Goal: Information Seeking & Learning: Learn about a topic

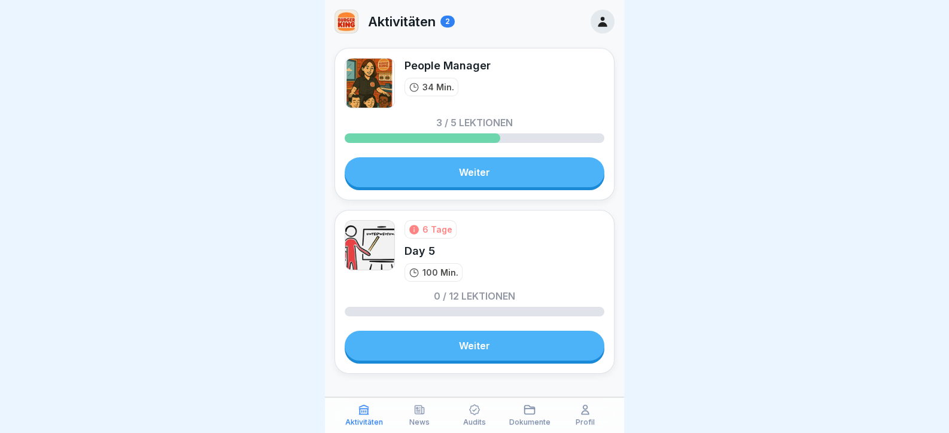
click at [484, 167] on link "Weiter" at bounding box center [475, 172] width 260 height 30
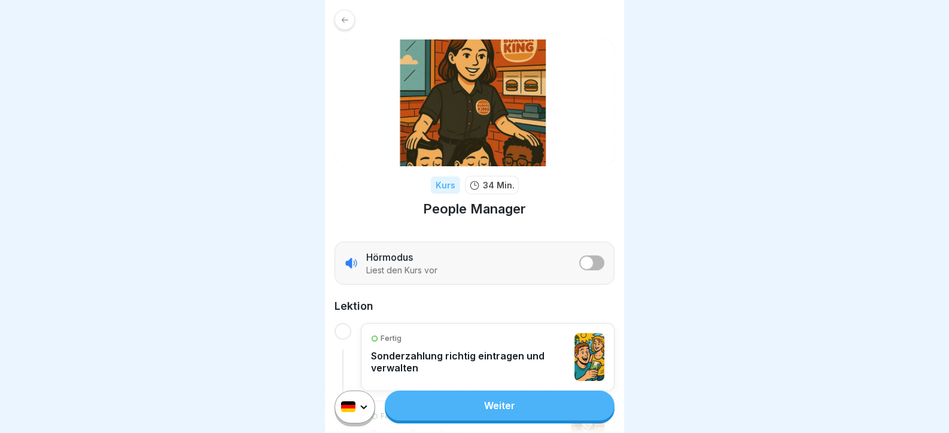
click at [499, 419] on link "Weiter" at bounding box center [500, 406] width 230 height 30
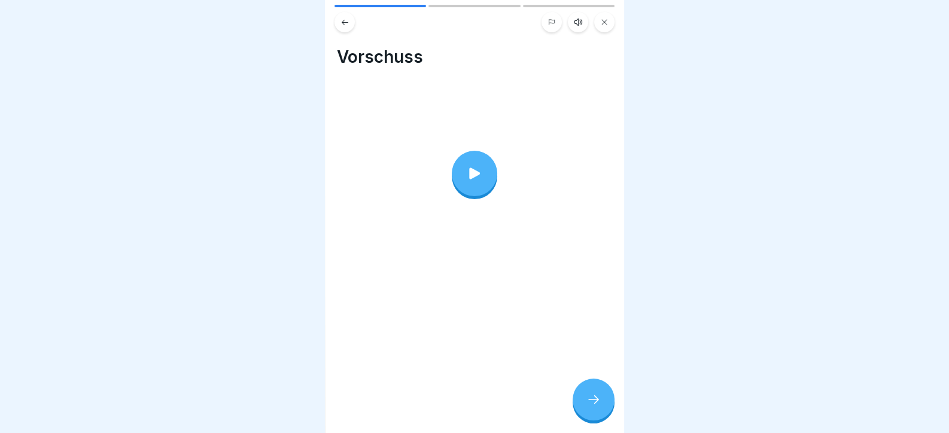
click at [468, 182] on div at bounding box center [474, 173] width 45 height 45
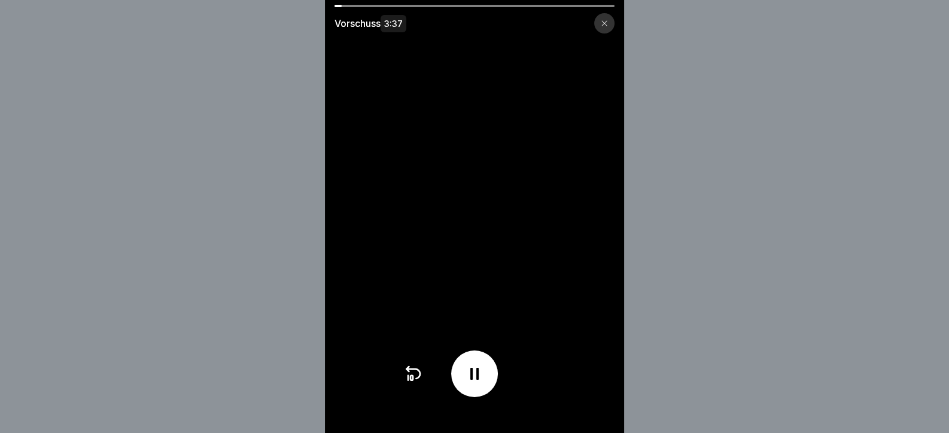
drag, startPoint x: 561, startPoint y: 96, endPoint x: 445, endPoint y: 139, distance: 123.0
click at [445, 139] on video at bounding box center [474, 216] width 299 height 433
click at [470, 223] on video at bounding box center [474, 216] width 299 height 433
drag, startPoint x: 394, startPoint y: 6, endPoint x: 586, endPoint y: 19, distance: 192.4
click at [586, 19] on div "Vorschuss 3:37" at bounding box center [474, 216] width 299 height 433
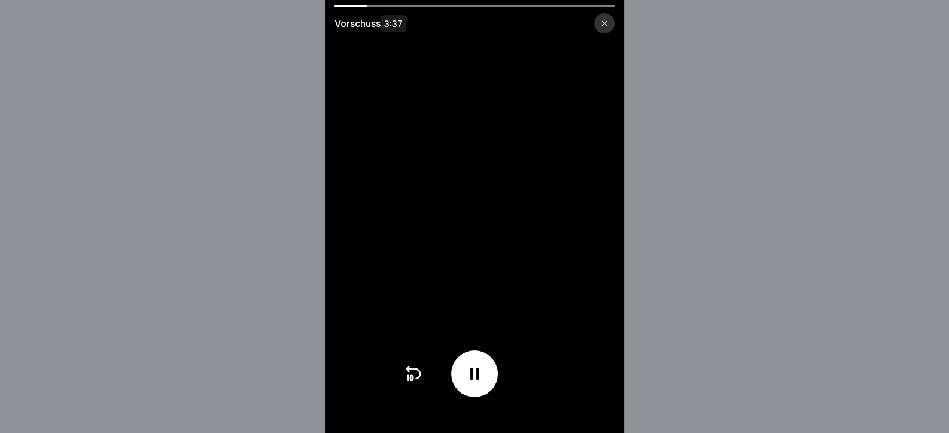
click at [570, 11] on div "Vorschuss 3:37" at bounding box center [474, 19] width 299 height 29
click at [569, 7] on div "Vorschuss 3:37" at bounding box center [474, 19] width 299 height 29
click at [569, 7] on div at bounding box center [474, 6] width 280 height 2
click at [479, 380] on icon at bounding box center [474, 374] width 8 height 12
click at [484, 383] on icon at bounding box center [474, 373] width 19 height 19
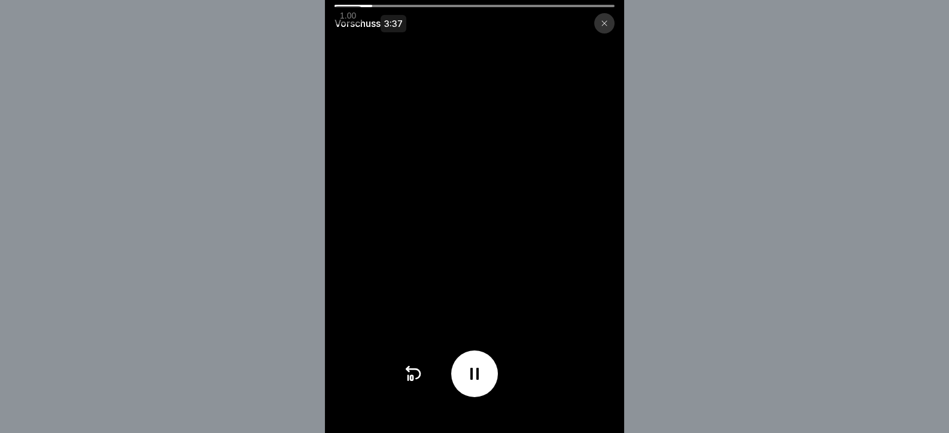
click at [432, 299] on video at bounding box center [474, 216] width 299 height 433
click at [353, 11] on span "1.00" at bounding box center [347, 16] width 23 height 12
click at [0, 0] on button "+" at bounding box center [0, 0] width 0 height 0
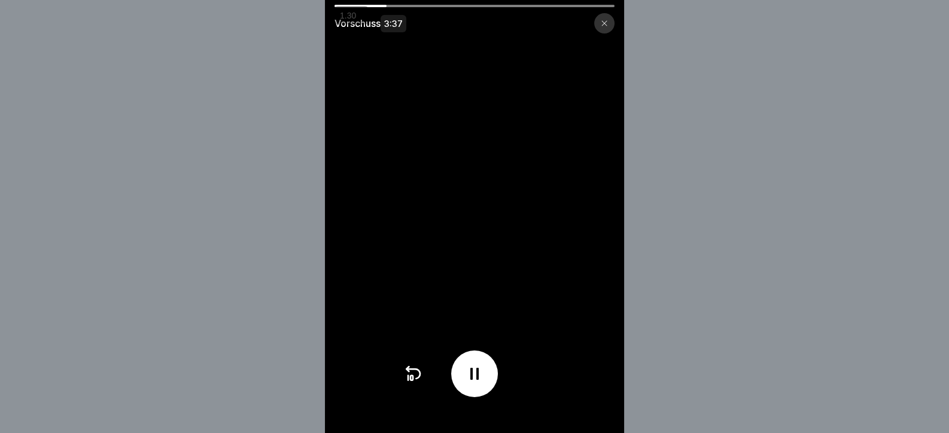
click at [0, 0] on button "+" at bounding box center [0, 0] width 0 height 0
click at [0, 0] on button "»" at bounding box center [0, 0] width 0 height 0
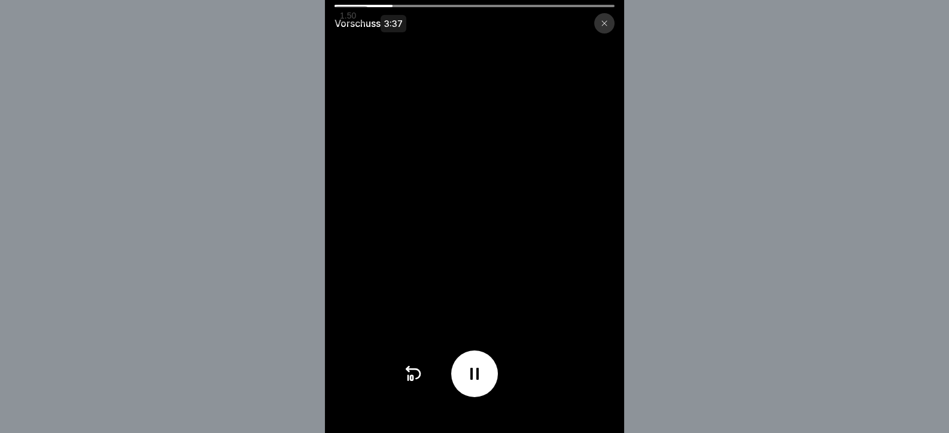
click at [0, 0] on button "»" at bounding box center [0, 0] width 0 height 0
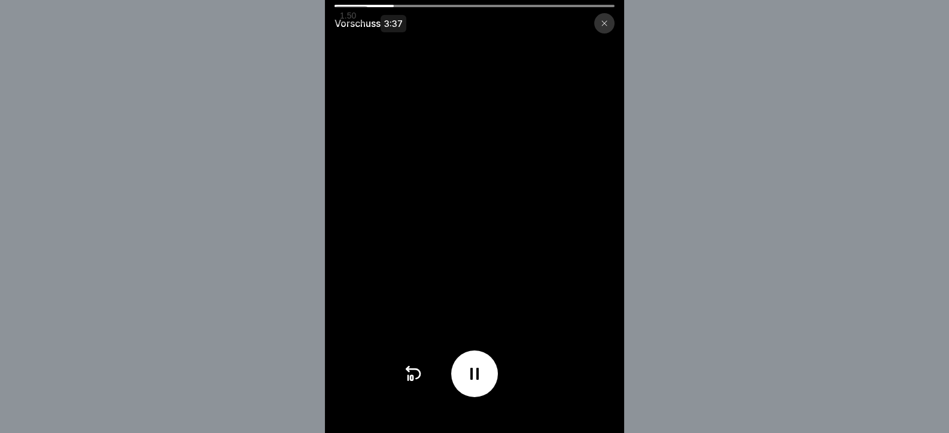
click at [0, 0] on button "»" at bounding box center [0, 0] width 0 height 0
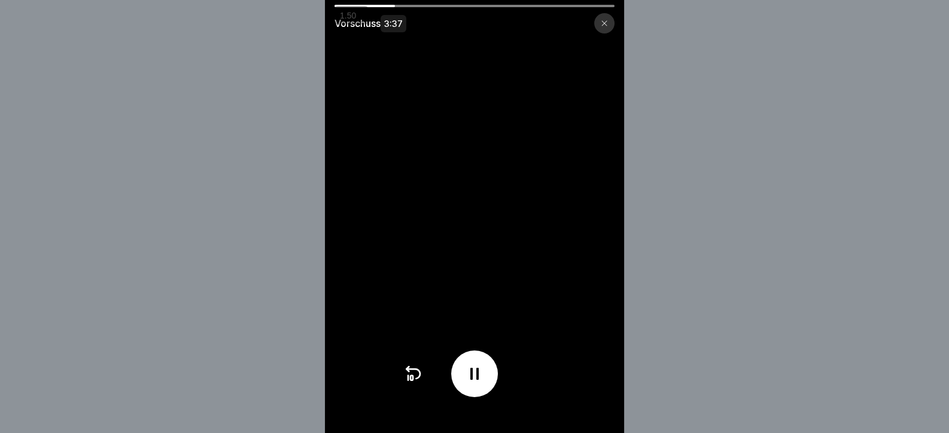
click at [0, 0] on button "»" at bounding box center [0, 0] width 0 height 0
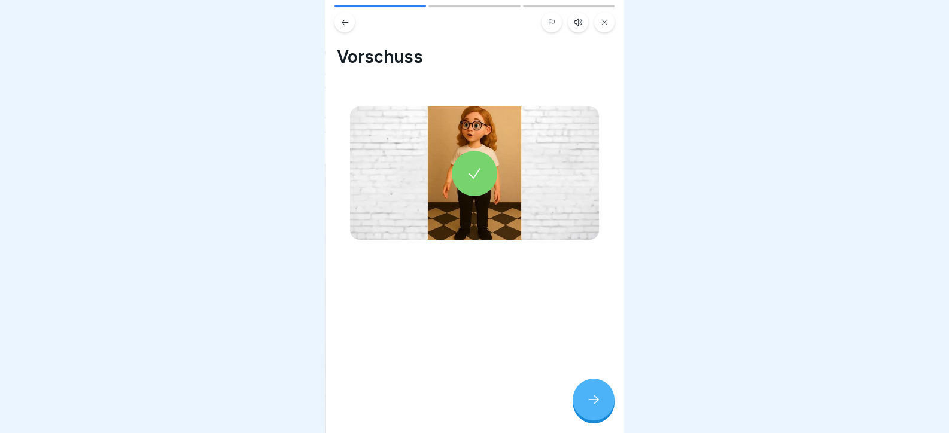
click at [592, 407] on icon at bounding box center [593, 399] width 14 height 14
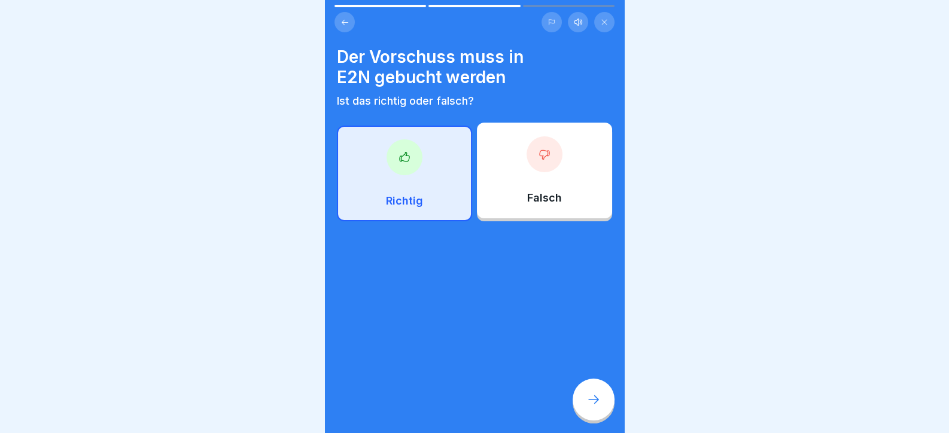
click at [440, 188] on div "Richtig" at bounding box center [404, 174] width 135 height 96
click at [585, 406] on div at bounding box center [594, 400] width 42 height 42
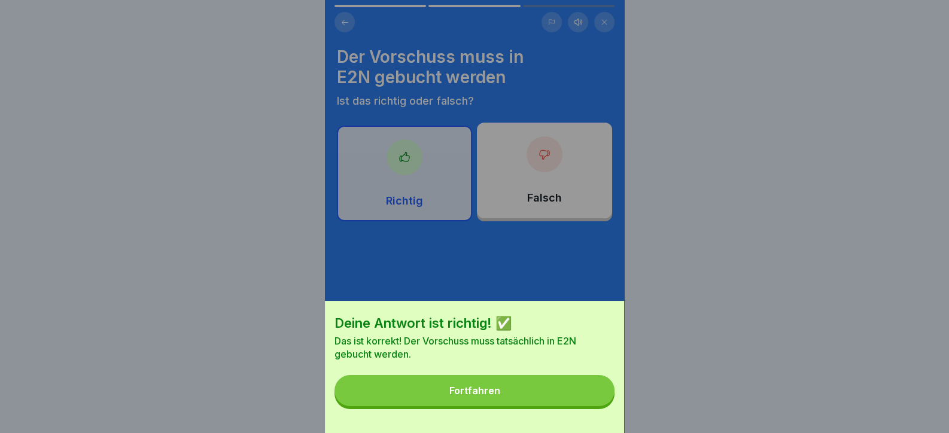
click at [583, 406] on button "Fortfahren" at bounding box center [474, 390] width 280 height 31
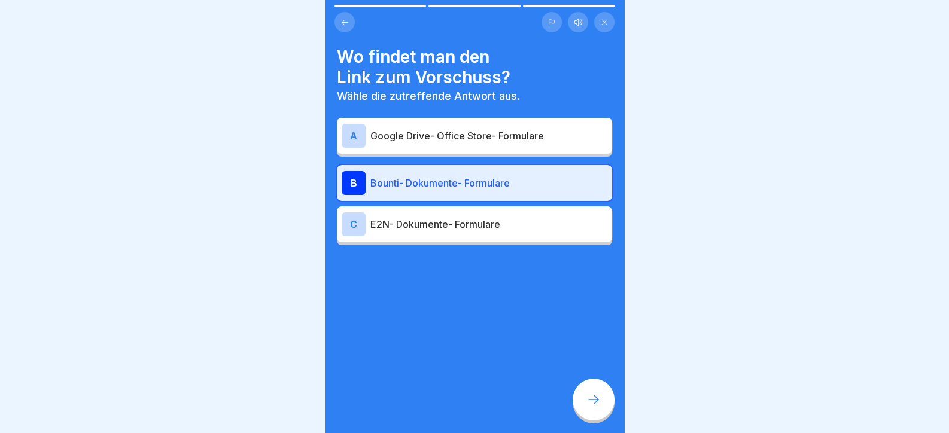
click at [583, 406] on div at bounding box center [594, 400] width 42 height 42
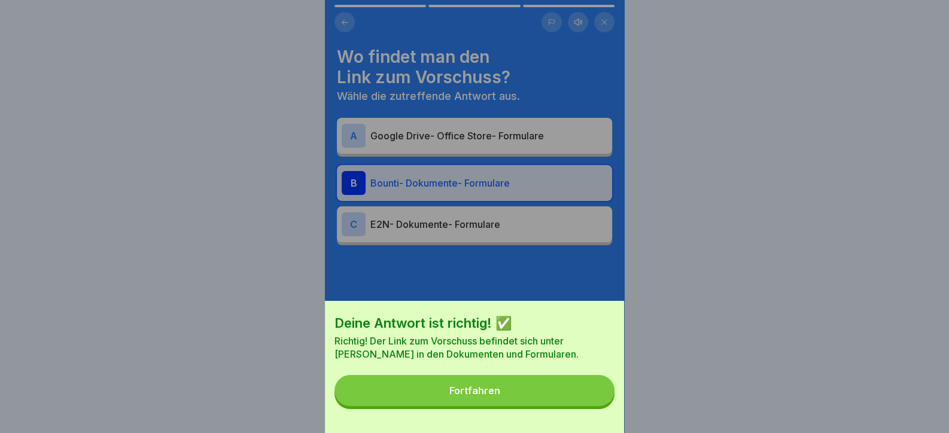
click at [583, 406] on button "Fortfahren" at bounding box center [474, 390] width 280 height 31
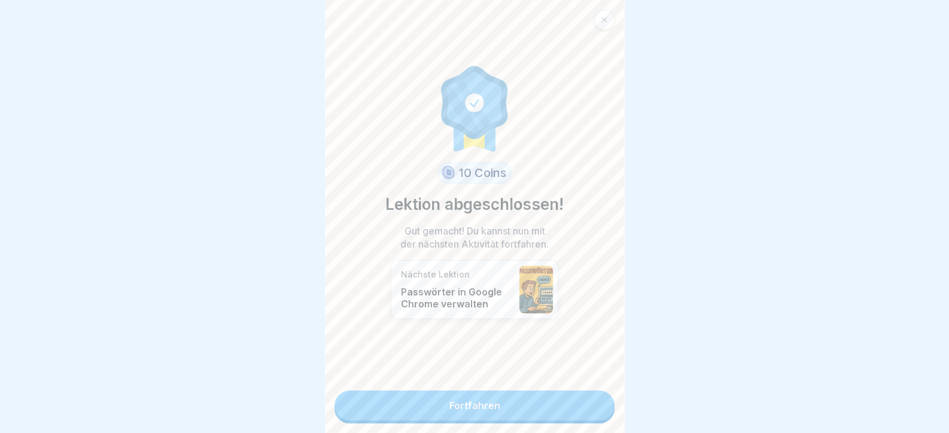
click at [583, 406] on link "Fortfahren" at bounding box center [474, 406] width 280 height 30
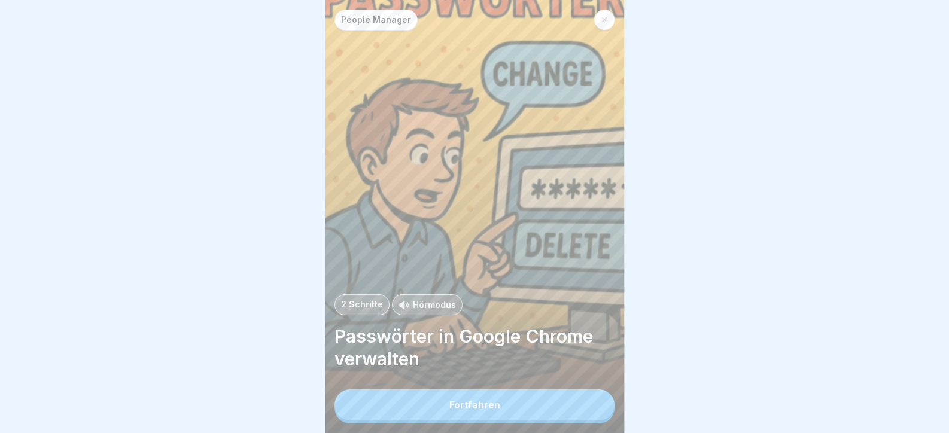
click at [582, 406] on button "Fortfahren" at bounding box center [474, 404] width 280 height 31
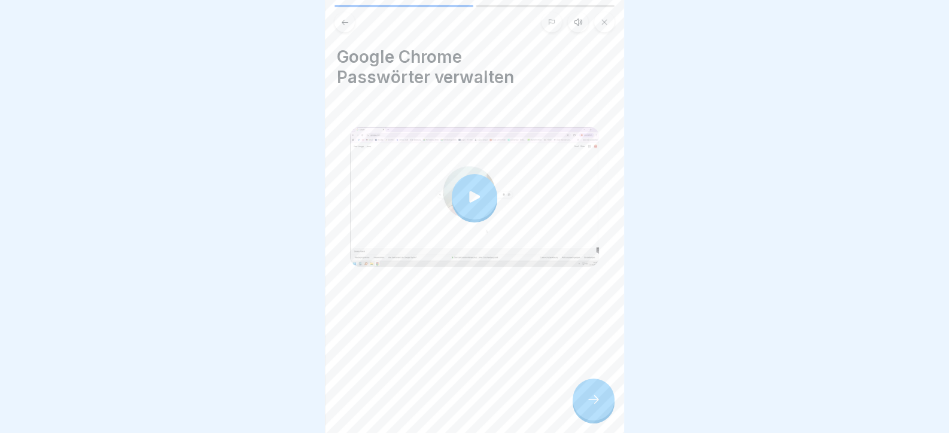
click at [470, 181] on div at bounding box center [474, 196] width 45 height 45
click at [607, 401] on div at bounding box center [594, 400] width 42 height 42
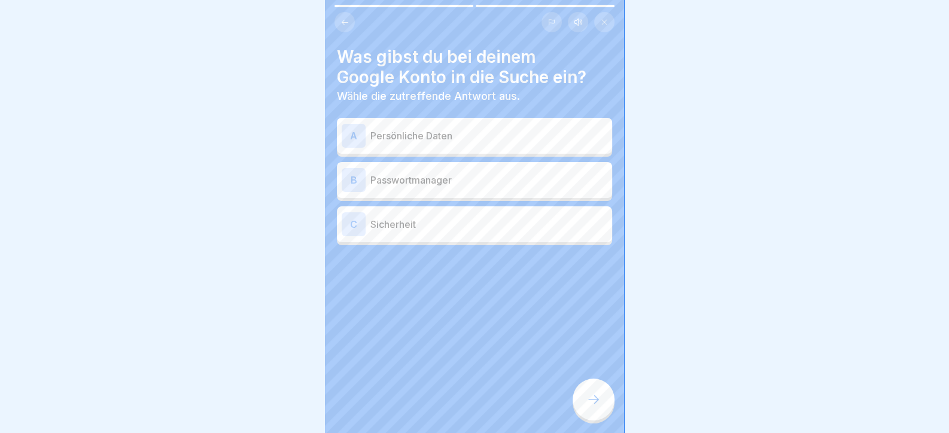
click at [440, 179] on p "Passwortmanager" at bounding box center [488, 180] width 237 height 14
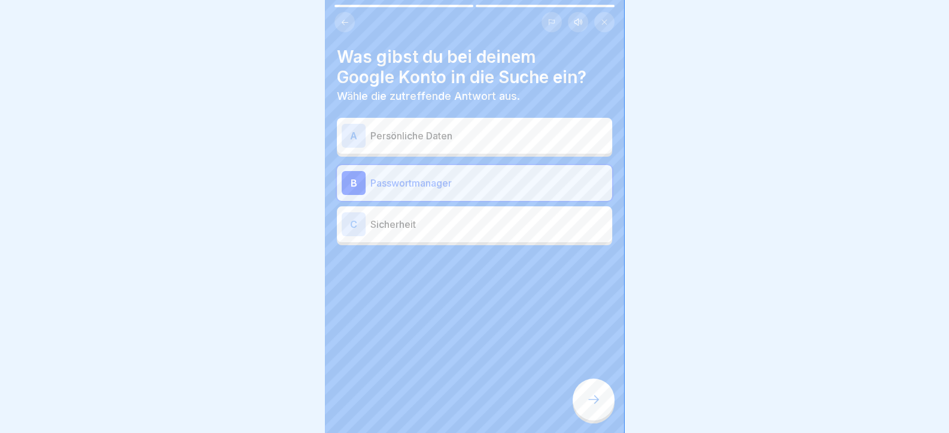
click at [586, 403] on icon at bounding box center [593, 399] width 14 height 14
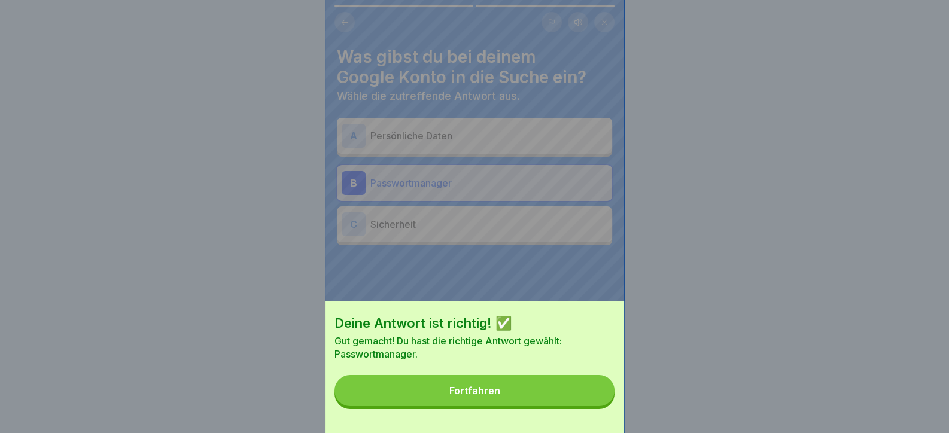
click at [586, 403] on button "Fortfahren" at bounding box center [474, 390] width 280 height 31
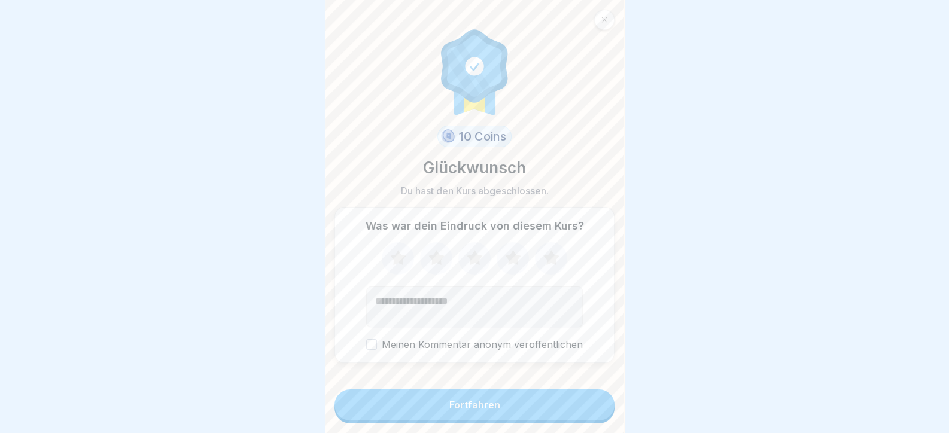
click at [586, 403] on button "Fortfahren" at bounding box center [474, 404] width 280 height 31
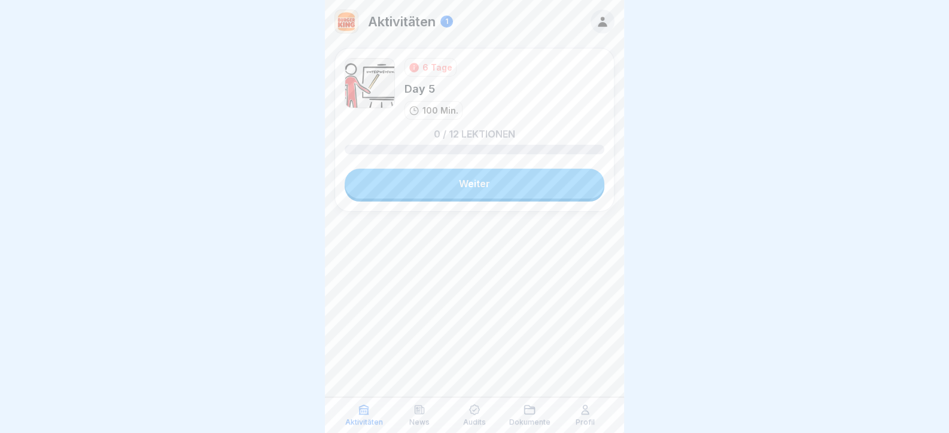
click at [523, 181] on link "Weiter" at bounding box center [475, 184] width 260 height 30
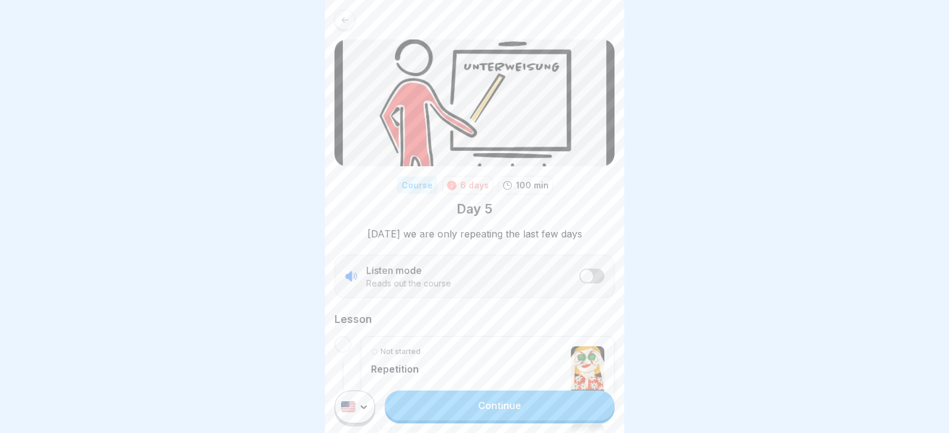
click at [573, 416] on link "Continue" at bounding box center [500, 406] width 230 height 30
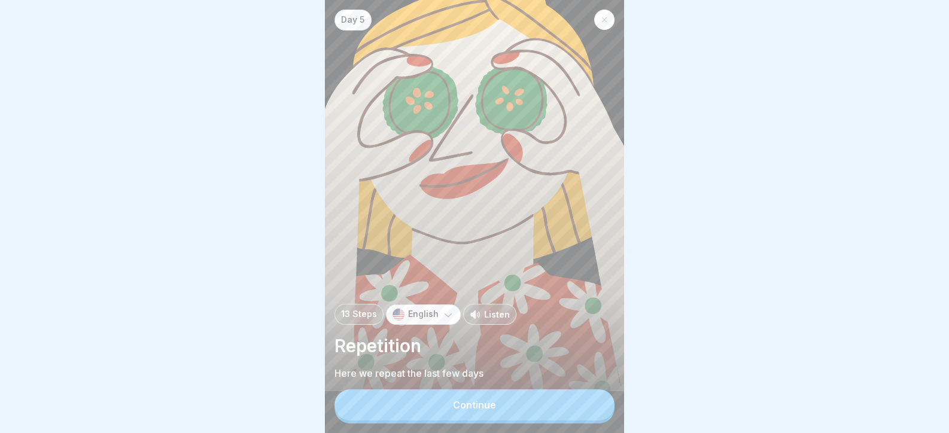
click at [573, 416] on button "Continue" at bounding box center [474, 404] width 280 height 31
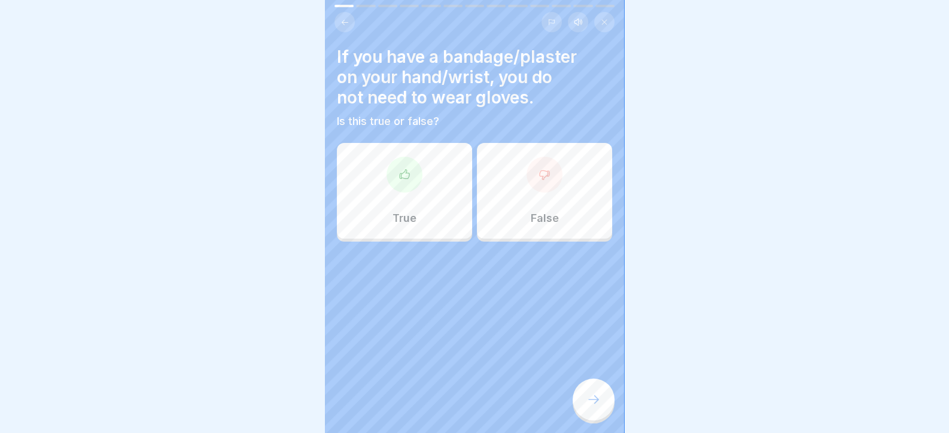
click at [559, 182] on div "False" at bounding box center [544, 191] width 135 height 96
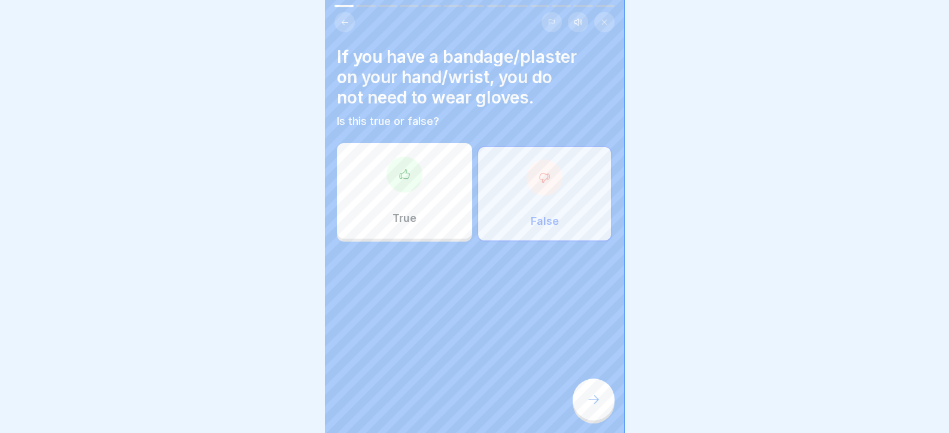
click at [595, 402] on div at bounding box center [594, 400] width 42 height 42
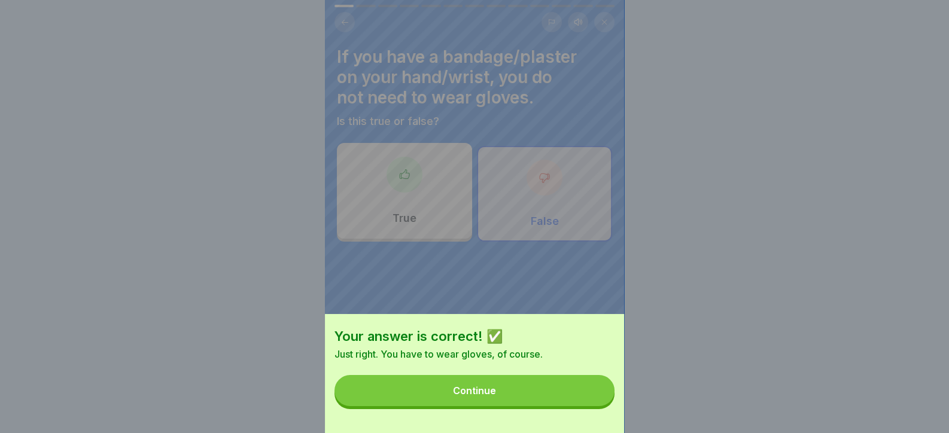
click at [595, 402] on button "Continue" at bounding box center [474, 390] width 280 height 31
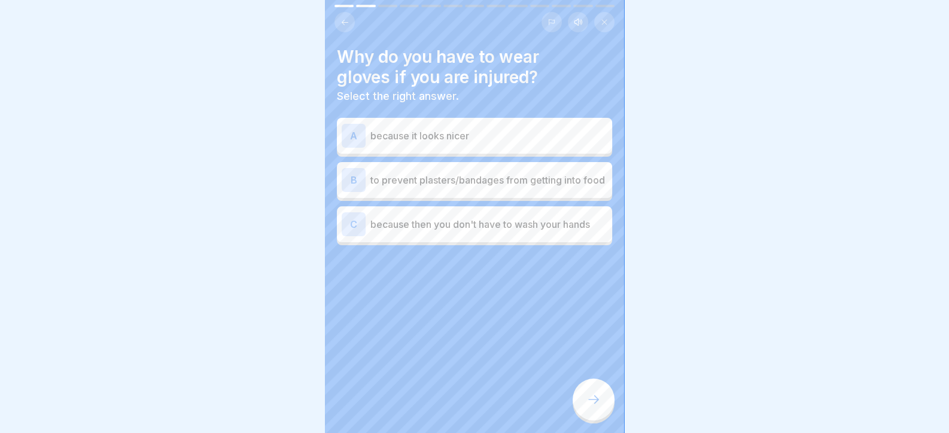
click at [442, 181] on p "to prevent plasters/bandages from getting into food" at bounding box center [488, 180] width 237 height 14
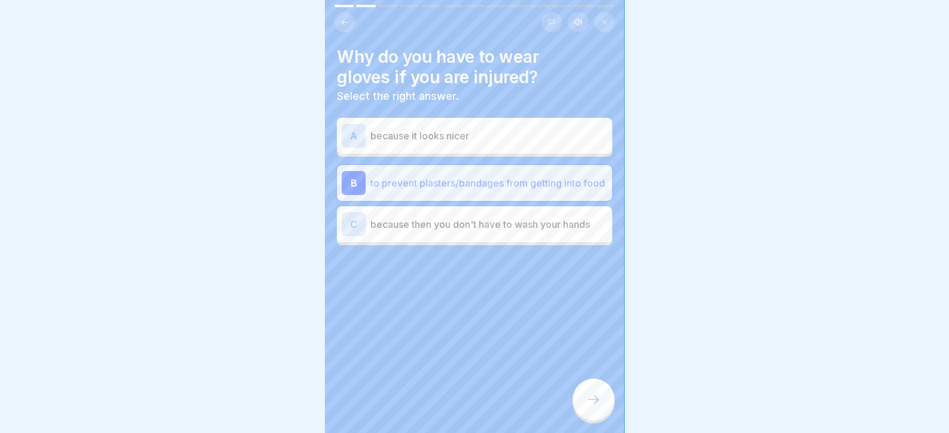
click at [606, 412] on div at bounding box center [594, 400] width 42 height 42
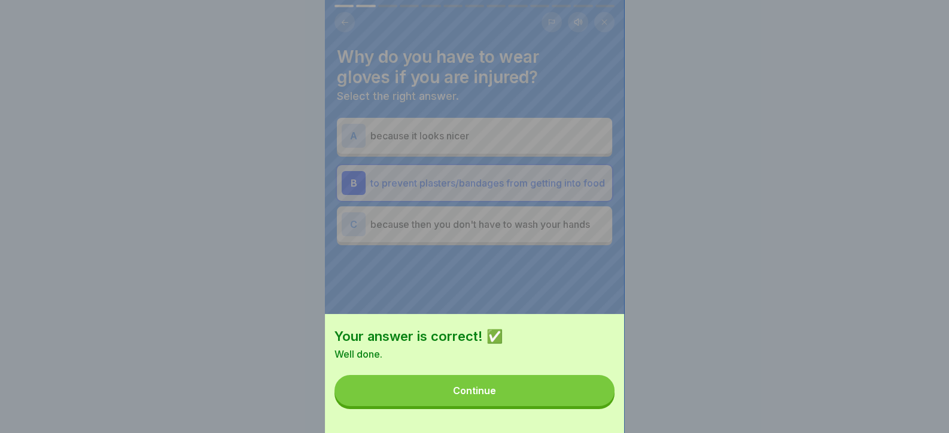
click at [568, 406] on button "Continue" at bounding box center [474, 390] width 280 height 31
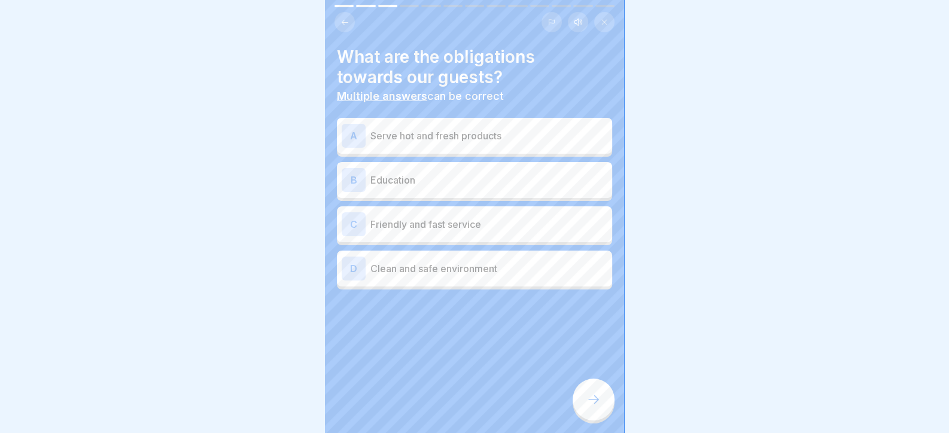
click at [447, 227] on p "Friendly and fast service" at bounding box center [488, 224] width 237 height 14
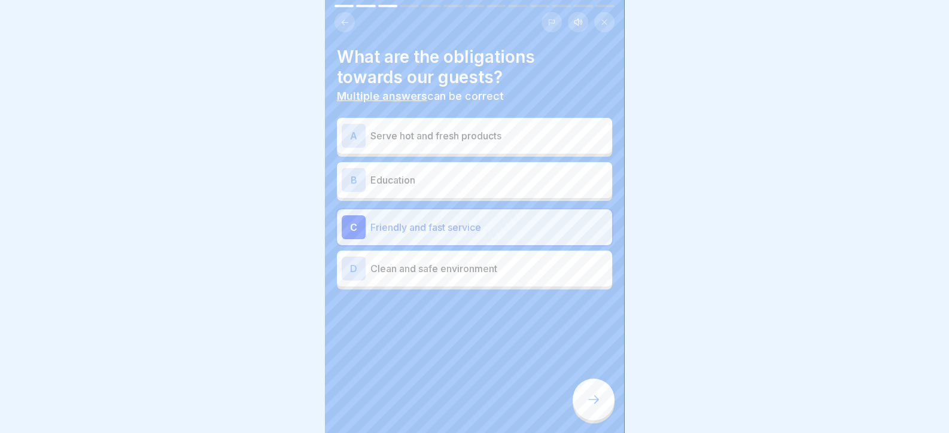
click at [450, 267] on p "Clean and safe environment" at bounding box center [488, 268] width 237 height 14
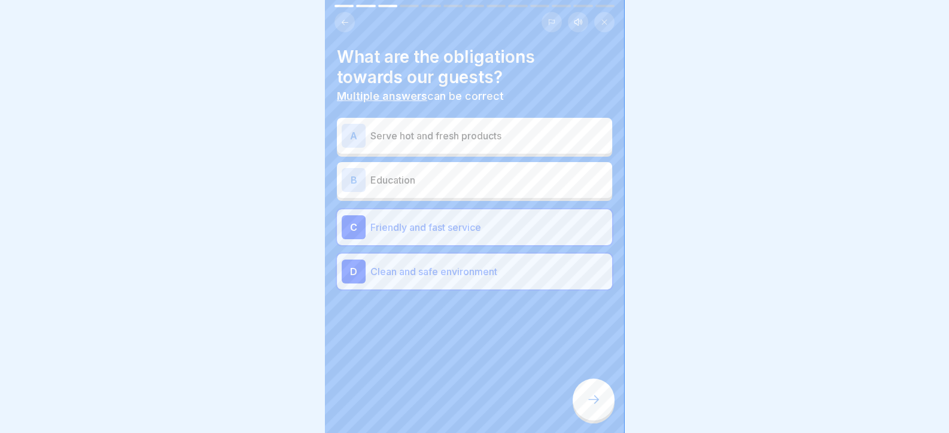
click at [421, 136] on p "Serve hot and fresh products" at bounding box center [488, 136] width 237 height 14
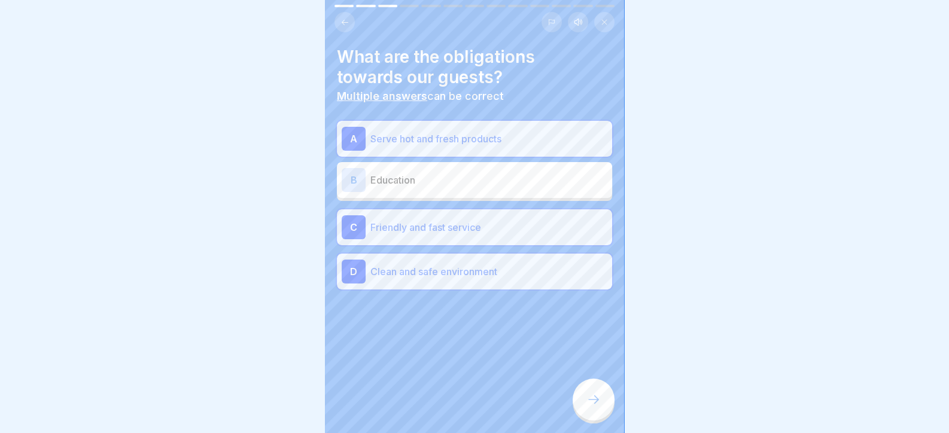
click at [585, 401] on div at bounding box center [594, 400] width 42 height 42
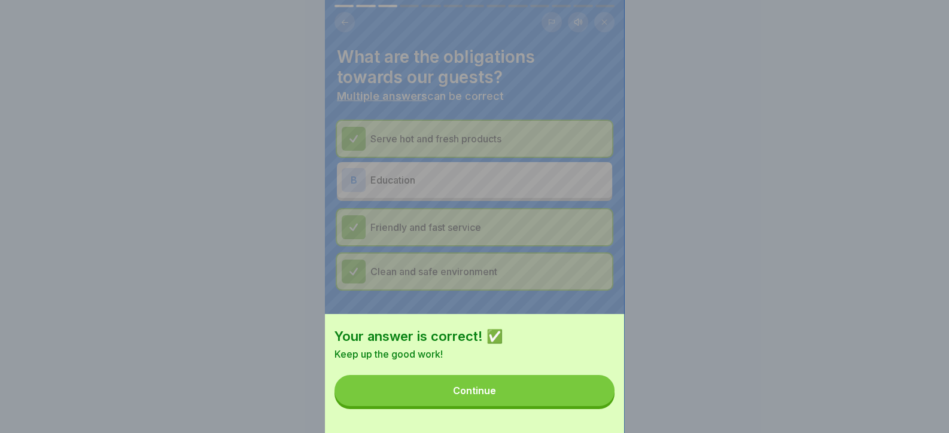
click at [584, 406] on button "Continue" at bounding box center [474, 390] width 280 height 31
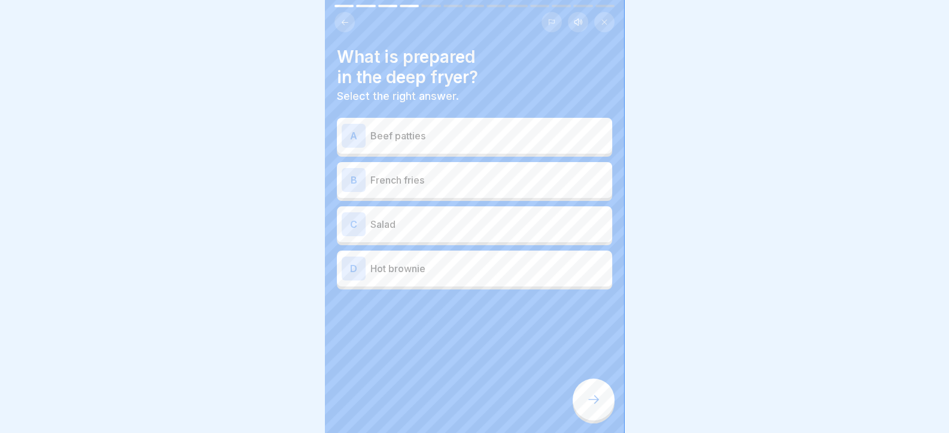
click at [419, 194] on div "B French fries" at bounding box center [474, 180] width 275 height 36
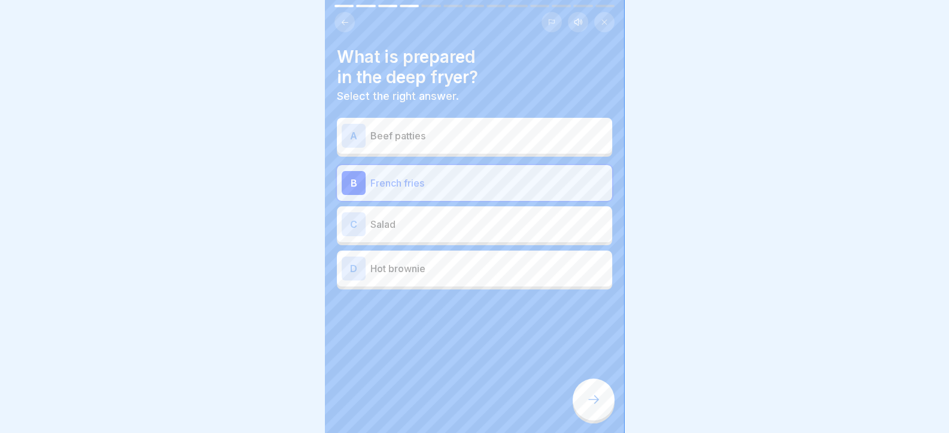
click at [592, 418] on div at bounding box center [594, 400] width 42 height 42
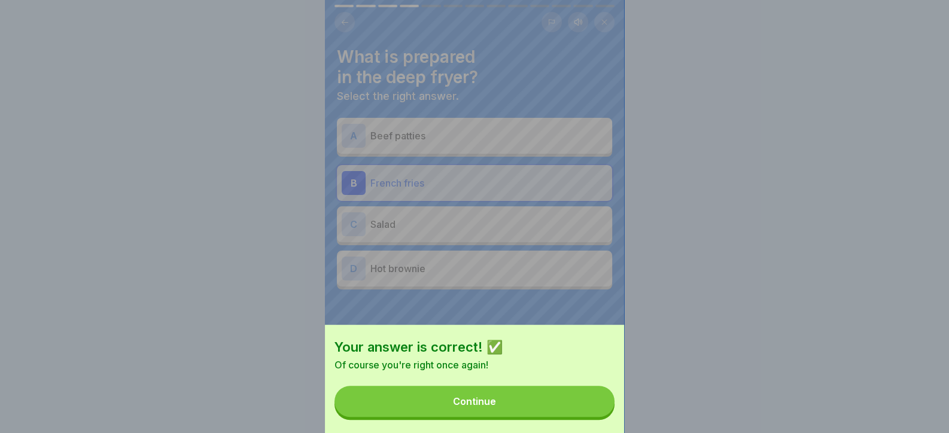
click at [575, 407] on button "Continue" at bounding box center [474, 401] width 280 height 31
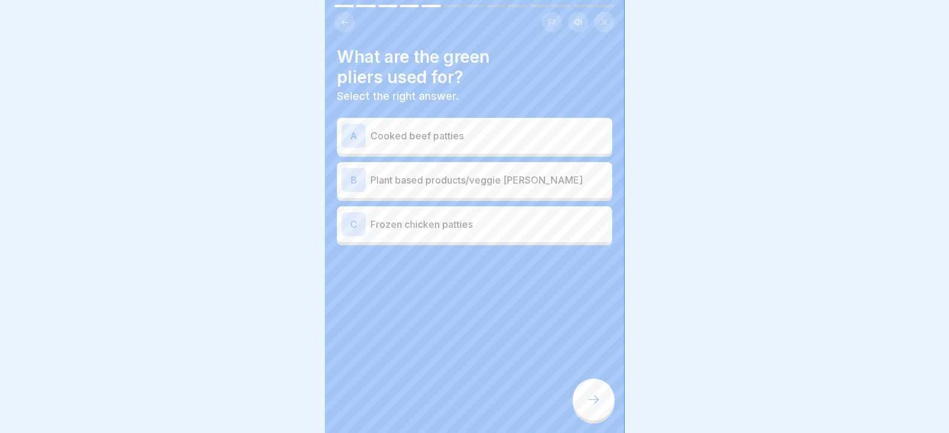
click at [428, 175] on p "Plant based products/veggie patty" at bounding box center [488, 180] width 237 height 14
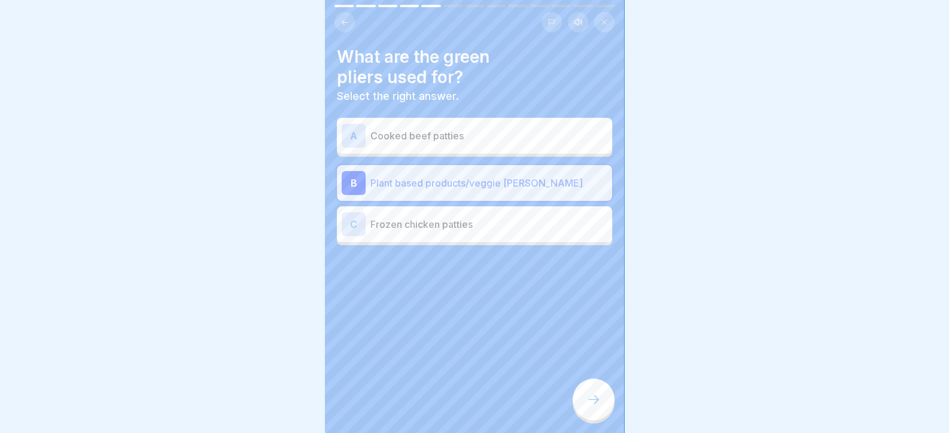
click at [590, 403] on icon at bounding box center [593, 399] width 14 height 14
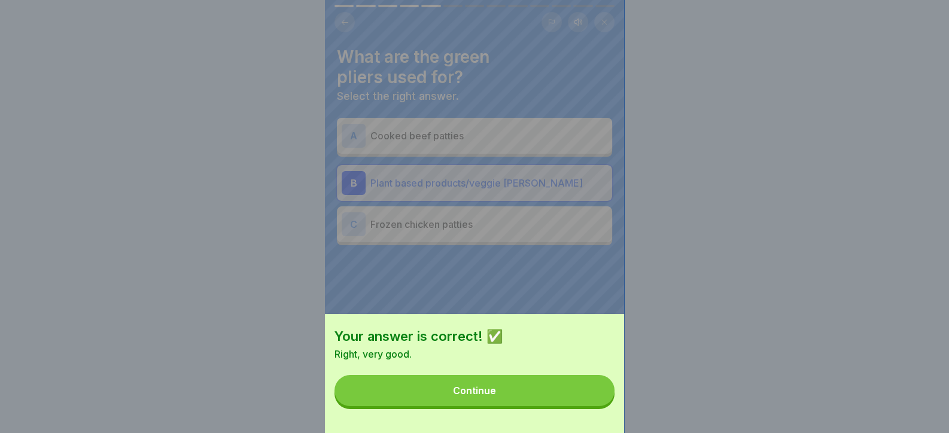
click at [586, 403] on button "Continue" at bounding box center [474, 390] width 280 height 31
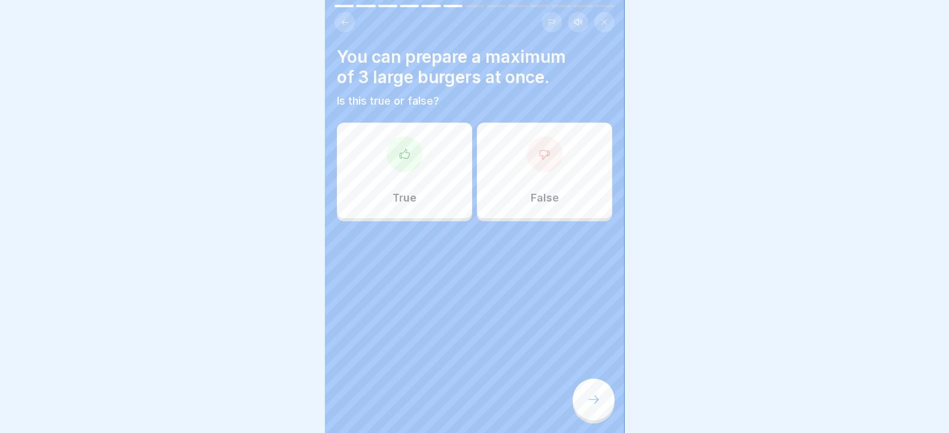
click at [526, 158] on div at bounding box center [544, 154] width 36 height 36
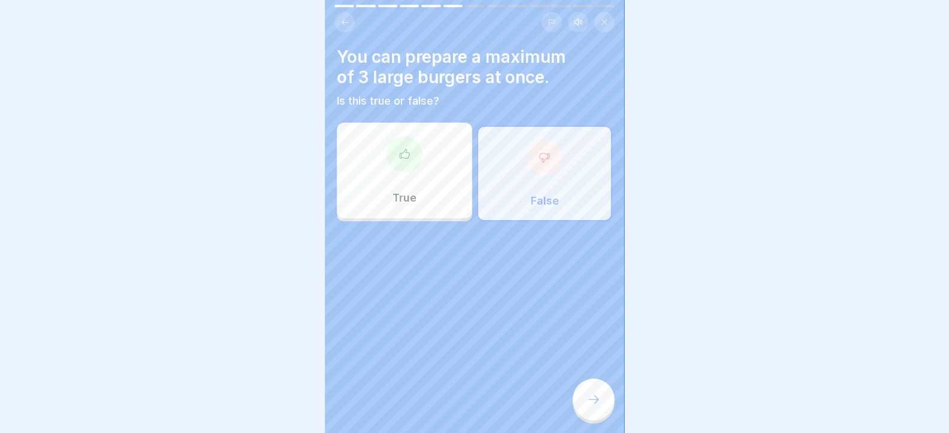
click at [592, 407] on icon at bounding box center [593, 399] width 14 height 14
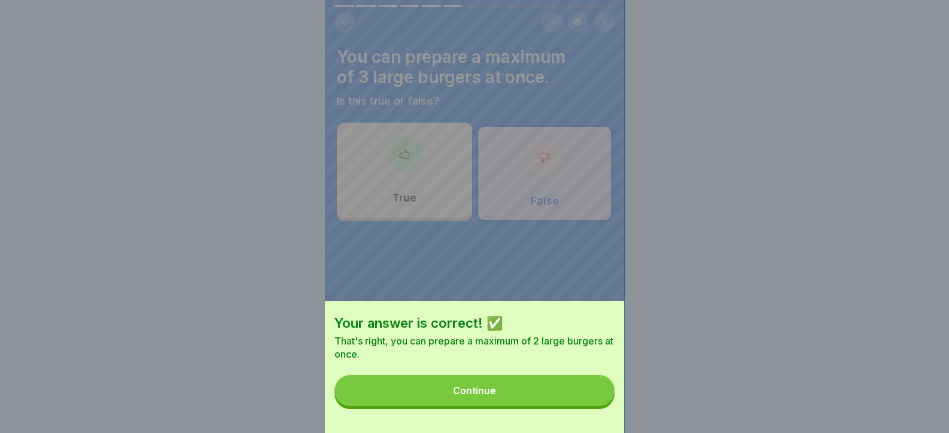
click at [581, 406] on button "Continue" at bounding box center [474, 390] width 280 height 31
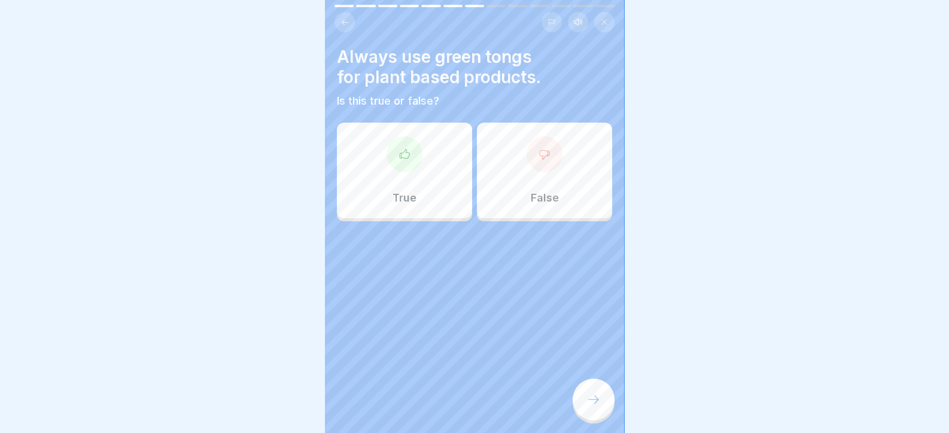
click at [424, 161] on div "True" at bounding box center [404, 171] width 135 height 96
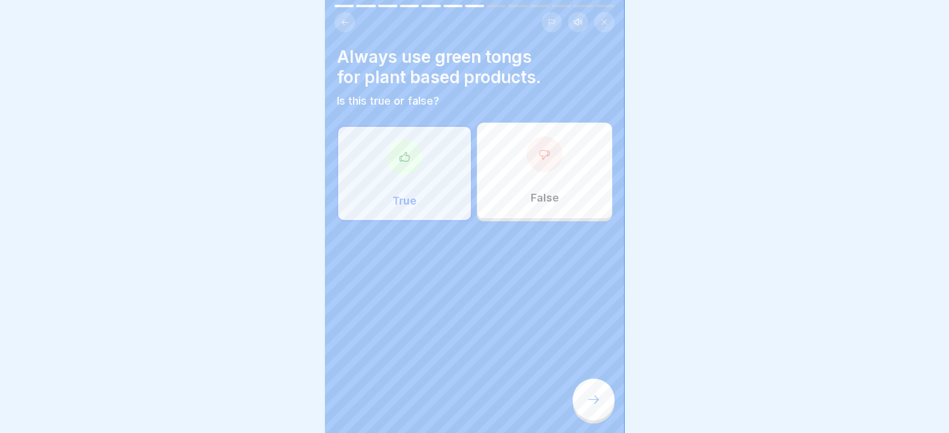
click at [590, 421] on div at bounding box center [594, 400] width 42 height 42
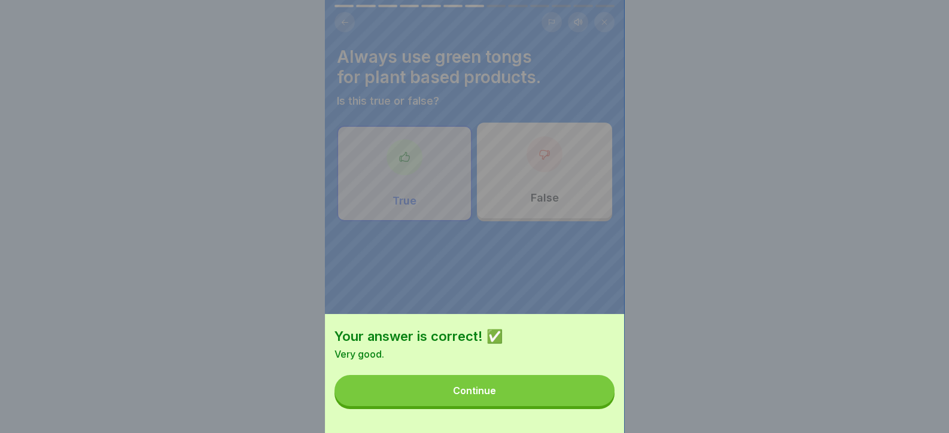
click at [590, 424] on div "Your answer is correct! ✅ Very good. Continue" at bounding box center [474, 216] width 299 height 433
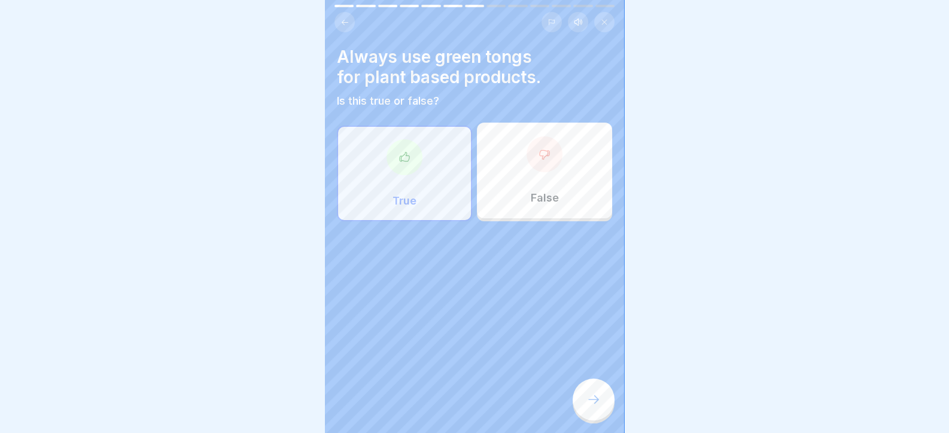
click at [591, 407] on icon at bounding box center [593, 399] width 14 height 14
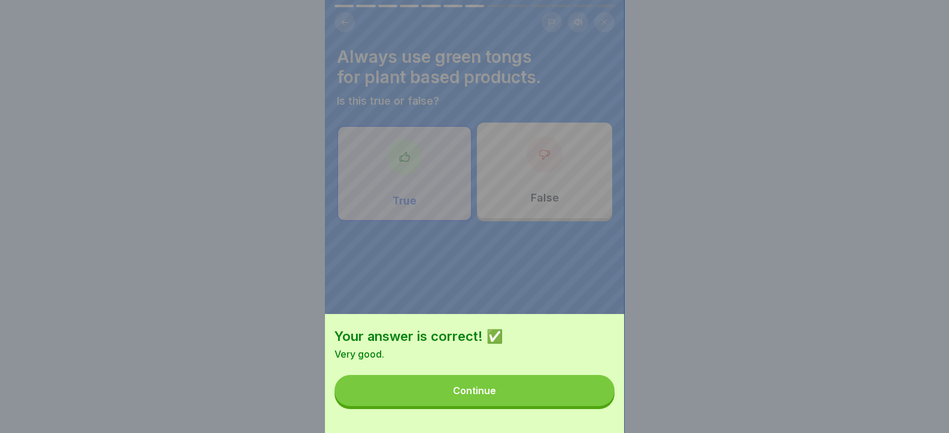
click at [577, 406] on button "Continue" at bounding box center [474, 390] width 280 height 31
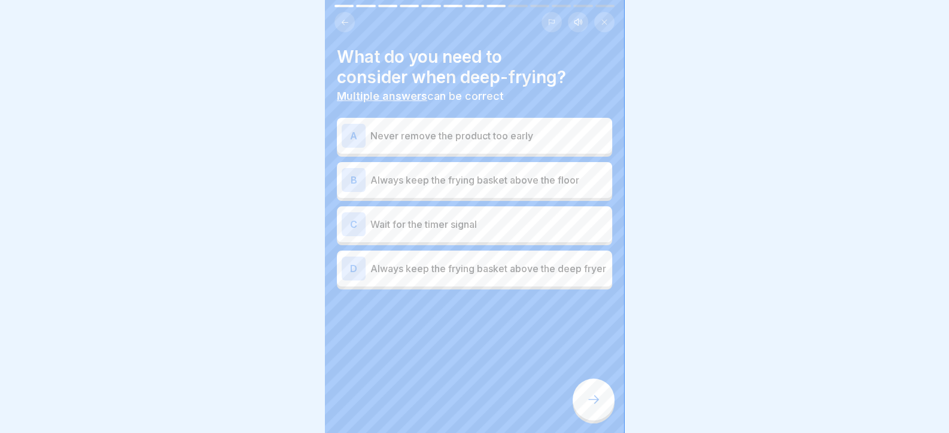
click at [416, 135] on p "Never remove the product too early" at bounding box center [488, 136] width 237 height 14
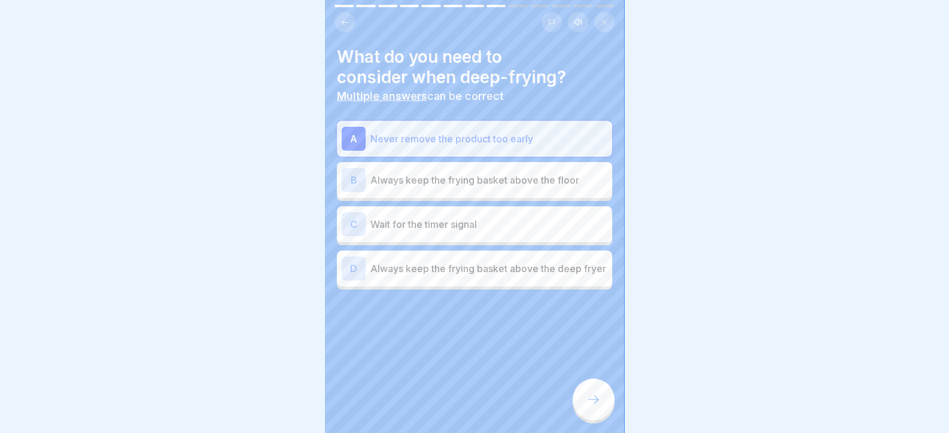
click at [424, 175] on p "Always keep the frying basket above the floor" at bounding box center [488, 180] width 237 height 14
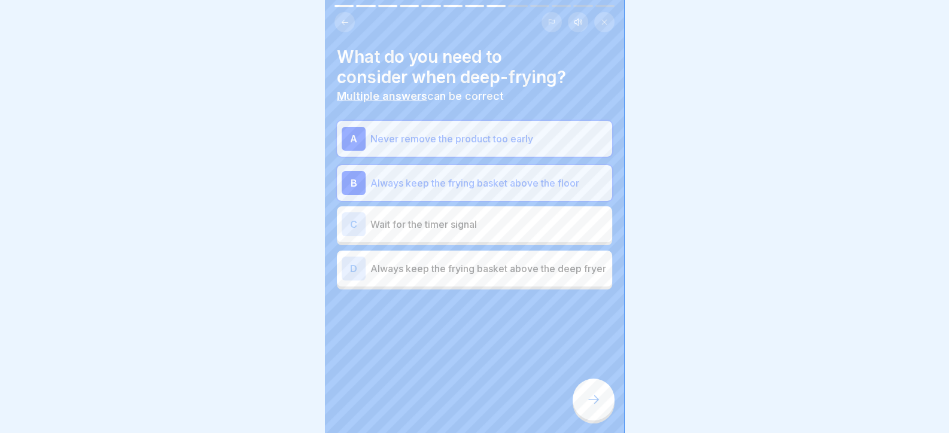
click at [424, 176] on p "Always keep the frying basket above the floor" at bounding box center [488, 183] width 237 height 14
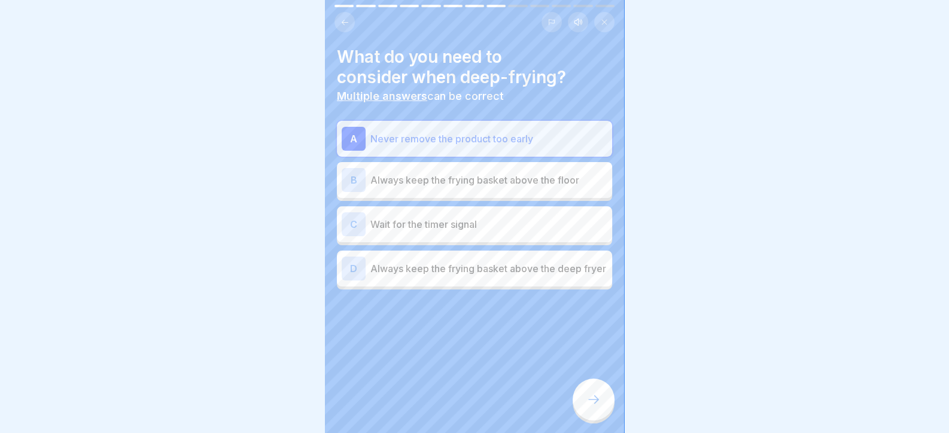
click at [418, 236] on div "C Wait for the timer signal" at bounding box center [475, 224] width 266 height 24
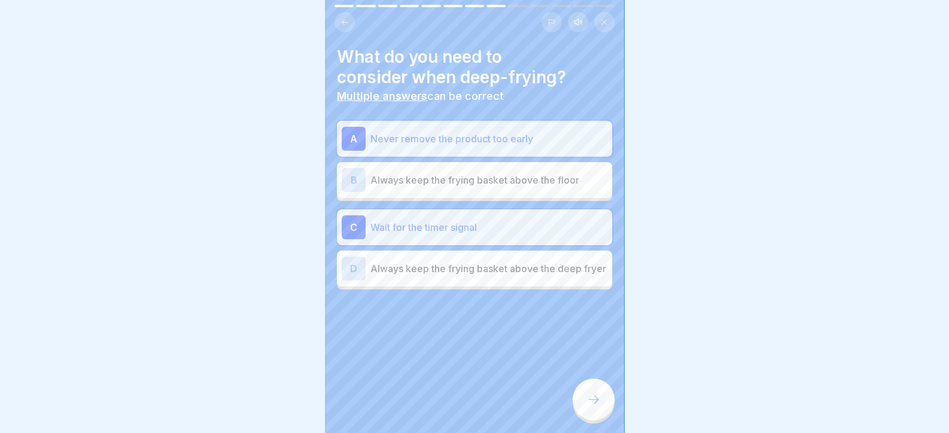
click at [425, 270] on p "Always keep the frying basket above the deep fryer" at bounding box center [488, 268] width 237 height 14
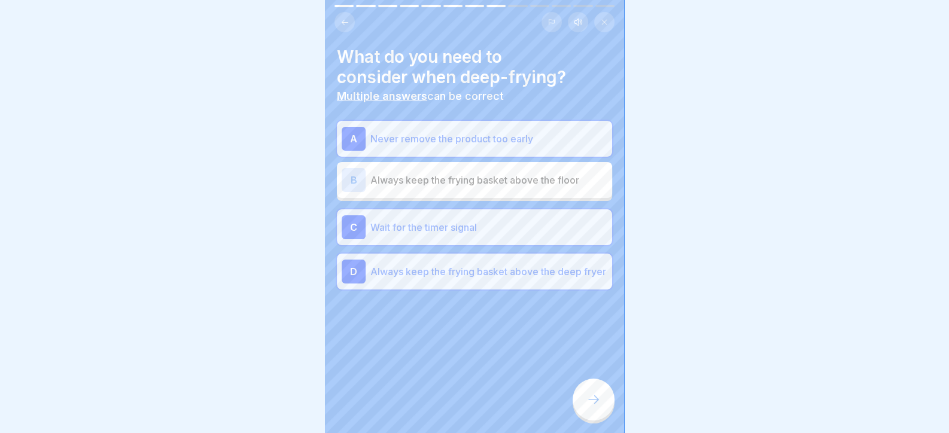
click at [589, 430] on div "What do you need to consider when deep-frying? Multiple answers can be correct …" at bounding box center [474, 216] width 299 height 433
click at [595, 416] on div at bounding box center [594, 400] width 42 height 42
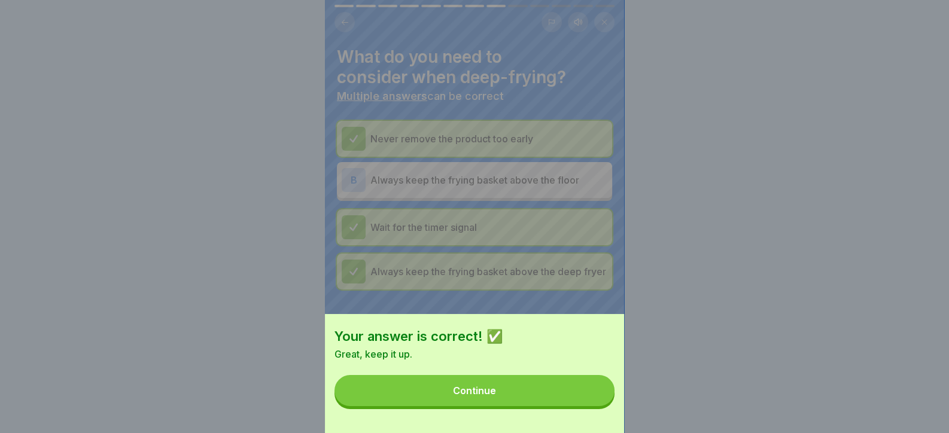
click at [547, 406] on button "Continue" at bounding box center [474, 390] width 280 height 31
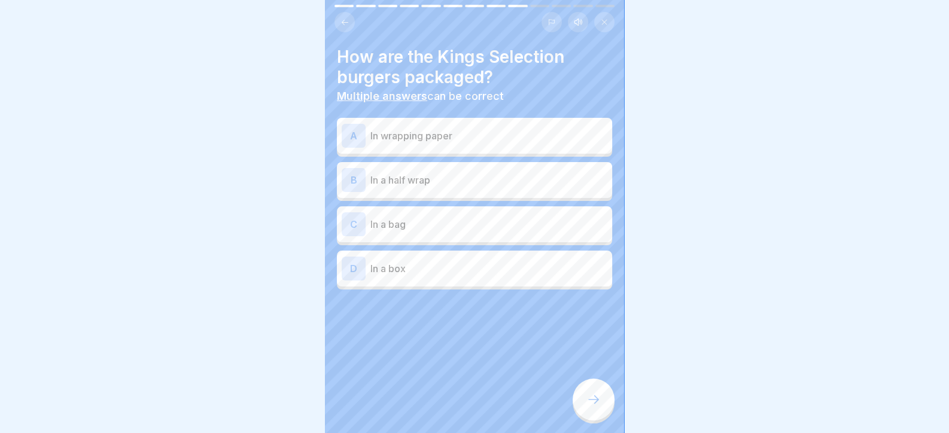
click at [419, 265] on p "In a box" at bounding box center [488, 268] width 237 height 14
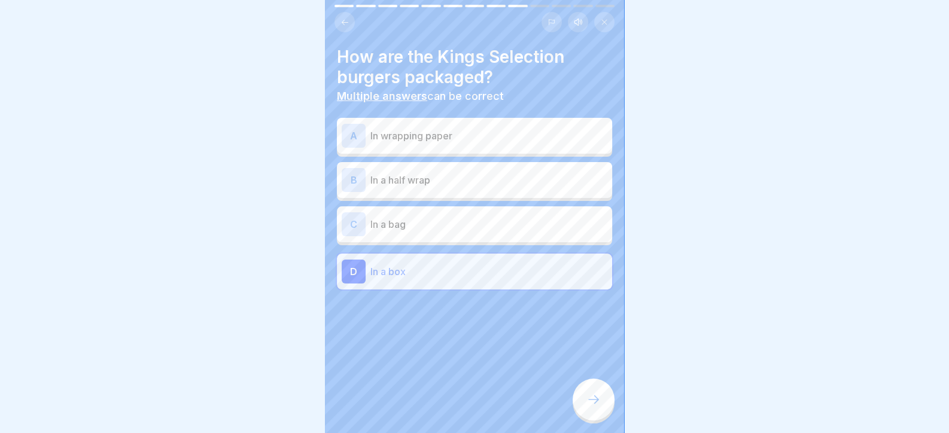
click at [422, 186] on p "In a half wrap" at bounding box center [488, 180] width 237 height 14
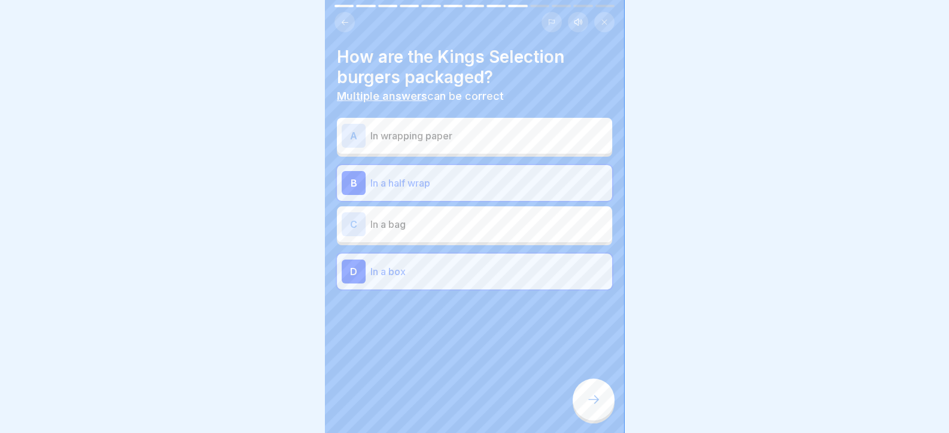
click at [601, 421] on div at bounding box center [594, 400] width 42 height 42
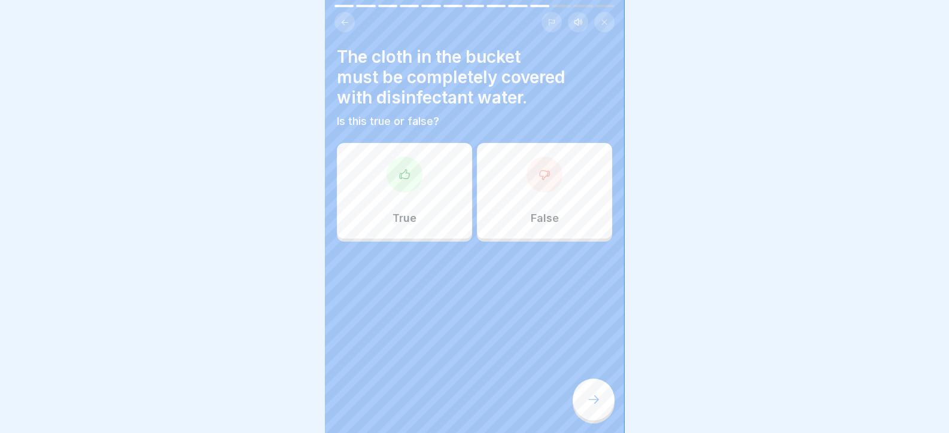
click at [399, 175] on icon at bounding box center [404, 175] width 12 height 12
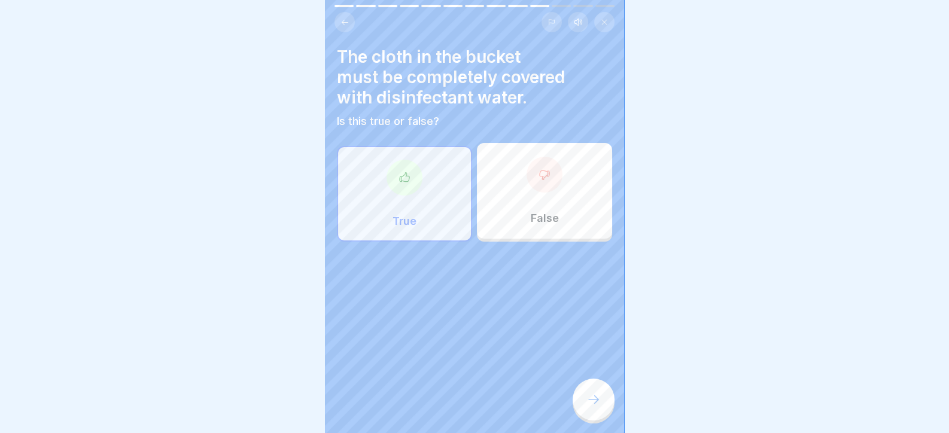
click at [579, 415] on div at bounding box center [594, 400] width 42 height 42
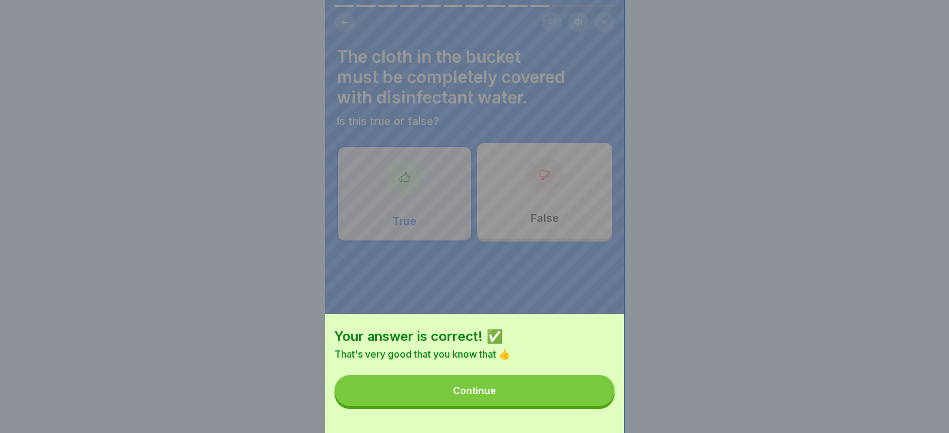
click at [547, 406] on button "Continue" at bounding box center [474, 390] width 280 height 31
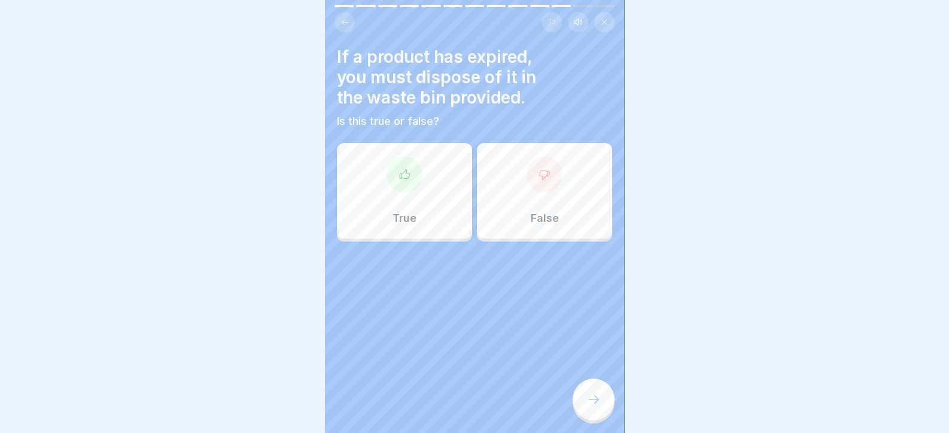
click at [416, 188] on div "True" at bounding box center [404, 191] width 135 height 96
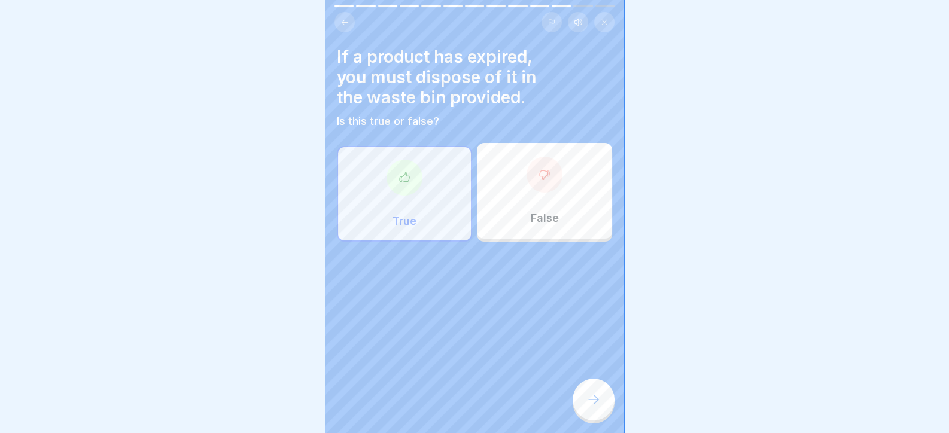
click at [604, 419] on div at bounding box center [594, 400] width 42 height 42
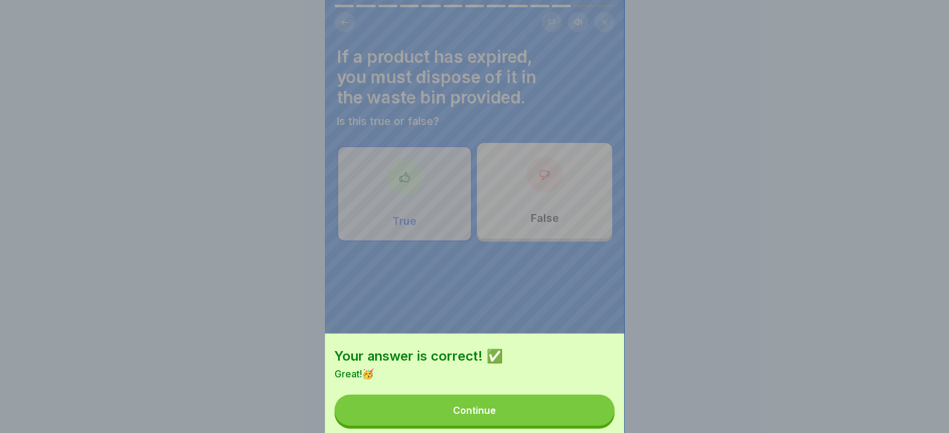
click at [556, 407] on button "Continue" at bounding box center [474, 410] width 280 height 31
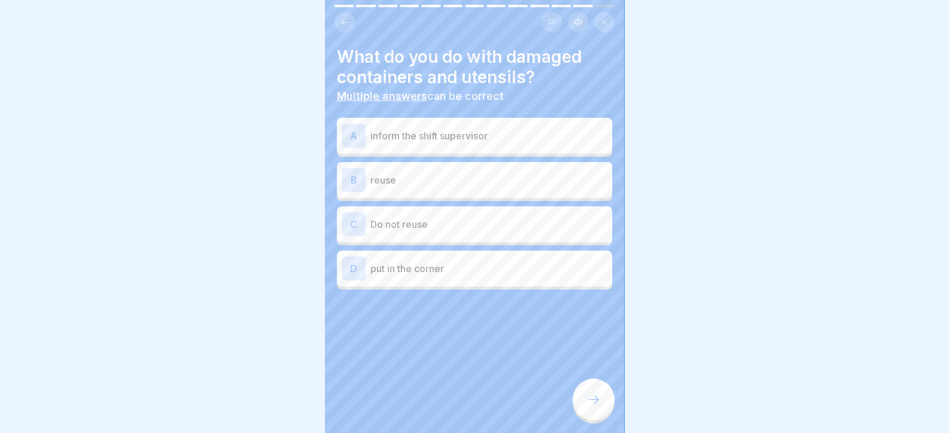
click at [419, 224] on p "Do not reuse" at bounding box center [488, 224] width 237 height 14
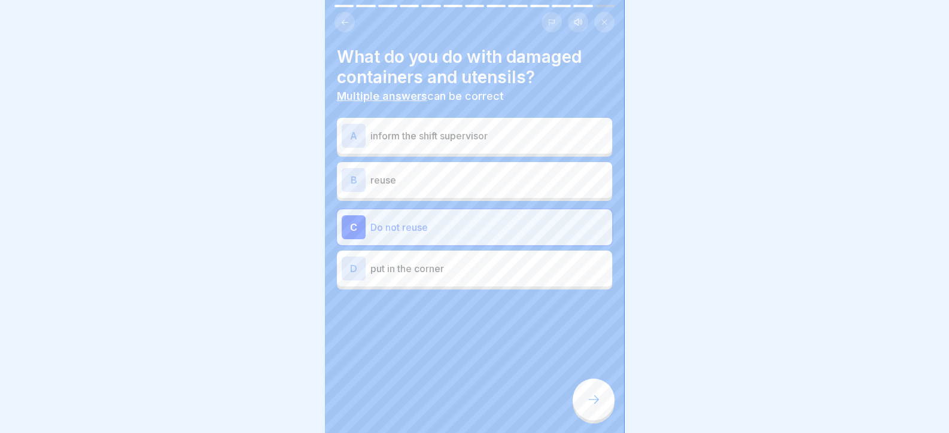
click at [488, 143] on div "A inform the shift supervisor" at bounding box center [475, 136] width 266 height 24
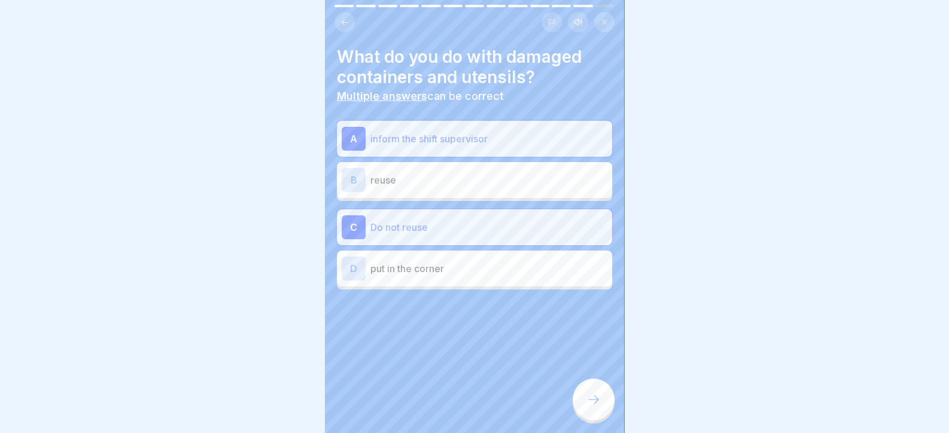
click at [586, 415] on div at bounding box center [594, 400] width 42 height 42
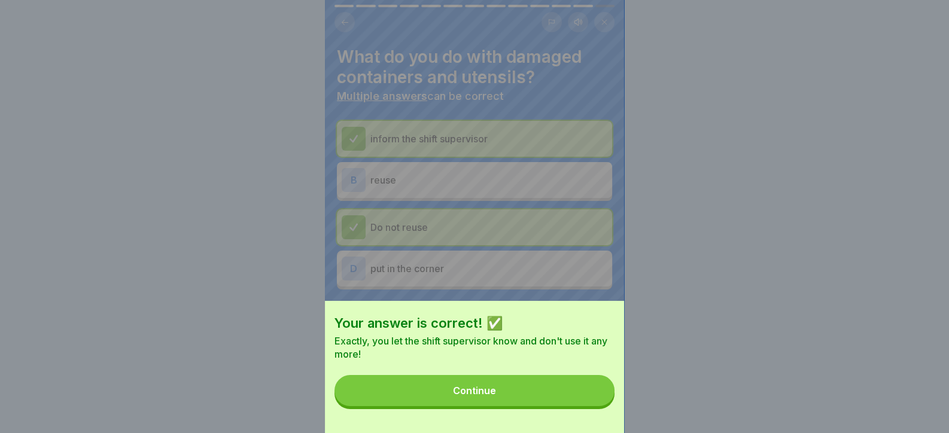
click at [534, 406] on button "Continue" at bounding box center [474, 390] width 280 height 31
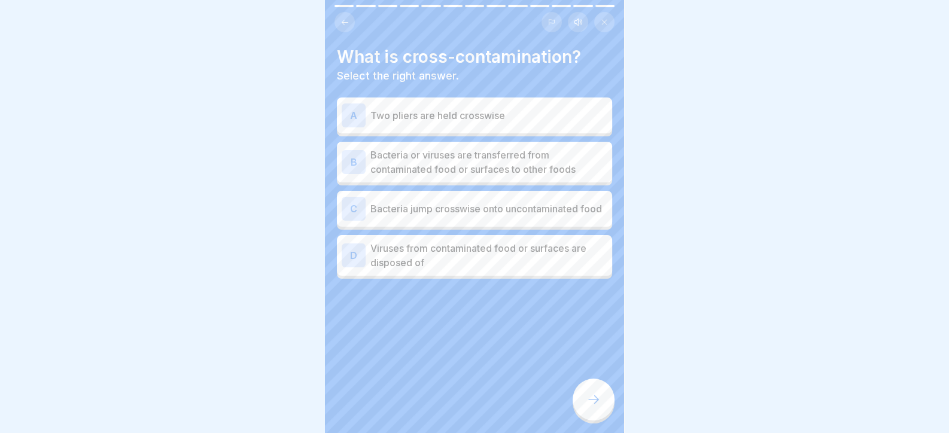
click at [433, 159] on p "Bacteria or viruses are transferred from contaminated food or surfaces to other…" at bounding box center [488, 162] width 237 height 29
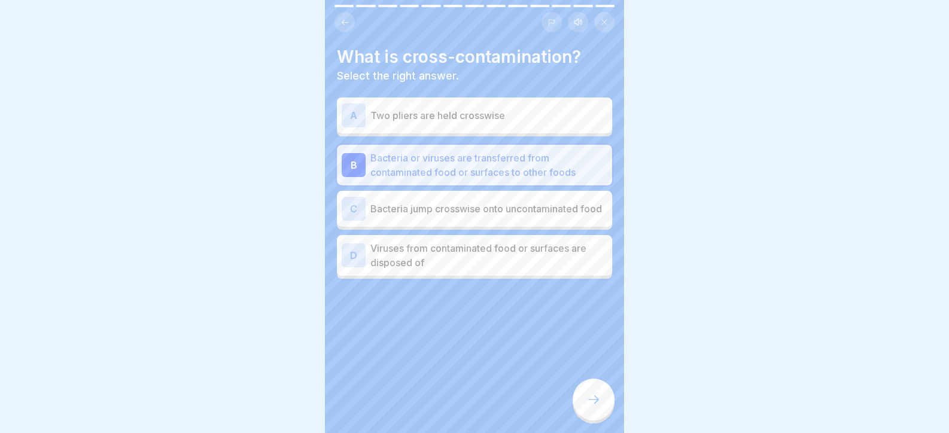
click at [599, 395] on div at bounding box center [594, 400] width 42 height 42
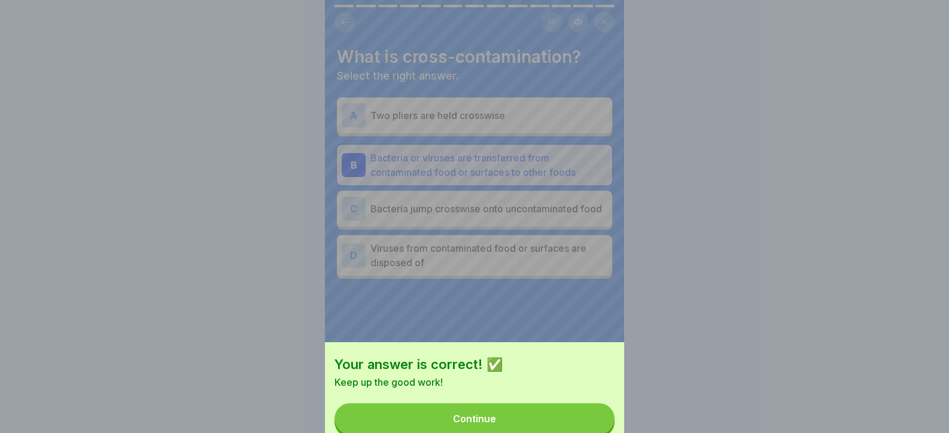
drag, startPoint x: 580, startPoint y: 411, endPoint x: 554, endPoint y: 394, distance: 31.5
click at [580, 411] on button "Continue" at bounding box center [474, 418] width 280 height 31
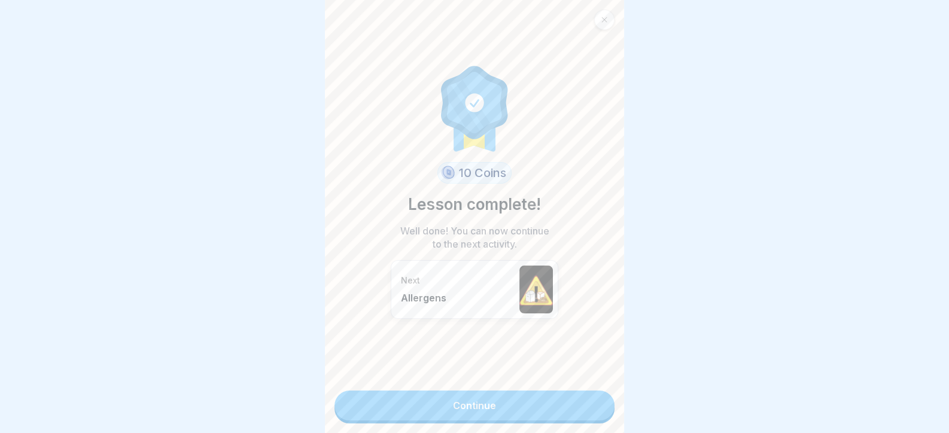
click at [526, 413] on link "Continue" at bounding box center [474, 406] width 280 height 30
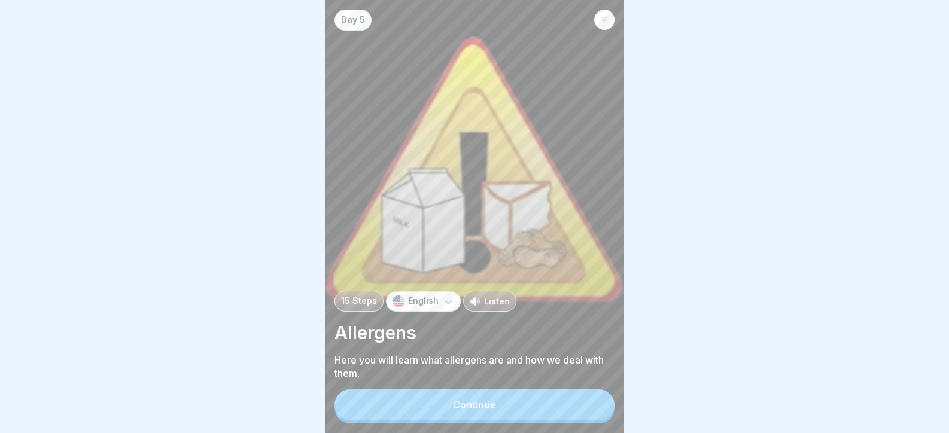
click at [526, 407] on button "Continue" at bounding box center [474, 404] width 280 height 31
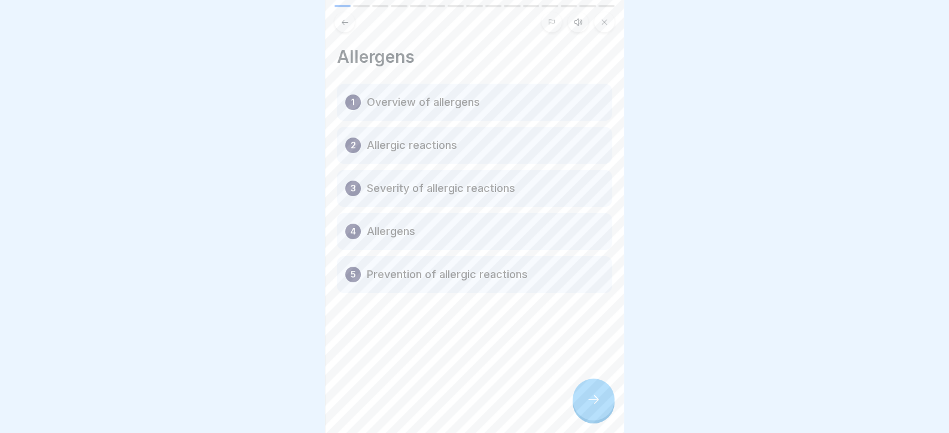
click at [601, 407] on div at bounding box center [594, 400] width 42 height 42
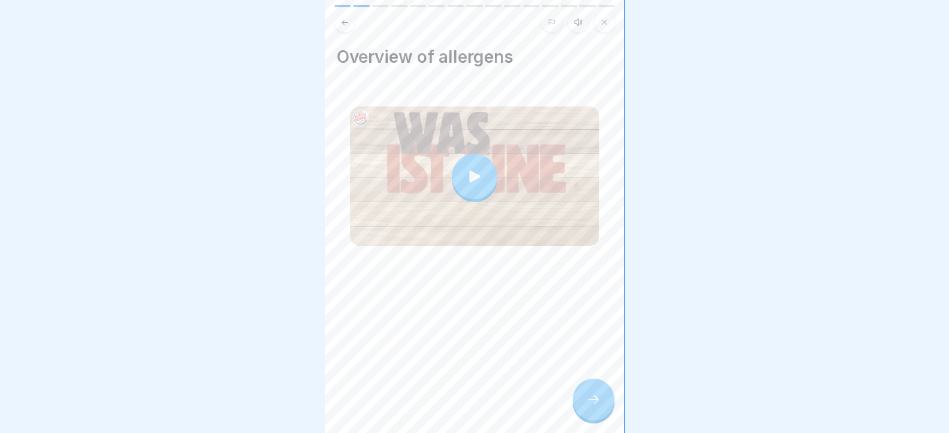
click at [595, 406] on icon at bounding box center [593, 399] width 14 height 14
click at [581, 400] on div at bounding box center [594, 400] width 42 height 42
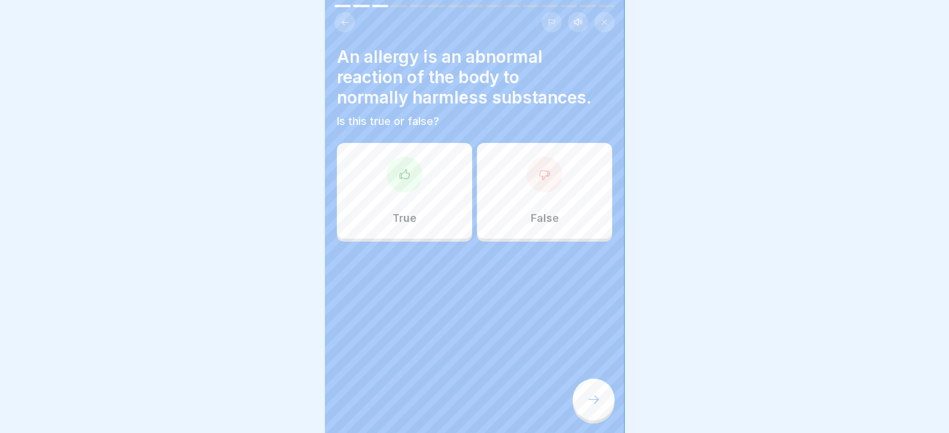
click at [415, 187] on div "True" at bounding box center [404, 191] width 135 height 96
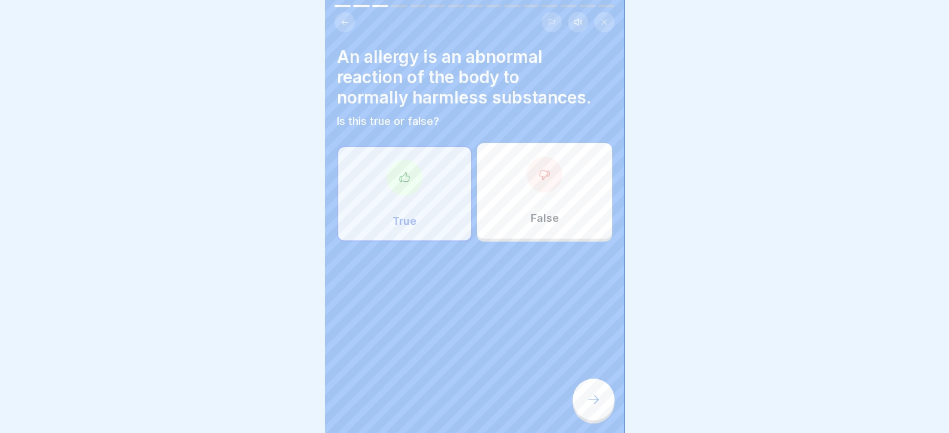
click at [589, 410] on div at bounding box center [594, 400] width 42 height 42
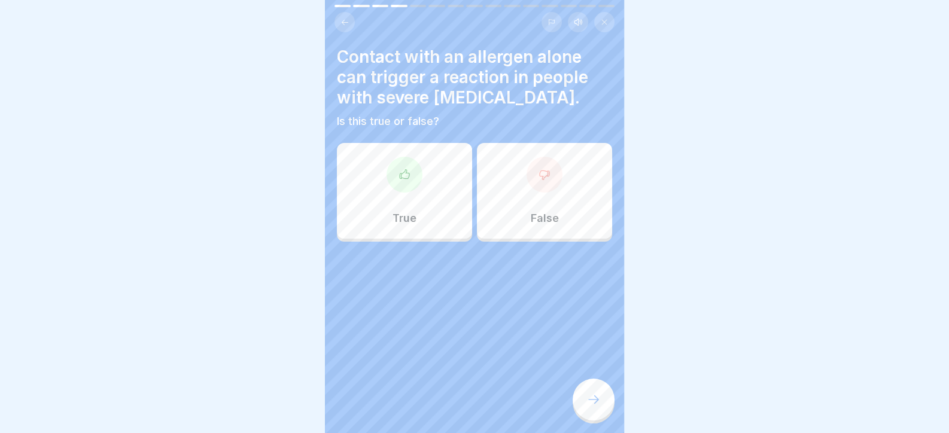
click at [575, 406] on div at bounding box center [594, 400] width 42 height 42
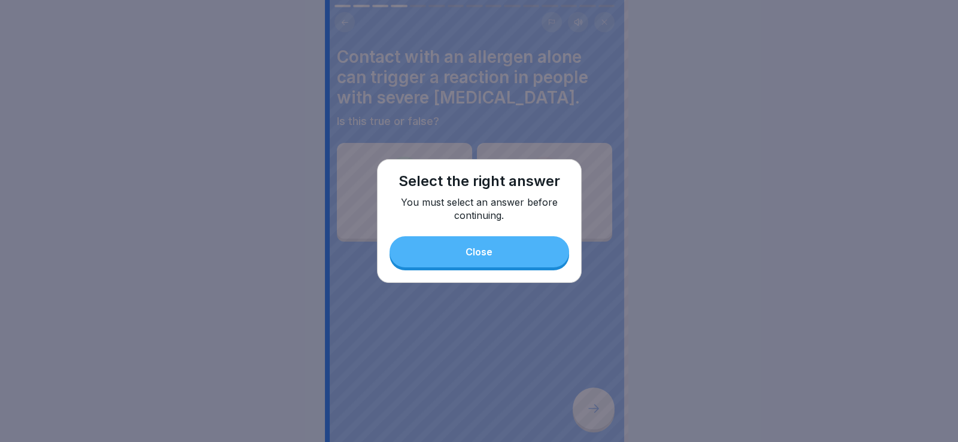
click at [484, 263] on button "Close" at bounding box center [478, 251] width 179 height 31
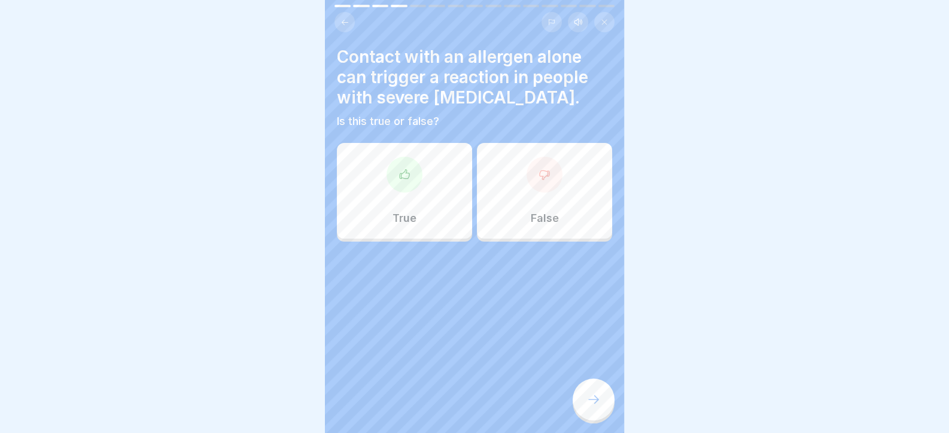
click at [416, 234] on div "True" at bounding box center [404, 191] width 135 height 96
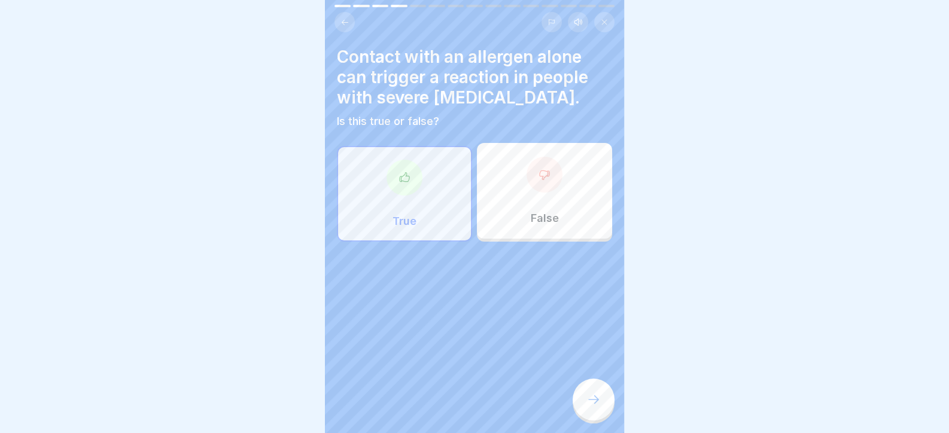
drag, startPoint x: 599, startPoint y: 397, endPoint x: 599, endPoint y: 404, distance: 6.6
click at [599, 404] on div at bounding box center [594, 400] width 42 height 42
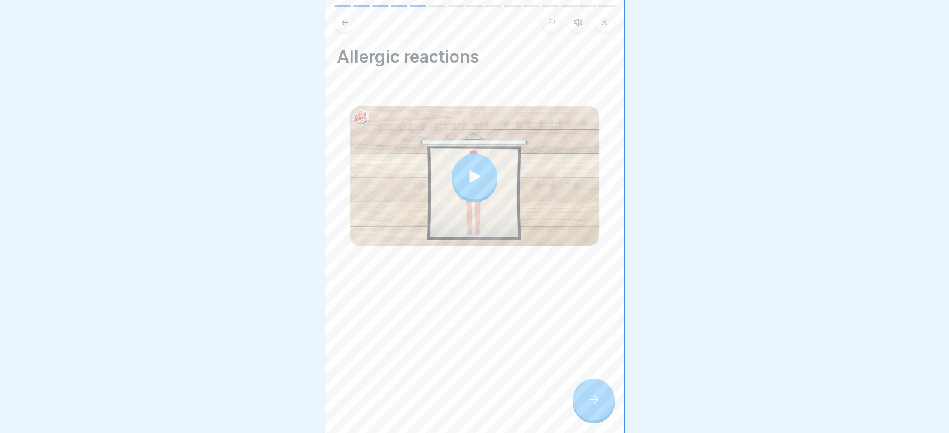
click at [578, 392] on div "Allergic reactions" at bounding box center [474, 216] width 299 height 433
click at [584, 418] on div at bounding box center [594, 400] width 42 height 42
click at [598, 401] on div at bounding box center [594, 400] width 42 height 42
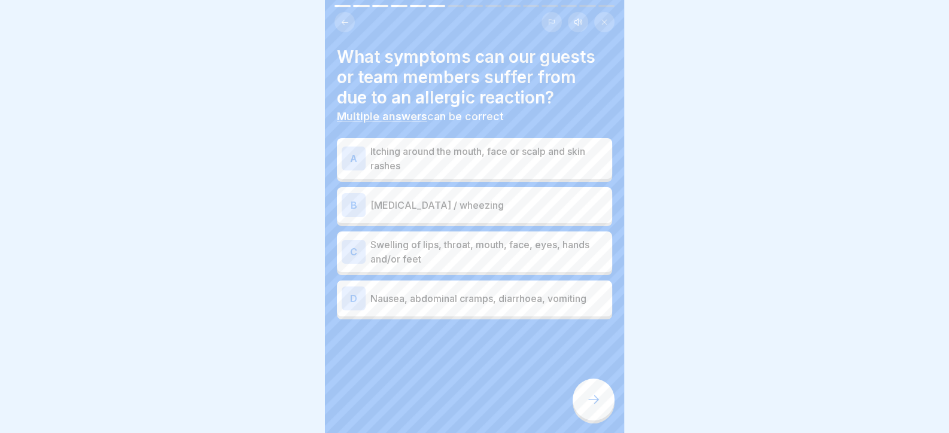
click at [464, 152] on p "Itching around the mouth, face or scalp and skin rashes" at bounding box center [488, 158] width 237 height 29
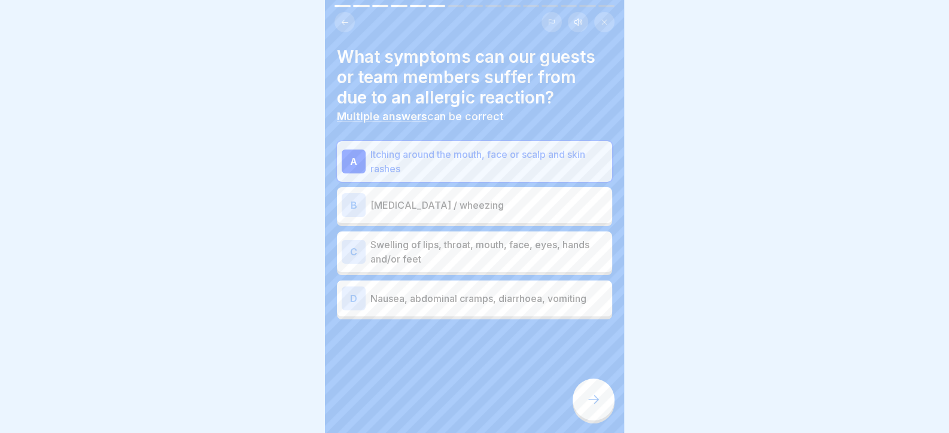
click at [476, 194] on div "B Shortness of breath / wheezing" at bounding box center [475, 205] width 266 height 24
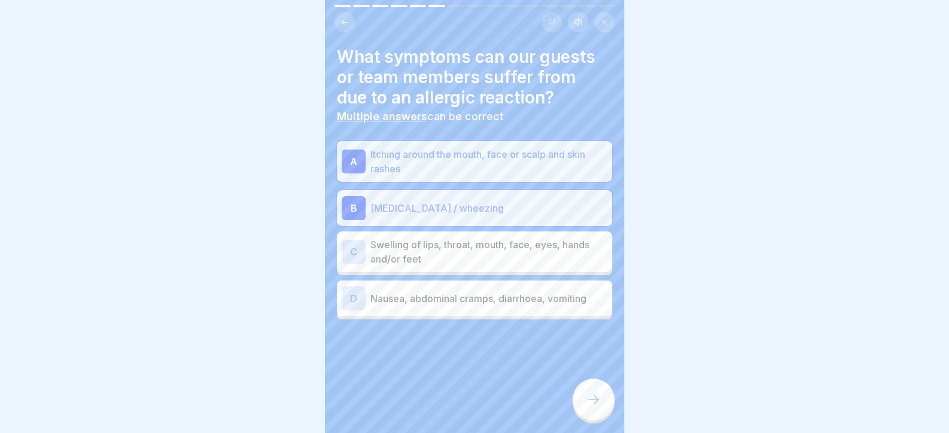
click at [489, 251] on p "Swelling of lips, throat, mouth, face, eyes, hands and/or feet" at bounding box center [488, 251] width 237 height 29
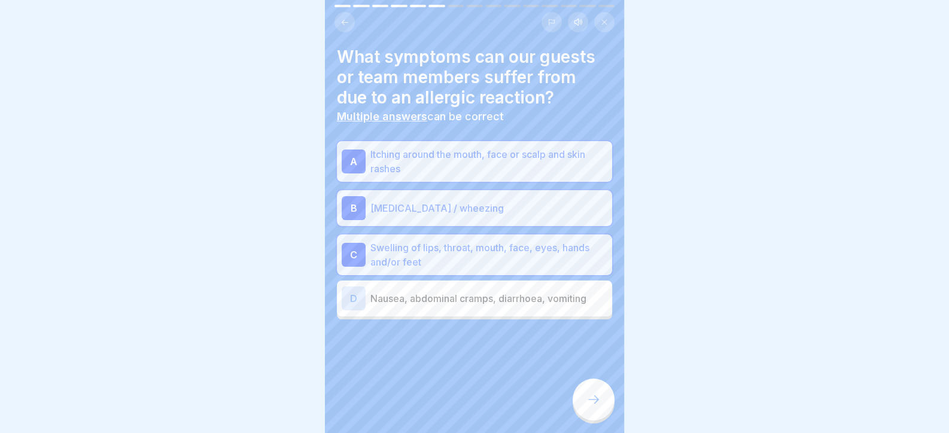
click at [502, 304] on p "Nausea, abdominal cramps, diarrhoea, vomiting" at bounding box center [488, 298] width 237 height 14
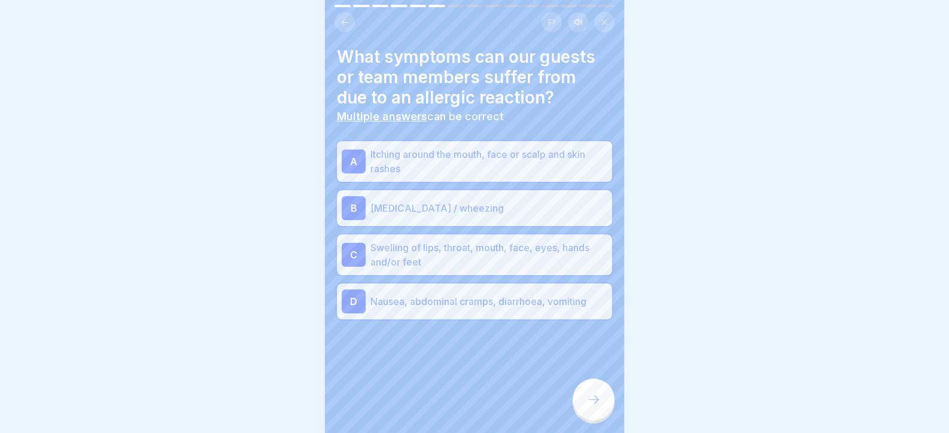
click at [570, 398] on div "What symptoms can our guests or team members suffer from due to an allergic rea…" at bounding box center [474, 216] width 299 height 433
click at [589, 407] on icon at bounding box center [593, 399] width 14 height 14
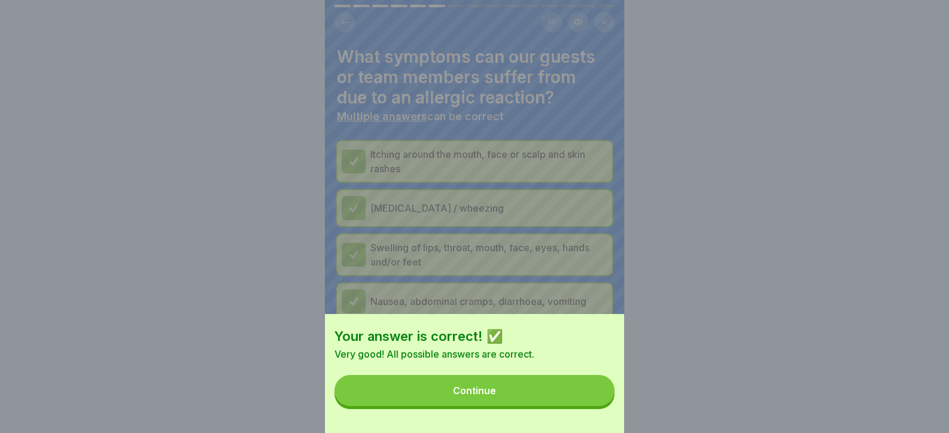
click at [579, 406] on button "Continue" at bounding box center [474, 390] width 280 height 31
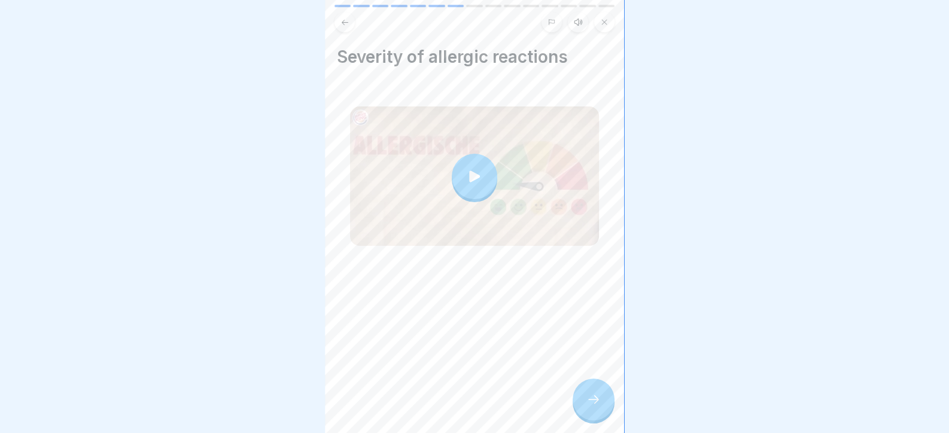
click at [586, 406] on icon at bounding box center [593, 399] width 14 height 14
click at [598, 407] on icon at bounding box center [593, 399] width 14 height 14
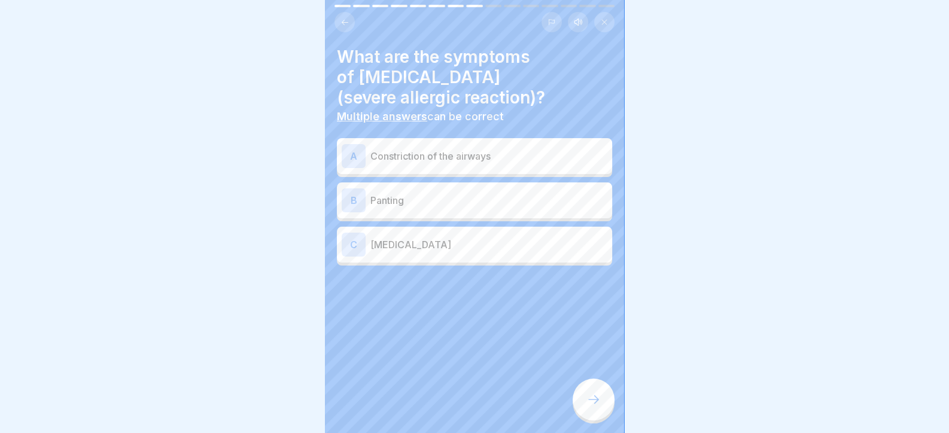
click at [463, 159] on p "Constriction of the airways" at bounding box center [488, 156] width 237 height 14
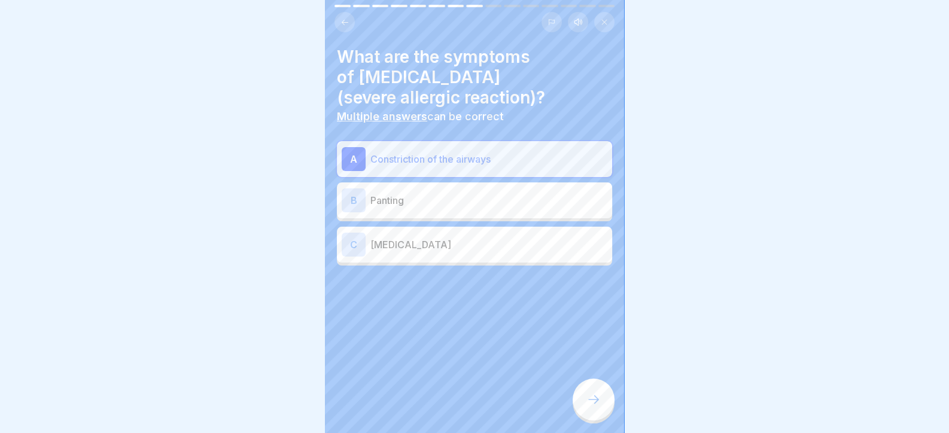
click at [461, 182] on div "B Panting" at bounding box center [474, 200] width 275 height 36
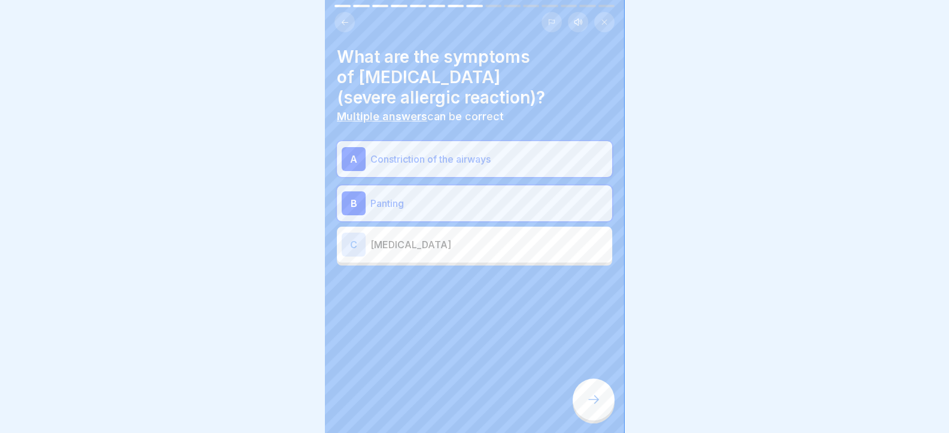
click at [449, 252] on div "C Shortness of breath" at bounding box center [475, 245] width 266 height 24
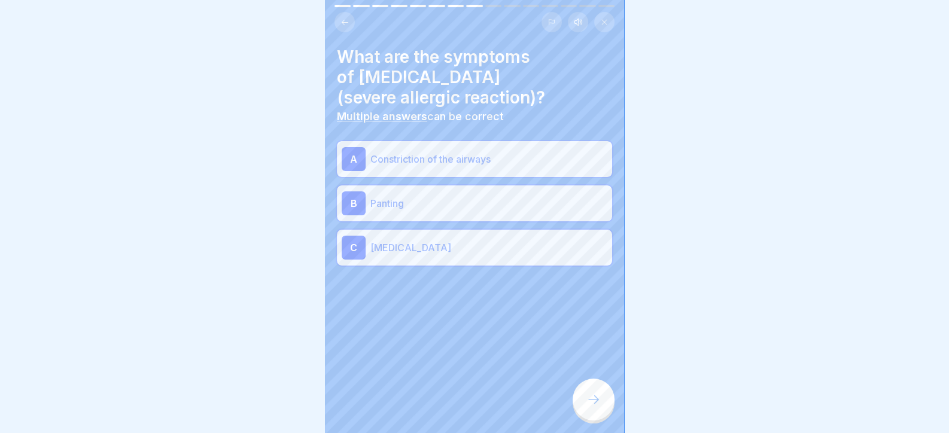
click at [592, 419] on div at bounding box center [594, 400] width 42 height 42
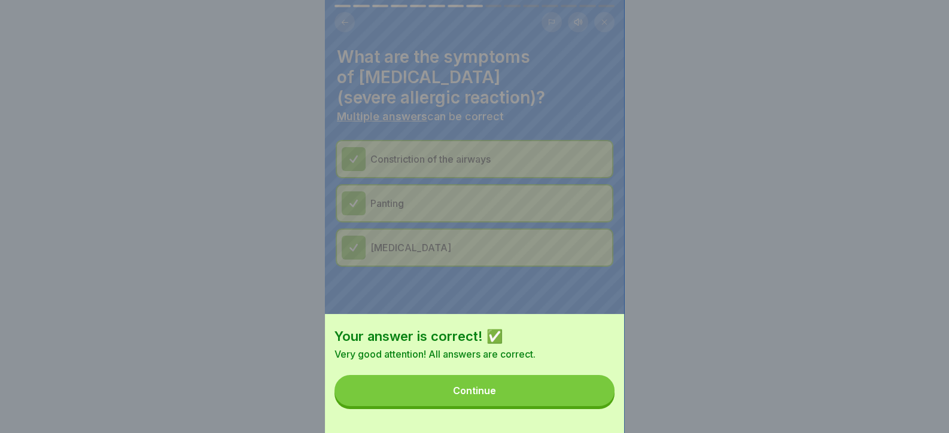
click at [577, 406] on button "Continue" at bounding box center [474, 390] width 280 height 31
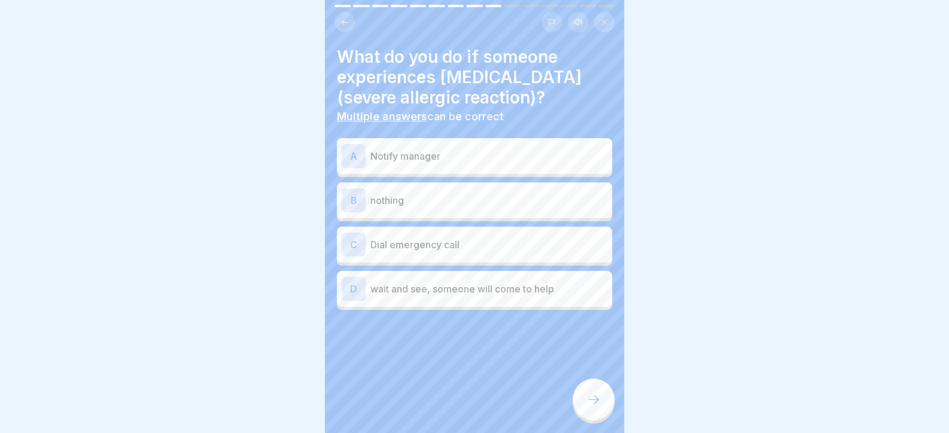
click at [495, 243] on p "Dial emergency call" at bounding box center [488, 244] width 237 height 14
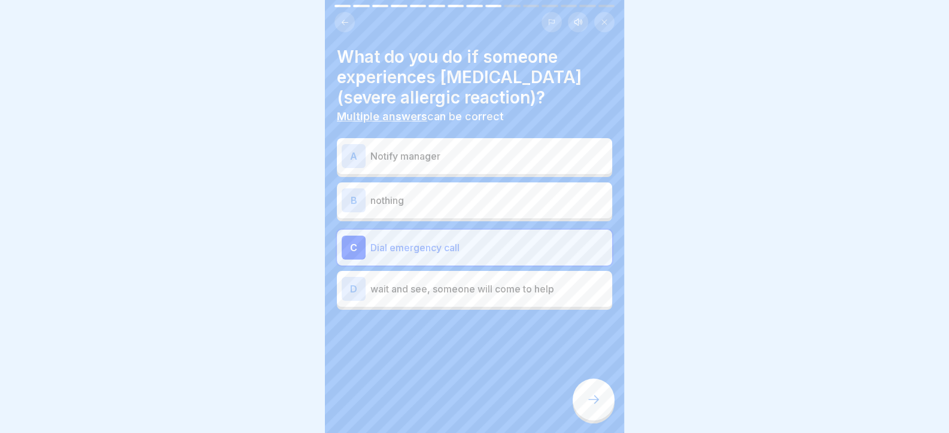
click at [598, 418] on div at bounding box center [594, 400] width 42 height 42
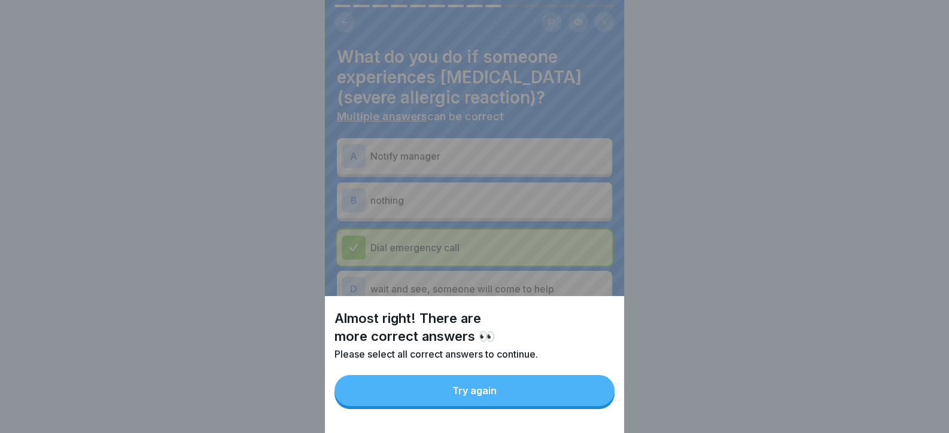
click at [580, 406] on button "Try again" at bounding box center [474, 390] width 280 height 31
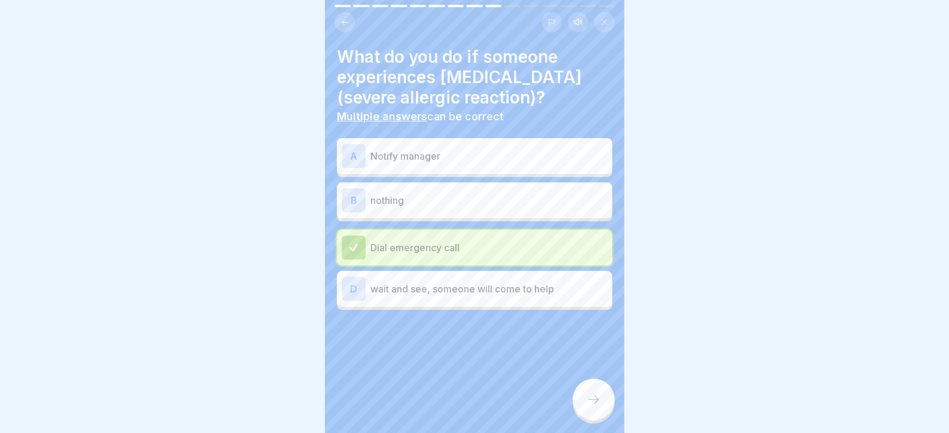
click at [430, 162] on p "Notify manager" at bounding box center [488, 156] width 237 height 14
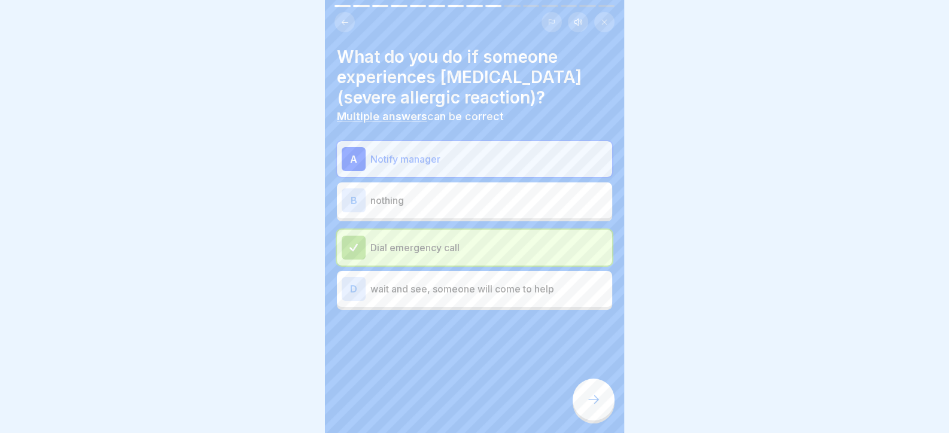
click at [586, 403] on div at bounding box center [594, 400] width 42 height 42
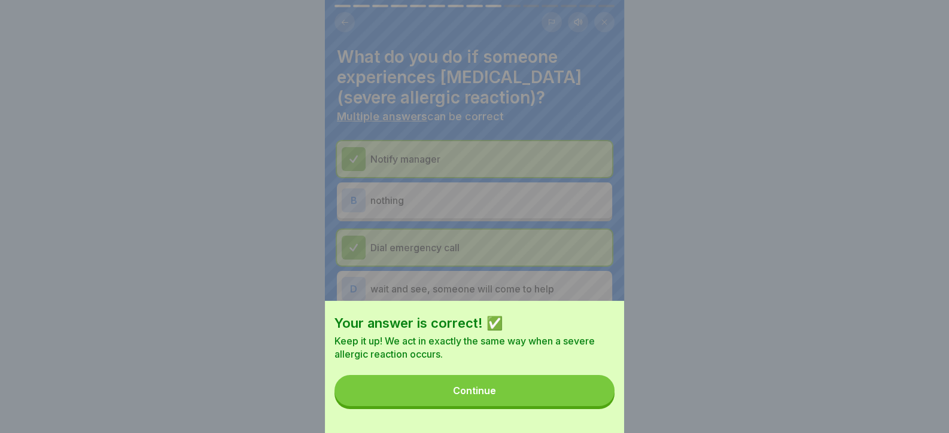
click at [574, 403] on button "Continue" at bounding box center [474, 390] width 280 height 31
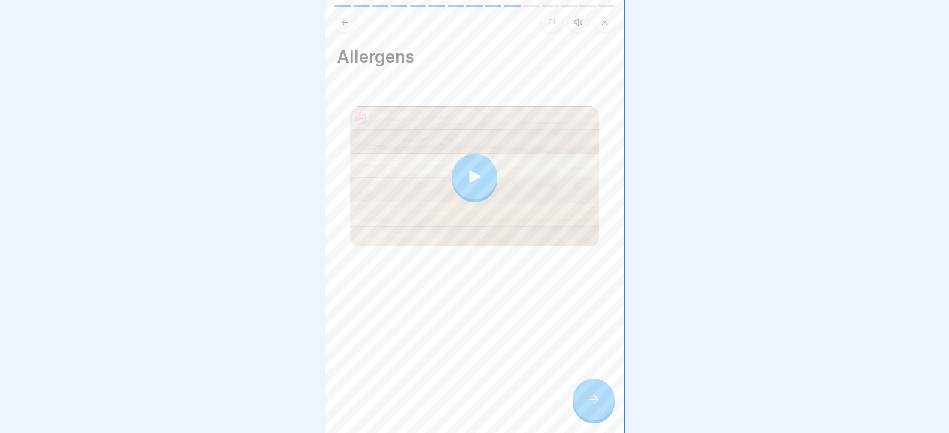
click at [584, 403] on div at bounding box center [594, 400] width 42 height 42
click at [580, 398] on div at bounding box center [594, 400] width 42 height 42
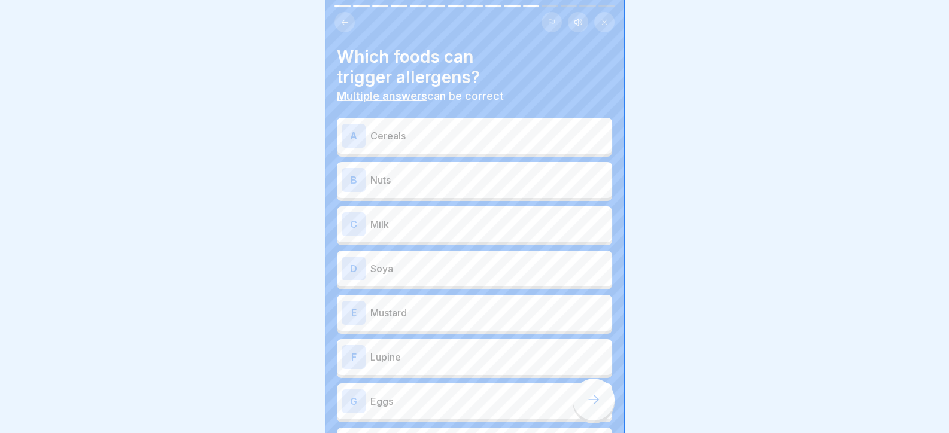
click at [424, 135] on p "Cereals" at bounding box center [488, 136] width 237 height 14
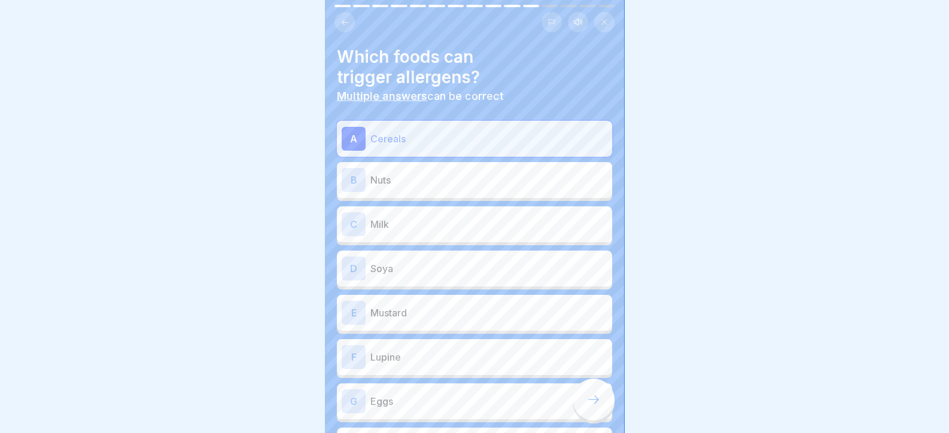
click at [420, 188] on div "B Nuts" at bounding box center [475, 180] width 266 height 24
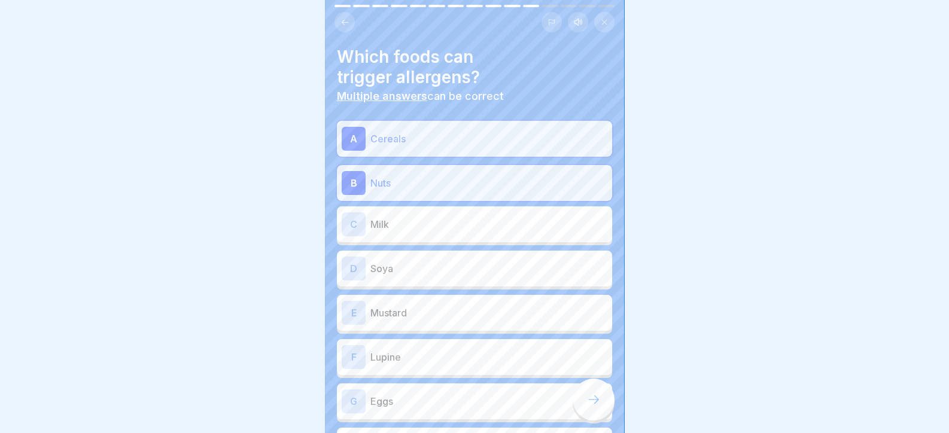
click at [410, 236] on div "C Milk" at bounding box center [474, 224] width 275 height 36
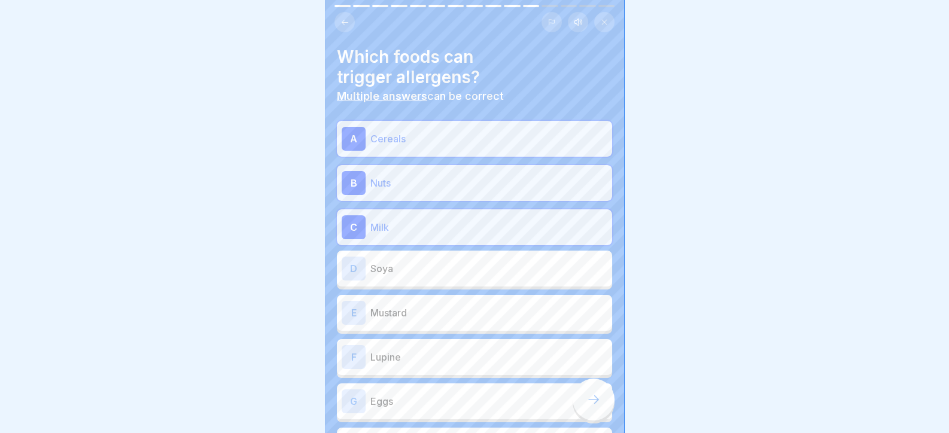
click at [406, 293] on div "A Cereals B Nuts C Milk D Soya E Mustard F Lupine G Eggs H Fish I Shellfish and…" at bounding box center [474, 382] width 275 height 523
click at [420, 263] on p "Soya" at bounding box center [488, 268] width 237 height 14
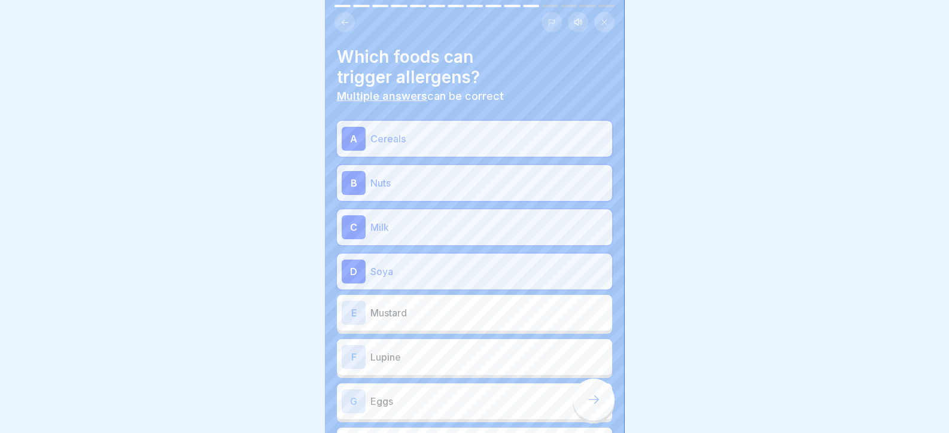
click at [408, 304] on div "E Mustard" at bounding box center [475, 313] width 266 height 24
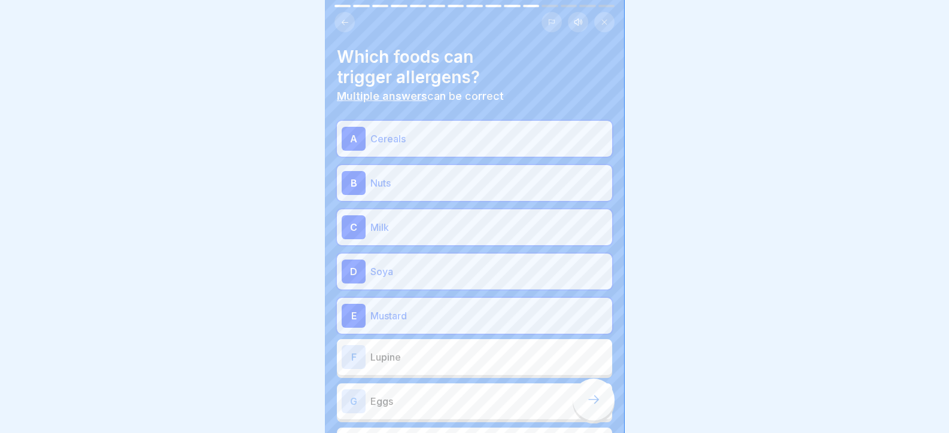
click at [398, 361] on p "Lupine" at bounding box center [488, 357] width 237 height 14
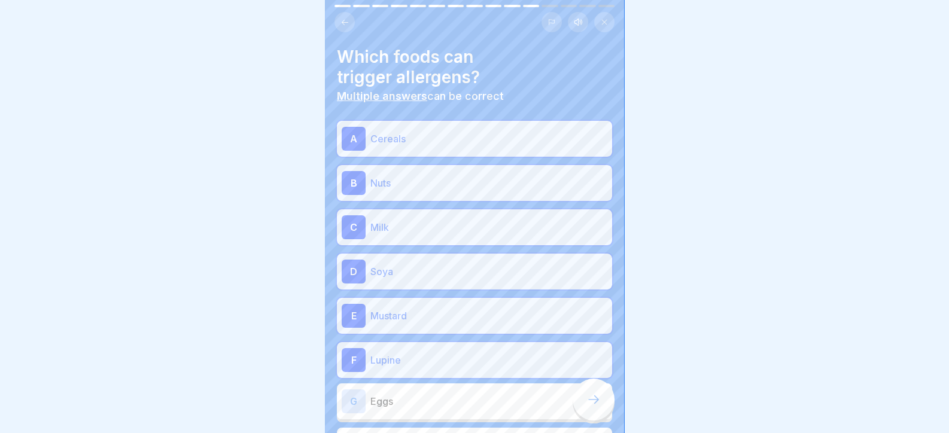
click at [404, 397] on p "Eggs" at bounding box center [488, 401] width 237 height 14
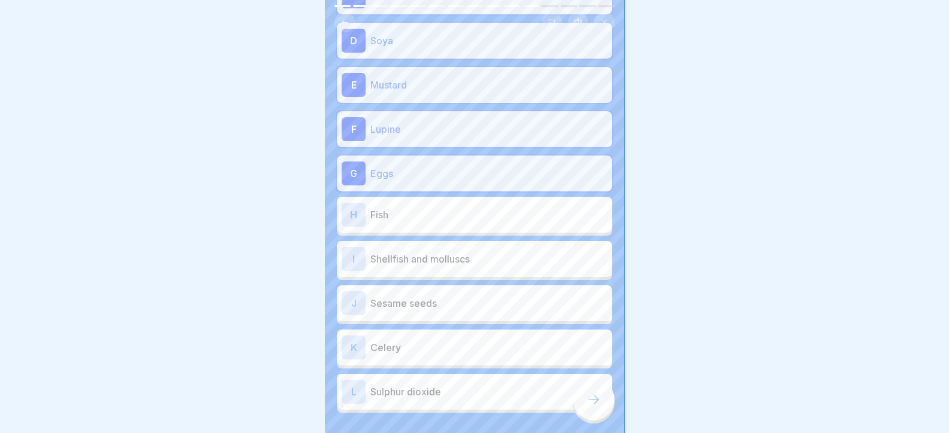
scroll to position [239, 0]
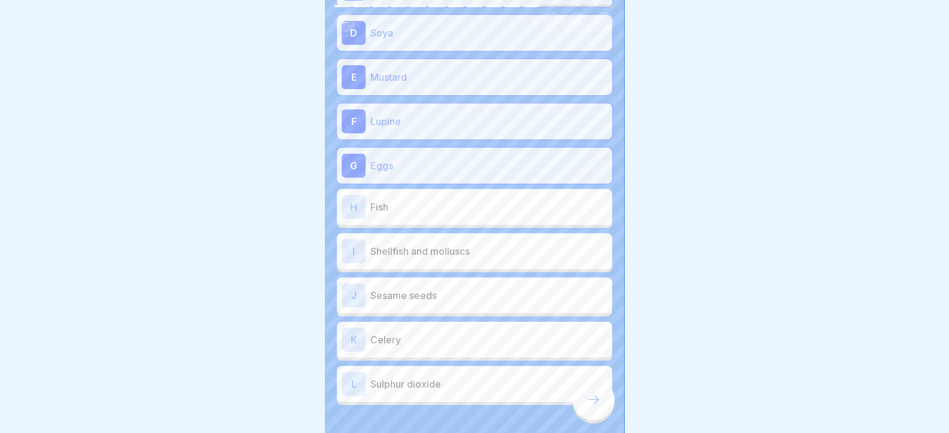
click at [413, 203] on p "Fish" at bounding box center [488, 207] width 237 height 14
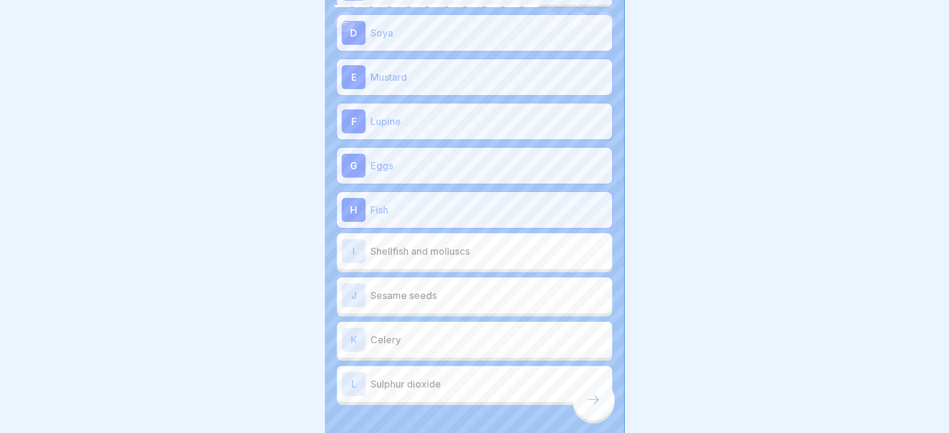
click at [424, 251] on p "Shellfish and molluscs" at bounding box center [488, 251] width 237 height 14
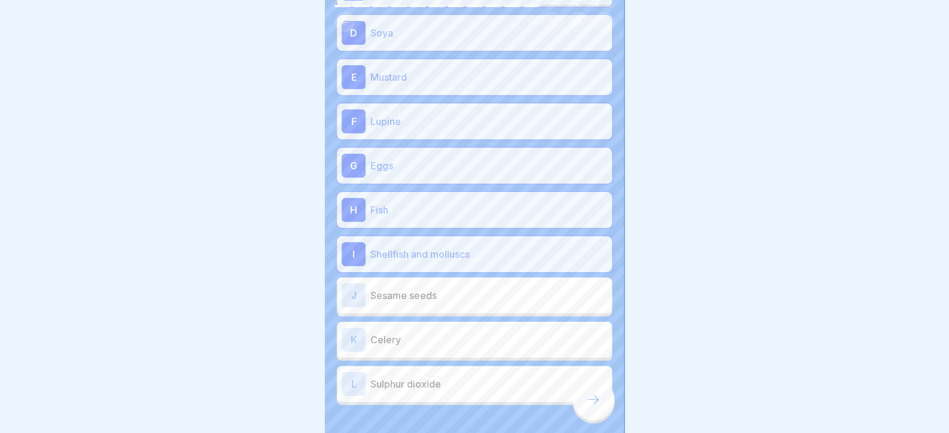
click at [419, 296] on p "Sesame seeds" at bounding box center [488, 295] width 237 height 14
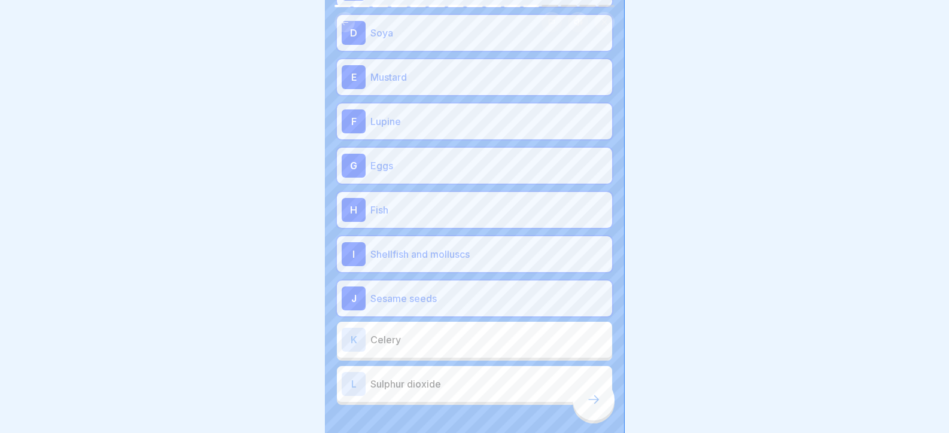
click at [418, 346] on div "K Celery" at bounding box center [475, 340] width 266 height 24
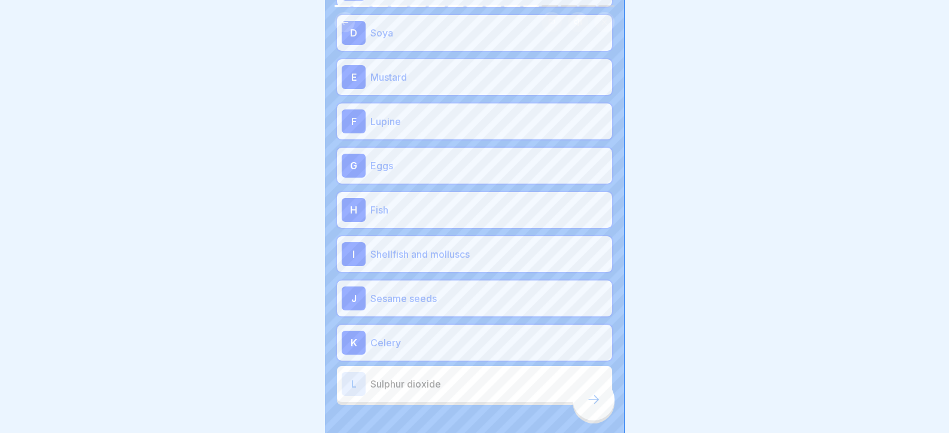
click at [424, 392] on div "L Sulphur dioxide" at bounding box center [475, 384] width 266 height 24
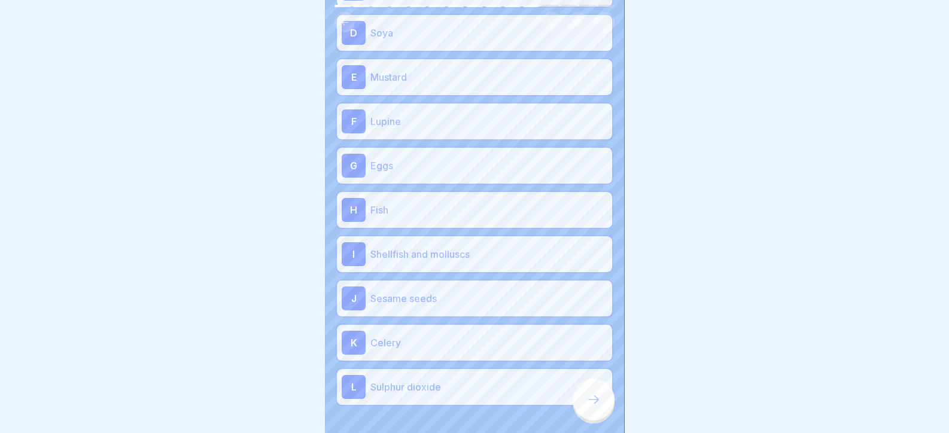
click at [584, 409] on div at bounding box center [594, 400] width 42 height 42
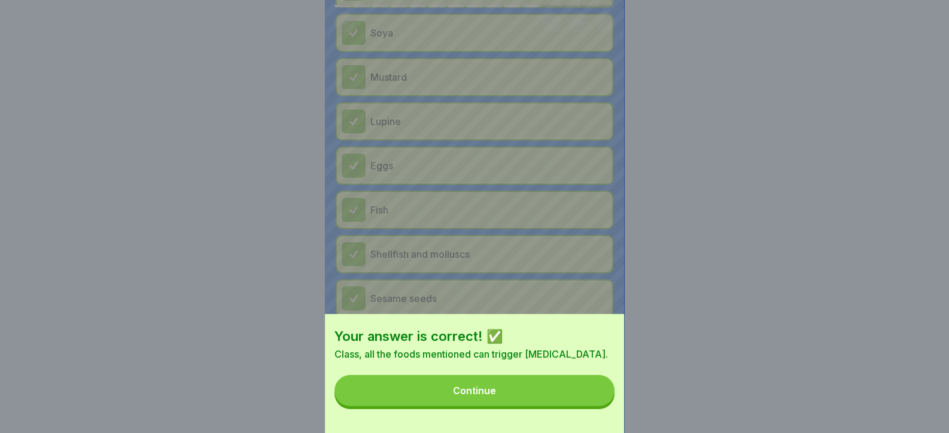
click at [581, 406] on button "Continue" at bounding box center [474, 390] width 280 height 31
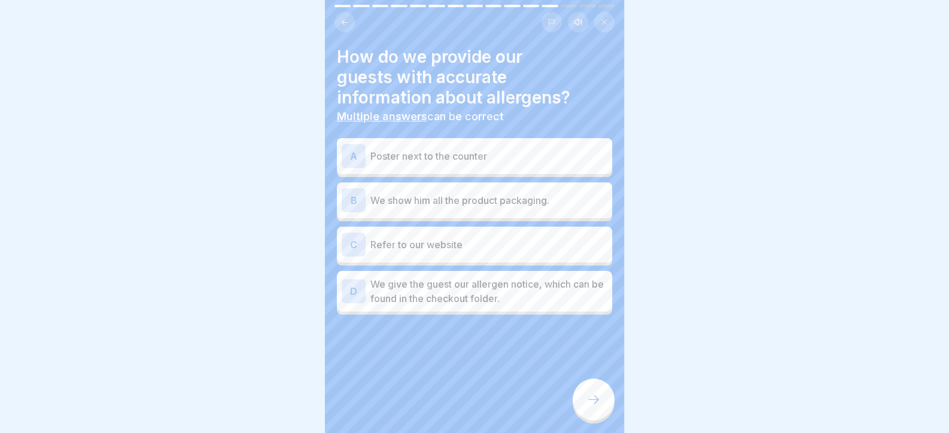
click at [473, 297] on p "We give the guest our allergen notice, which can be found in the checkout folde…" at bounding box center [488, 291] width 237 height 29
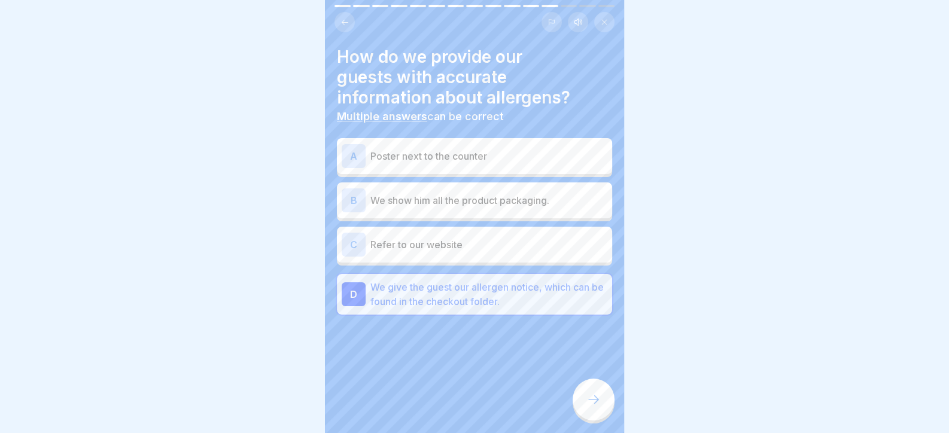
click at [595, 405] on icon at bounding box center [593, 399] width 14 height 14
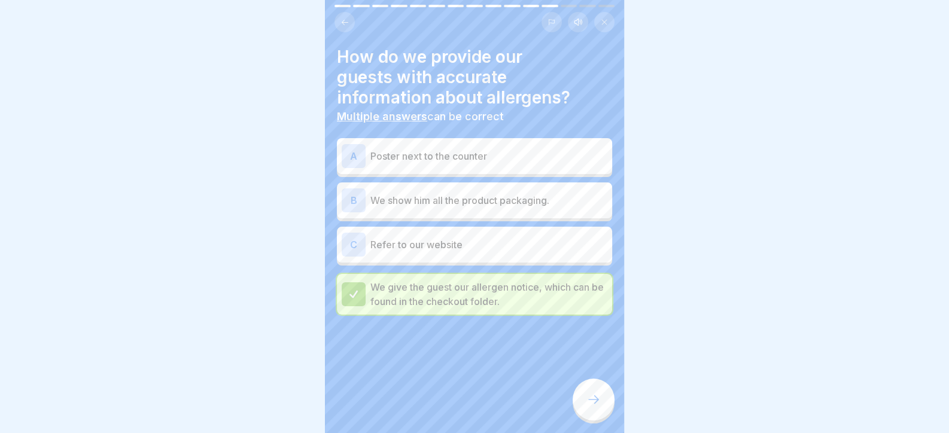
click at [477, 205] on p "We show him all the product packaging." at bounding box center [488, 200] width 237 height 14
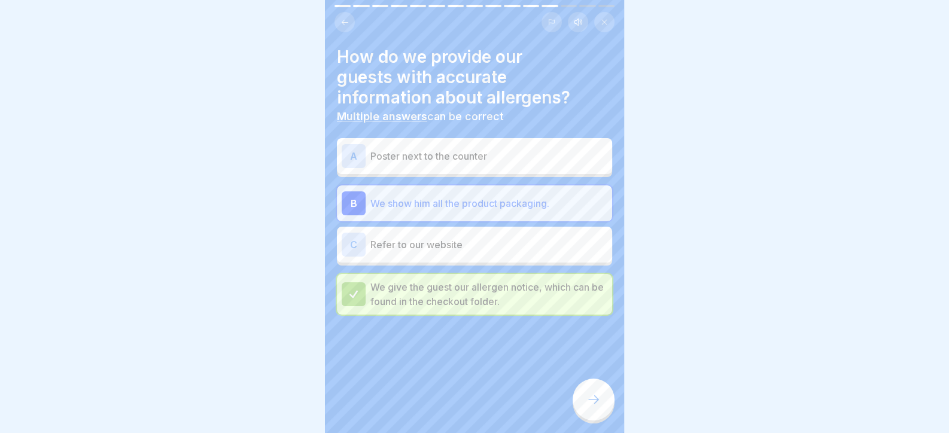
click at [577, 397] on div at bounding box center [594, 400] width 42 height 42
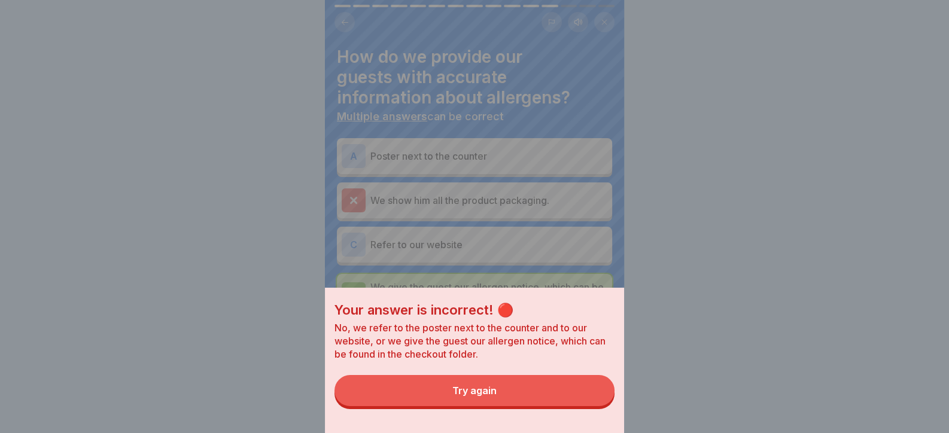
click at [561, 398] on button "Try again" at bounding box center [474, 390] width 280 height 31
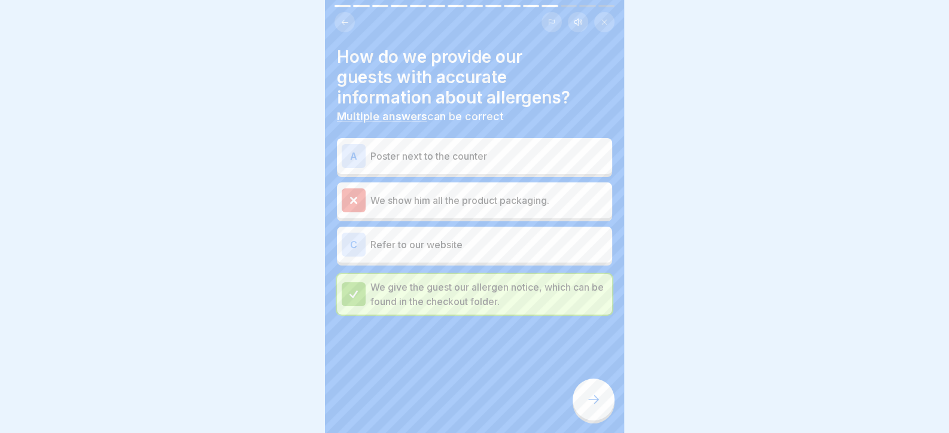
click at [477, 166] on div "A Poster next to the counter" at bounding box center [475, 156] width 266 height 24
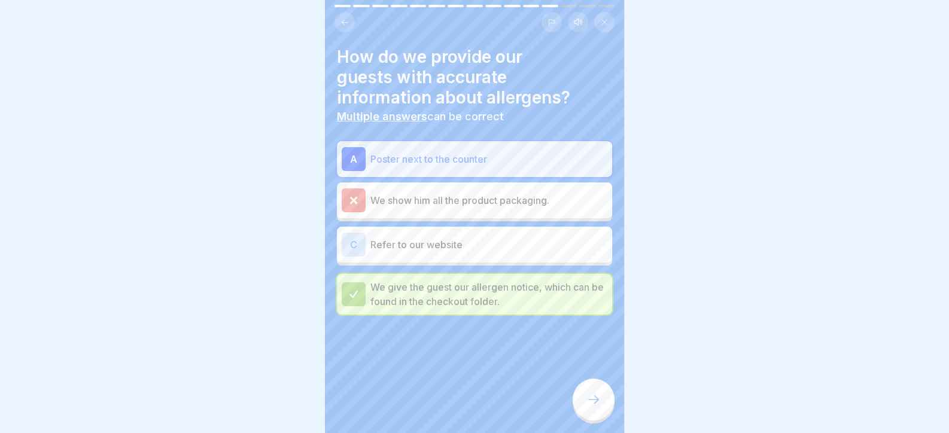
click at [485, 270] on div "A Poster next to the counter We show him all the product packaging. C Refer to …" at bounding box center [474, 227] width 275 height 173
click at [494, 246] on p "Refer to our website" at bounding box center [488, 244] width 237 height 14
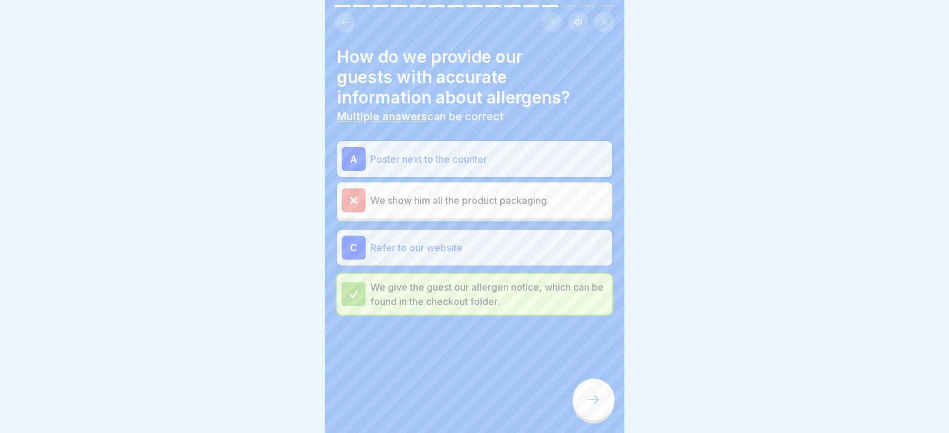
click at [585, 396] on div at bounding box center [594, 400] width 42 height 42
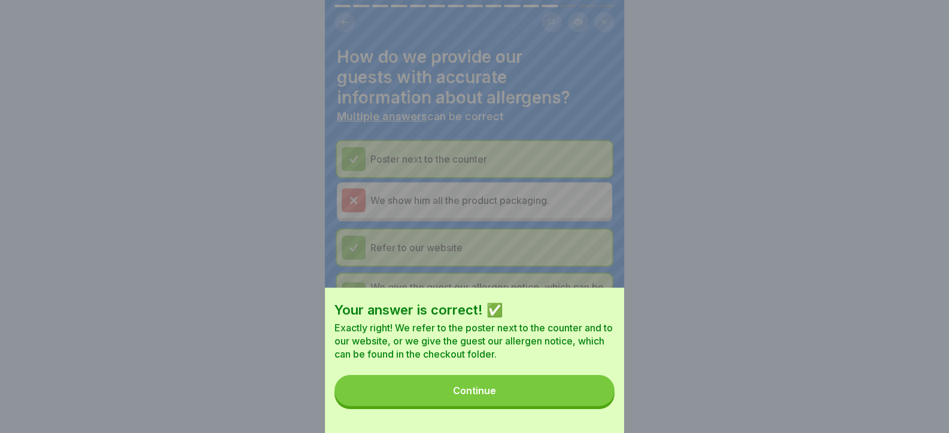
click at [581, 398] on button "Continue" at bounding box center [474, 390] width 280 height 31
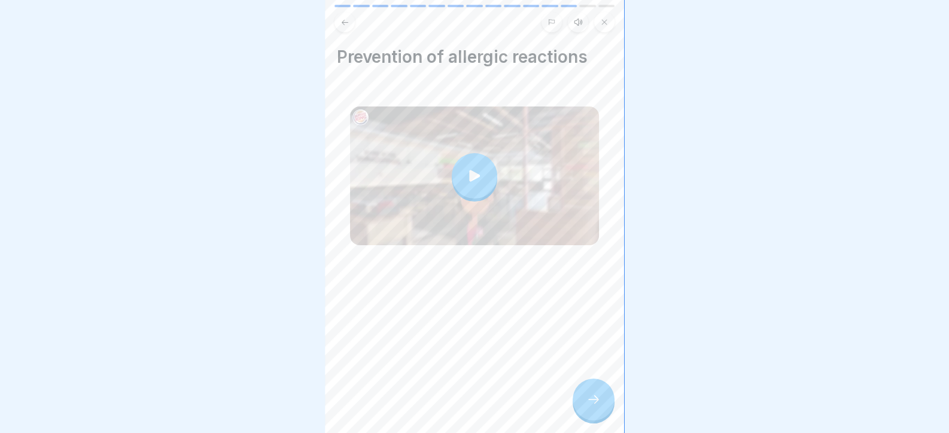
click at [581, 398] on div at bounding box center [594, 400] width 42 height 42
click at [604, 415] on div at bounding box center [594, 400] width 42 height 42
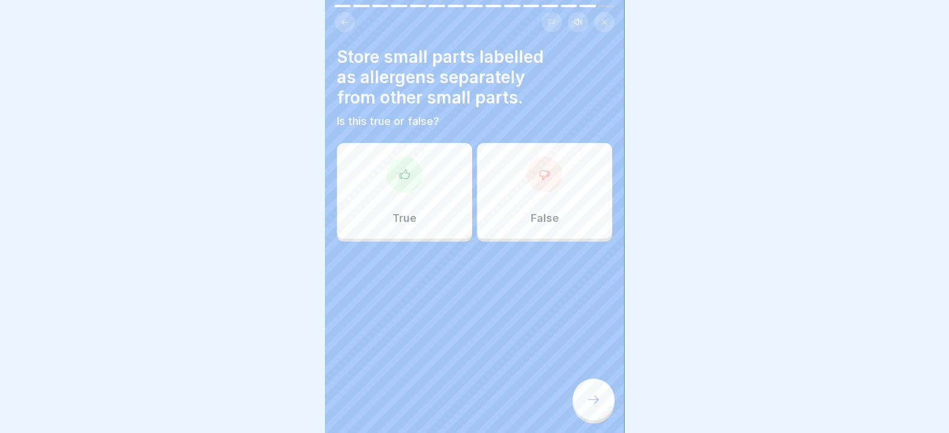
click at [419, 203] on div "True" at bounding box center [404, 191] width 135 height 96
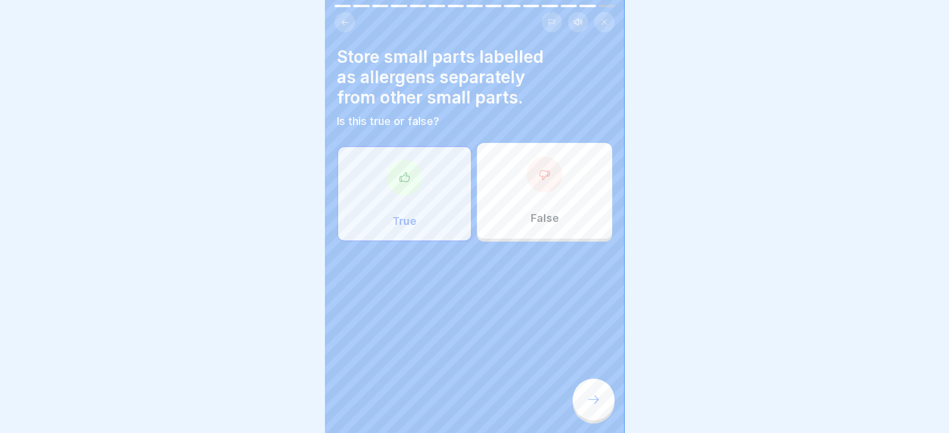
click at [580, 401] on div at bounding box center [594, 400] width 42 height 42
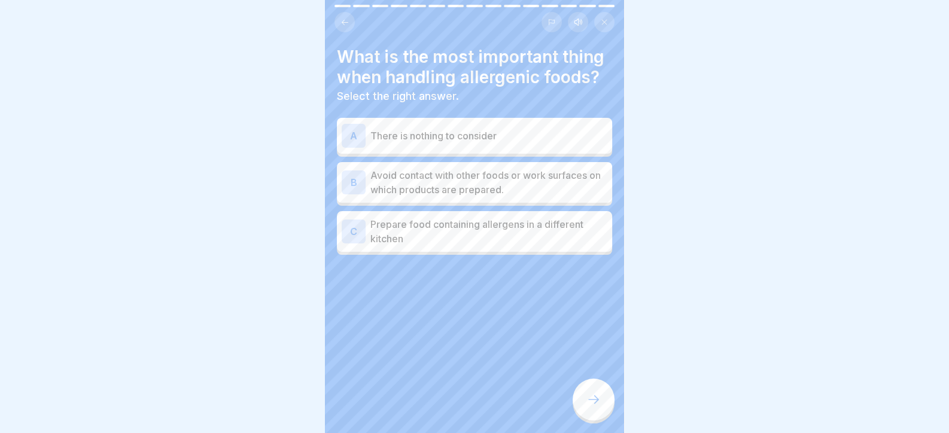
click at [482, 185] on p "Avoid contact with other foods or work surfaces on which products are prepared." at bounding box center [488, 182] width 237 height 29
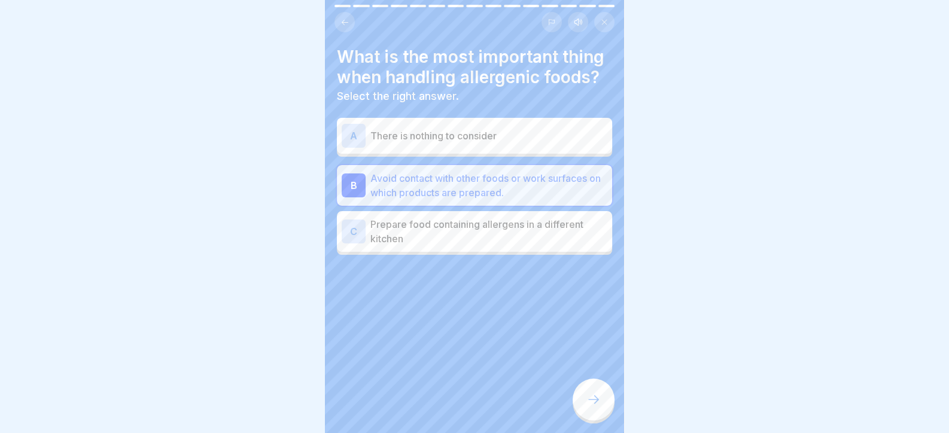
click at [596, 407] on icon at bounding box center [593, 399] width 14 height 14
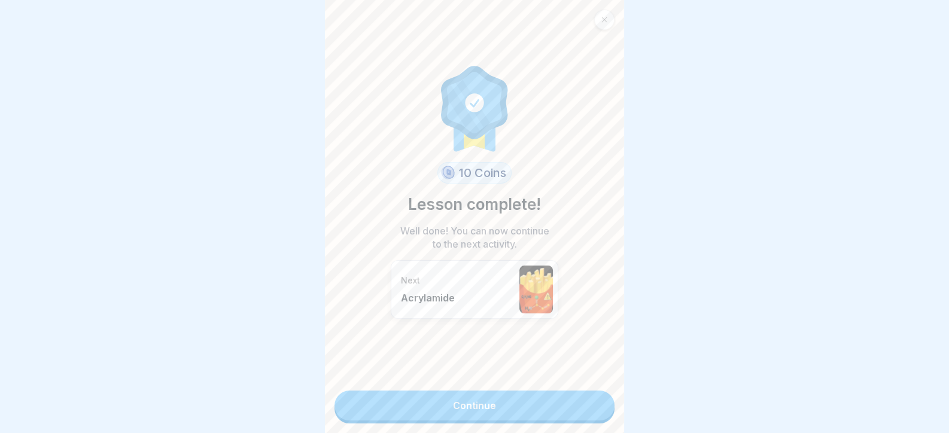
click at [546, 395] on link "Continue" at bounding box center [474, 406] width 280 height 30
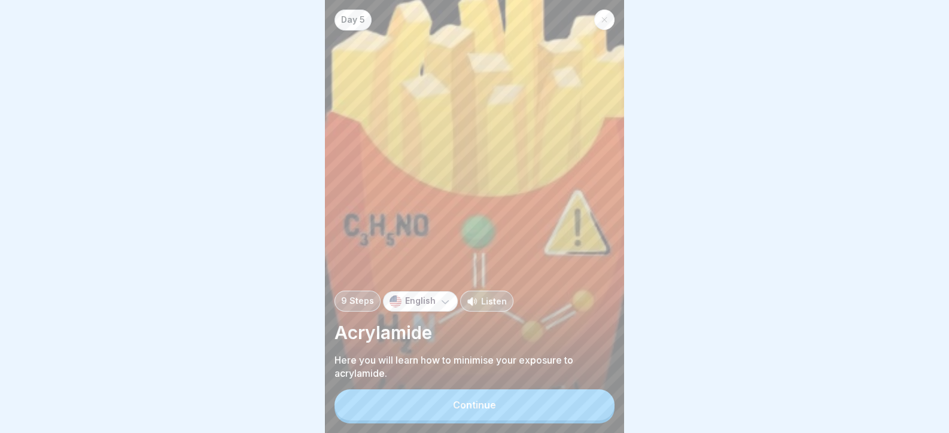
click at [605, 14] on div at bounding box center [604, 20] width 20 height 20
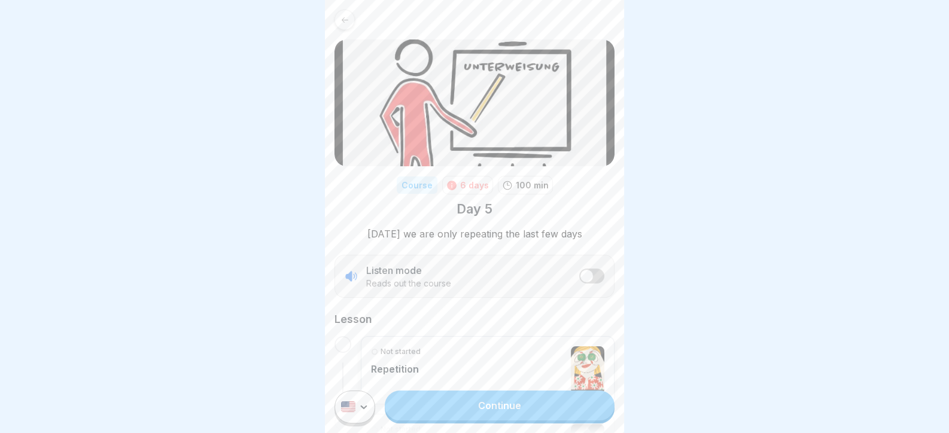
click at [520, 189] on p "100 min" at bounding box center [532, 185] width 33 height 13
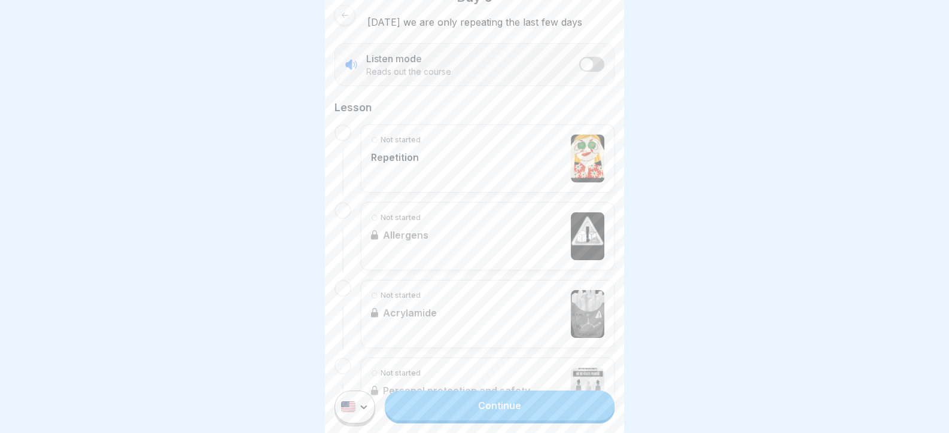
scroll to position [239, 0]
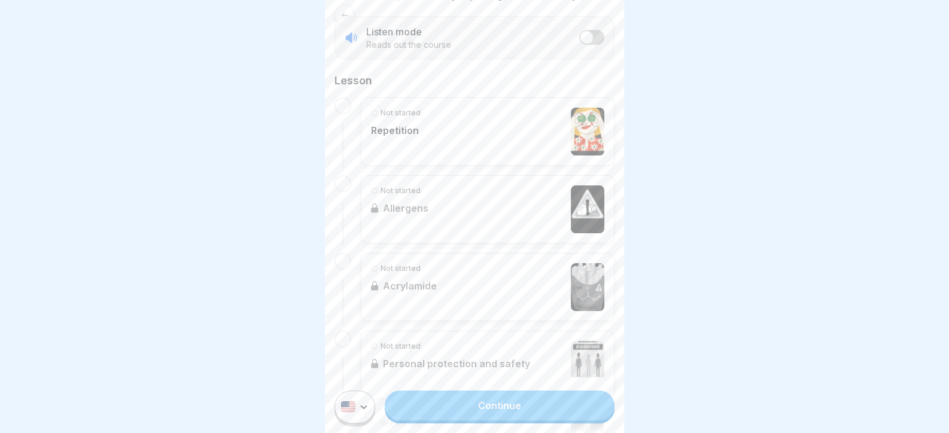
click at [474, 421] on link "Continue" at bounding box center [500, 406] width 230 height 30
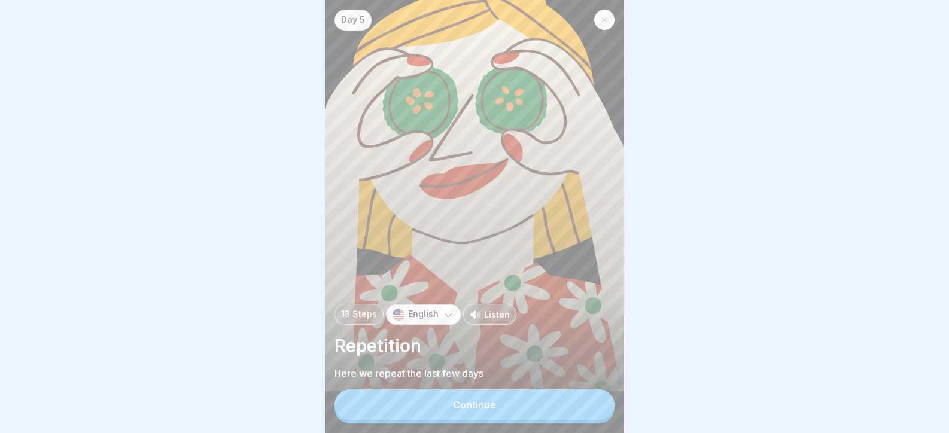
click at [472, 421] on button "Continue" at bounding box center [474, 404] width 280 height 31
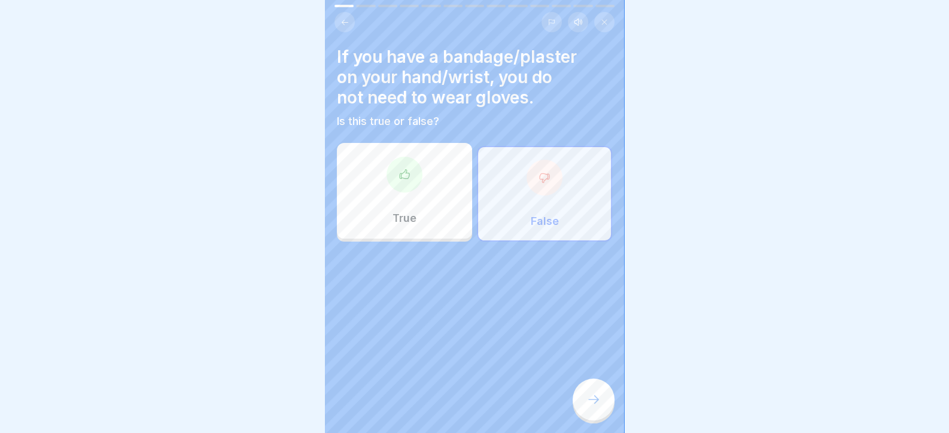
click at [398, 5] on div at bounding box center [474, 6] width 280 height 2
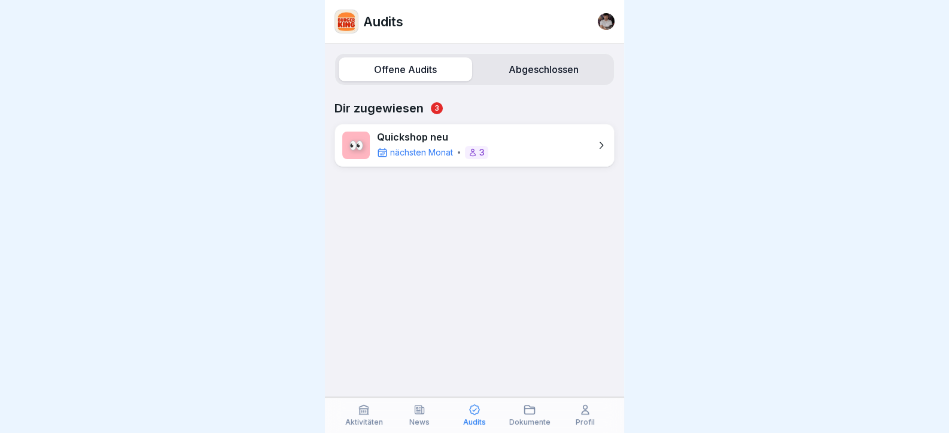
drag, startPoint x: 554, startPoint y: 51, endPoint x: 553, endPoint y: 65, distance: 14.4
click at [553, 65] on div "Offene Audits Abgeschlossen Dir zugewiesen 3 👀 Quickshop neu nächsten Monat 3" at bounding box center [474, 238] width 299 height 389
click at [553, 65] on label "Abgeschlossen" at bounding box center [543, 69] width 133 height 24
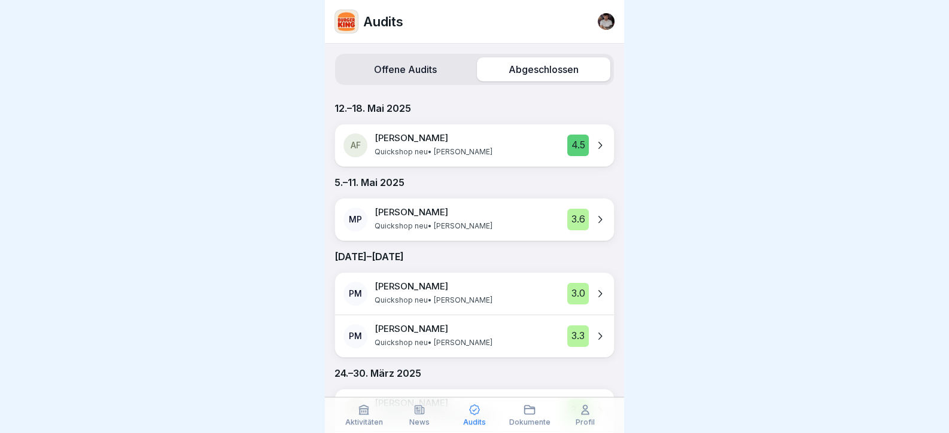
click at [382, 65] on label "Offene Audits" at bounding box center [405, 69] width 133 height 24
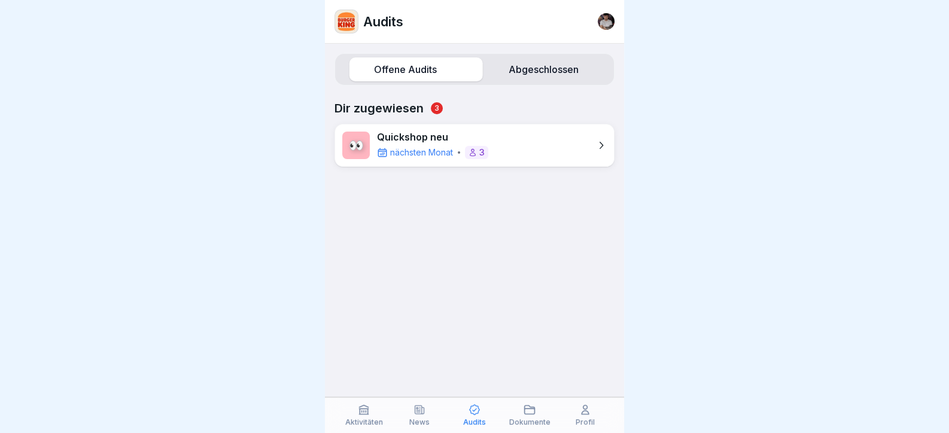
click at [353, 16] on img at bounding box center [346, 21] width 23 height 23
click at [366, 410] on icon at bounding box center [364, 410] width 9 height 9
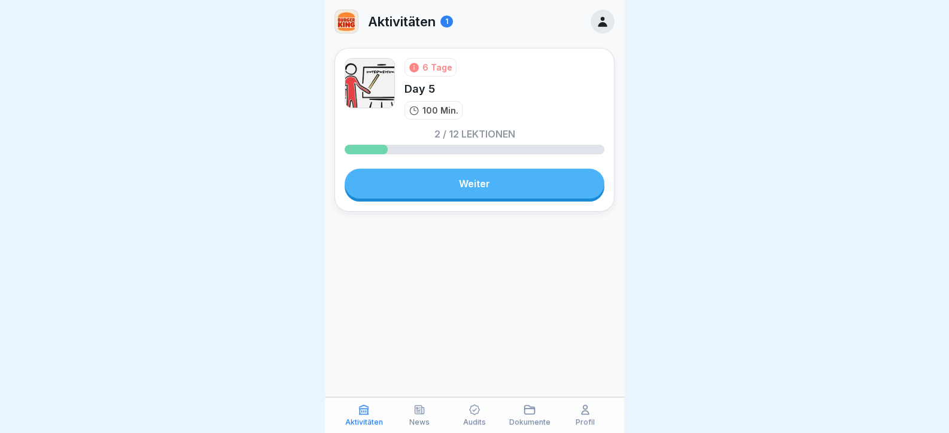
click at [479, 184] on link "Weiter" at bounding box center [475, 184] width 260 height 30
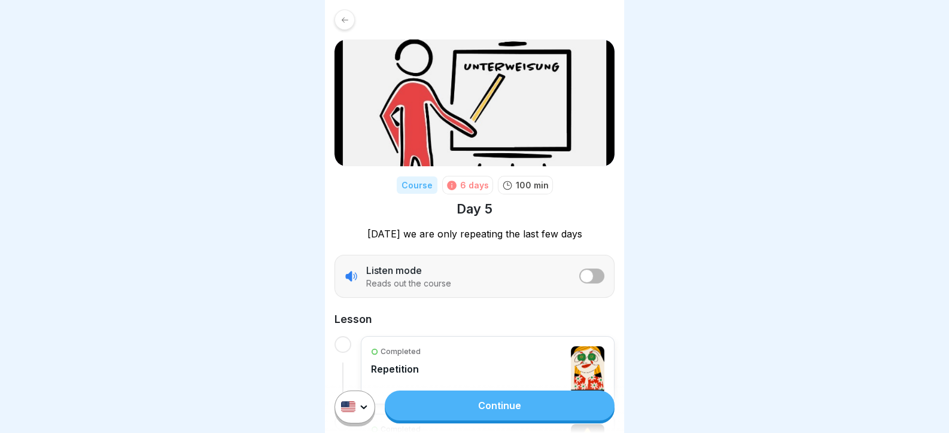
click at [496, 418] on link "Continue" at bounding box center [500, 406] width 230 height 30
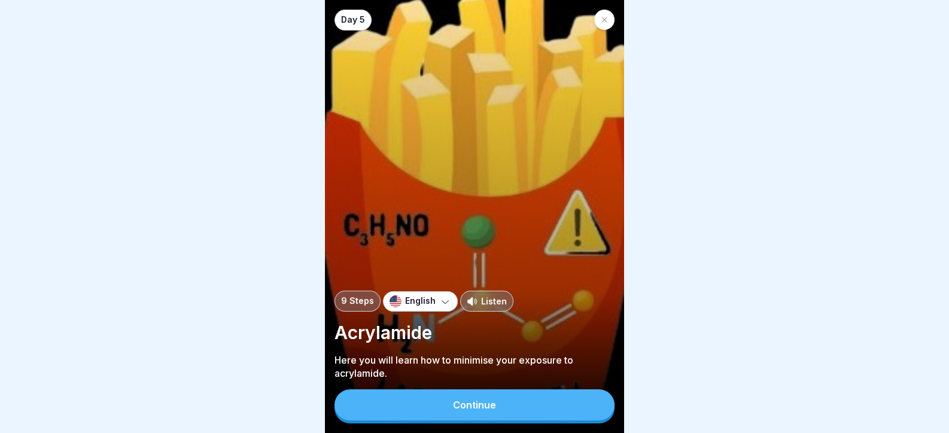
click at [494, 410] on div "Continue" at bounding box center [474, 405] width 43 height 11
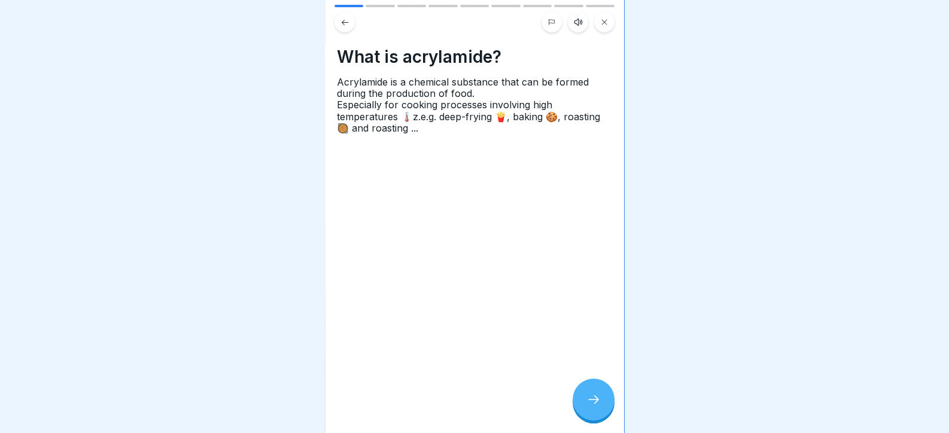
click at [604, 407] on div at bounding box center [594, 400] width 42 height 42
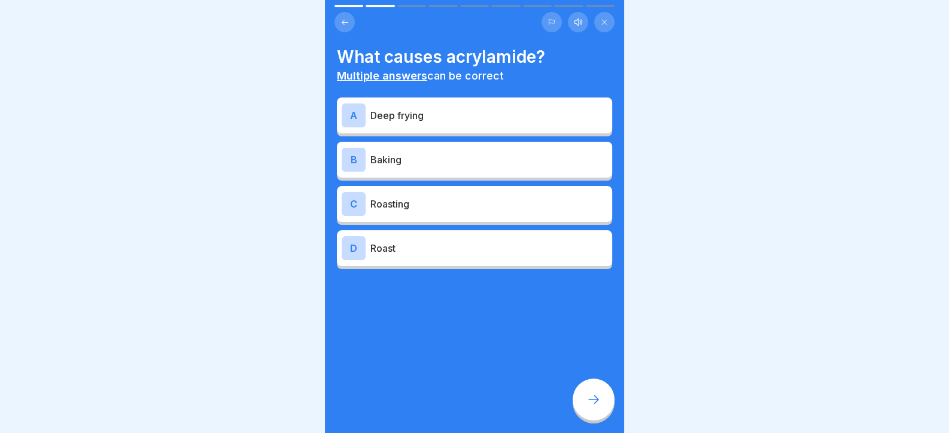
click at [425, 117] on p "Deep frying" at bounding box center [488, 115] width 237 height 14
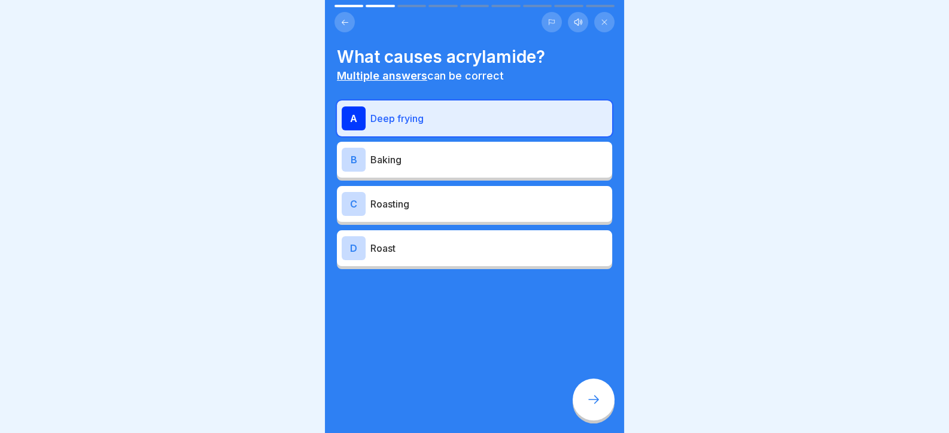
click at [425, 171] on div "B Baking" at bounding box center [475, 160] width 266 height 24
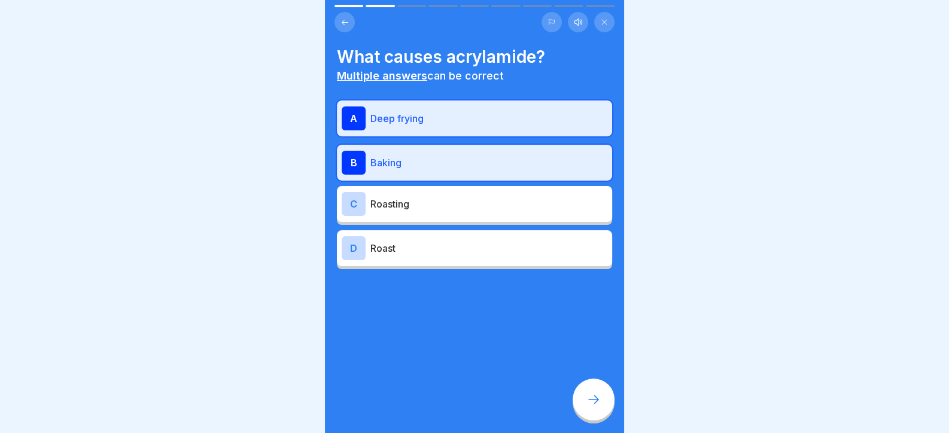
click at [430, 214] on div "C Roasting" at bounding box center [475, 204] width 266 height 24
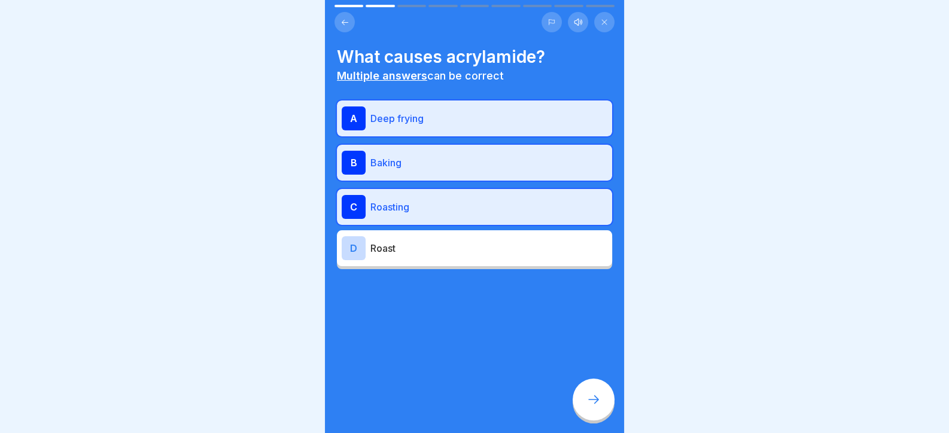
click at [440, 264] on div "A Deep frying B Baking C Roasting D Roast" at bounding box center [474, 185] width 275 height 169
click at [440, 249] on p "Roast" at bounding box center [488, 248] width 237 height 14
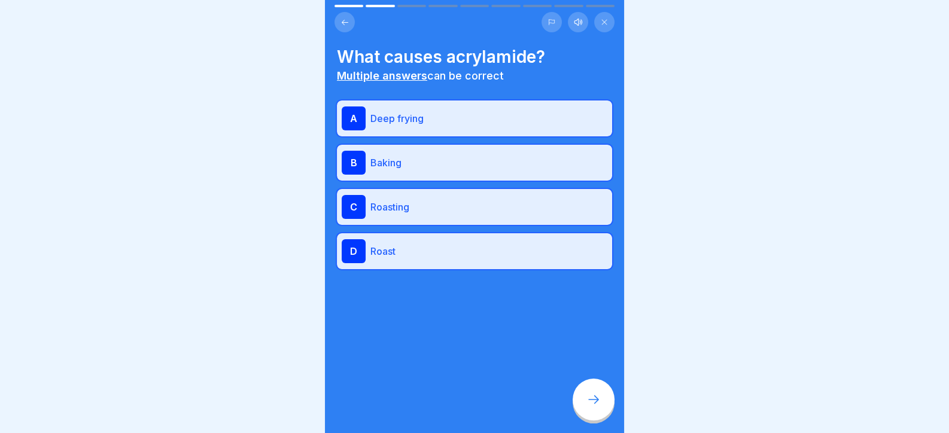
click at [601, 402] on div at bounding box center [594, 400] width 42 height 42
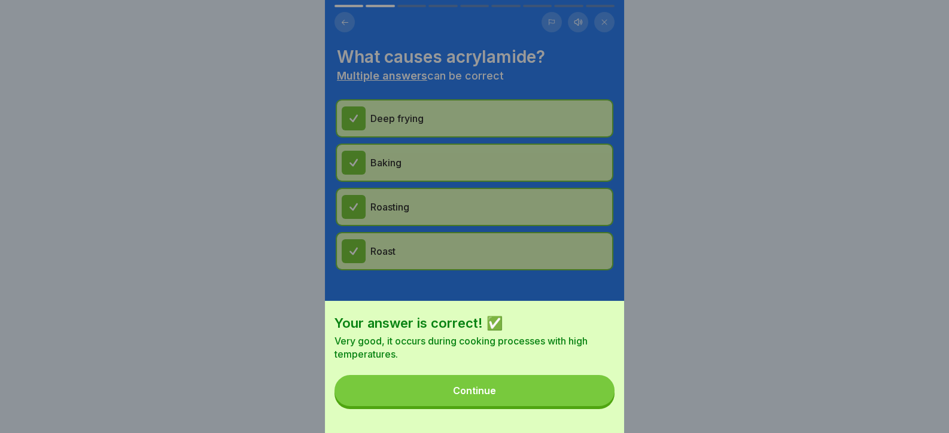
click at [595, 406] on button "Continue" at bounding box center [474, 390] width 280 height 31
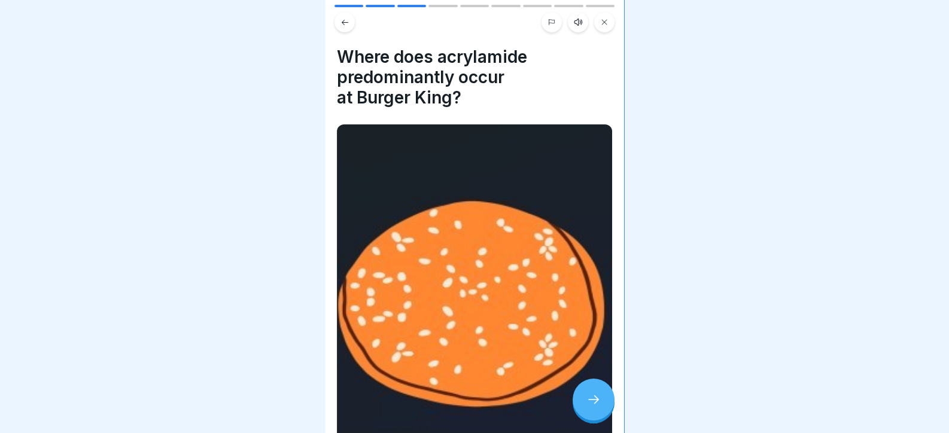
click at [595, 406] on icon at bounding box center [593, 399] width 14 height 14
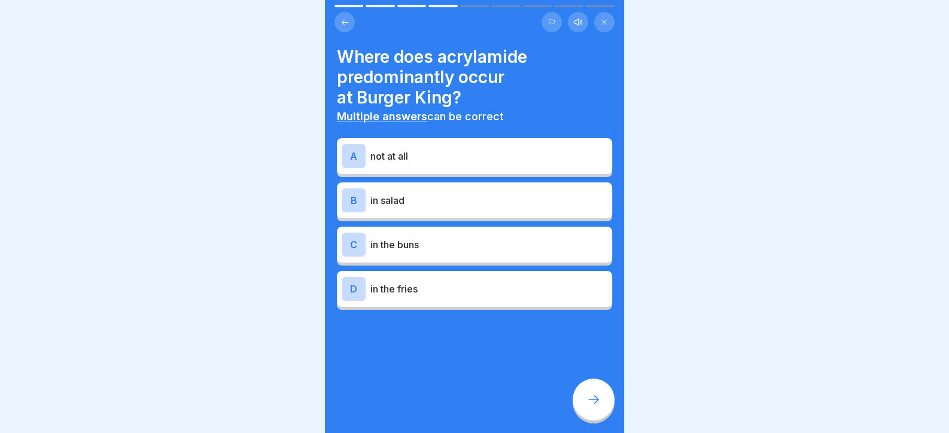
click at [595, 406] on icon at bounding box center [593, 399] width 14 height 14
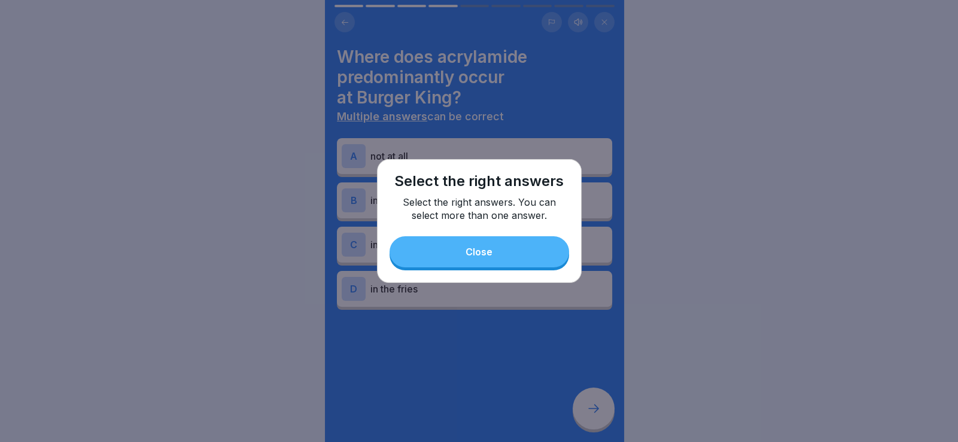
click at [510, 245] on button "Close" at bounding box center [478, 251] width 179 height 31
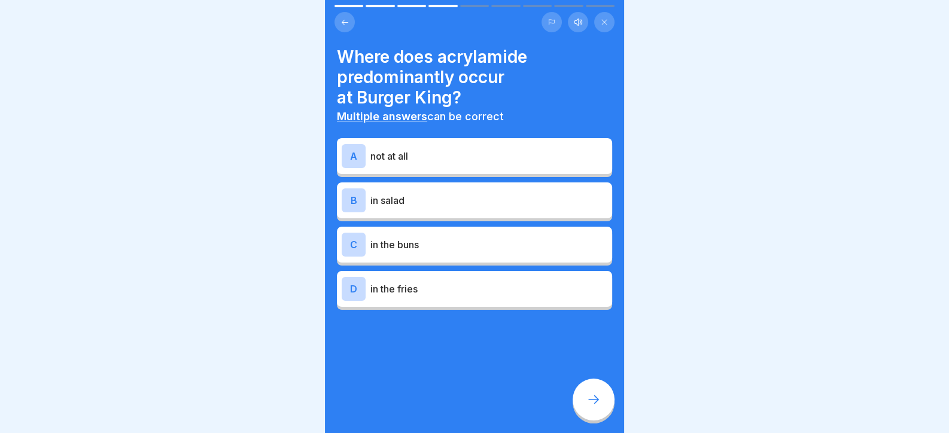
click at [407, 287] on p "in the fries" at bounding box center [488, 289] width 237 height 14
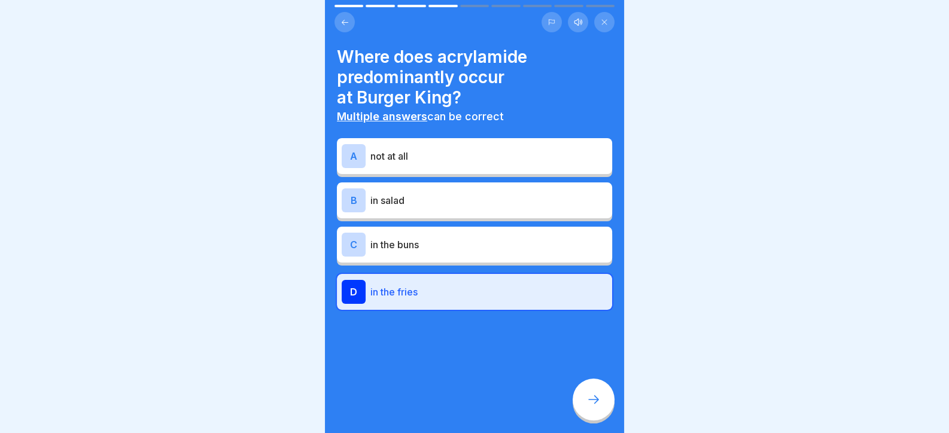
click at [439, 198] on p "in salad" at bounding box center [488, 200] width 237 height 14
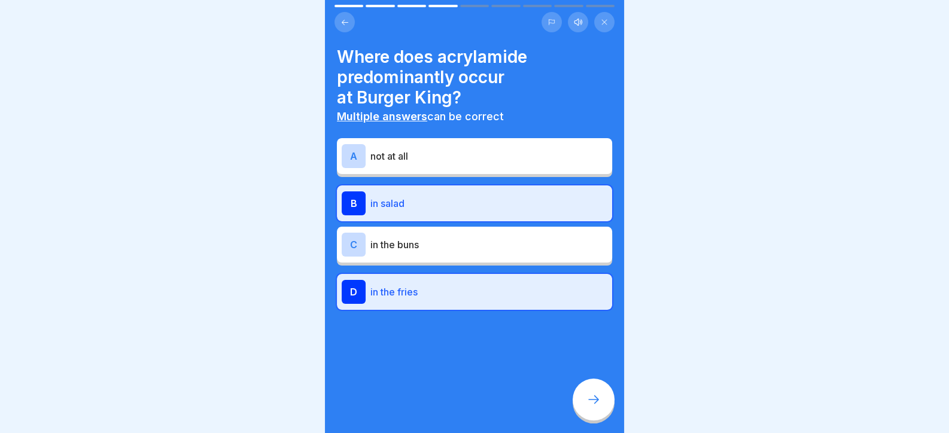
click at [584, 412] on div at bounding box center [594, 400] width 42 height 42
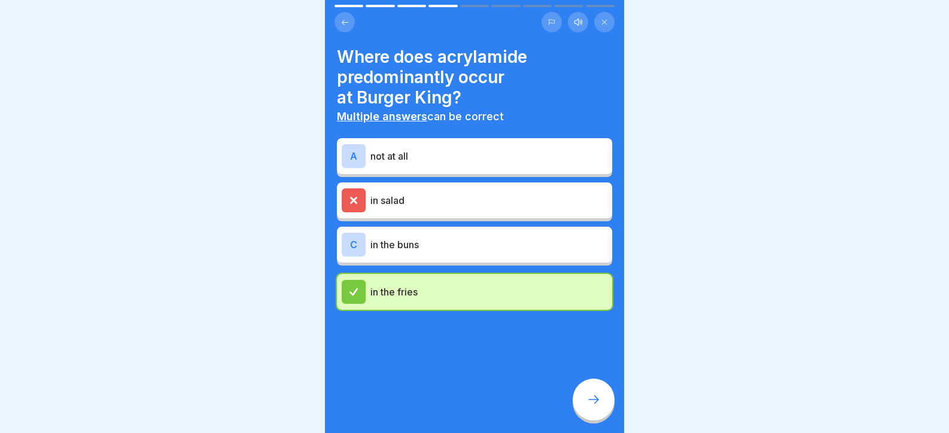
click at [473, 234] on div "C in the buns" at bounding box center [474, 245] width 275 height 36
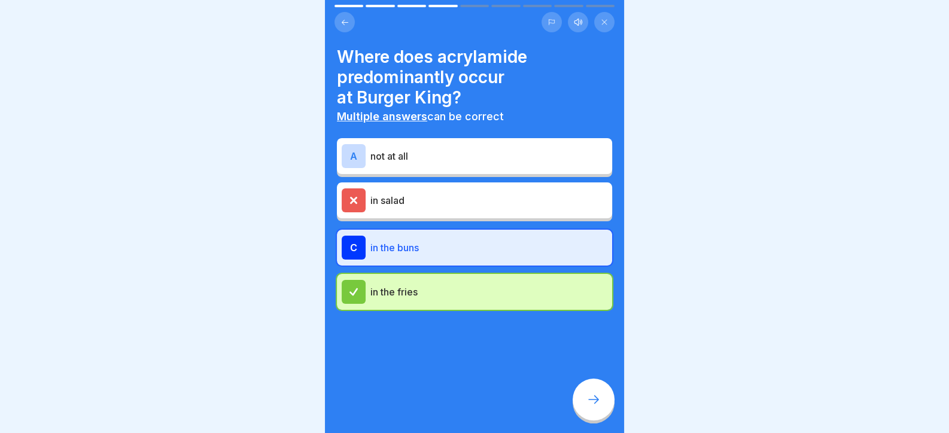
click at [594, 397] on div at bounding box center [594, 400] width 42 height 42
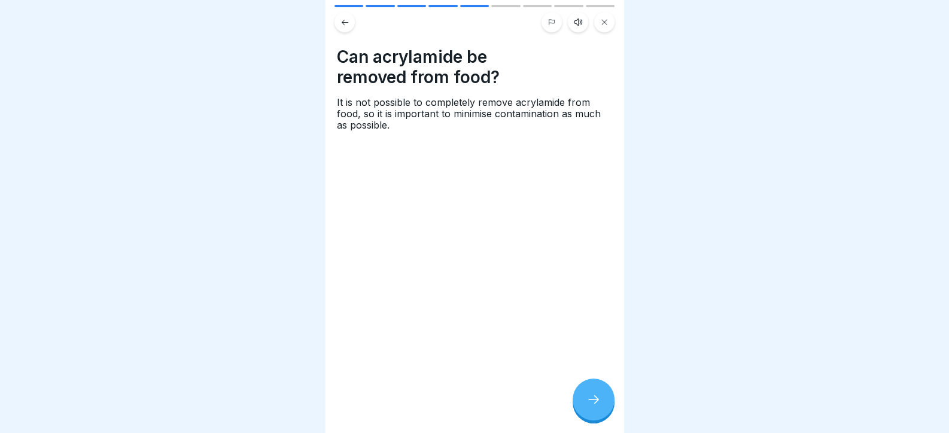
click at [586, 400] on div at bounding box center [594, 400] width 42 height 42
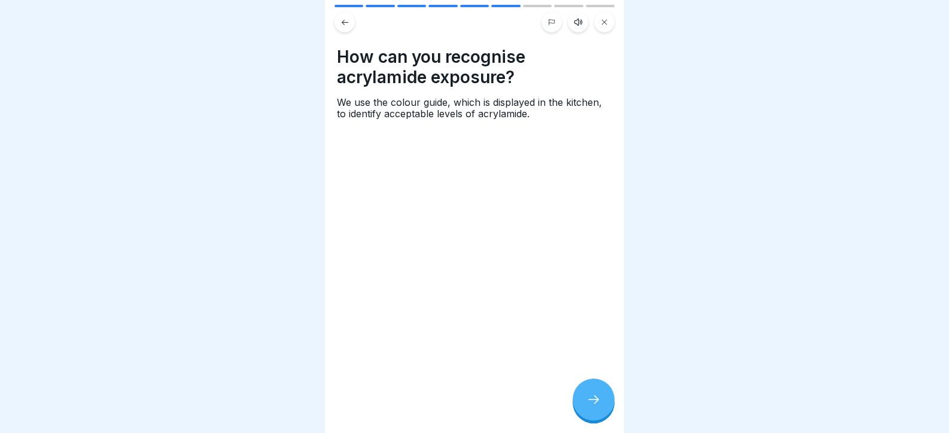
click at [586, 400] on div at bounding box center [594, 400] width 42 height 42
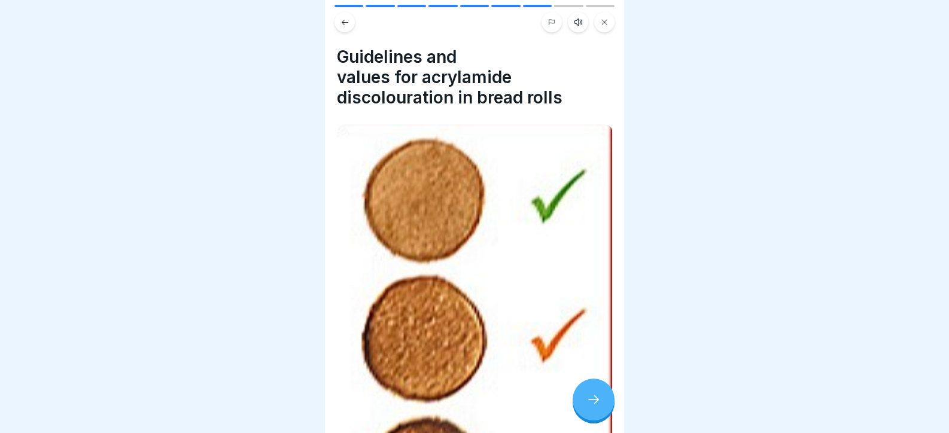
click at [586, 400] on div at bounding box center [594, 400] width 42 height 42
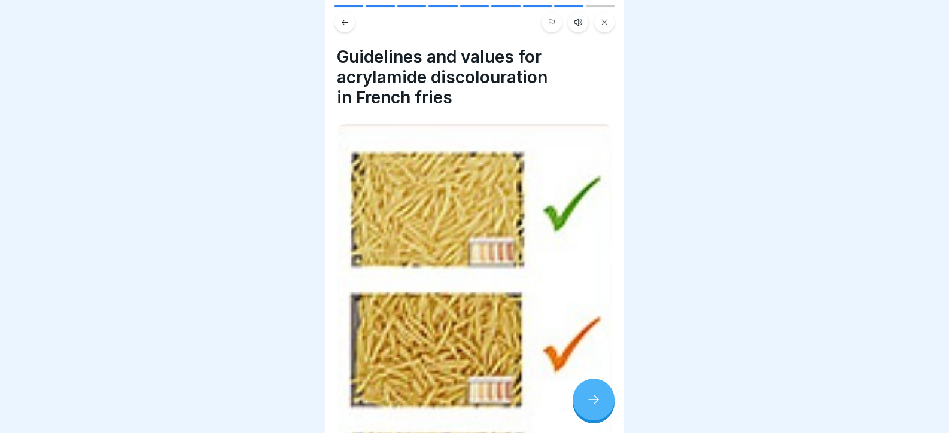
click at [586, 400] on div at bounding box center [594, 400] width 42 height 42
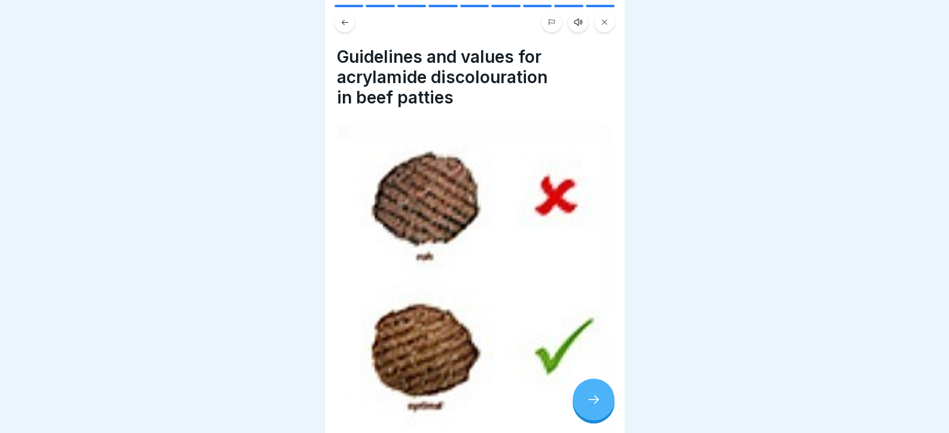
click at [586, 400] on div at bounding box center [594, 400] width 42 height 42
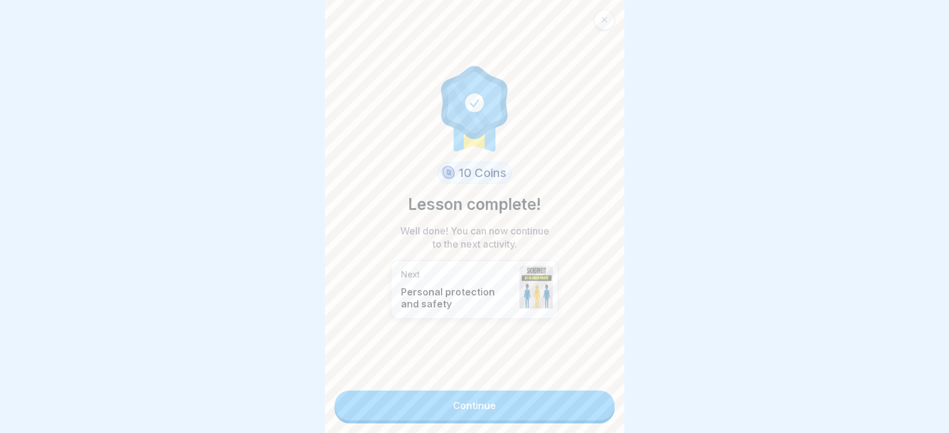
click at [586, 400] on link "Continue" at bounding box center [474, 406] width 280 height 30
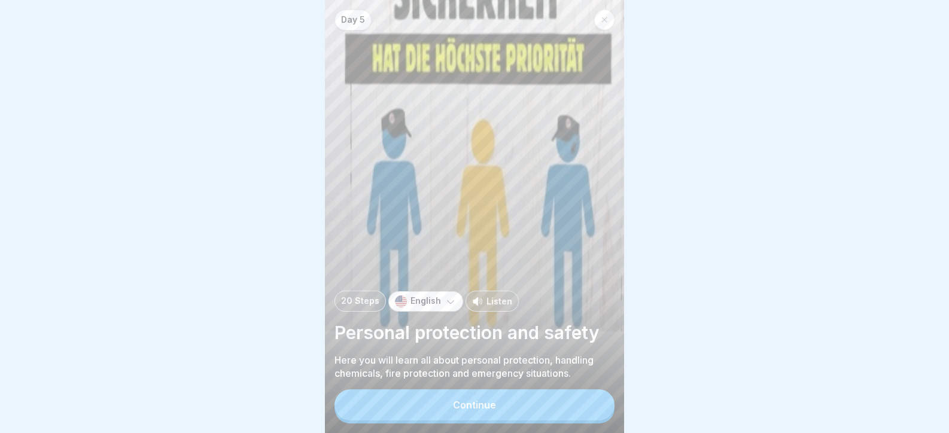
click at [586, 400] on button "Continue" at bounding box center [474, 404] width 280 height 31
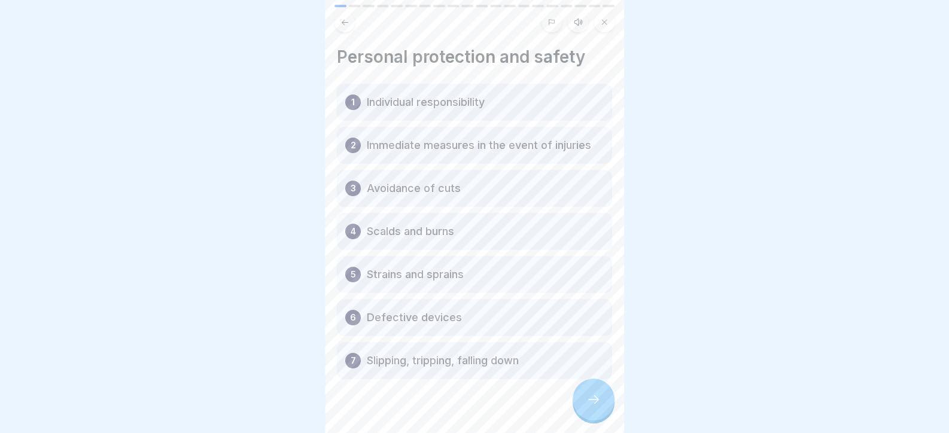
click at [587, 400] on div at bounding box center [594, 400] width 42 height 42
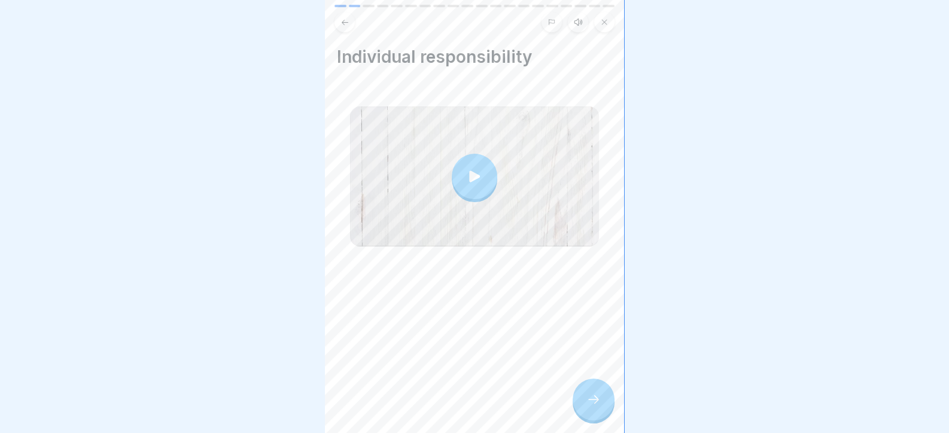
click at [587, 400] on div at bounding box center [594, 400] width 42 height 42
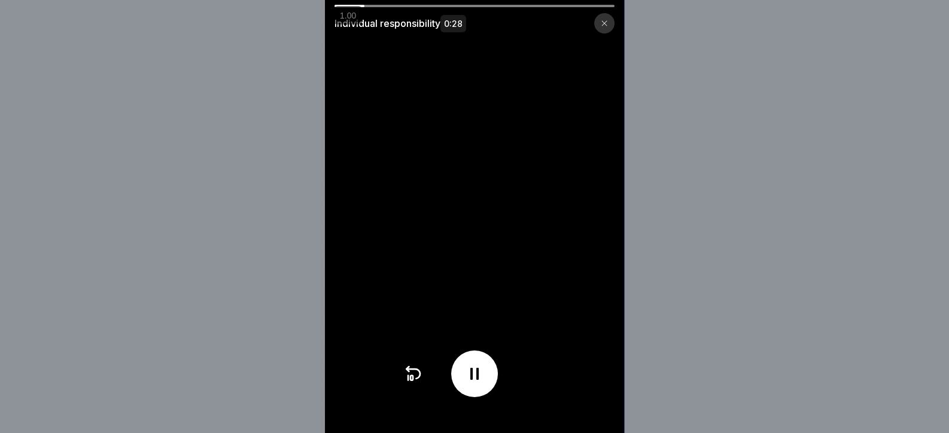
click at [535, 270] on video at bounding box center [474, 216] width 299 height 433
click at [742, 290] on div "Individual responsibility 0:28" at bounding box center [474, 216] width 949 height 433
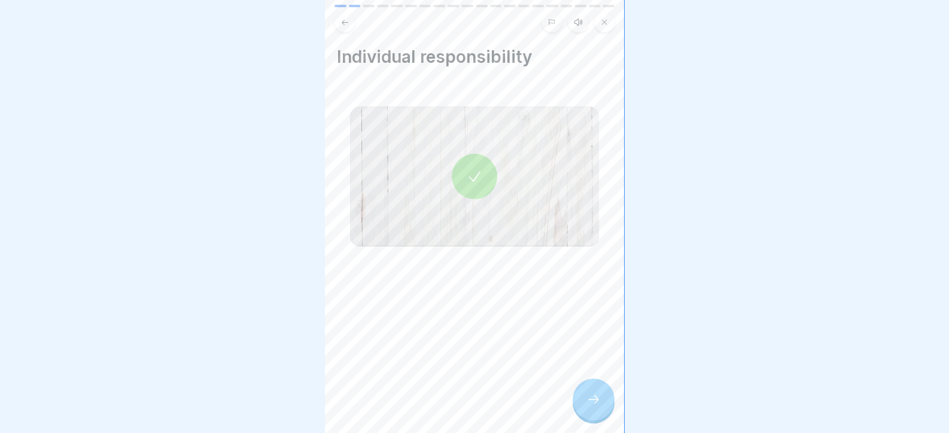
click at [604, 402] on div at bounding box center [594, 400] width 42 height 42
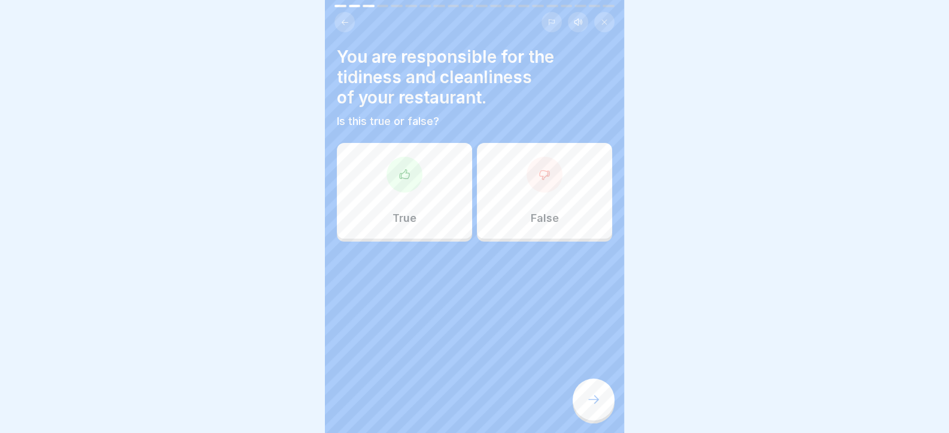
click at [374, 184] on div "True" at bounding box center [404, 191] width 135 height 96
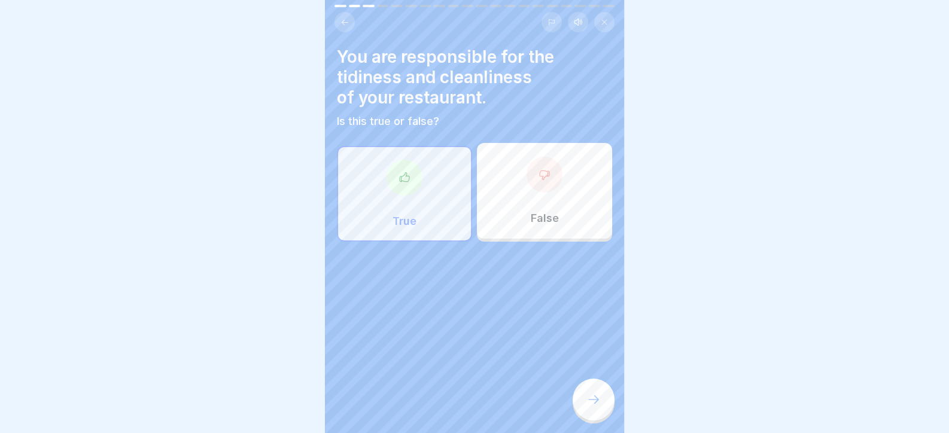
click at [594, 407] on icon at bounding box center [593, 399] width 14 height 14
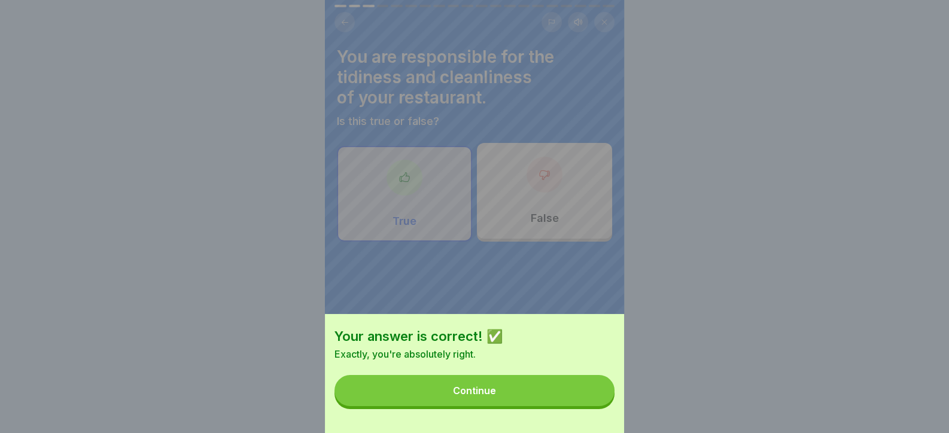
click at [583, 406] on button "Continue" at bounding box center [474, 390] width 280 height 31
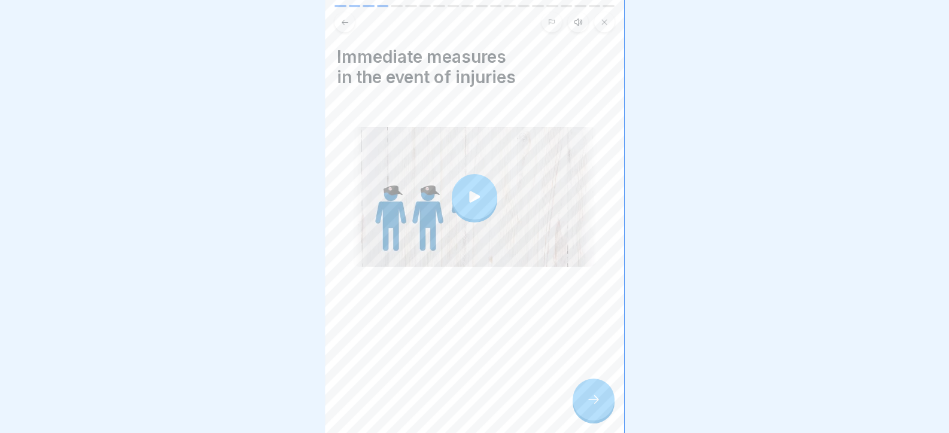
click at [577, 394] on div "Day 5 20 Steps English Listen Personal protection and safety Here you will lear…" at bounding box center [474, 216] width 299 height 433
click at [583, 405] on div at bounding box center [594, 400] width 42 height 42
click at [605, 410] on div at bounding box center [594, 400] width 42 height 42
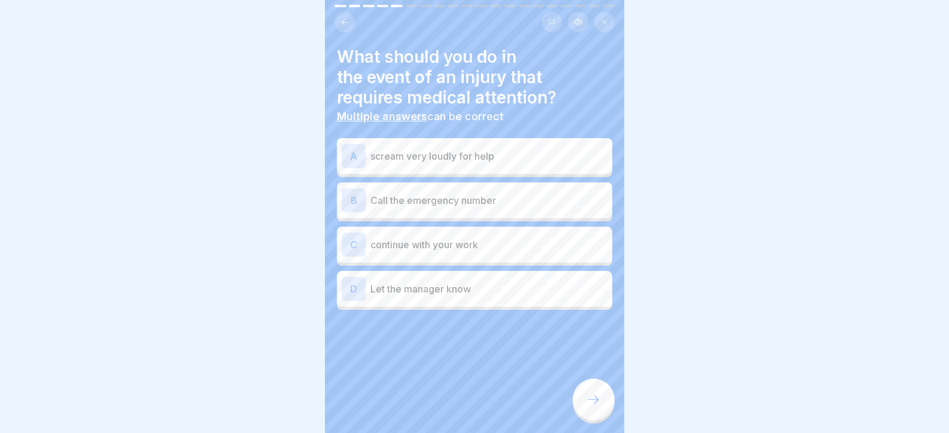
click at [422, 205] on p "Call the emergency number" at bounding box center [488, 200] width 237 height 14
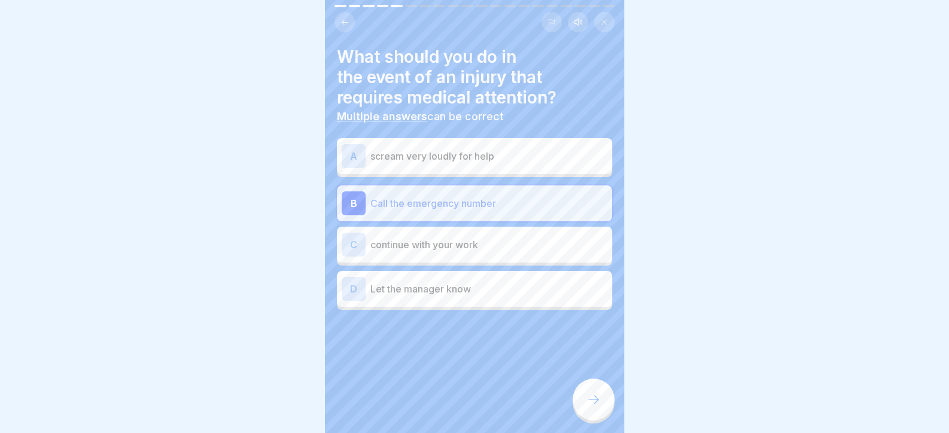
click at [510, 291] on p "Let the manager know" at bounding box center [488, 289] width 237 height 14
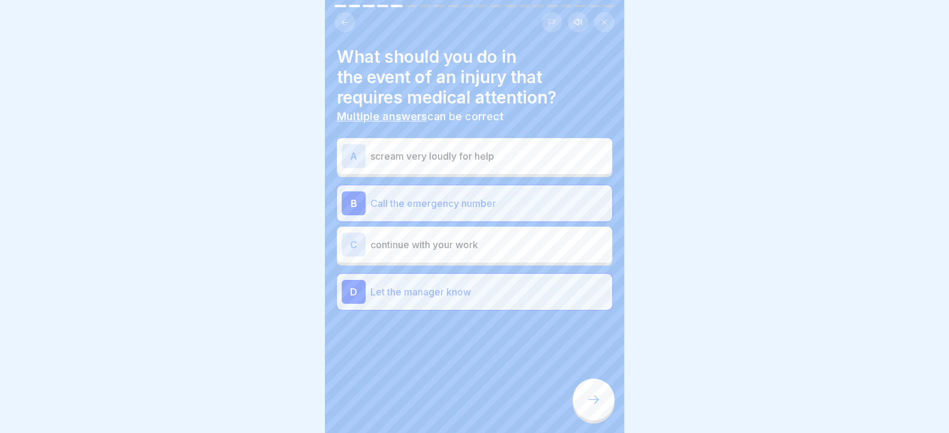
click at [575, 408] on div at bounding box center [594, 400] width 42 height 42
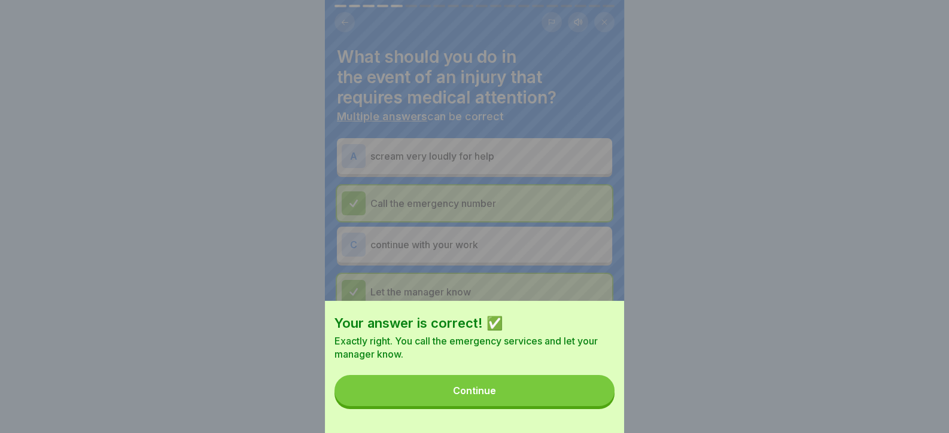
click at [571, 400] on button "Continue" at bounding box center [474, 390] width 280 height 31
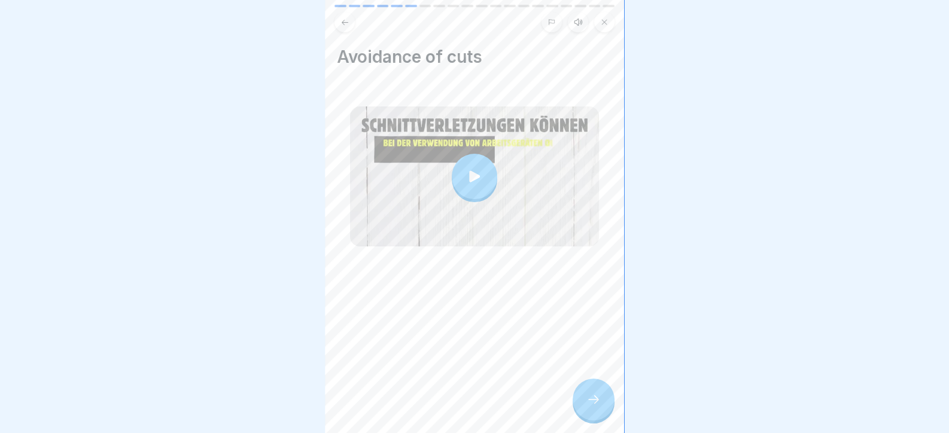
click at [588, 395] on div at bounding box center [594, 400] width 42 height 42
click at [599, 401] on div at bounding box center [594, 400] width 42 height 42
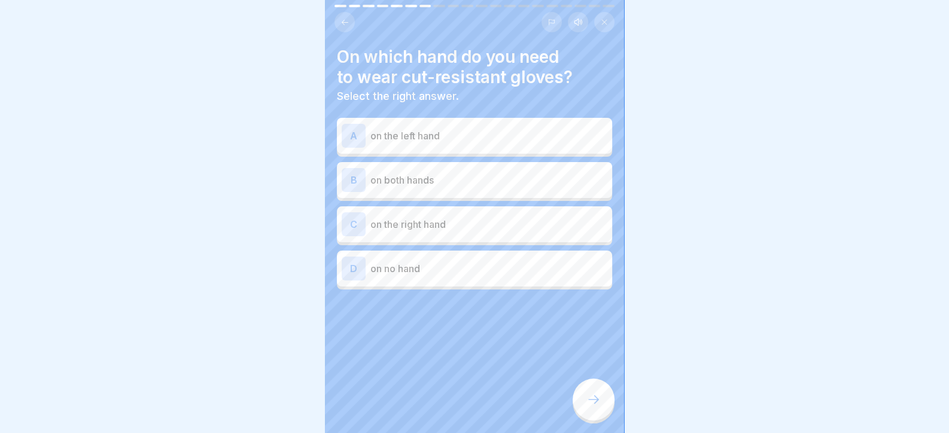
click at [467, 187] on p "on both hands" at bounding box center [488, 180] width 237 height 14
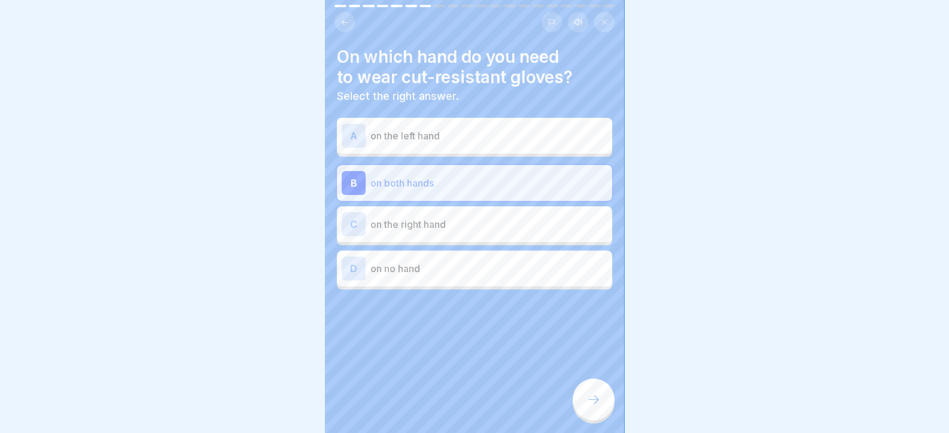
click at [583, 406] on div at bounding box center [594, 400] width 42 height 42
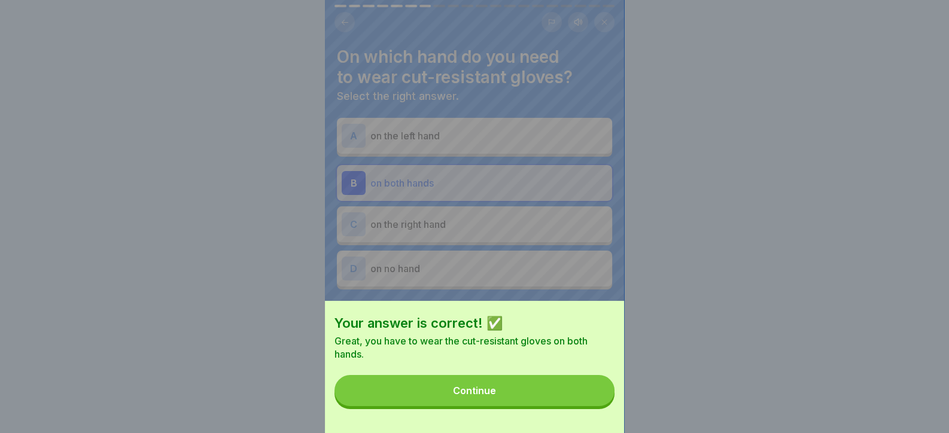
click at [571, 403] on button "Continue" at bounding box center [474, 390] width 280 height 31
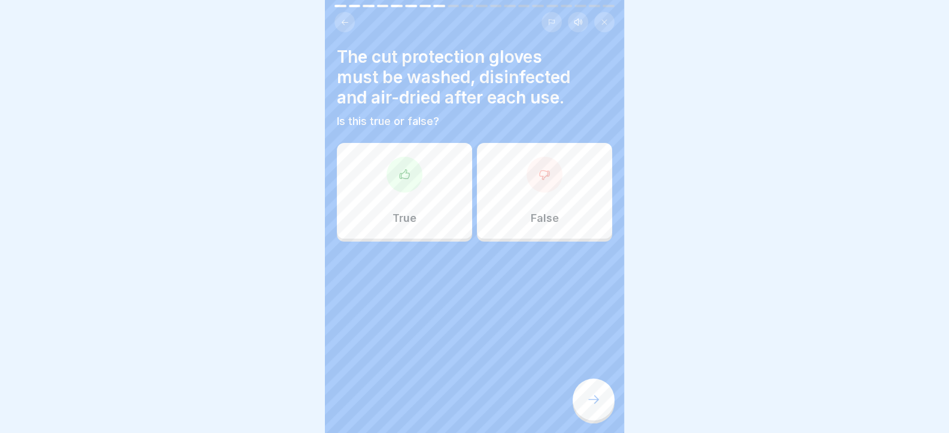
click at [586, 406] on icon at bounding box center [593, 399] width 14 height 14
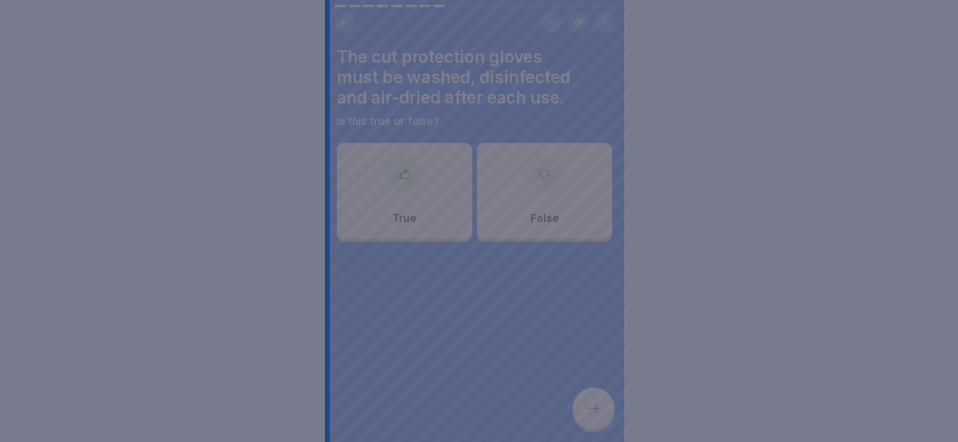
click at [488, 288] on div at bounding box center [479, 221] width 958 height 442
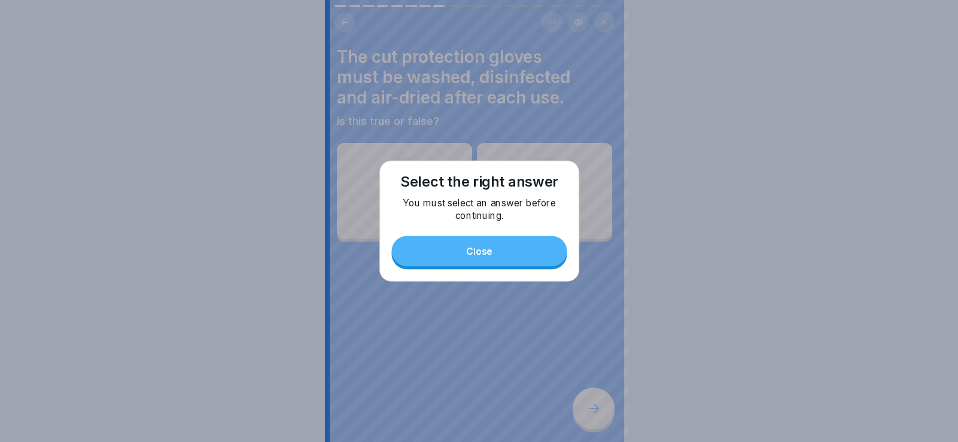
click at [490, 263] on div at bounding box center [474, 278] width 275 height 72
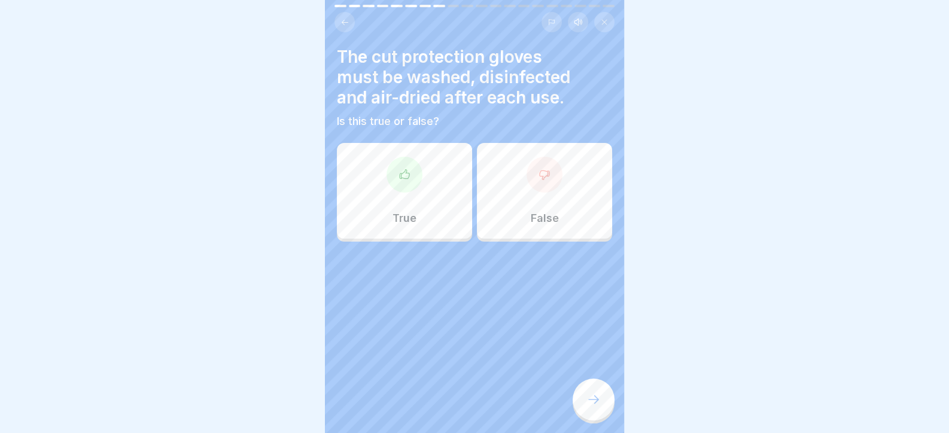
click at [422, 181] on div "True" at bounding box center [404, 191] width 135 height 96
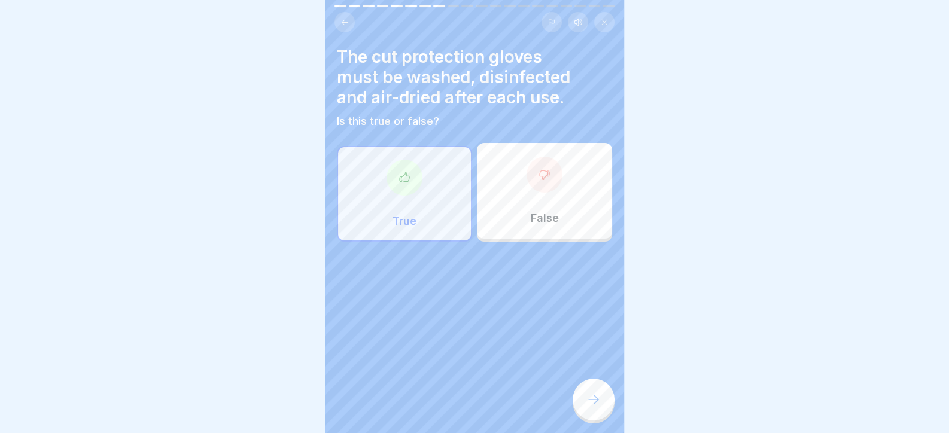
click at [591, 430] on div "The cut protection gloves must be washed, disinfected and air-dried after each …" at bounding box center [474, 216] width 299 height 433
click at [568, 422] on div "The cut protection gloves must be washed, disinfected and air-dried after each …" at bounding box center [474, 216] width 299 height 433
click at [577, 422] on div "Day 5 20 Steps English Listen Personal protection and safety Here you will lear…" at bounding box center [474, 216] width 299 height 433
click at [580, 421] on div at bounding box center [594, 400] width 42 height 42
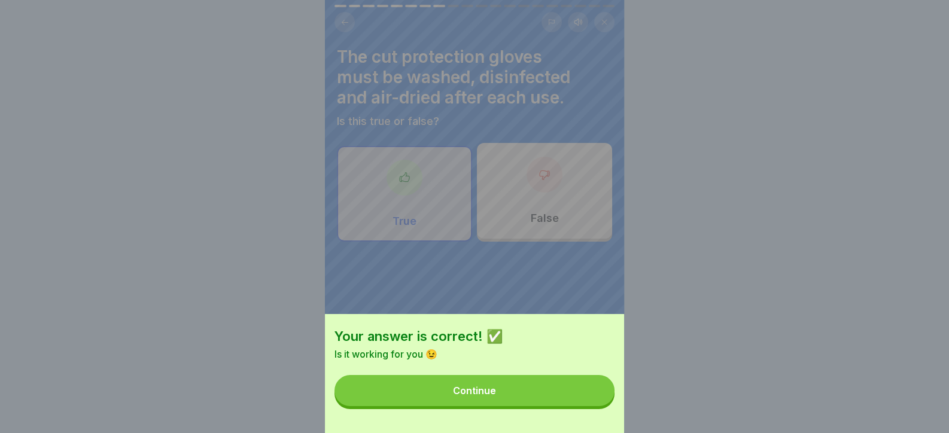
click at [568, 406] on button "Continue" at bounding box center [474, 390] width 280 height 31
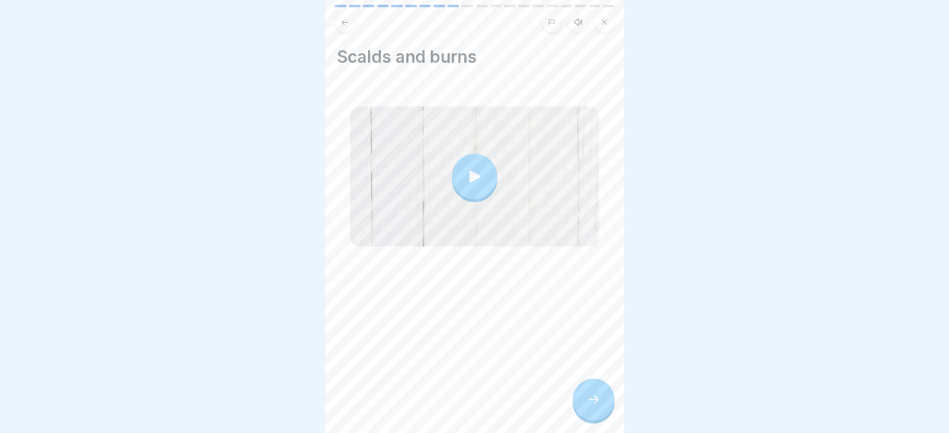
click at [586, 407] on icon at bounding box center [593, 399] width 14 height 14
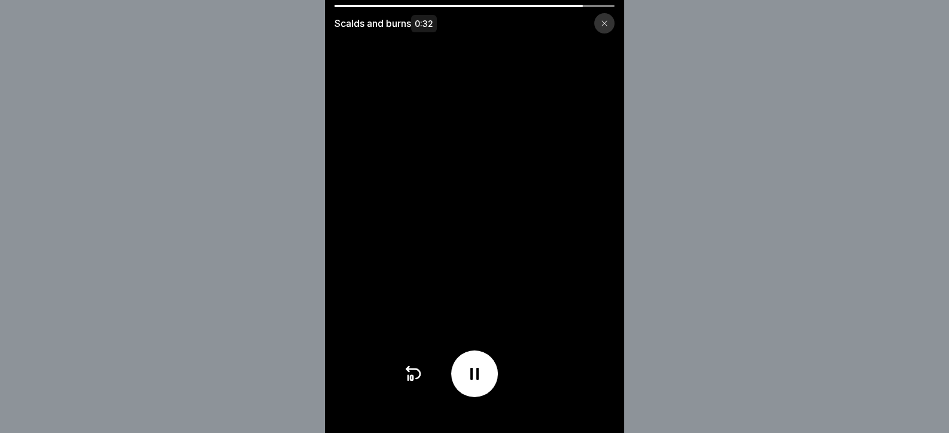
click at [610, 7] on div at bounding box center [474, 6] width 280 height 2
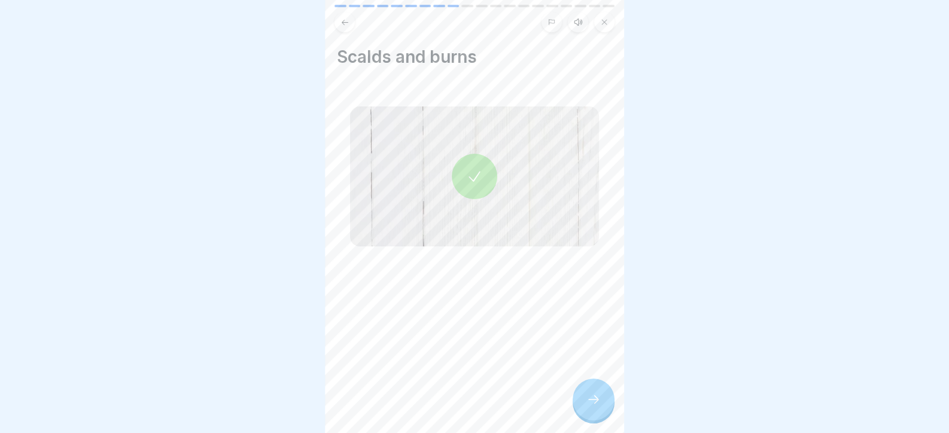
click at [589, 394] on div at bounding box center [594, 400] width 42 height 42
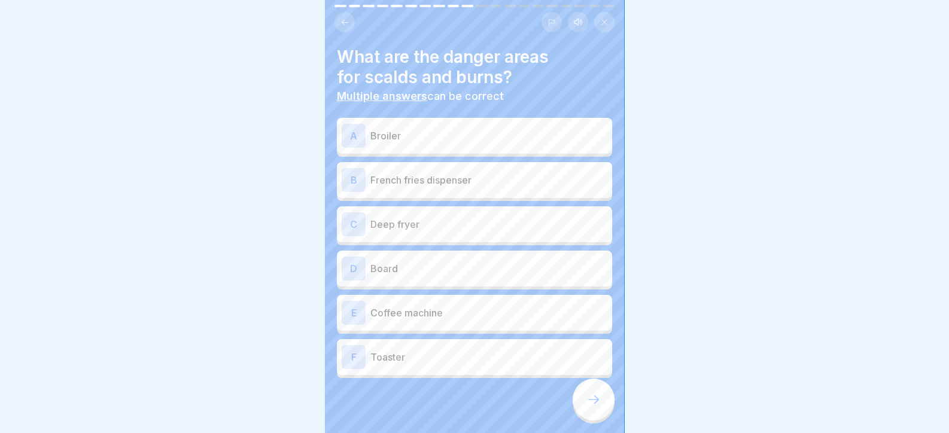
click at [455, 139] on p "Broiler" at bounding box center [488, 136] width 237 height 14
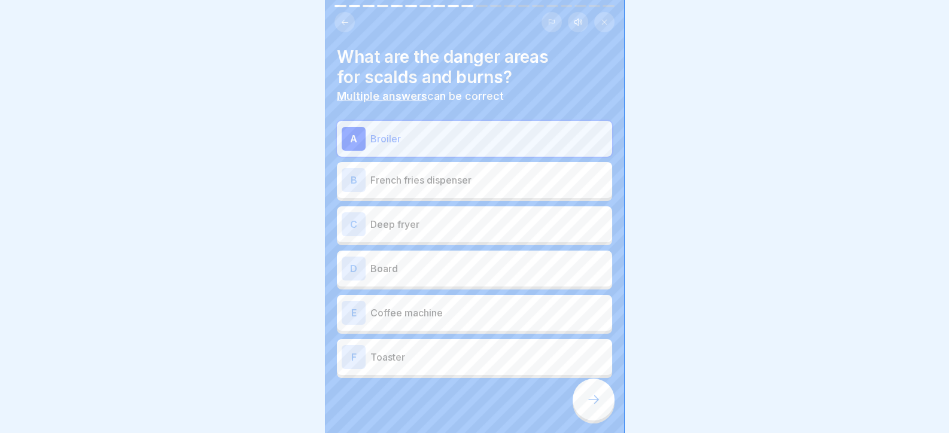
click at [401, 218] on p "Deep fryer" at bounding box center [488, 224] width 237 height 14
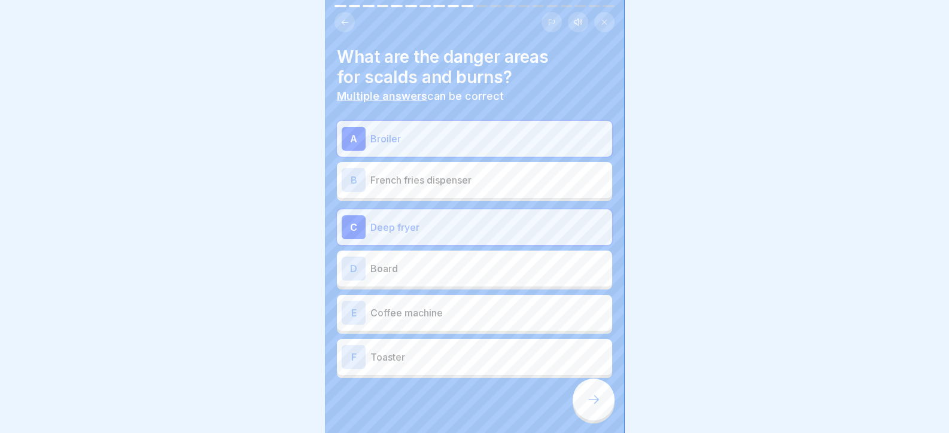
click at [435, 312] on p "Coffee machine" at bounding box center [488, 313] width 237 height 14
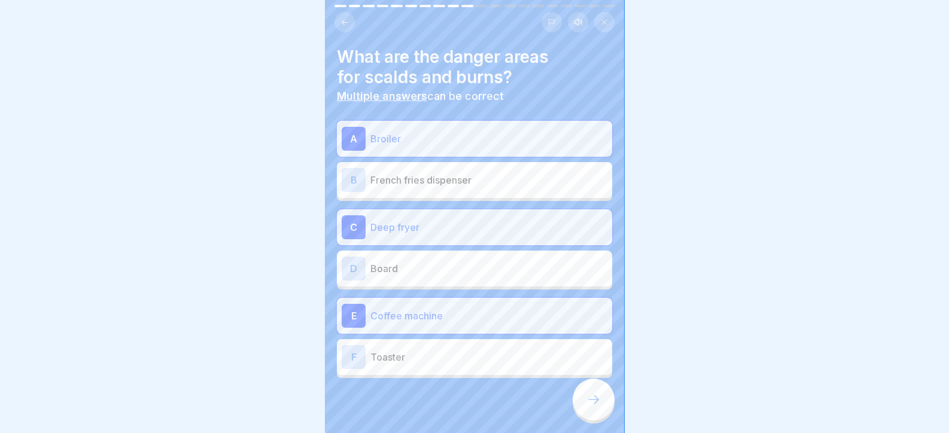
click at [523, 355] on p "Toaster" at bounding box center [488, 357] width 237 height 14
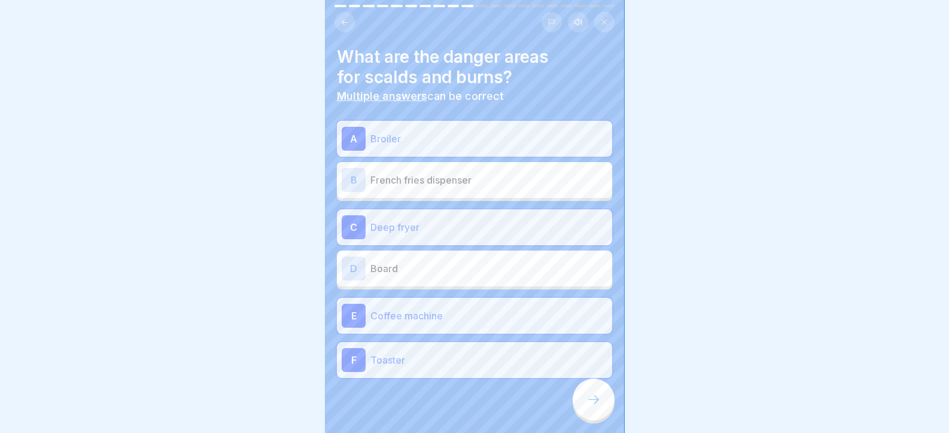
click at [586, 407] on icon at bounding box center [593, 399] width 14 height 14
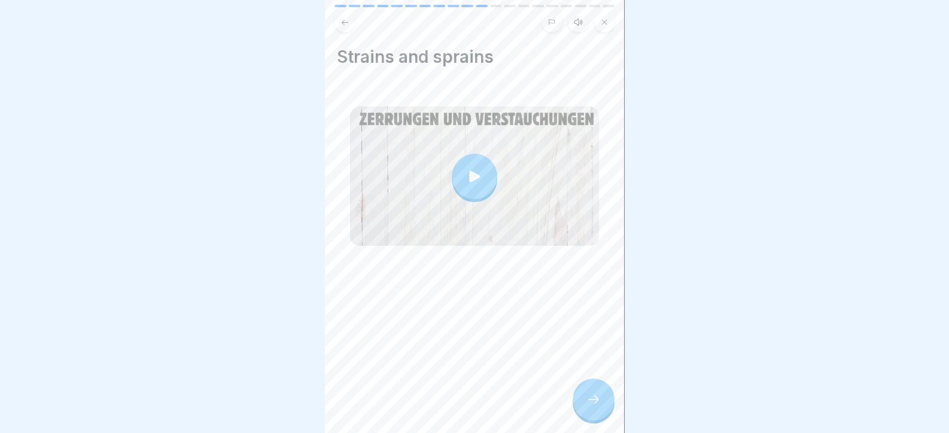
click at [589, 407] on icon at bounding box center [593, 399] width 14 height 14
click at [586, 406] on icon at bounding box center [593, 399] width 14 height 14
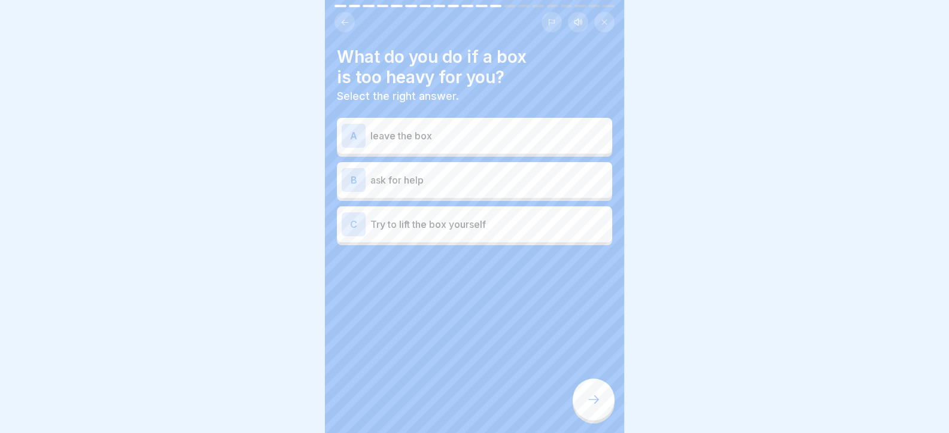
click at [416, 173] on p "ask for help" at bounding box center [488, 180] width 237 height 14
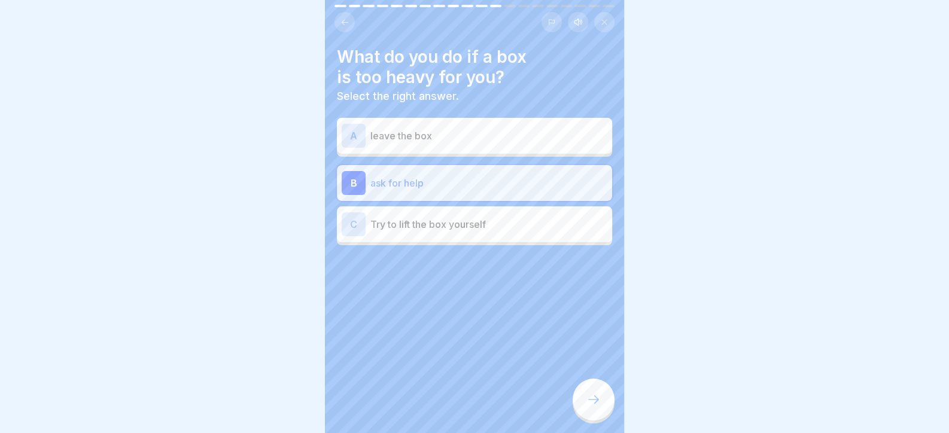
click at [597, 407] on icon at bounding box center [593, 399] width 14 height 14
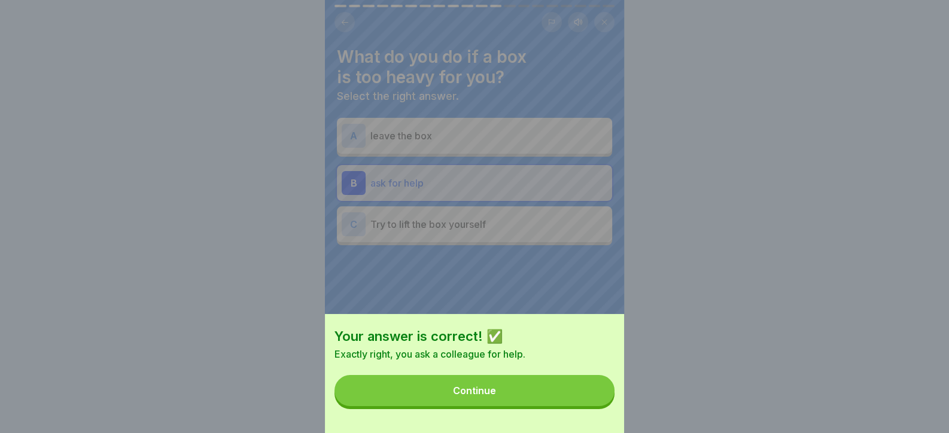
click at [568, 399] on button "Continue" at bounding box center [474, 390] width 280 height 31
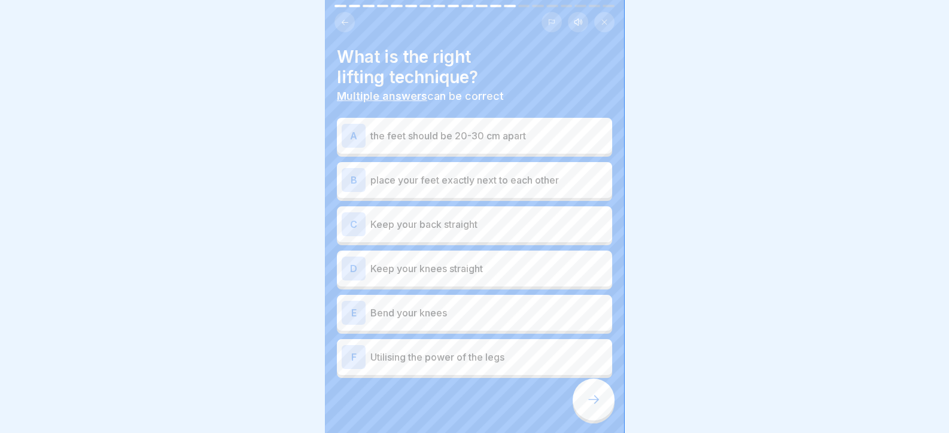
click at [504, 137] on p "the feet should be 20-30 cm apart" at bounding box center [488, 136] width 237 height 14
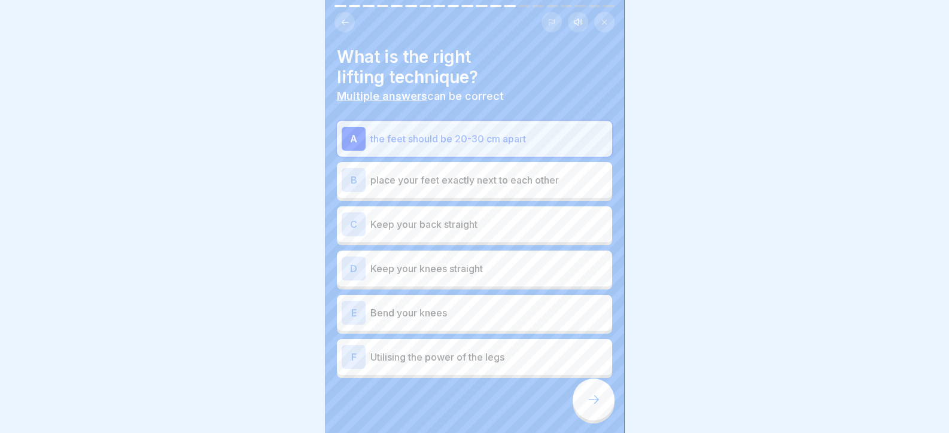
click at [502, 181] on p "place your feet exactly next to each other" at bounding box center [488, 180] width 237 height 14
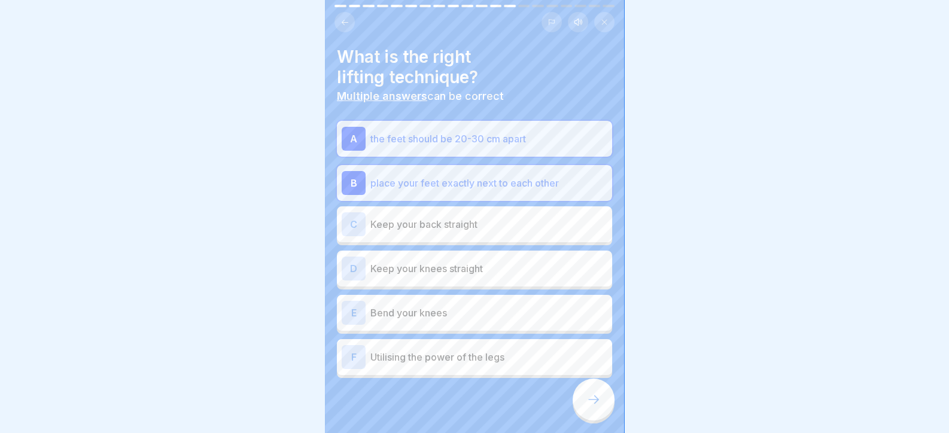
click at [492, 221] on p "Keep your back straight" at bounding box center [488, 224] width 237 height 14
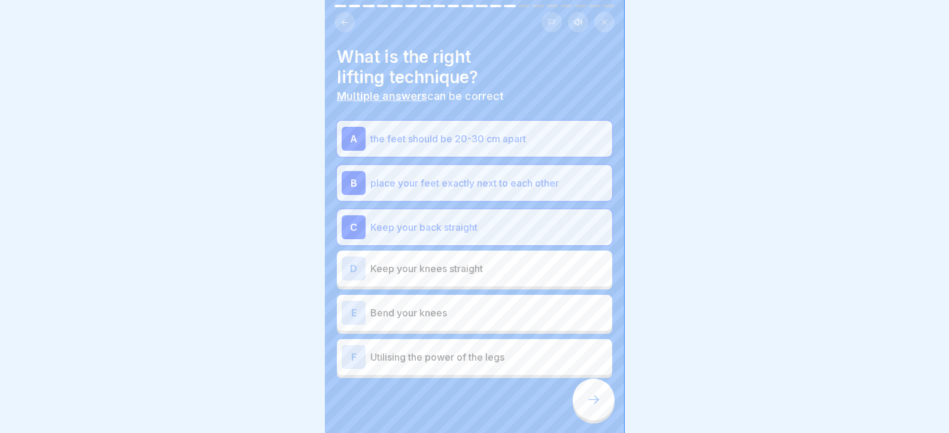
click at [488, 276] on div "D Keep your knees straight" at bounding box center [475, 269] width 266 height 24
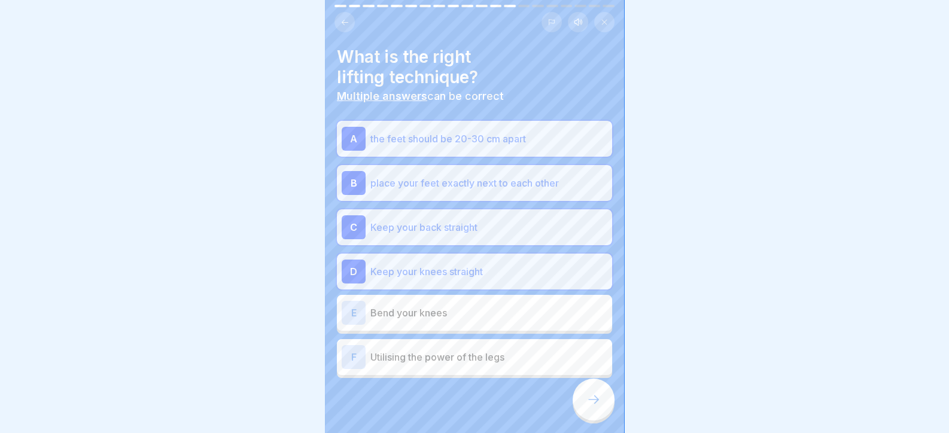
click at [488, 312] on p "Bend your knees" at bounding box center [488, 313] width 237 height 14
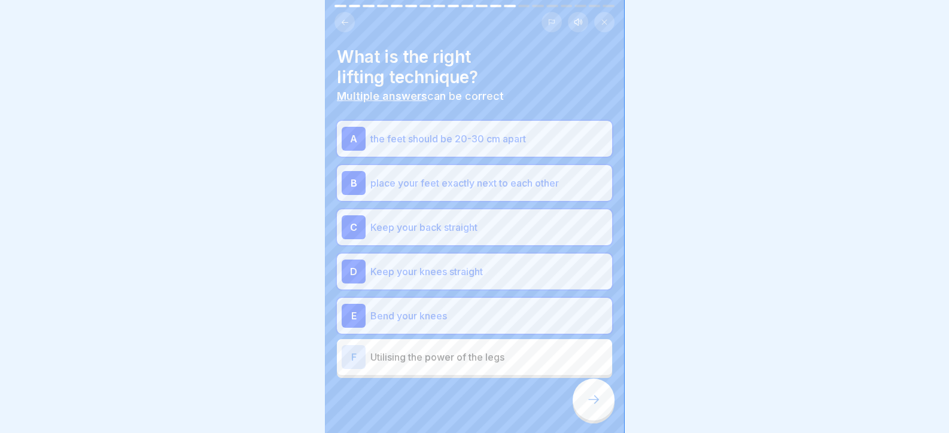
click at [488, 351] on p "Utilising the power of the legs" at bounding box center [488, 357] width 237 height 14
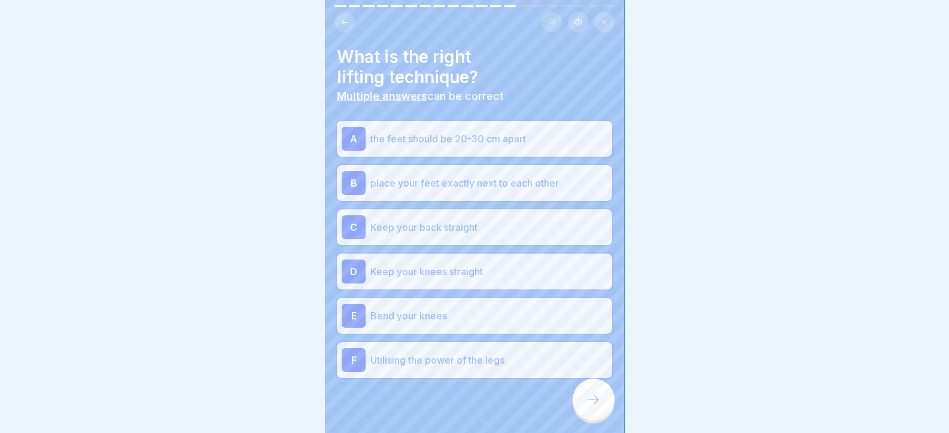
click at [583, 419] on div at bounding box center [594, 400] width 42 height 42
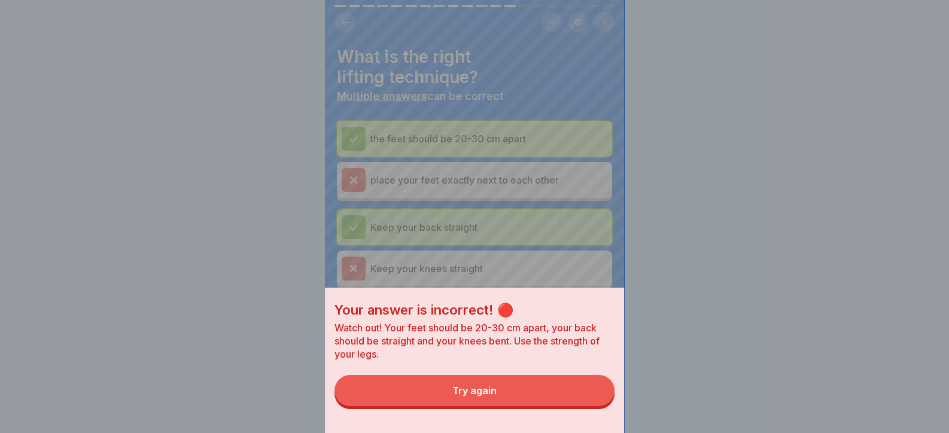
click at [577, 406] on button "Try again" at bounding box center [474, 390] width 280 height 31
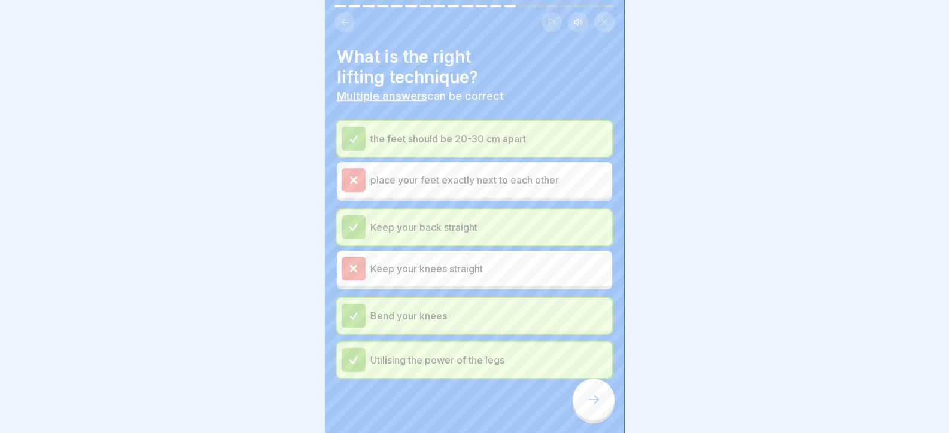
click at [575, 411] on div at bounding box center [594, 400] width 42 height 42
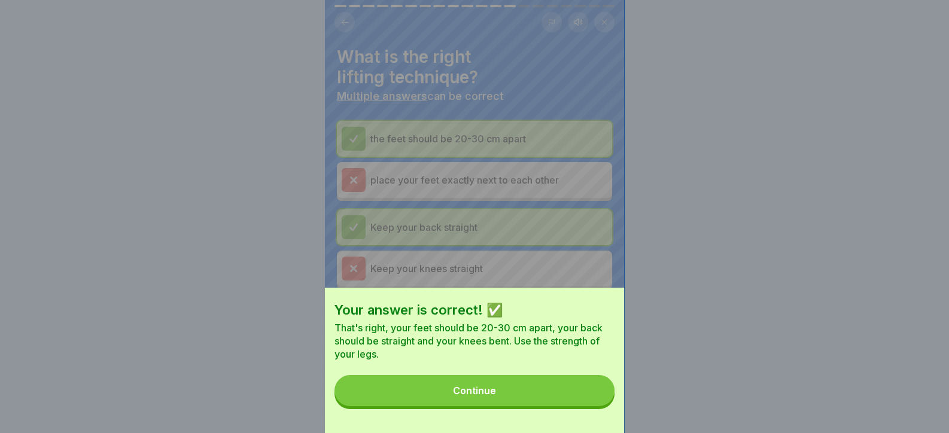
click at [577, 406] on button "Continue" at bounding box center [474, 390] width 280 height 31
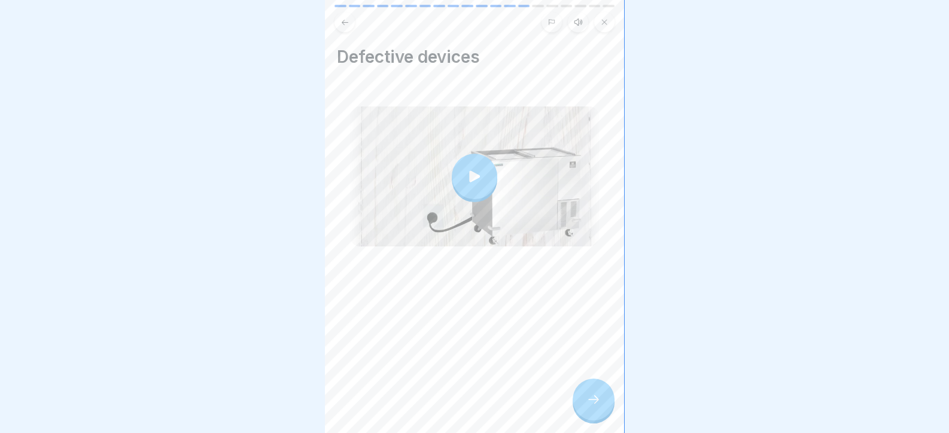
click at [583, 409] on div at bounding box center [594, 400] width 42 height 42
click at [587, 406] on icon at bounding box center [593, 399] width 14 height 14
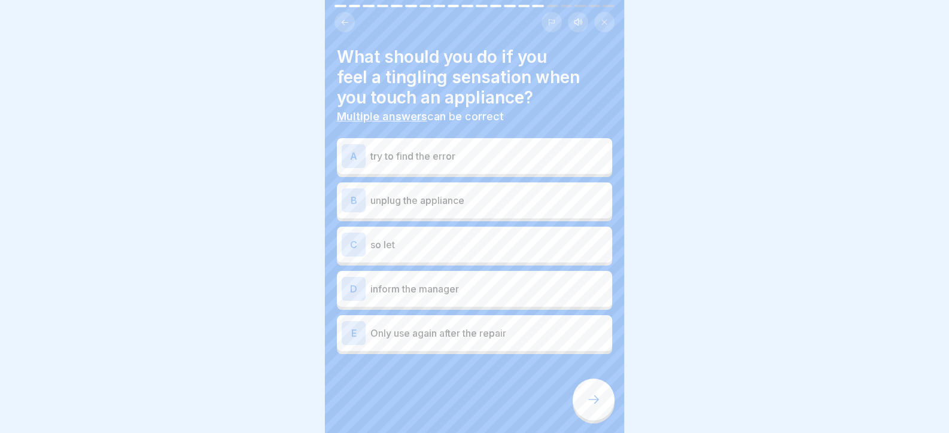
click at [462, 203] on p "unplug the appliance" at bounding box center [488, 200] width 237 height 14
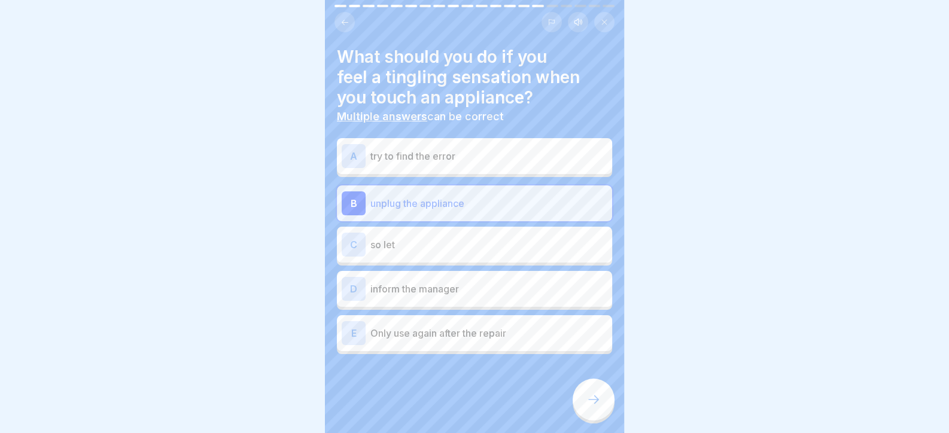
click at [482, 299] on div "D inform the manager" at bounding box center [475, 289] width 266 height 24
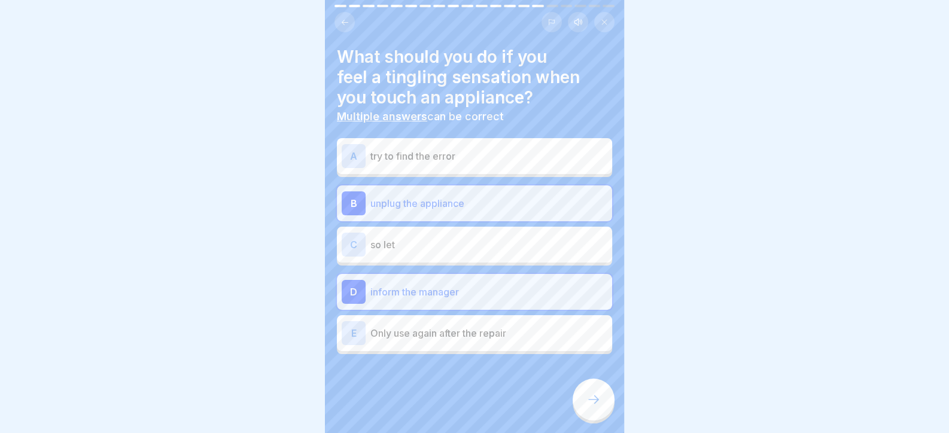
click at [595, 404] on icon at bounding box center [593, 399] width 11 height 8
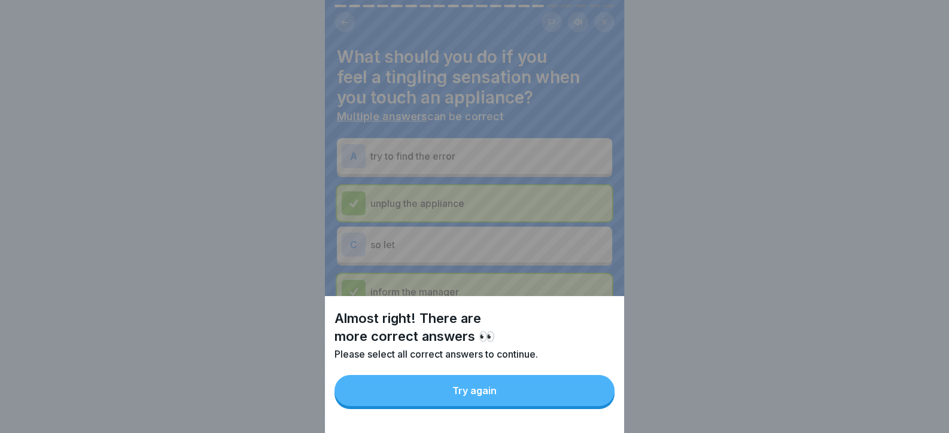
click at [575, 405] on button "Try again" at bounding box center [474, 390] width 280 height 31
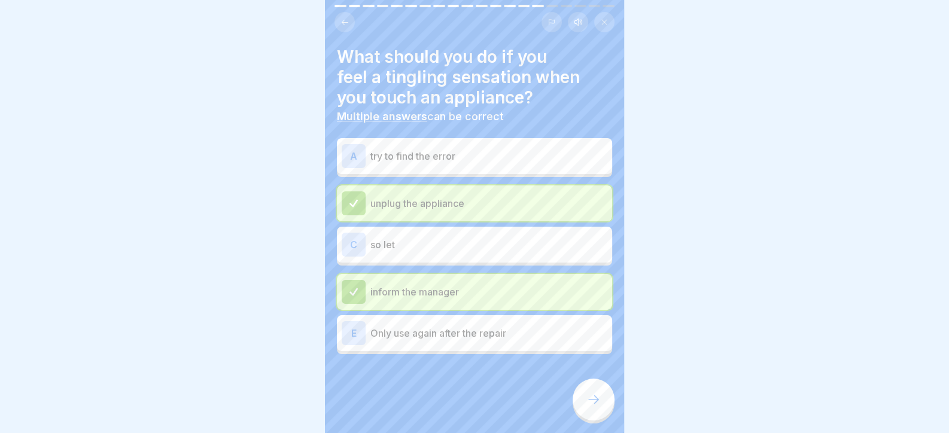
click at [486, 322] on div "E Only use again after the repair" at bounding box center [475, 333] width 266 height 24
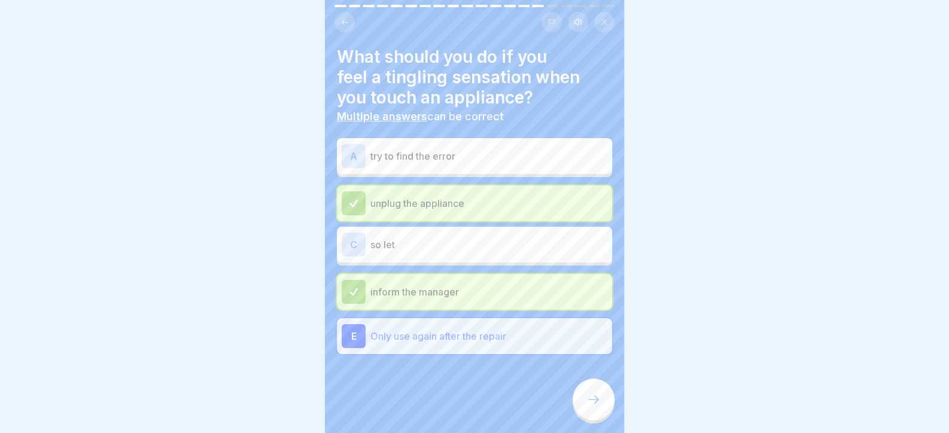
click at [578, 410] on div at bounding box center [594, 400] width 42 height 42
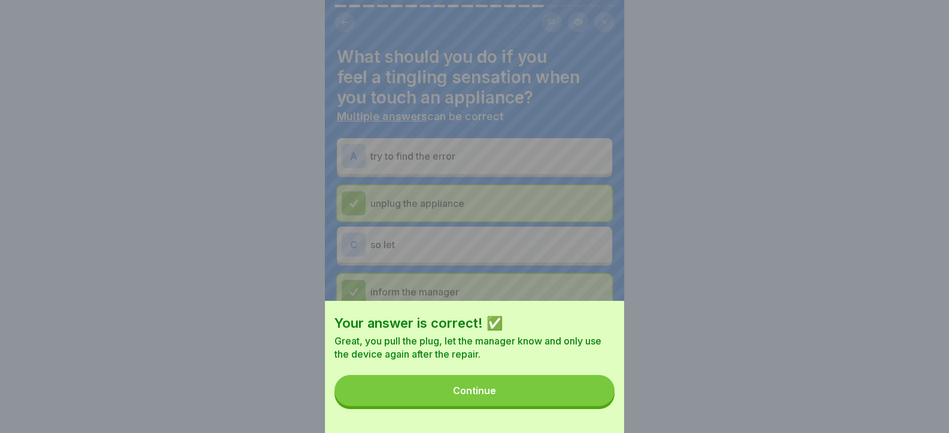
click at [589, 410] on div "Your answer is correct! ✅ Great, you pull the plug, let the manager know and on…" at bounding box center [474, 367] width 299 height 132
click at [589, 406] on button "Continue" at bounding box center [474, 390] width 280 height 31
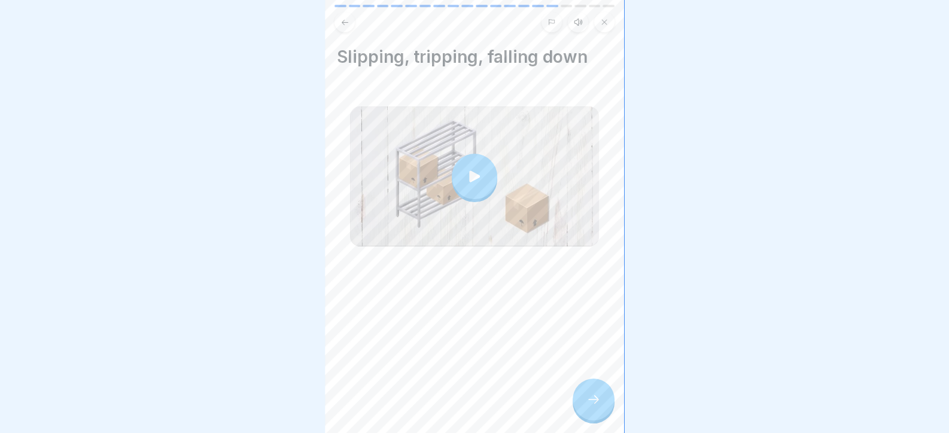
click at [598, 407] on icon at bounding box center [593, 399] width 14 height 14
click at [598, 421] on div at bounding box center [594, 400] width 42 height 42
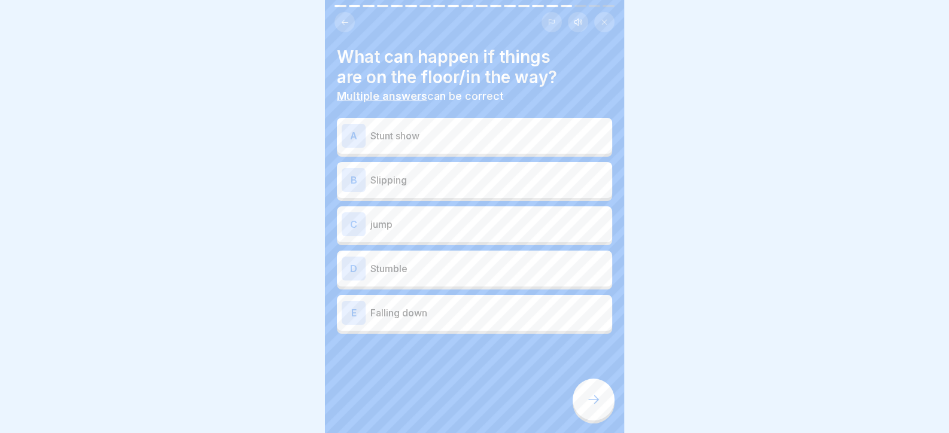
click at [444, 173] on p "Slipping" at bounding box center [488, 180] width 237 height 14
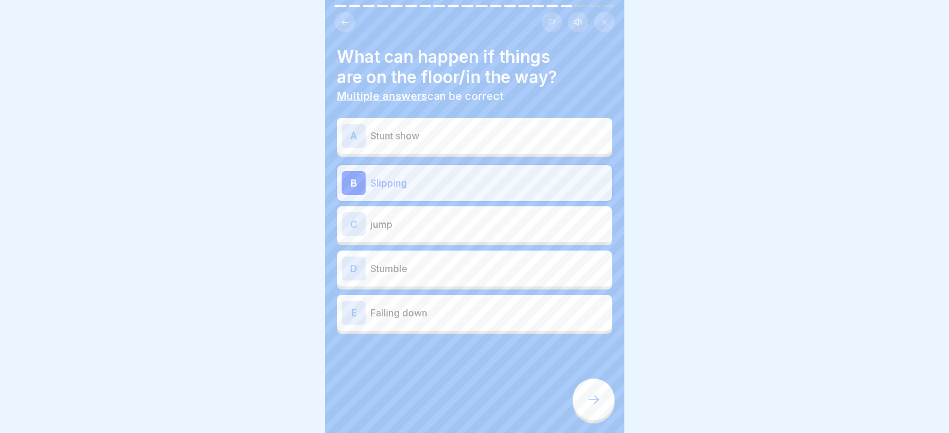
click at [428, 256] on div "D Stumble" at bounding box center [474, 269] width 275 height 36
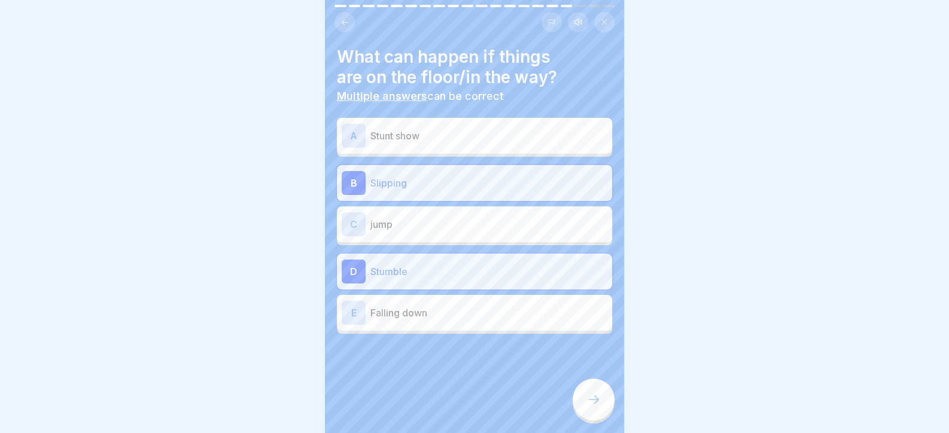
click at [446, 322] on div "E Falling down" at bounding box center [475, 313] width 266 height 24
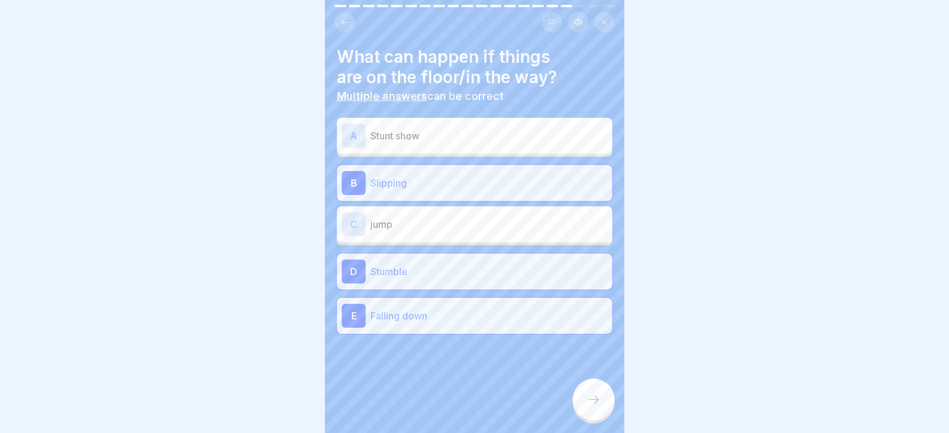
click at [598, 404] on icon at bounding box center [593, 399] width 14 height 14
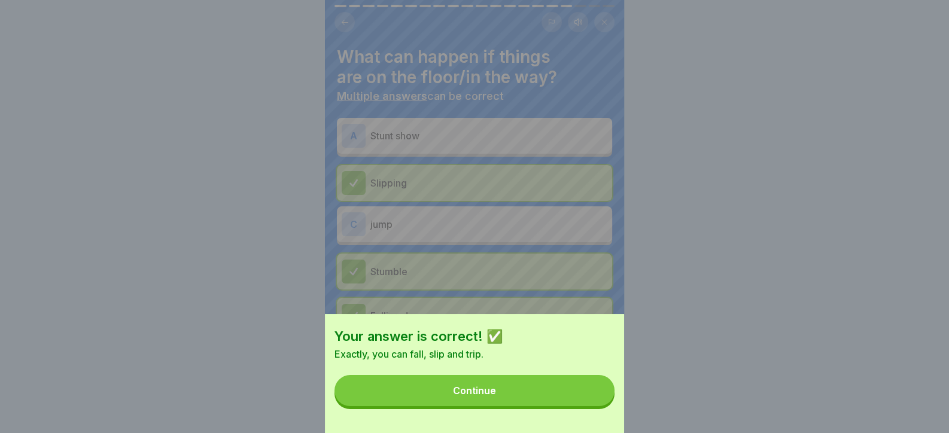
click at [587, 404] on button "Continue" at bounding box center [474, 390] width 280 height 31
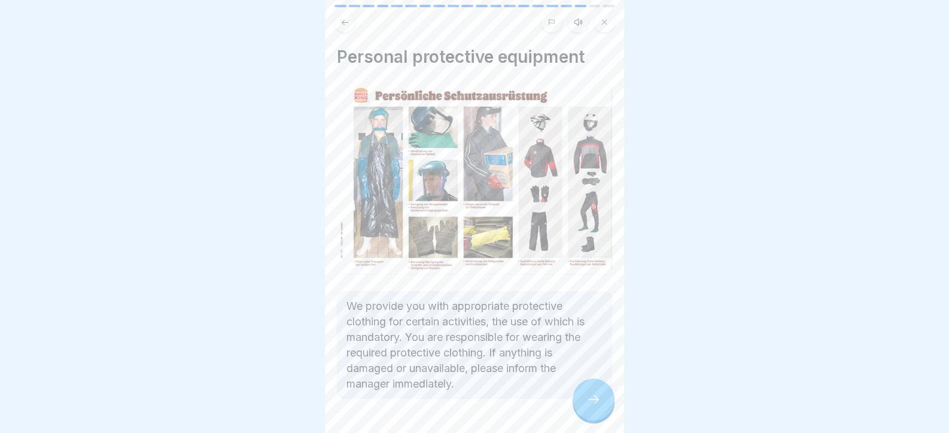
click at [586, 404] on icon at bounding box center [593, 399] width 14 height 14
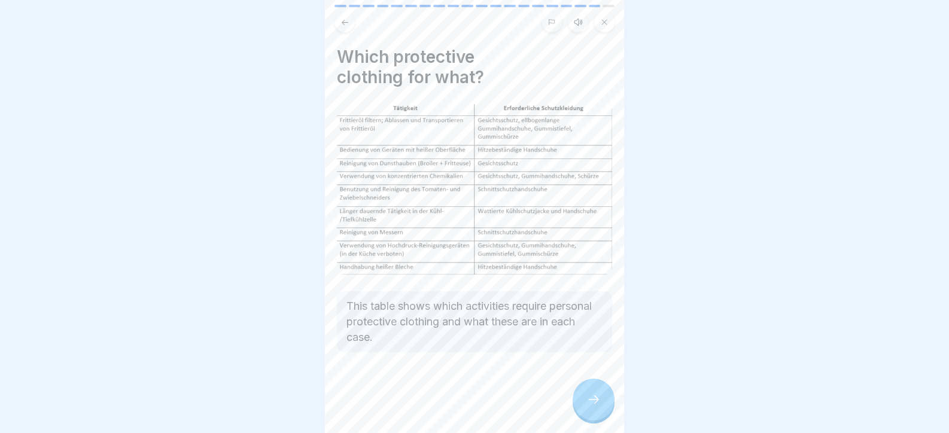
click at [586, 404] on icon at bounding box center [593, 399] width 14 height 14
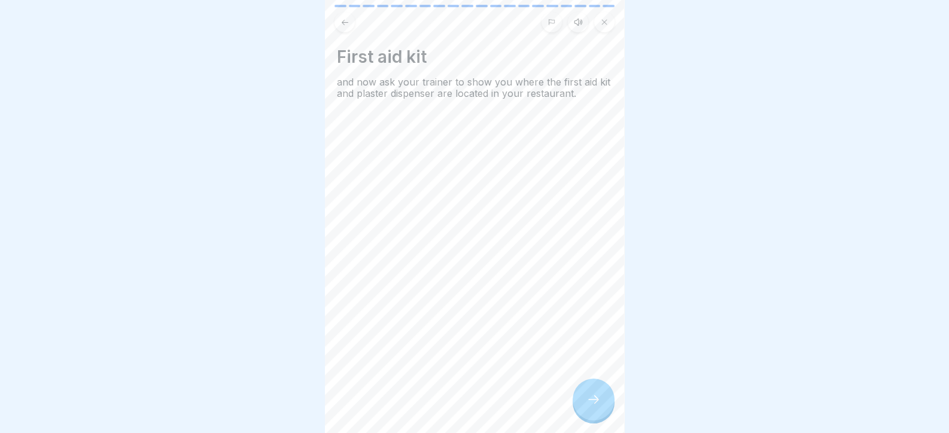
click at [586, 404] on icon at bounding box center [593, 399] width 14 height 14
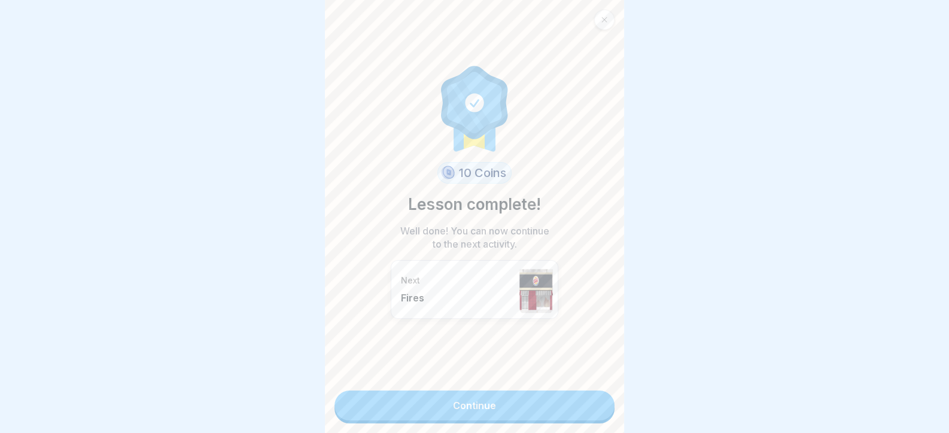
click at [586, 404] on link "Continue" at bounding box center [474, 406] width 280 height 30
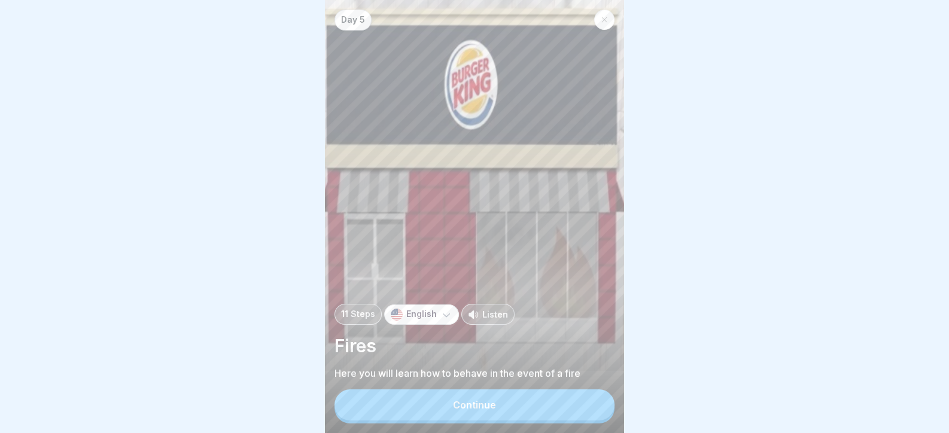
click at [586, 404] on button "Continue" at bounding box center [474, 404] width 280 height 31
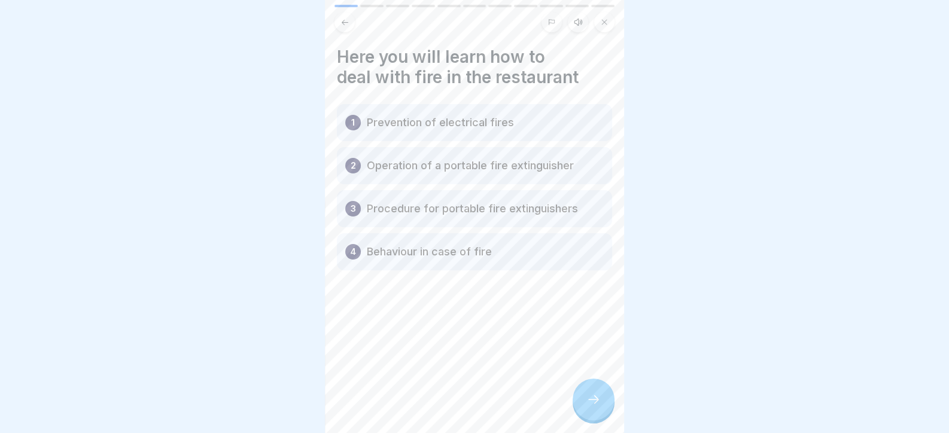
click at [586, 404] on icon at bounding box center [593, 399] width 14 height 14
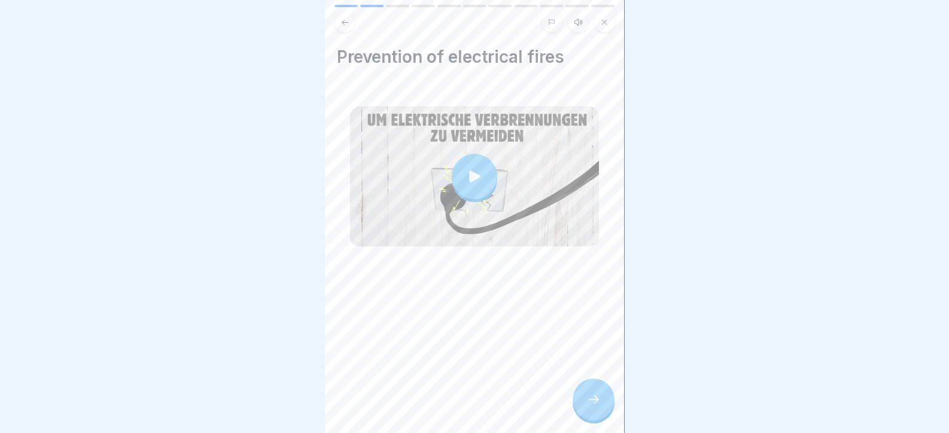
click at [586, 404] on icon at bounding box center [593, 399] width 14 height 14
click at [588, 400] on div at bounding box center [594, 400] width 42 height 42
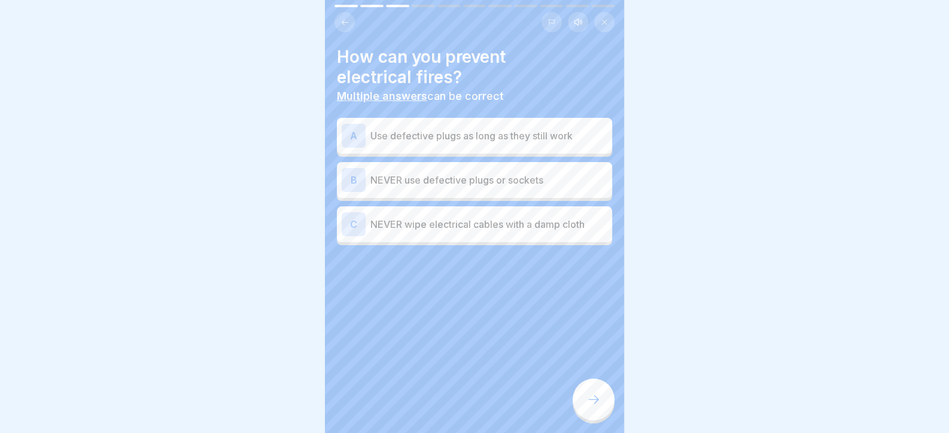
click at [479, 180] on p "NEVER use defective plugs or sockets" at bounding box center [488, 180] width 237 height 14
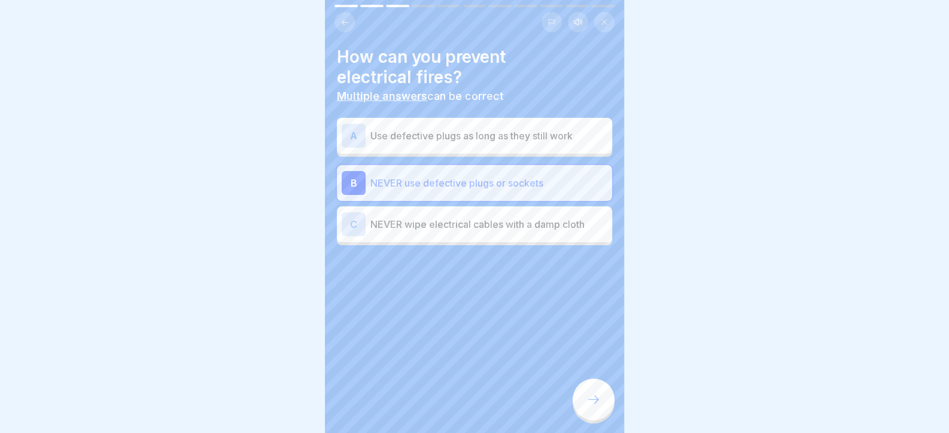
click at [495, 225] on p "NEVER wipe electrical cables with a damp cloth" at bounding box center [488, 224] width 237 height 14
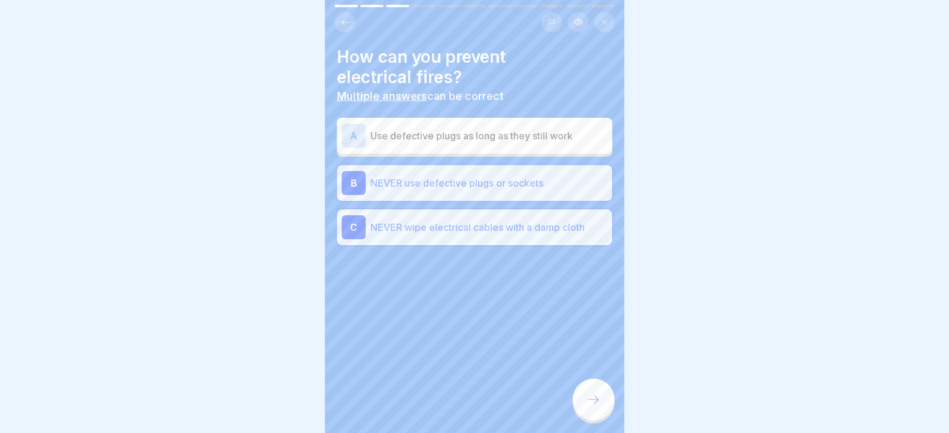
click at [594, 416] on div at bounding box center [594, 400] width 42 height 42
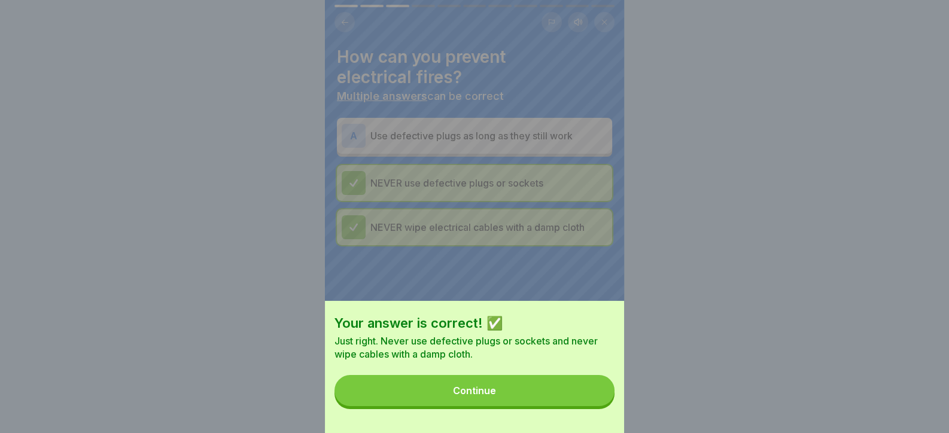
click at [594, 406] on button "Continue" at bounding box center [474, 390] width 280 height 31
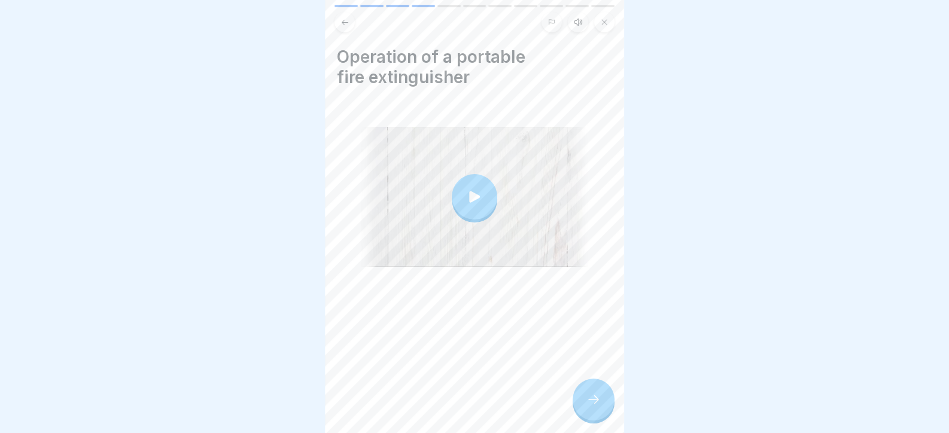
click at [596, 402] on div at bounding box center [594, 400] width 42 height 42
drag, startPoint x: 601, startPoint y: 422, endPoint x: 596, endPoint y: 417, distance: 6.8
click at [600, 421] on div at bounding box center [594, 400] width 42 height 42
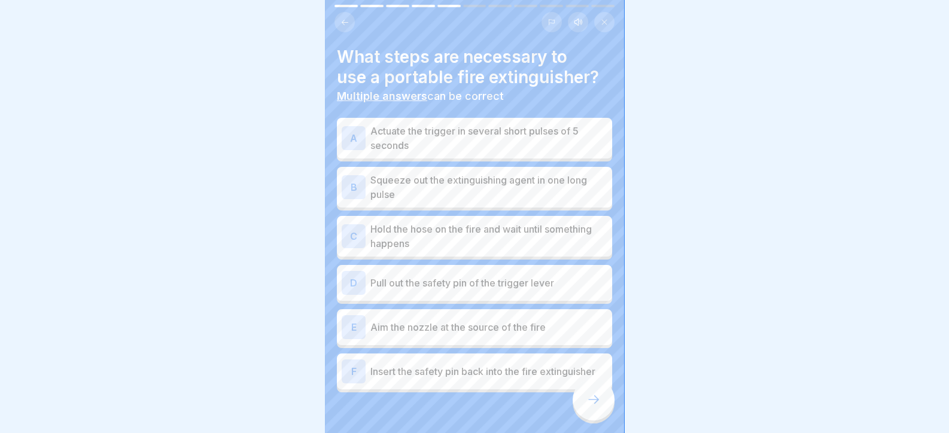
click at [596, 400] on div at bounding box center [594, 400] width 42 height 42
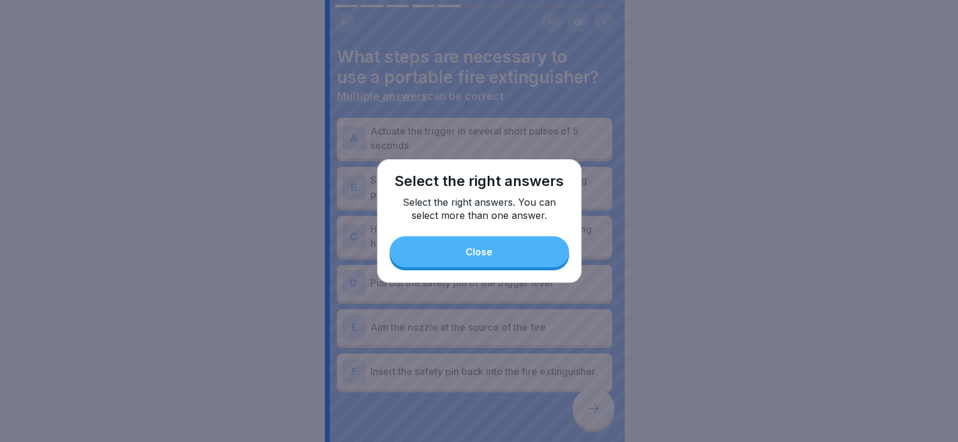
drag, startPoint x: 477, startPoint y: 261, endPoint x: 484, endPoint y: 332, distance: 70.9
click at [477, 260] on button "Close" at bounding box center [478, 251] width 179 height 31
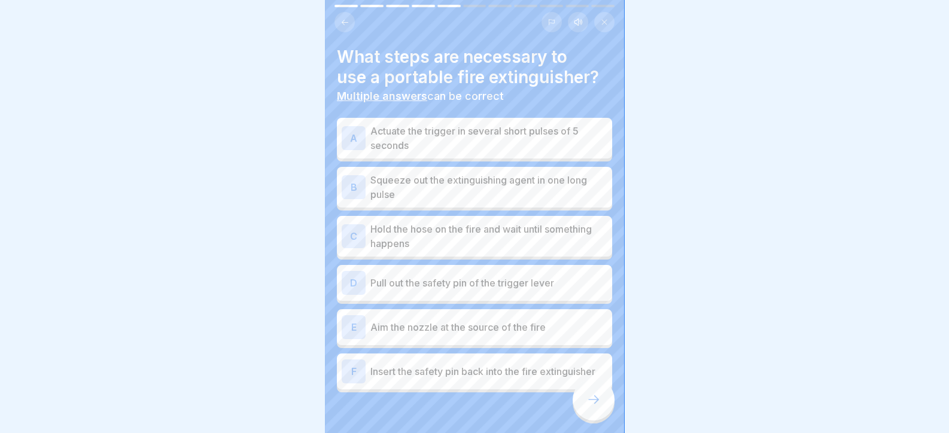
click at [473, 370] on p "Insert the safety pin back into the fire extinguisher" at bounding box center [488, 371] width 237 height 14
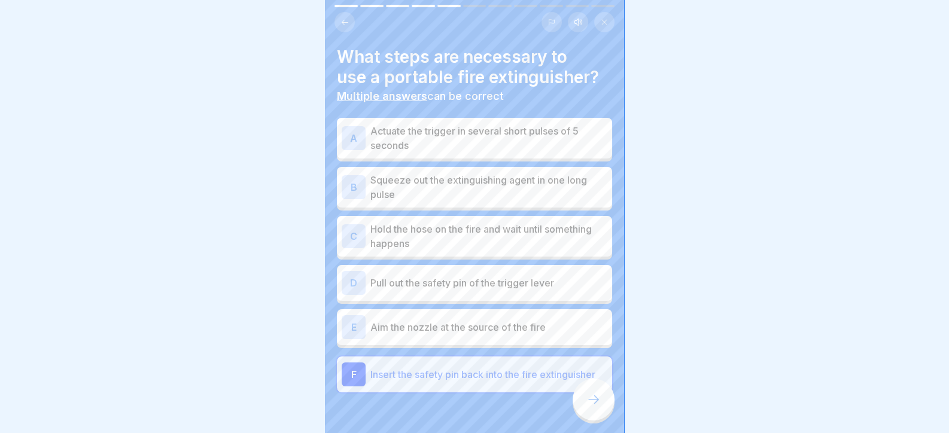
click at [473, 317] on div "E Aim the nozzle at the source of the fire" at bounding box center [475, 327] width 266 height 24
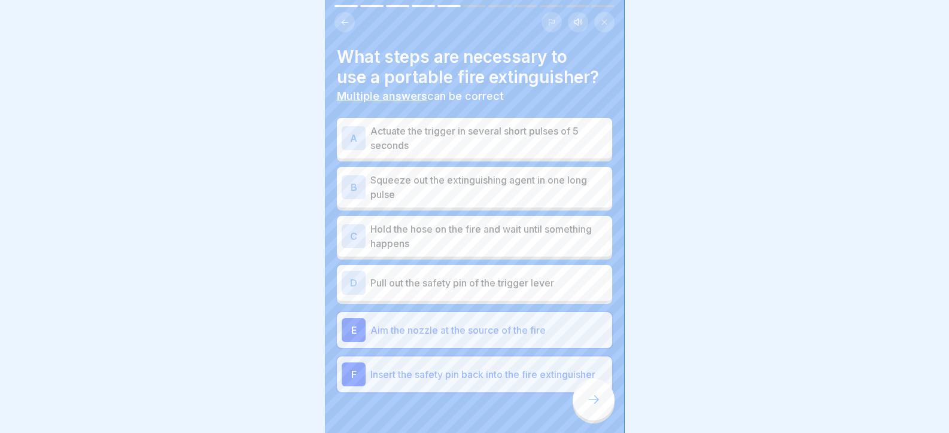
click at [473, 263] on div "A Actuate the trigger in several short pulses of 5 seconds B Squeeze out the ex…" at bounding box center [474, 257] width 275 height 272
click at [475, 222] on p "Hold the hose on the fire and wait until something happens" at bounding box center [488, 236] width 237 height 29
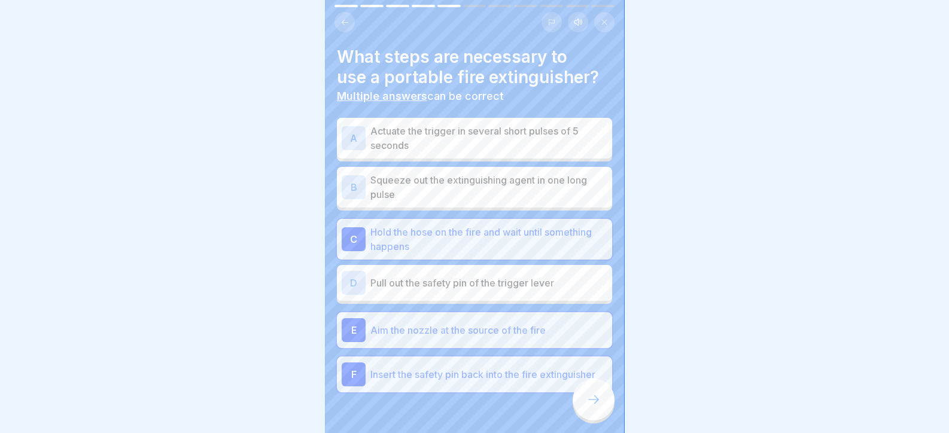
click at [476, 303] on div "A Actuate the trigger in several short pulses of 5 seconds B Squeeze out the ex…" at bounding box center [474, 257] width 275 height 272
click at [477, 294] on div "D Pull out the safety pin of the trigger lever" at bounding box center [474, 283] width 275 height 36
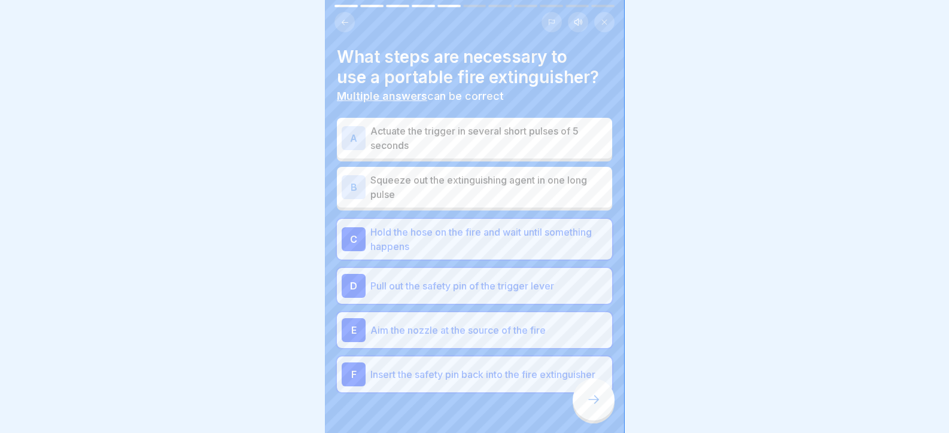
click at [480, 191] on p "Squeeze out the extinguishing agent in one long pulse" at bounding box center [488, 187] width 237 height 29
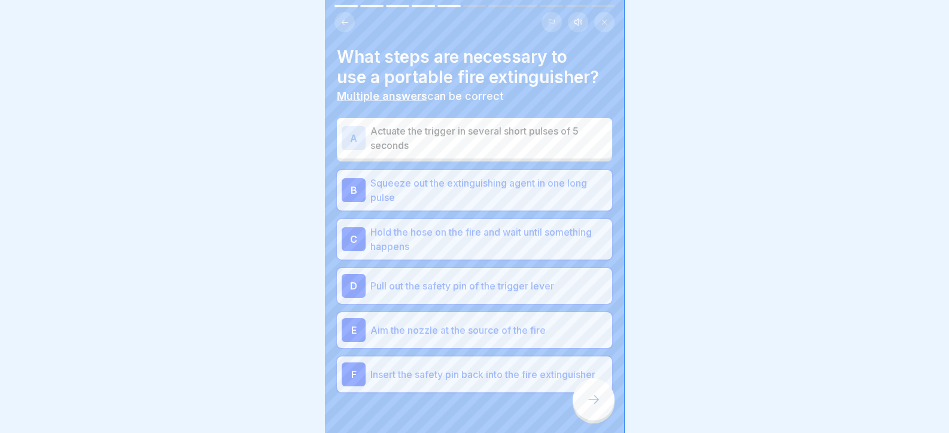
click at [485, 128] on p "Actuate the trigger in several short pulses of 5 seconds" at bounding box center [488, 138] width 237 height 29
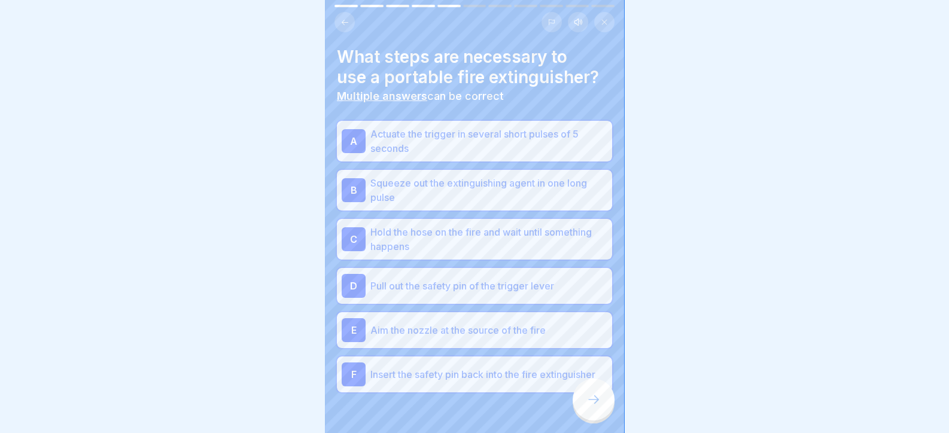
click at [606, 412] on div at bounding box center [594, 400] width 42 height 42
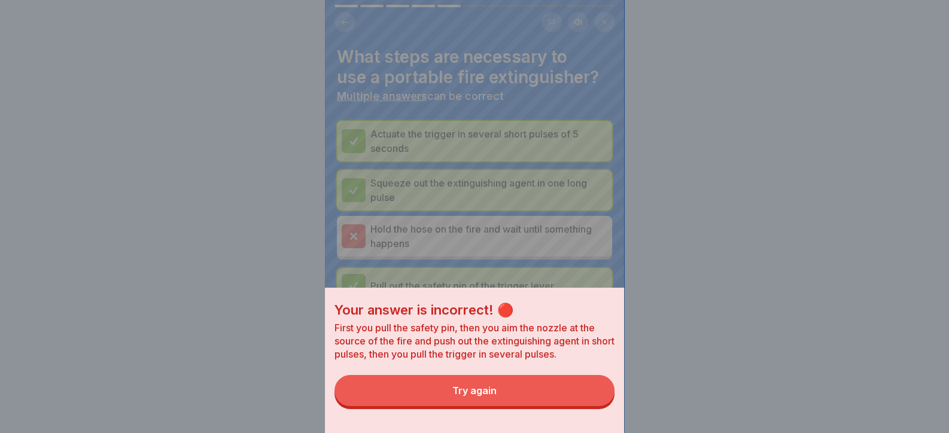
click at [581, 406] on button "Try again" at bounding box center [474, 390] width 280 height 31
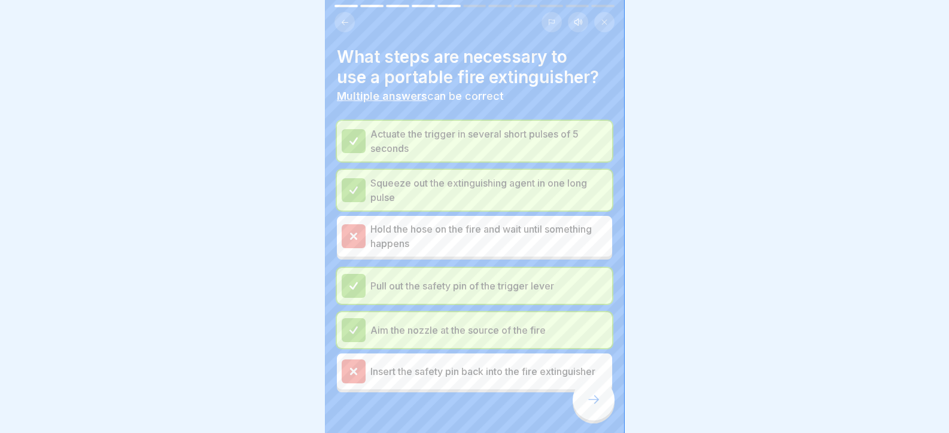
click at [578, 407] on div at bounding box center [594, 400] width 42 height 42
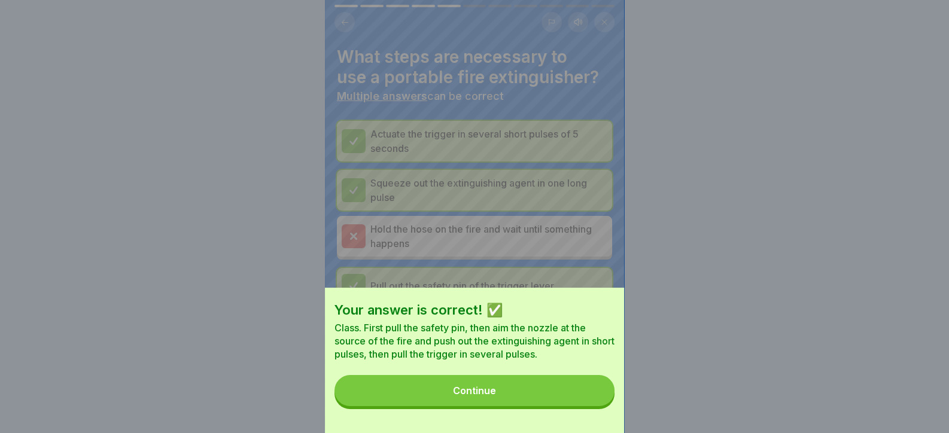
click at [578, 406] on button "Continue" at bounding box center [474, 390] width 280 height 31
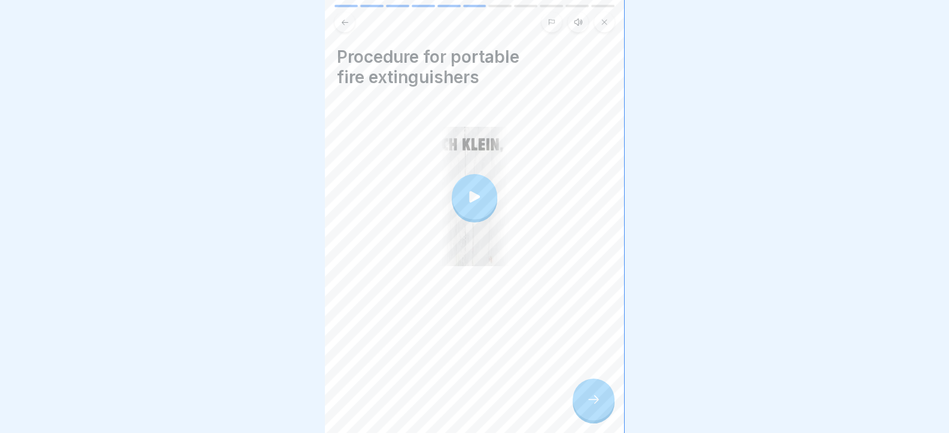
click at [587, 406] on icon at bounding box center [593, 399] width 14 height 14
click at [595, 404] on icon at bounding box center [593, 399] width 11 height 8
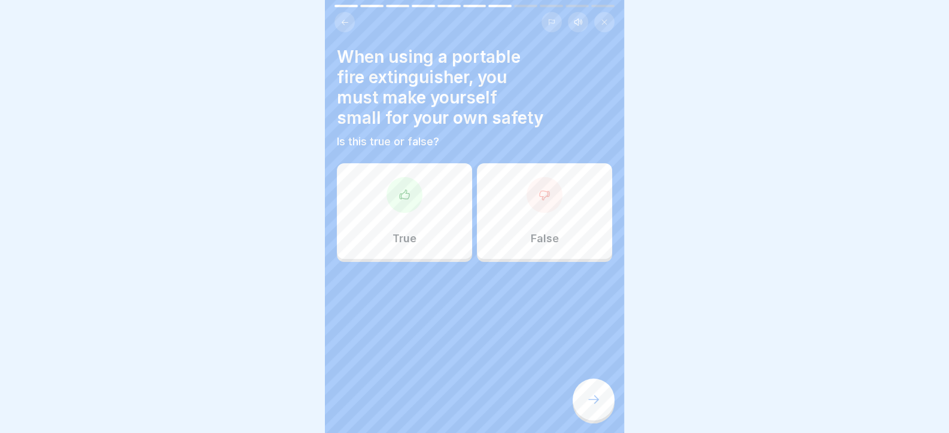
click at [595, 406] on icon at bounding box center [593, 399] width 14 height 14
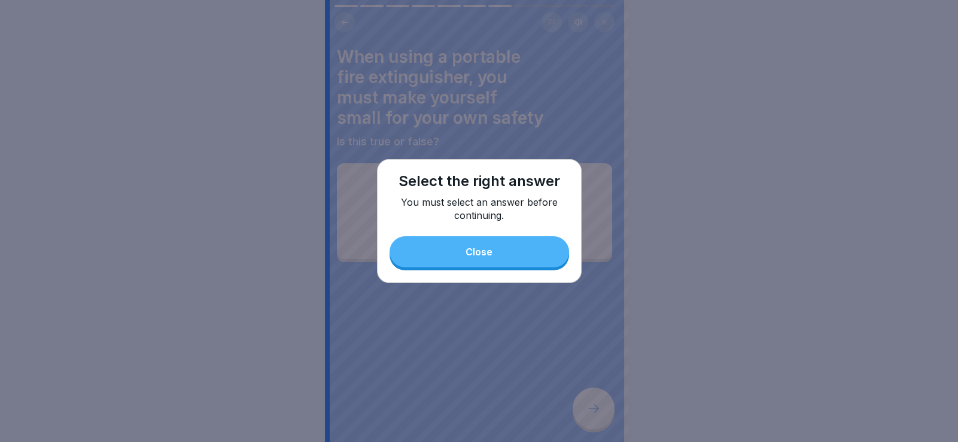
drag, startPoint x: 480, startPoint y: 251, endPoint x: 419, endPoint y: 236, distance: 62.1
click at [476, 251] on div "Close" at bounding box center [478, 251] width 27 height 11
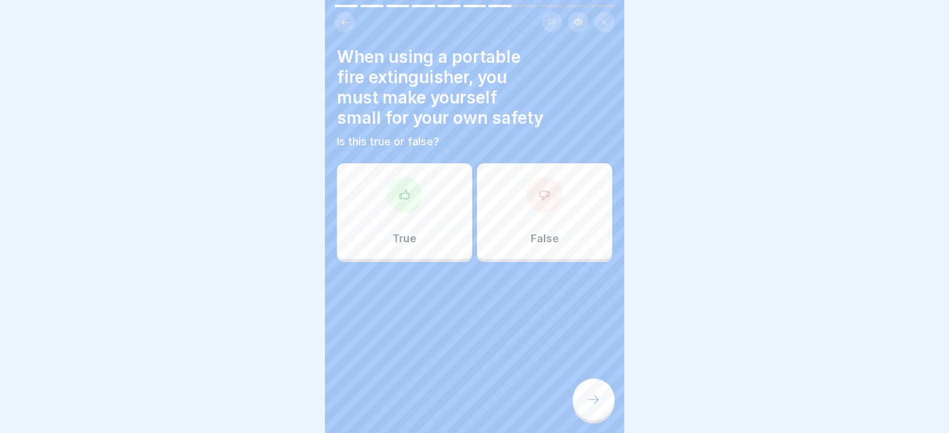
click at [380, 216] on div "True" at bounding box center [404, 211] width 135 height 96
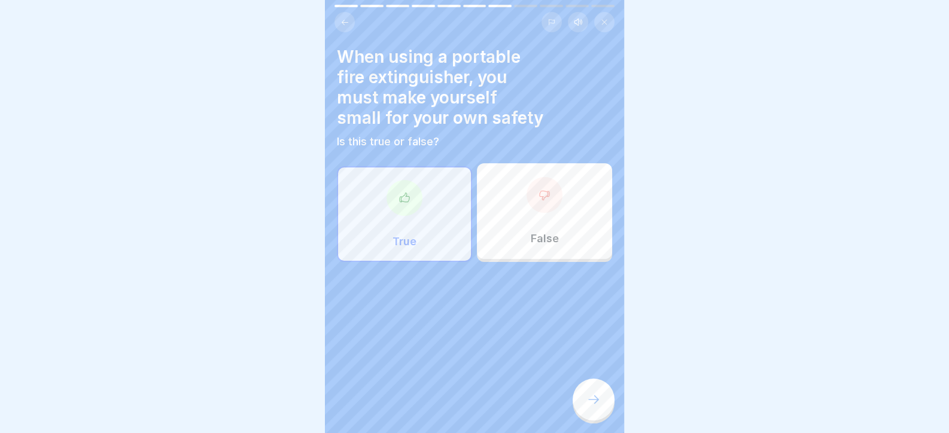
click at [592, 407] on icon at bounding box center [593, 399] width 14 height 14
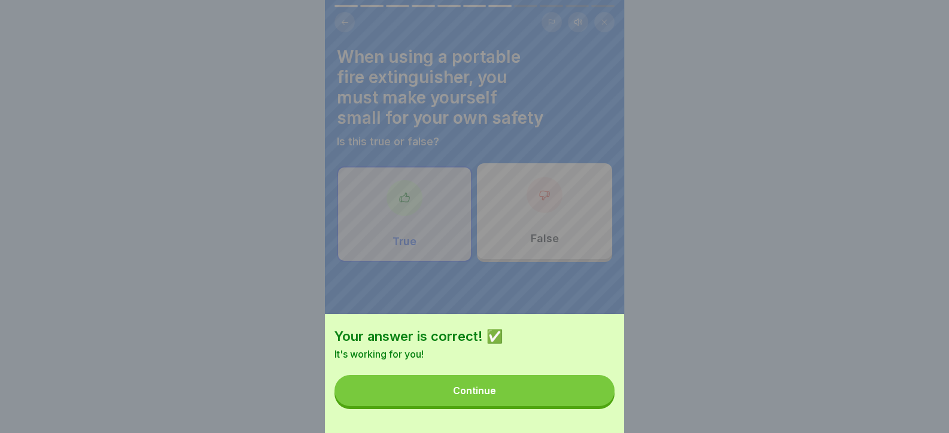
click at [571, 402] on button "Continue" at bounding box center [474, 390] width 280 height 31
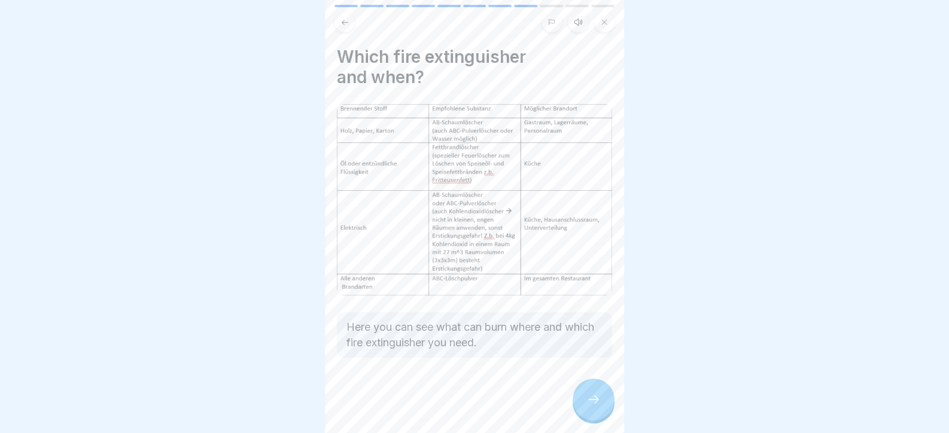
click at [584, 410] on div at bounding box center [594, 400] width 42 height 42
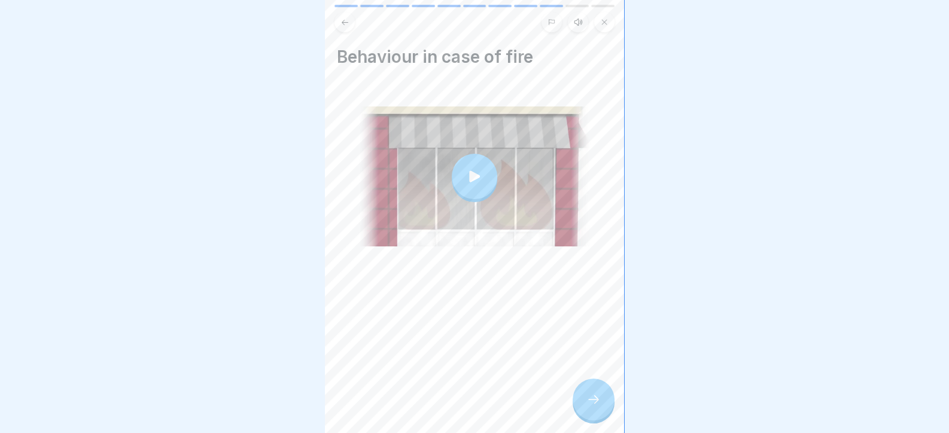
click at [584, 410] on div at bounding box center [594, 400] width 42 height 42
click at [607, 411] on div at bounding box center [594, 400] width 42 height 42
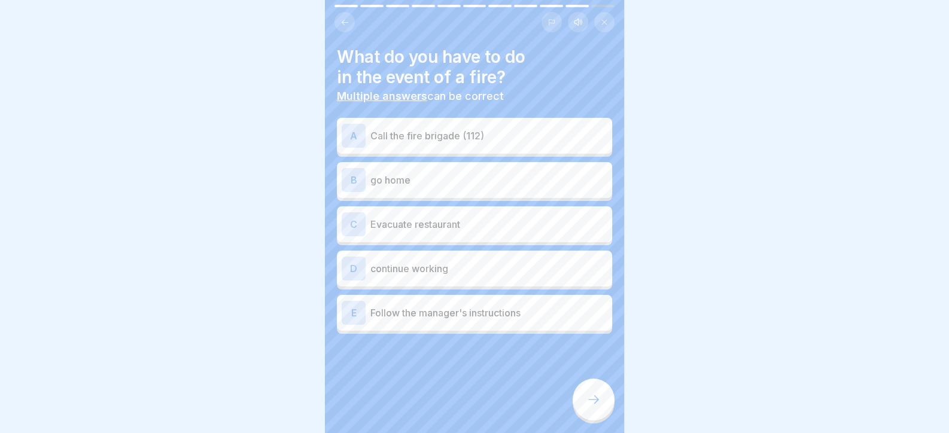
click at [458, 143] on div "A Call the fire brigade (112)" at bounding box center [475, 136] width 266 height 24
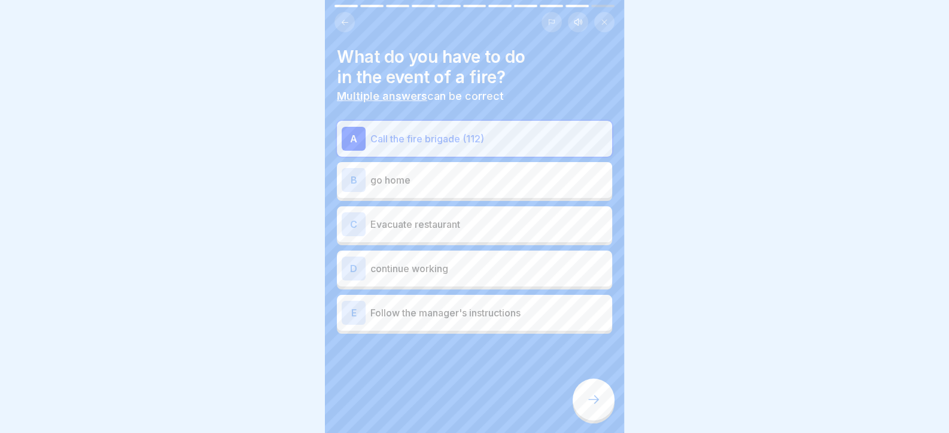
click at [454, 235] on div "C Evacuate restaurant" at bounding box center [475, 224] width 266 height 24
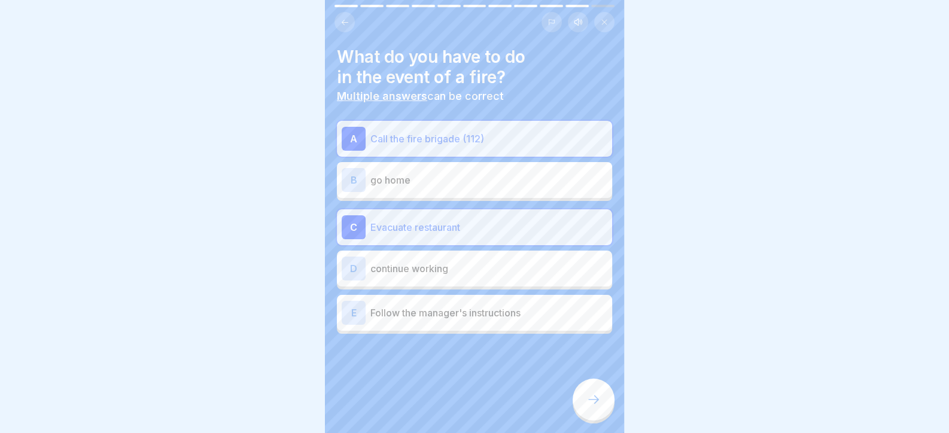
click at [471, 302] on div "E Follow the manager's instructions" at bounding box center [475, 313] width 266 height 24
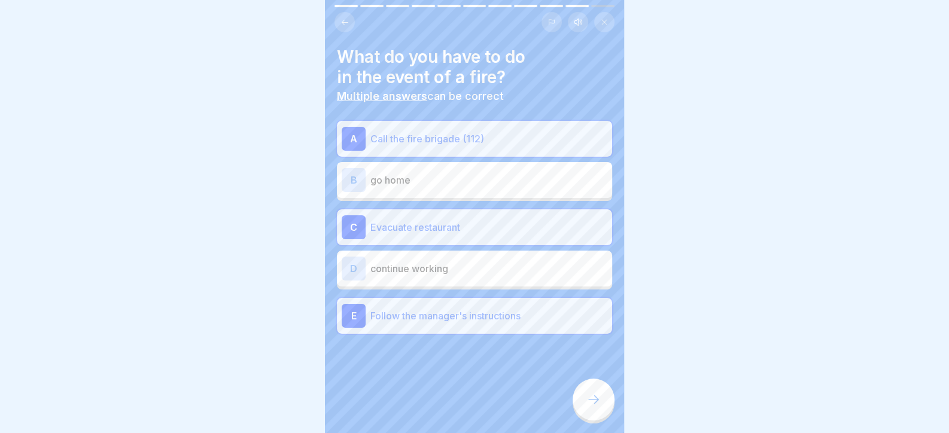
click at [587, 404] on icon at bounding box center [593, 399] width 14 height 14
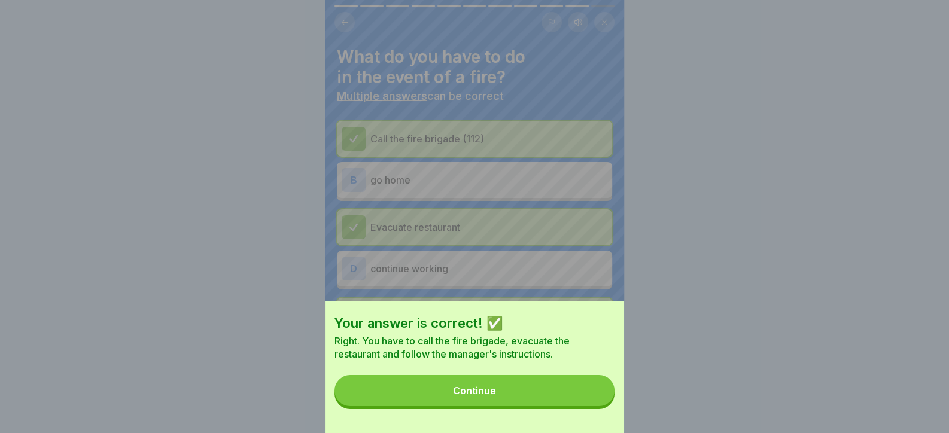
click at [570, 397] on button "Continue" at bounding box center [474, 390] width 280 height 31
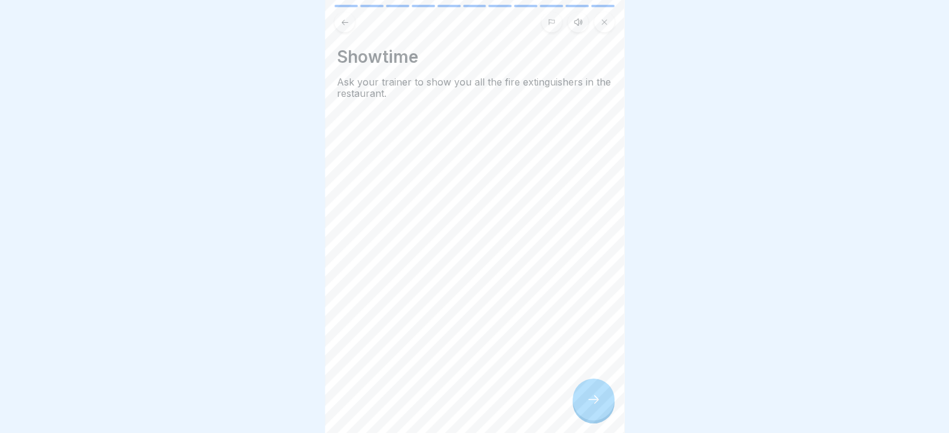
click at [580, 398] on div at bounding box center [594, 400] width 42 height 42
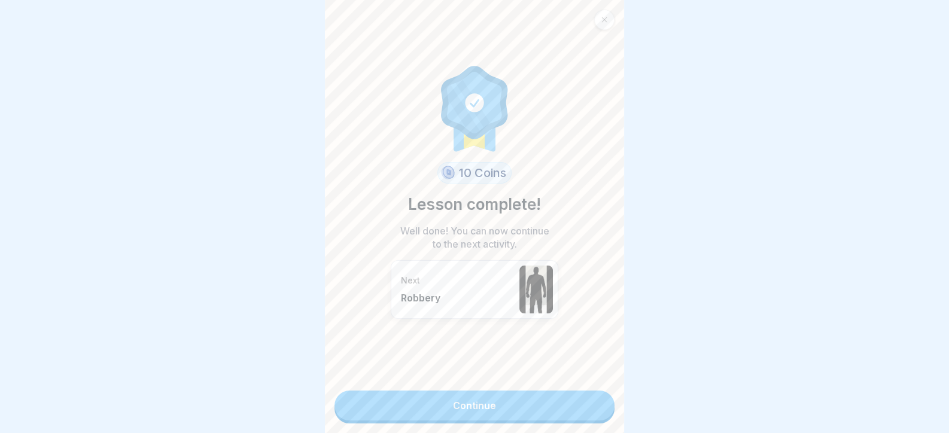
click at [580, 398] on link "Continue" at bounding box center [474, 406] width 280 height 30
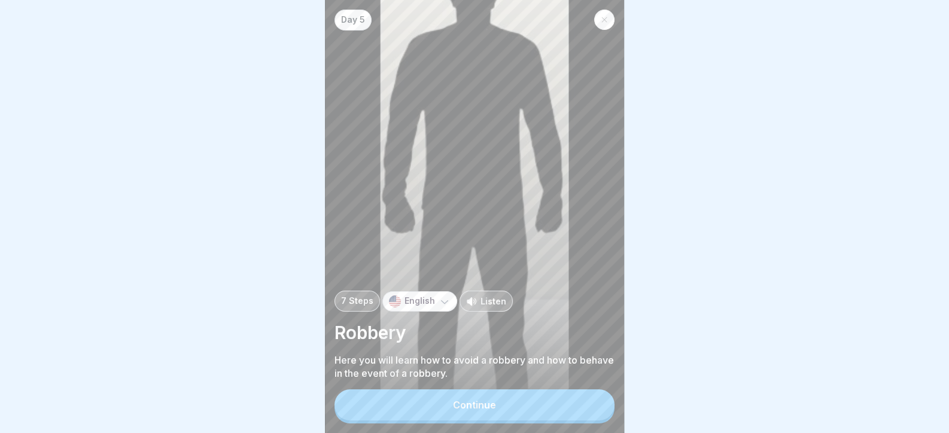
click at [580, 398] on div "Continue" at bounding box center [474, 406] width 280 height 34
drag, startPoint x: 613, startPoint y: 415, endPoint x: 599, endPoint y: 411, distance: 15.0
click at [613, 415] on button "Continue" at bounding box center [474, 404] width 280 height 31
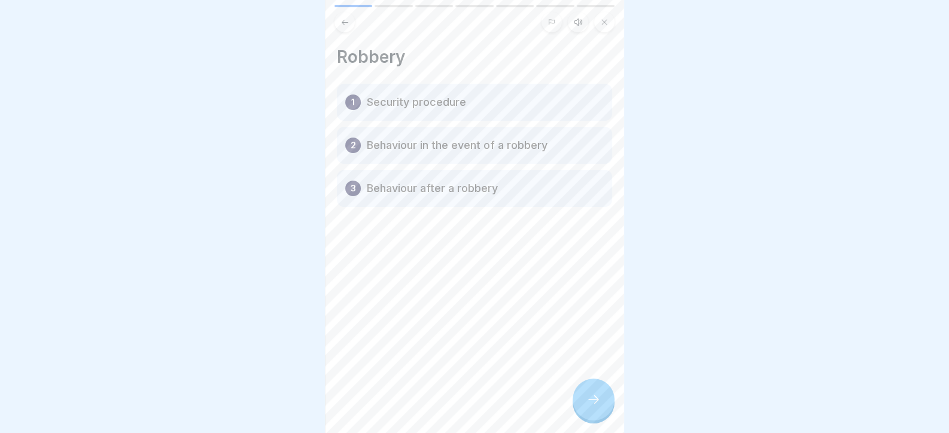
click at [589, 407] on icon at bounding box center [593, 399] width 14 height 14
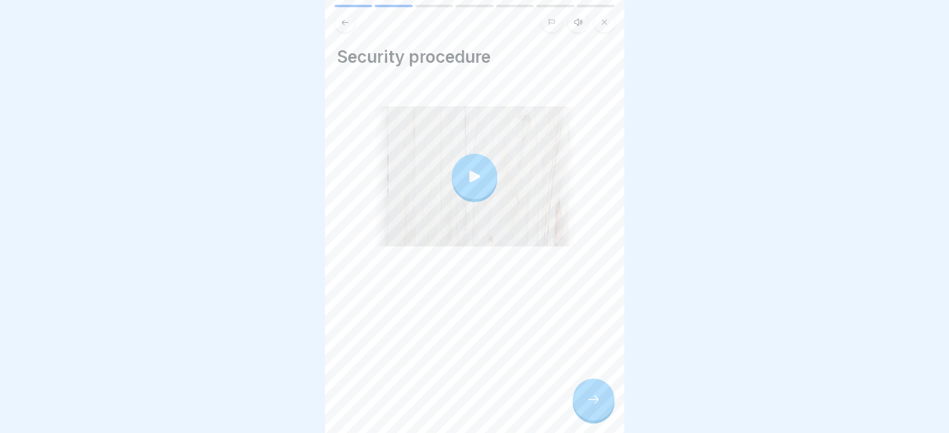
click at [589, 407] on icon at bounding box center [593, 399] width 14 height 14
click at [595, 391] on div at bounding box center [594, 400] width 42 height 42
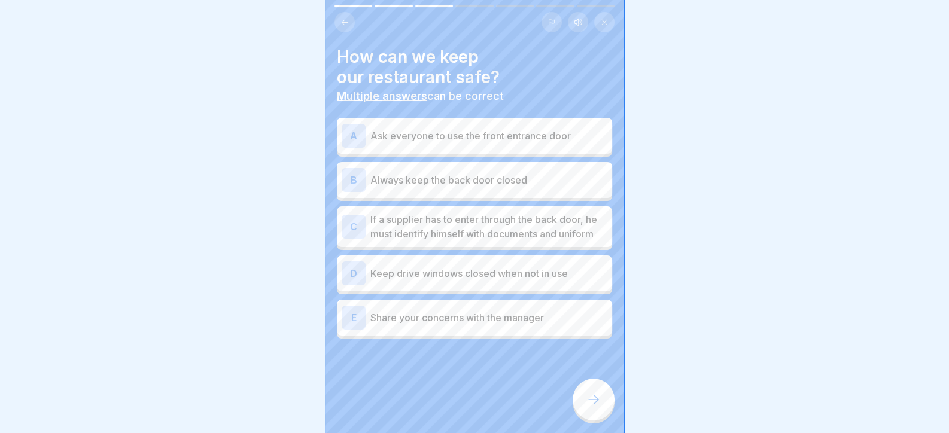
click at [494, 217] on p "If a supplier has to enter through the back door, he must identify himself with…" at bounding box center [488, 226] width 237 height 29
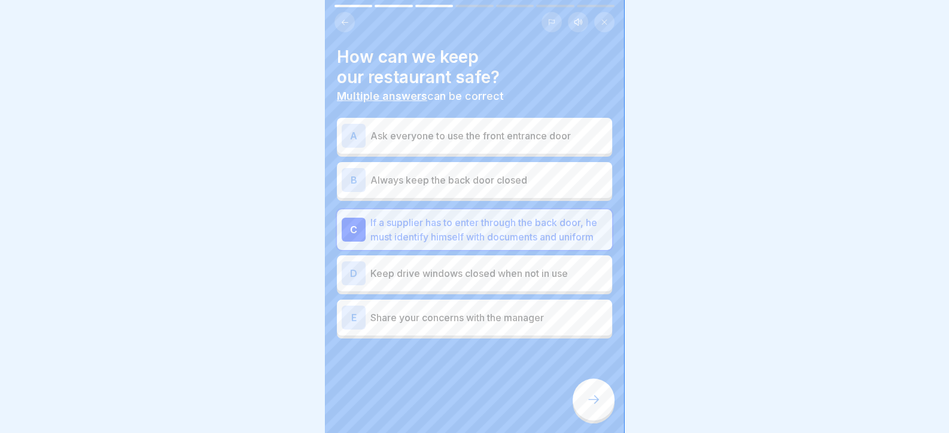
click at [595, 407] on icon at bounding box center [593, 399] width 14 height 14
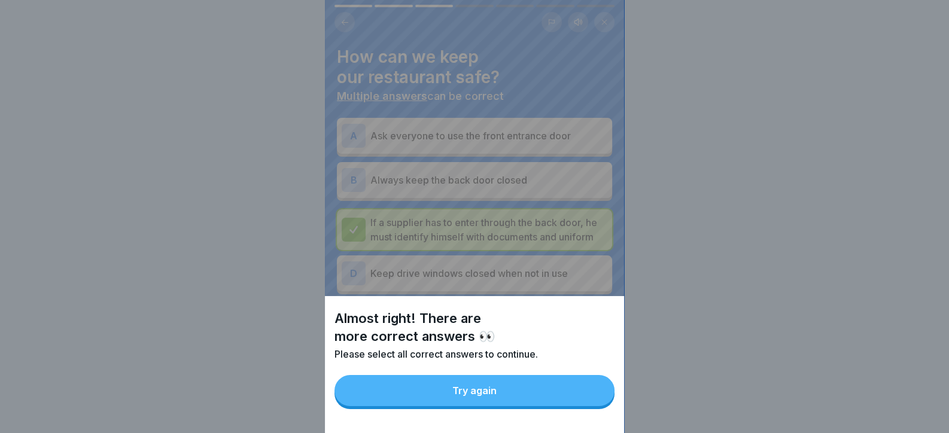
click at [581, 405] on button "Try again" at bounding box center [474, 390] width 280 height 31
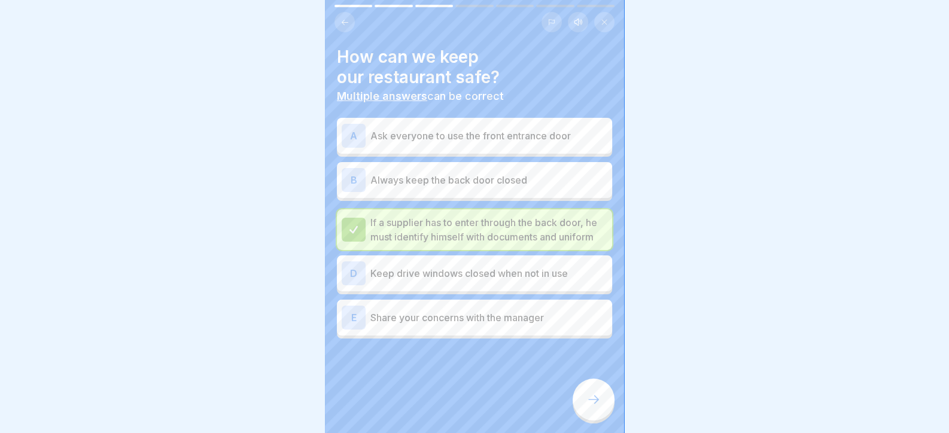
click at [487, 146] on div "A Ask everyone to use the front entrance door" at bounding box center [475, 136] width 266 height 24
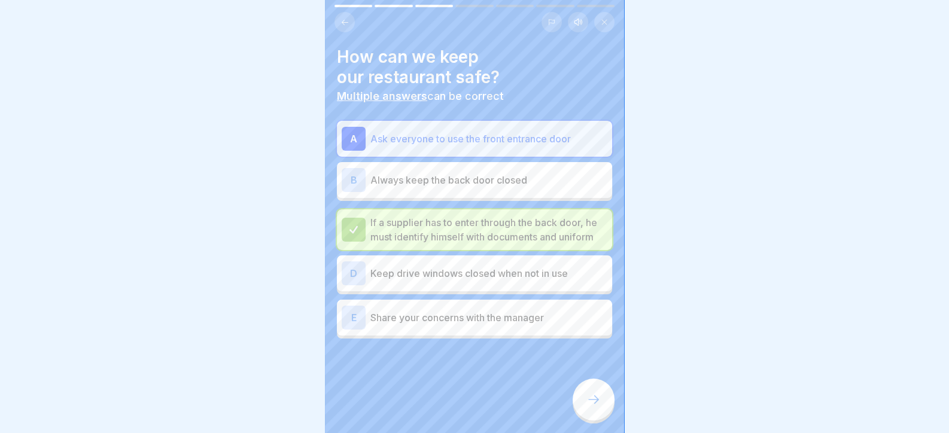
click at [491, 184] on p "Always keep the back door closed" at bounding box center [488, 180] width 237 height 14
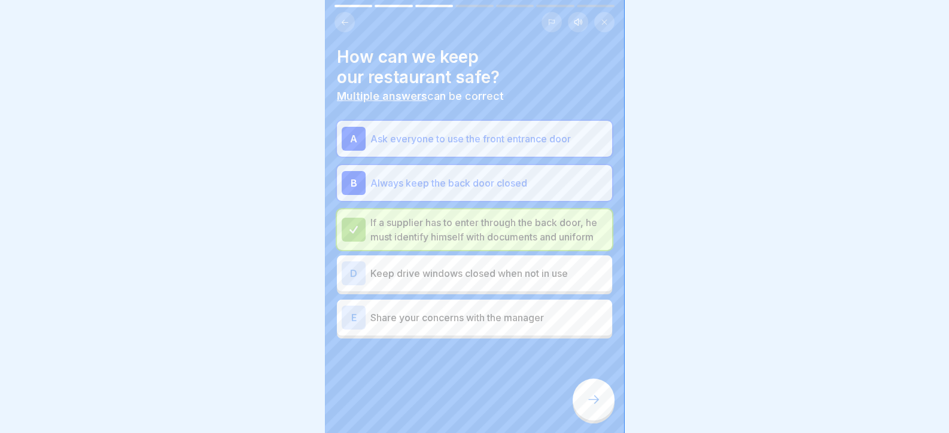
click at [511, 291] on div "D Keep drive windows closed when not in use" at bounding box center [474, 273] width 275 height 36
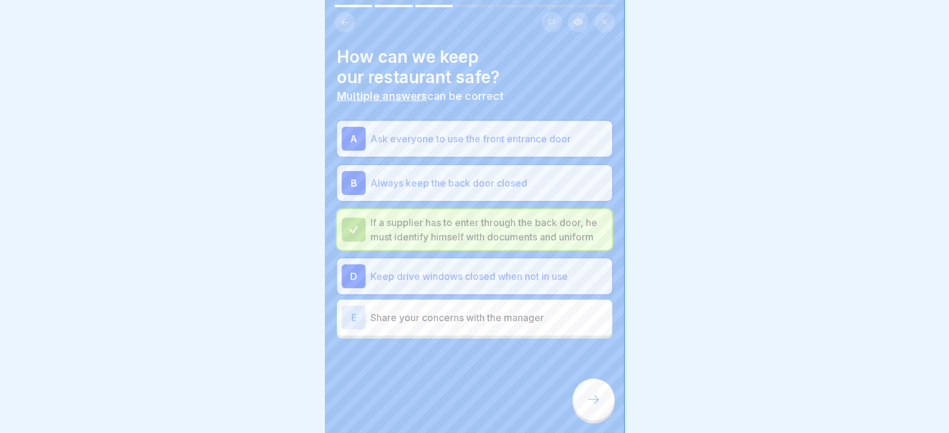
click at [507, 325] on p "Share your concerns with the manager" at bounding box center [488, 317] width 237 height 14
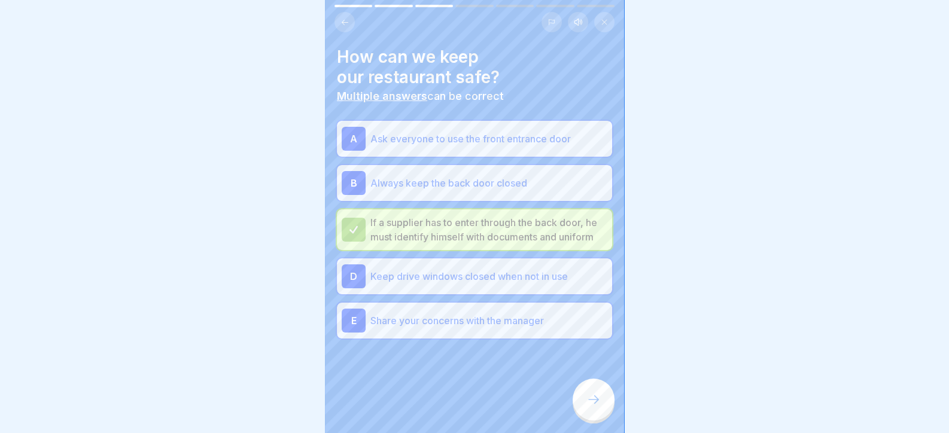
click at [589, 407] on icon at bounding box center [593, 399] width 14 height 14
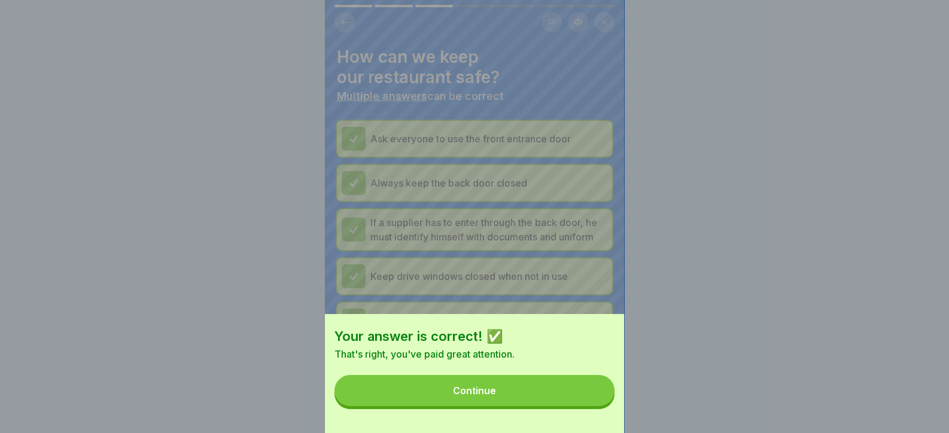
click at [575, 406] on button "Continue" at bounding box center [474, 390] width 280 height 31
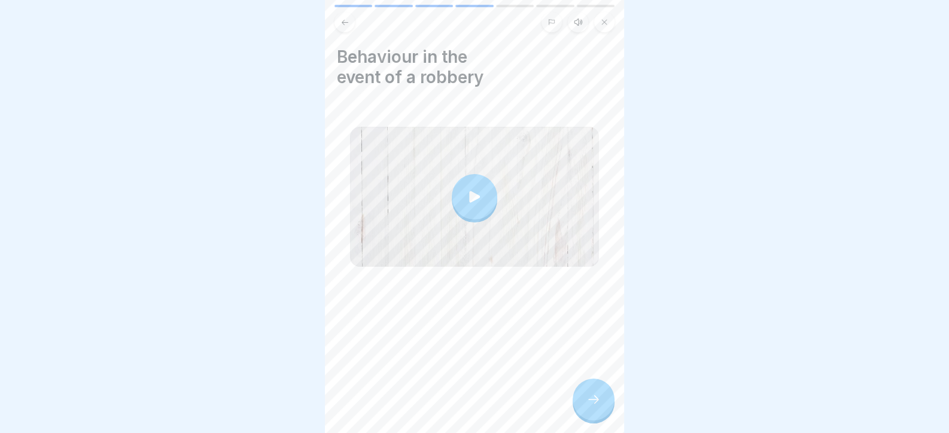
click at [592, 407] on icon at bounding box center [593, 399] width 14 height 14
click at [593, 407] on icon at bounding box center [593, 399] width 14 height 14
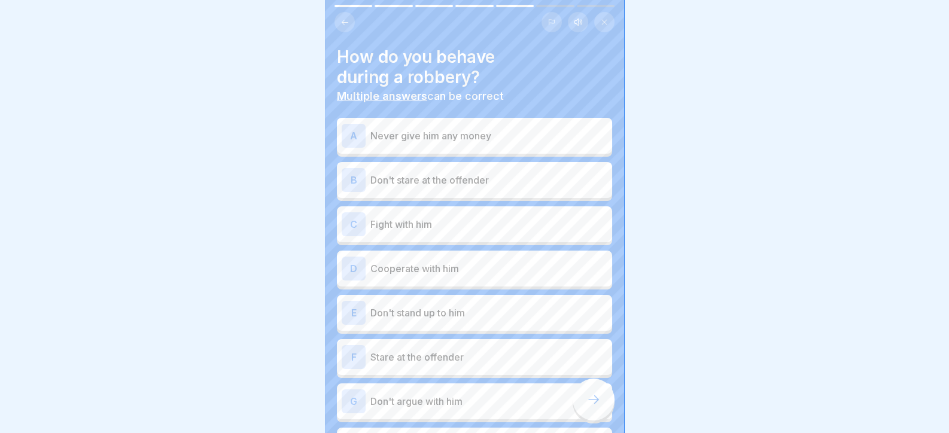
click at [472, 181] on p "Don't stare at the offender" at bounding box center [488, 180] width 237 height 14
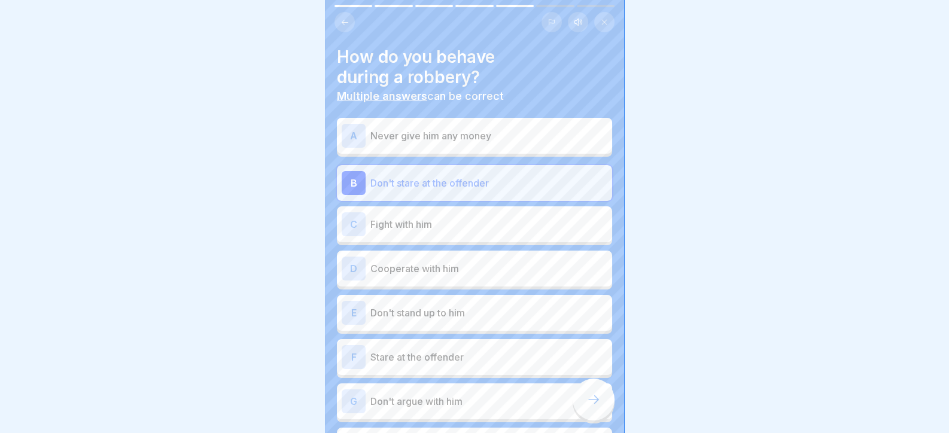
click at [470, 269] on p "Cooperate with him" at bounding box center [488, 268] width 237 height 14
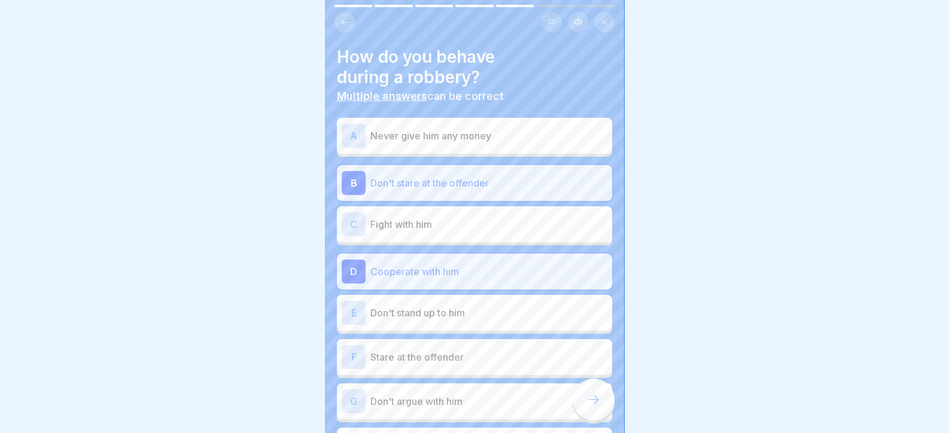
click at [455, 316] on p "Don't stand up to him" at bounding box center [488, 313] width 237 height 14
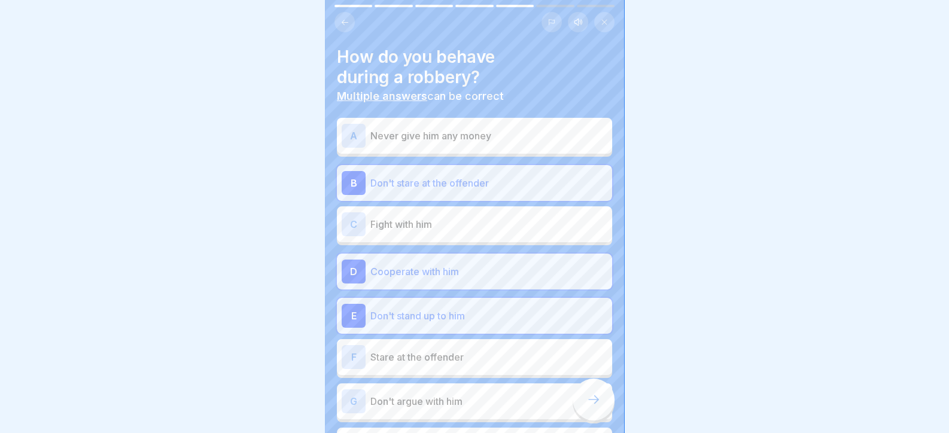
scroll to position [59, 0]
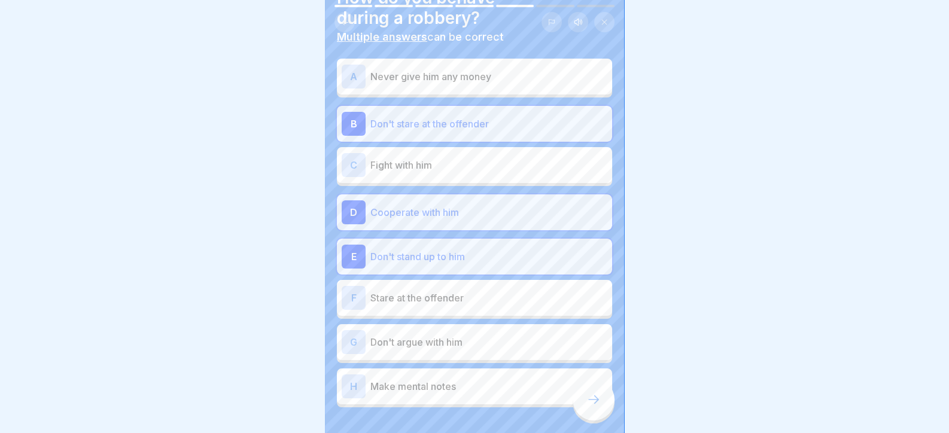
click at [455, 345] on p "Don't argue with him" at bounding box center [488, 342] width 237 height 14
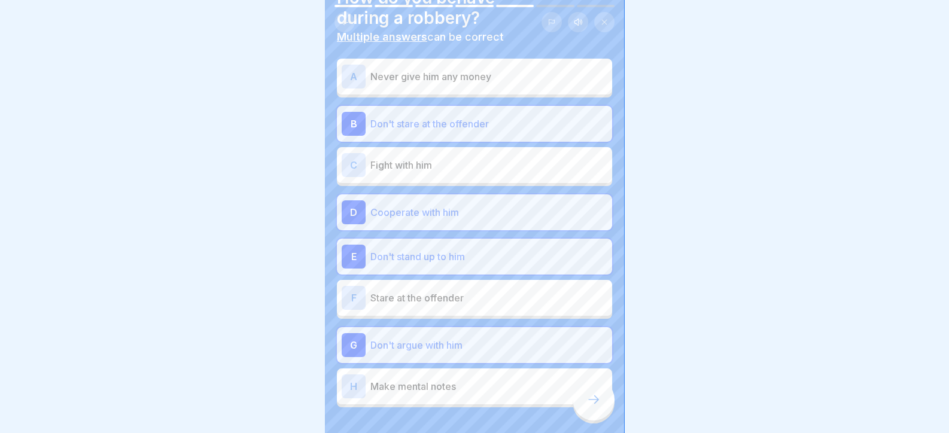
click at [456, 390] on p "Make mental notes" at bounding box center [488, 386] width 237 height 14
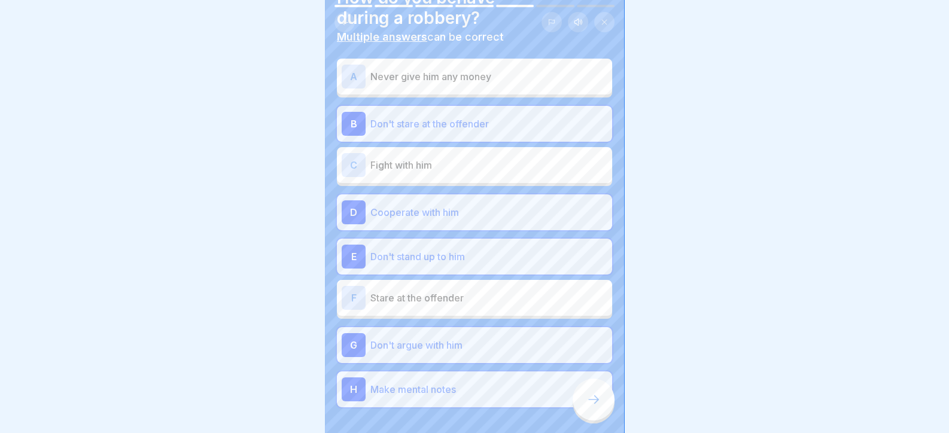
click at [598, 421] on div at bounding box center [594, 400] width 42 height 42
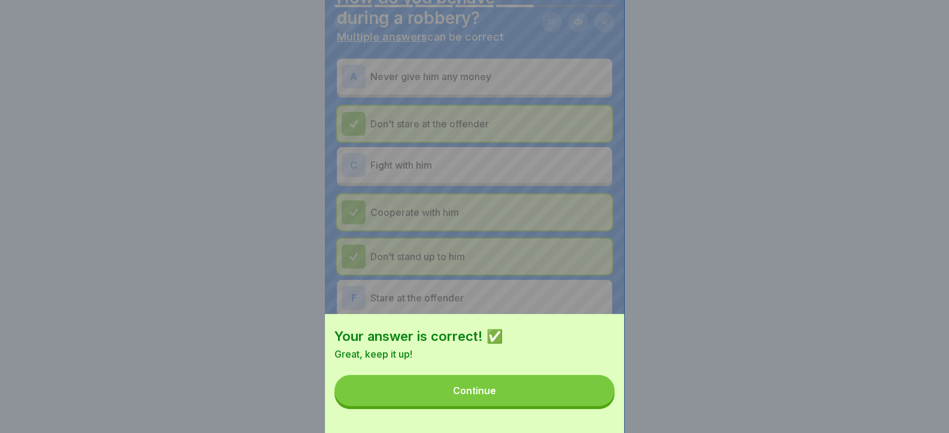
click at [576, 406] on button "Continue" at bounding box center [474, 390] width 280 height 31
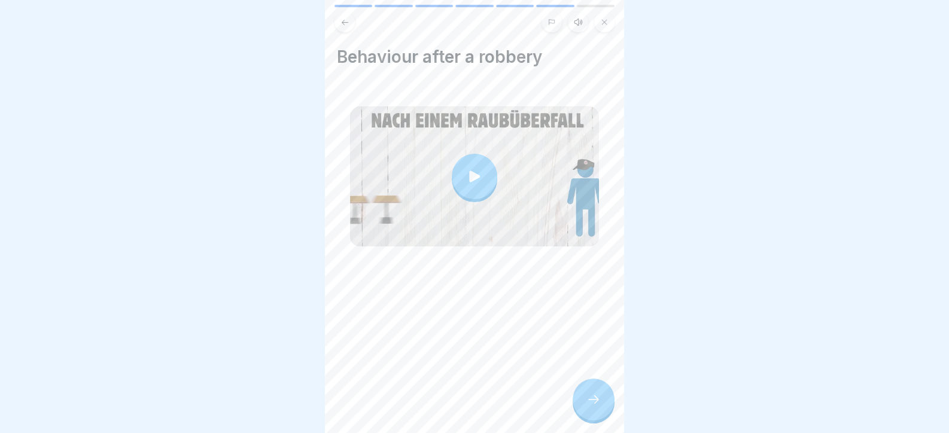
click at [598, 406] on icon at bounding box center [593, 399] width 14 height 14
click at [595, 404] on icon at bounding box center [593, 399] width 14 height 14
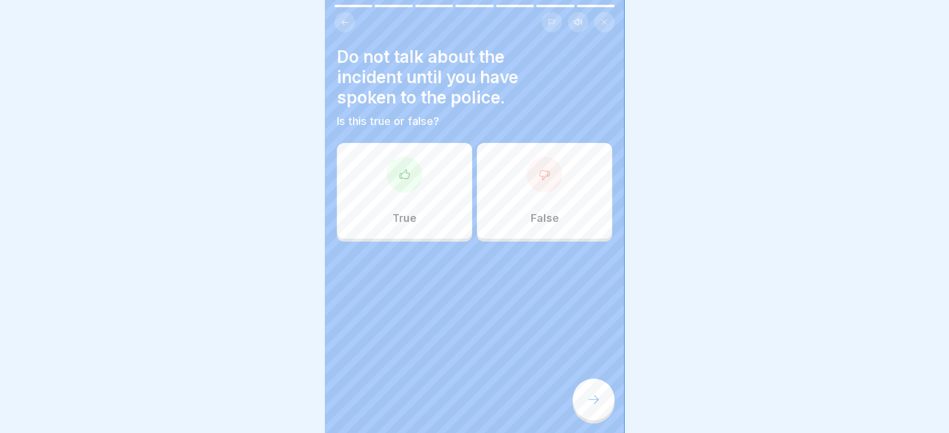
click at [402, 187] on div at bounding box center [404, 175] width 36 height 36
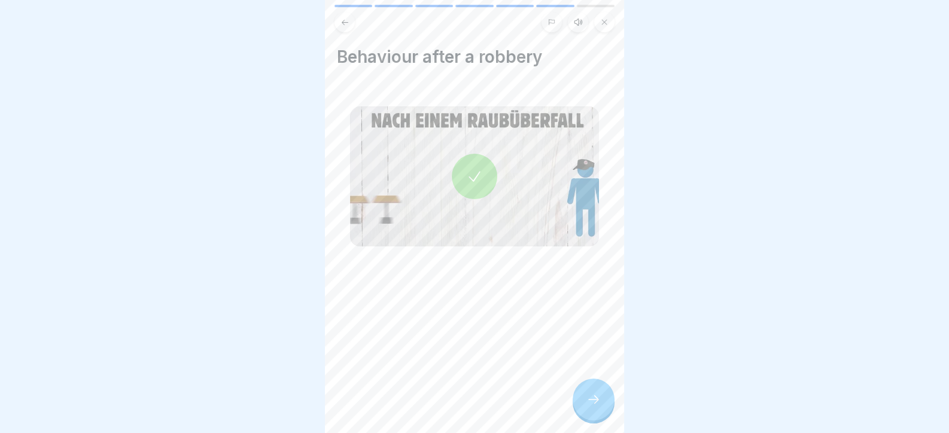
click at [586, 395] on div "Day 5 7 Steps English Listen Robbery Here you will learn how to avoid a robbery…" at bounding box center [474, 216] width 299 height 433
click at [590, 407] on icon at bounding box center [593, 399] width 14 height 14
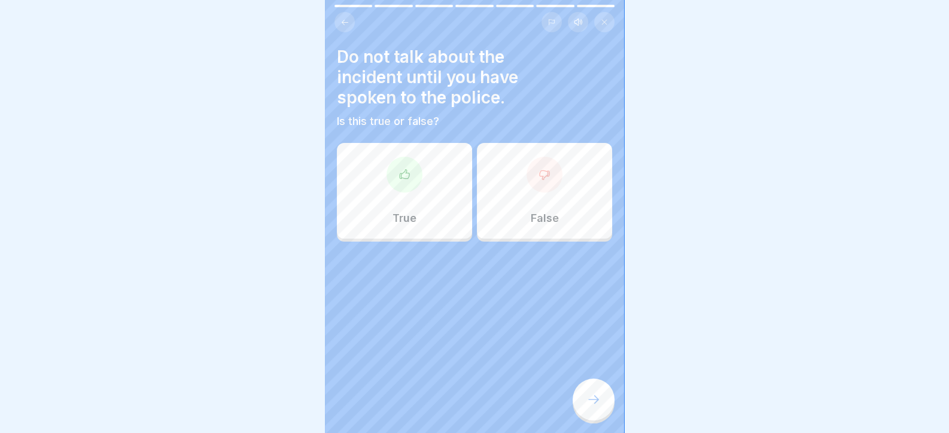
click at [415, 179] on div at bounding box center [404, 175] width 36 height 36
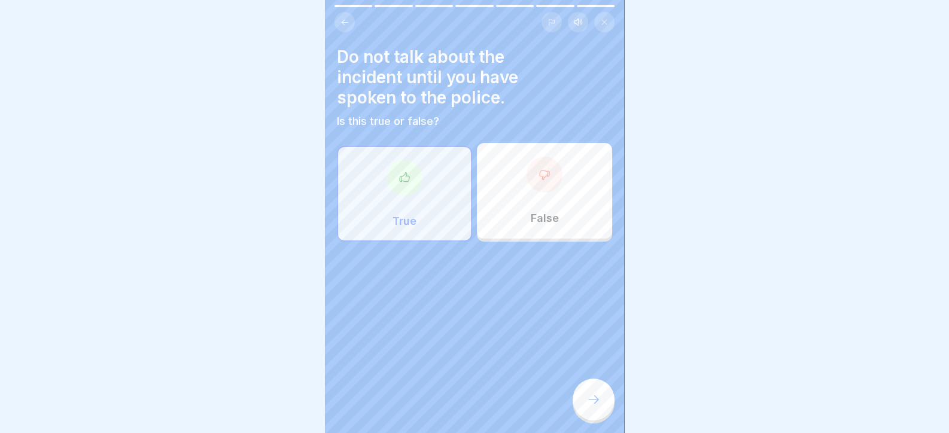
click at [613, 428] on div "Do not talk about the incident until you have spoken to the police. Is this tru…" at bounding box center [474, 216] width 299 height 433
click at [602, 416] on div at bounding box center [594, 400] width 42 height 42
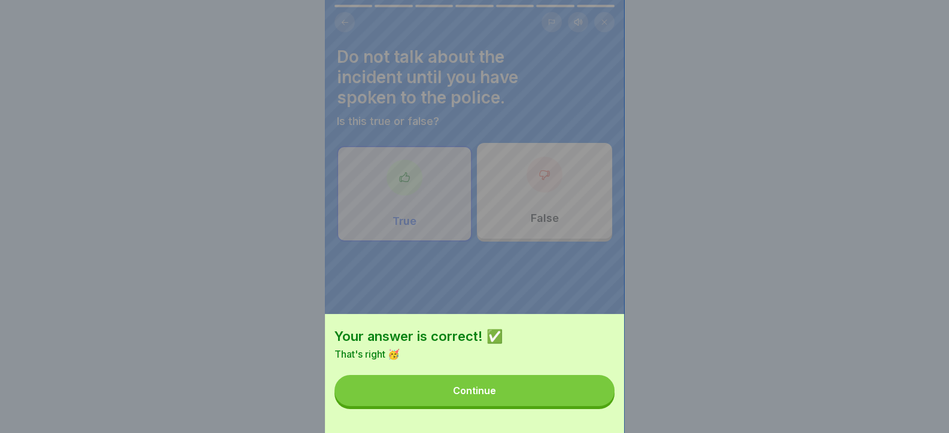
click at [596, 406] on button "Continue" at bounding box center [474, 390] width 280 height 31
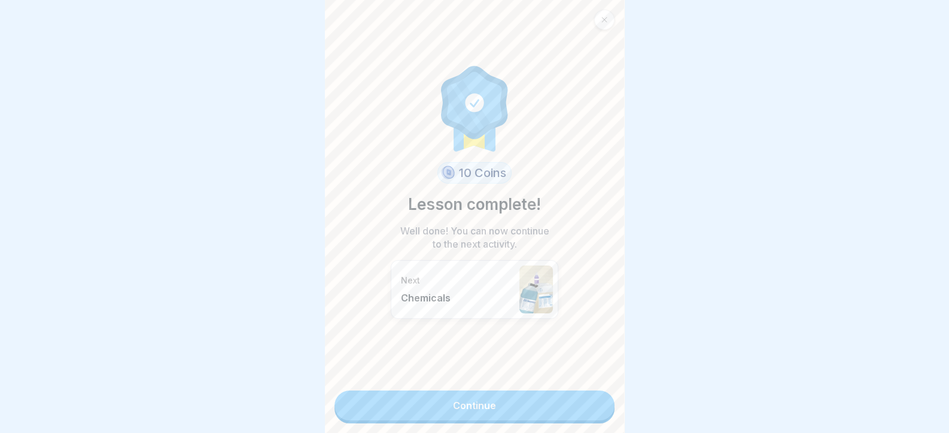
click at [595, 408] on link "Continue" at bounding box center [474, 406] width 280 height 30
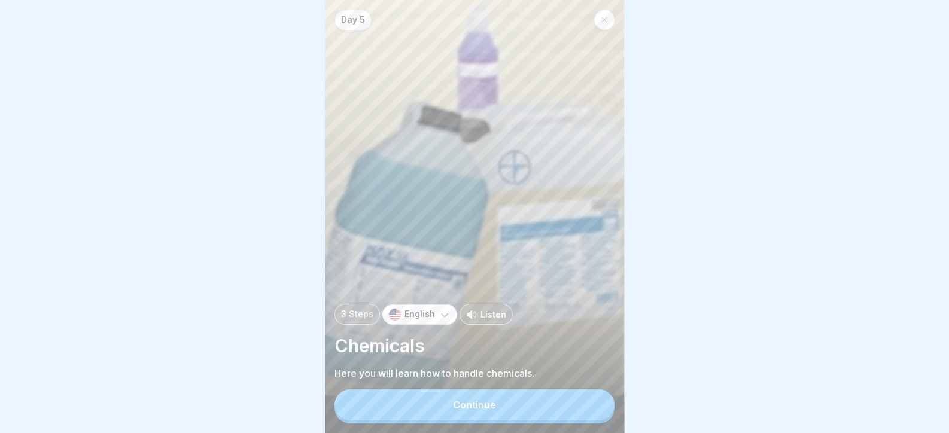
click at [605, 15] on div at bounding box center [604, 20] width 20 height 20
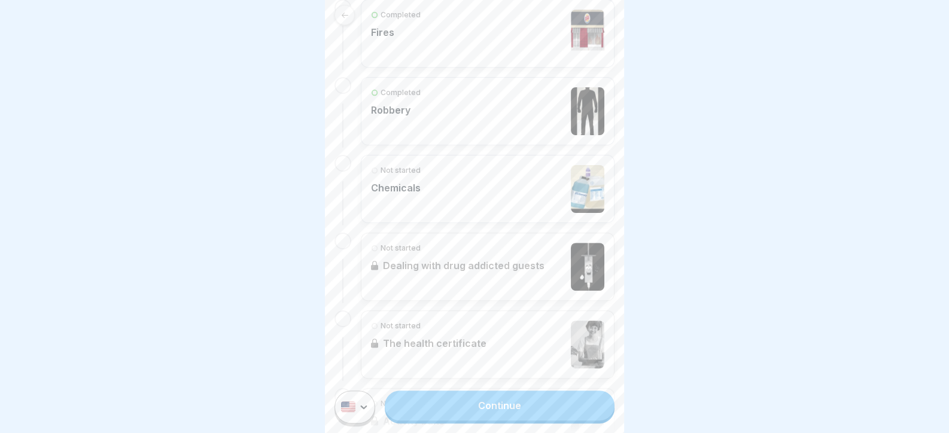
scroll to position [646, 0]
click at [447, 172] on div "Not started Chemicals" at bounding box center [487, 191] width 233 height 48
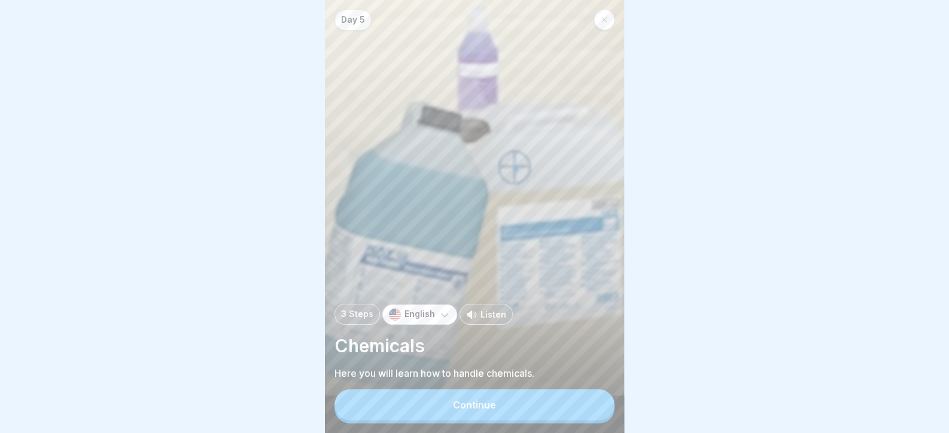
click at [547, 421] on button "Continue" at bounding box center [474, 404] width 280 height 31
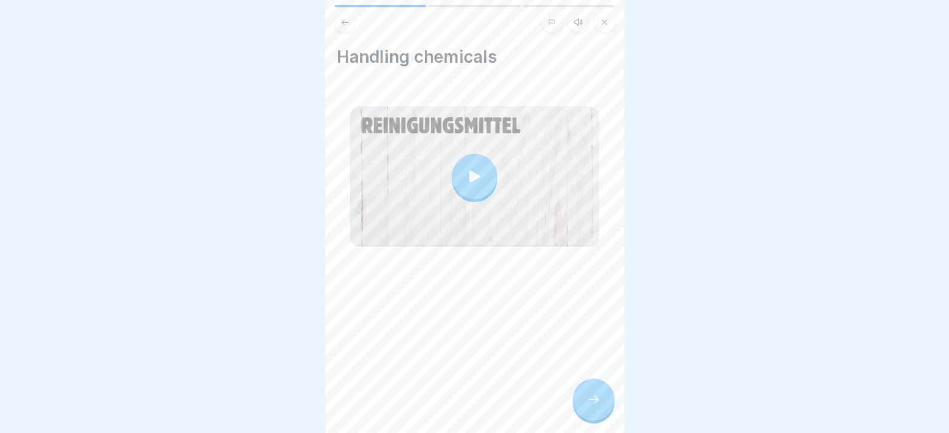
click at [591, 407] on icon at bounding box center [593, 399] width 14 height 14
click at [604, 416] on div at bounding box center [594, 400] width 42 height 42
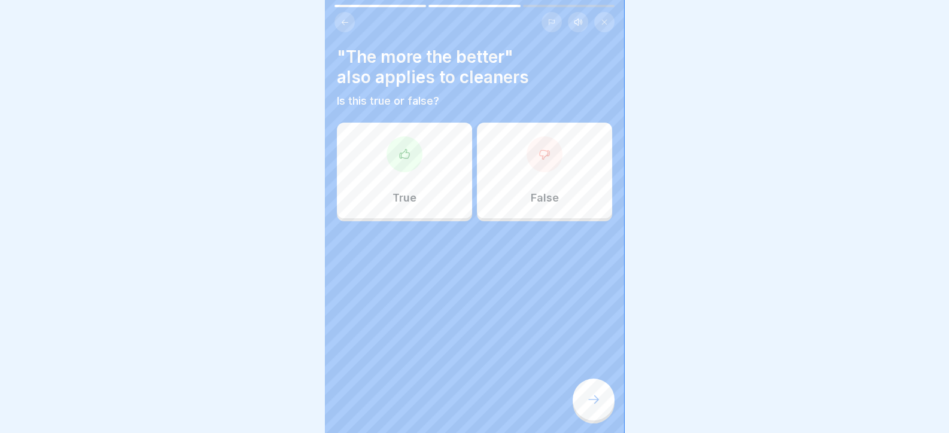
click at [537, 180] on div "False" at bounding box center [544, 171] width 135 height 96
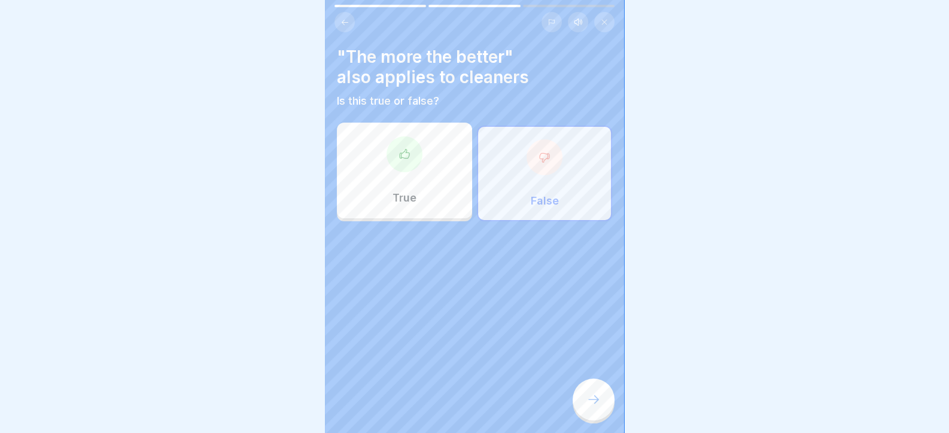
click at [604, 416] on div "Day 5 3 Steps English Listen Chemicals Here you will learn how to handle chemic…" at bounding box center [474, 216] width 299 height 433
click at [598, 407] on icon at bounding box center [593, 399] width 14 height 14
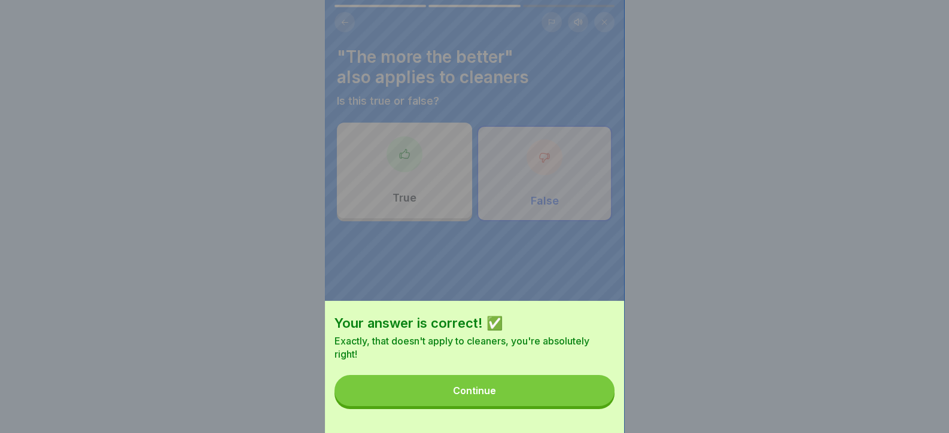
click at [556, 405] on button "Continue" at bounding box center [474, 390] width 280 height 31
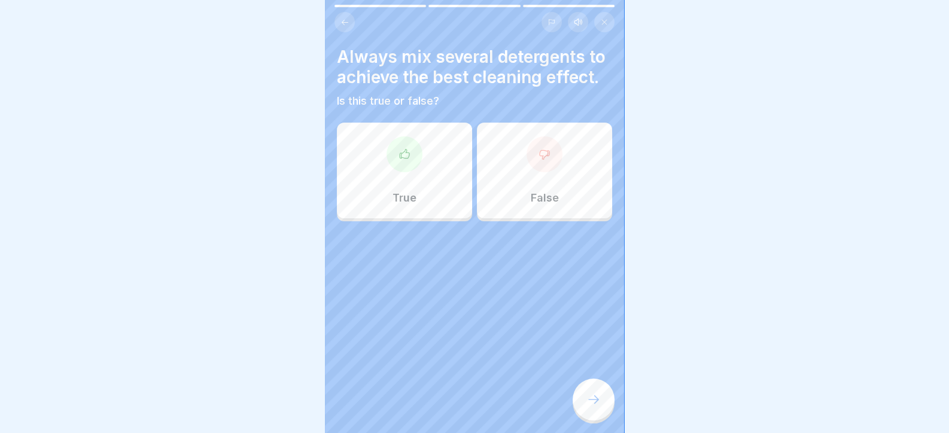
click at [350, 167] on div "True" at bounding box center [404, 171] width 135 height 96
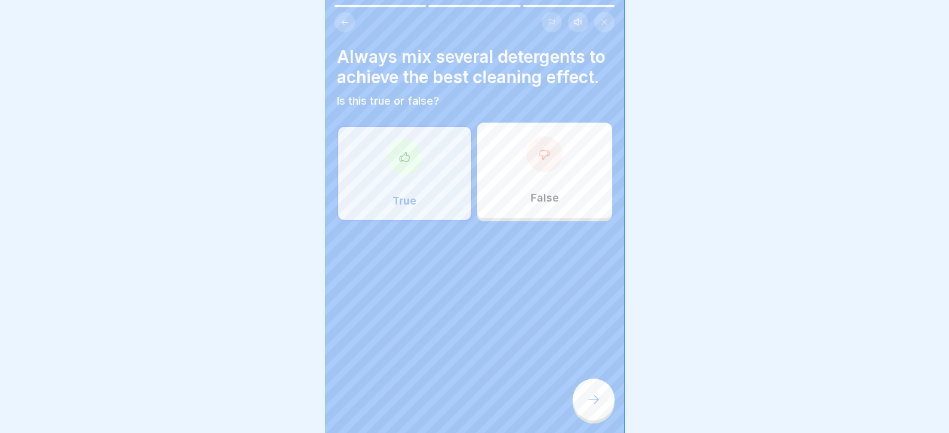
click at [415, 175] on div at bounding box center [404, 157] width 36 height 36
click at [597, 407] on icon at bounding box center [593, 399] width 14 height 14
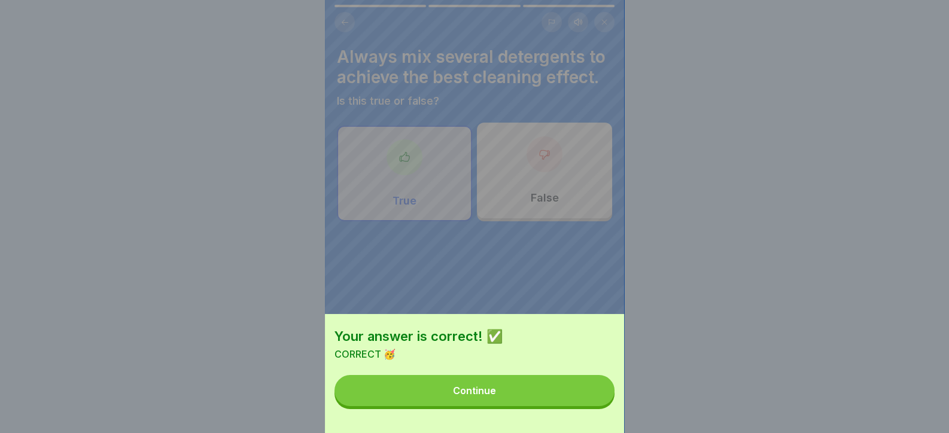
click at [583, 403] on button "Continue" at bounding box center [474, 390] width 280 height 31
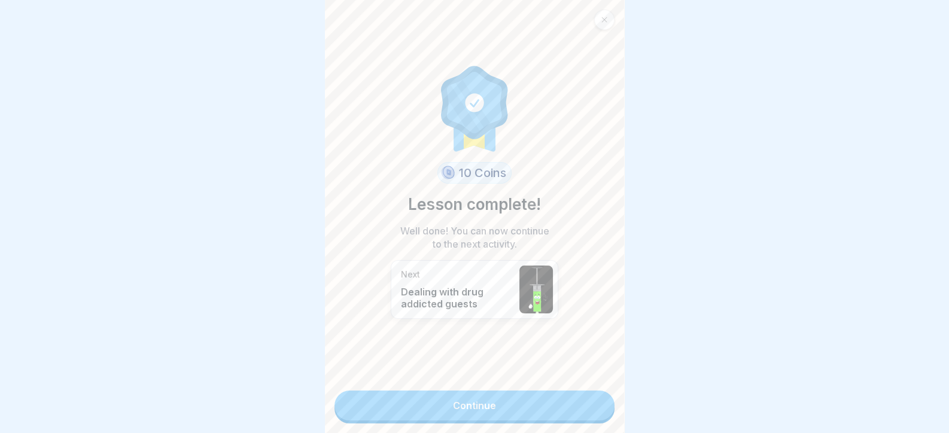
click at [537, 402] on link "Continue" at bounding box center [474, 406] width 280 height 30
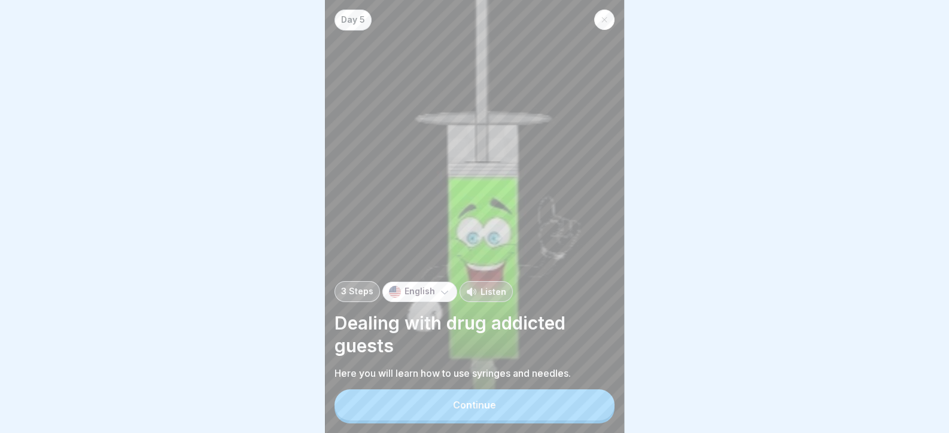
click at [570, 402] on button "Continue" at bounding box center [474, 404] width 280 height 31
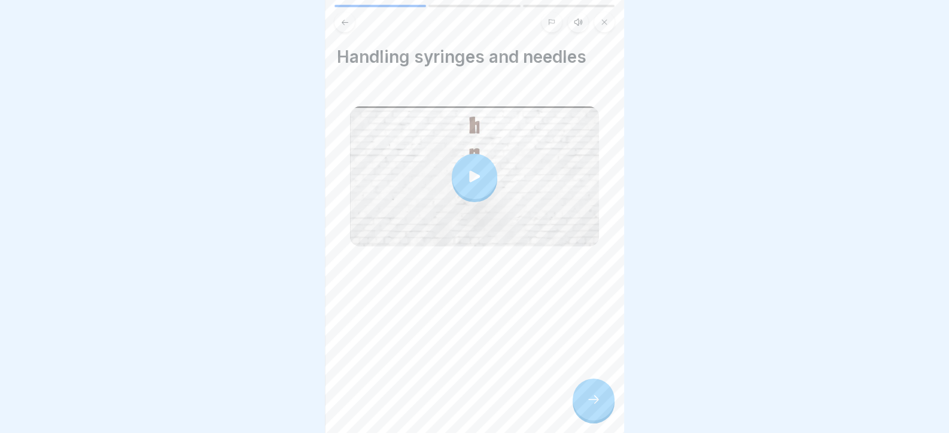
click at [571, 402] on div "Handling syringes and needles" at bounding box center [474, 216] width 299 height 433
click at [586, 411] on div at bounding box center [594, 400] width 42 height 42
click at [592, 403] on icon at bounding box center [593, 399] width 14 height 14
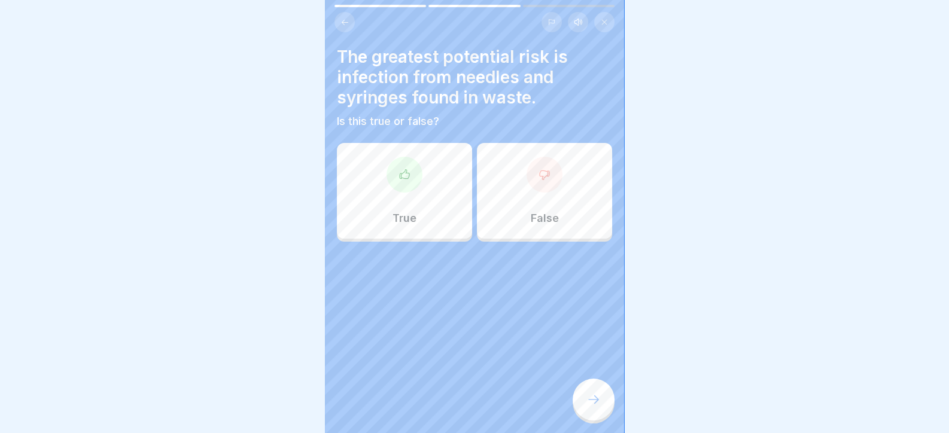
click at [412, 179] on div at bounding box center [404, 175] width 36 height 36
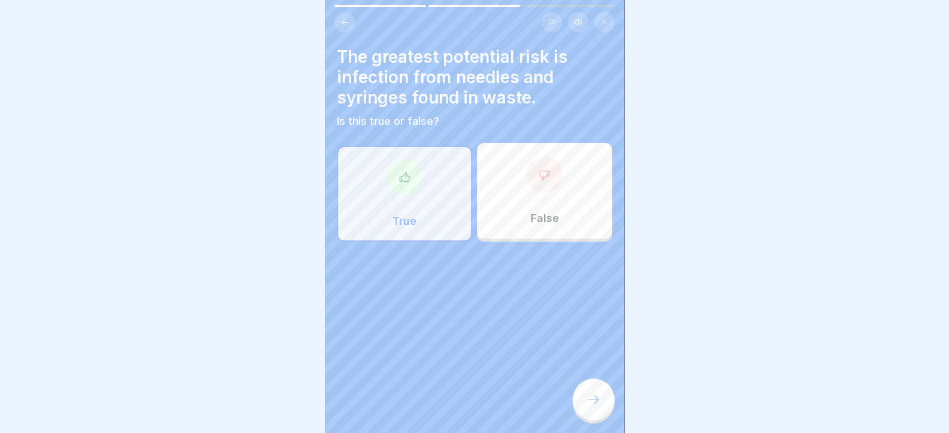
click at [590, 397] on div at bounding box center [594, 400] width 42 height 42
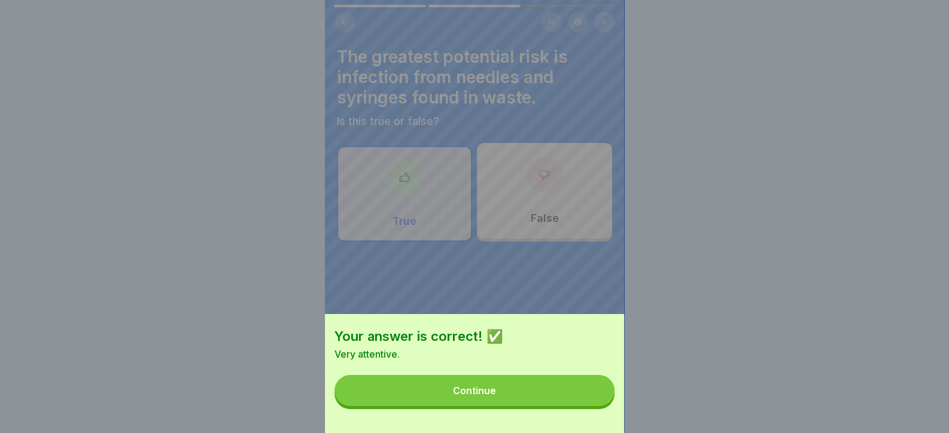
click at [582, 396] on button "Continue" at bounding box center [474, 390] width 280 height 31
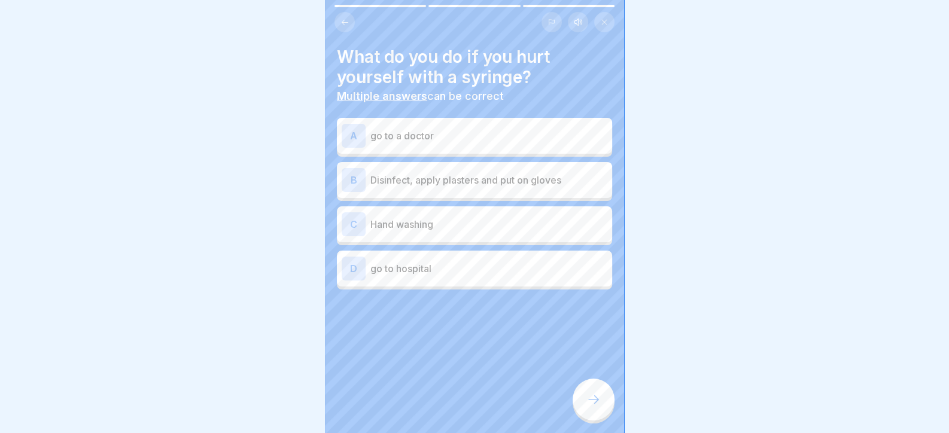
click at [413, 170] on div "B Disinfect, apply plasters and put on gloves" at bounding box center [475, 180] width 266 height 24
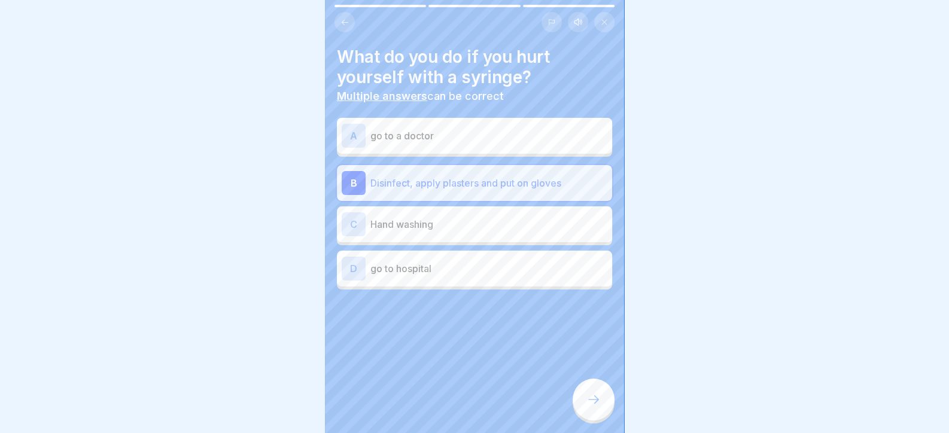
click at [595, 407] on icon at bounding box center [593, 399] width 14 height 14
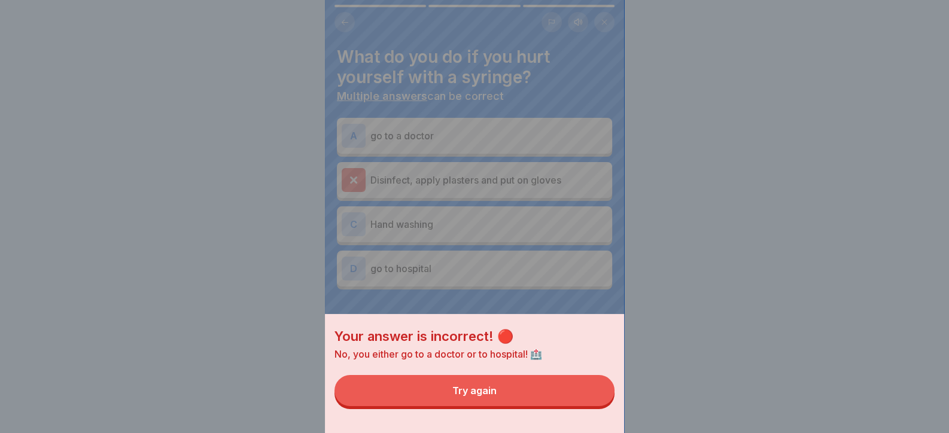
click at [584, 404] on button "Try again" at bounding box center [474, 390] width 280 height 31
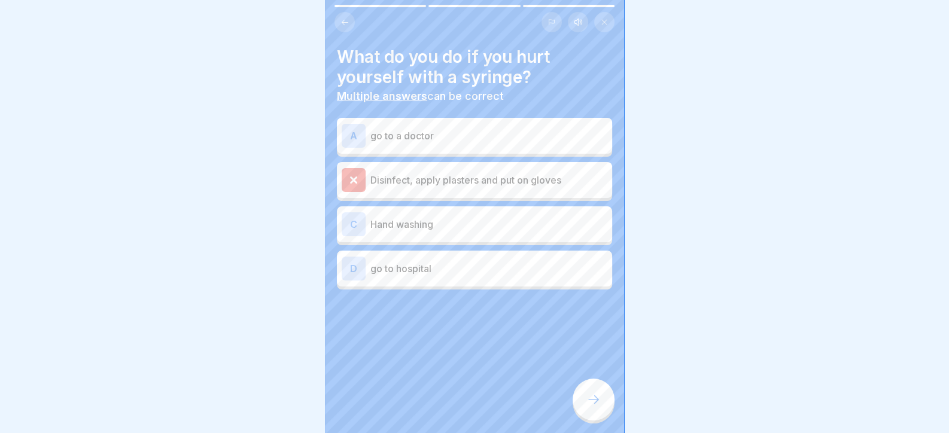
click at [408, 220] on p "Hand washing" at bounding box center [488, 224] width 237 height 14
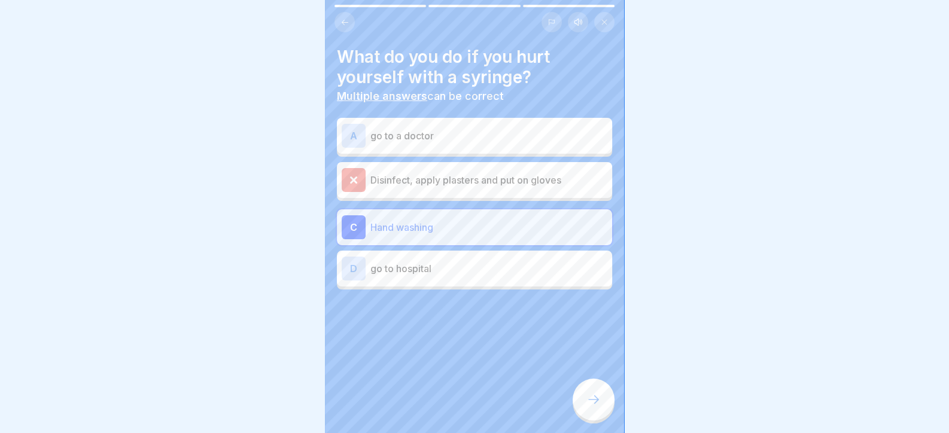
click at [427, 272] on p "go to hospital" at bounding box center [488, 268] width 237 height 14
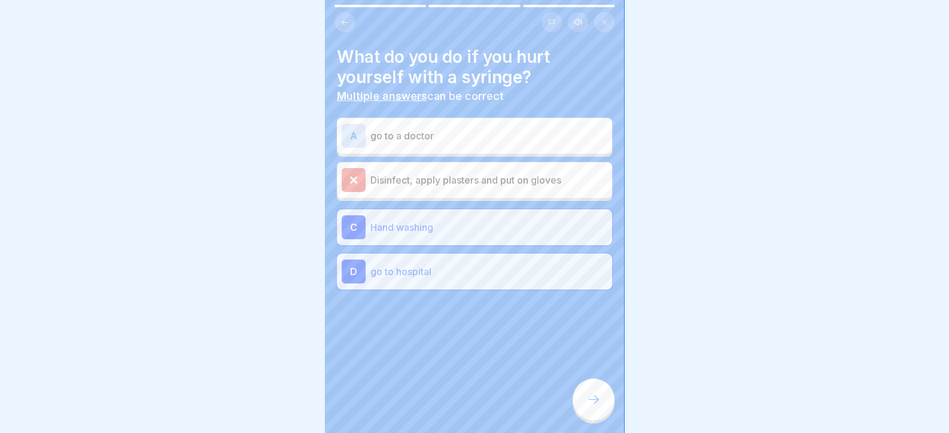
click at [429, 134] on p "go to a doctor" at bounding box center [488, 136] width 237 height 14
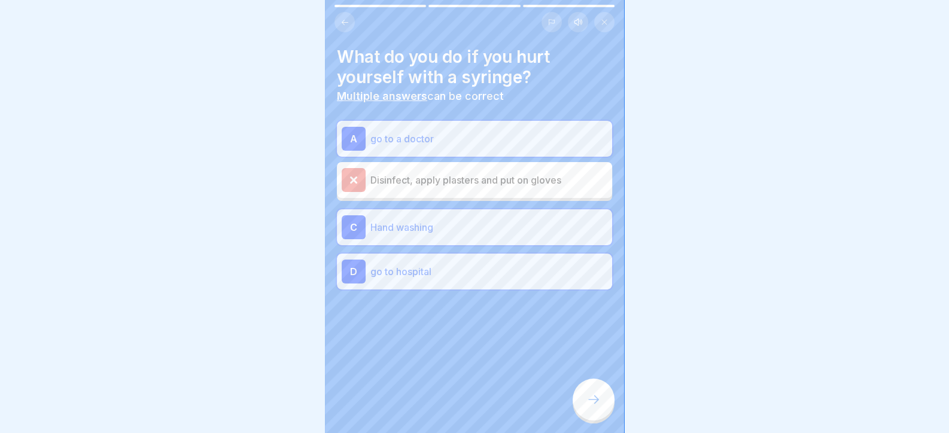
click at [590, 403] on icon at bounding box center [593, 399] width 14 height 14
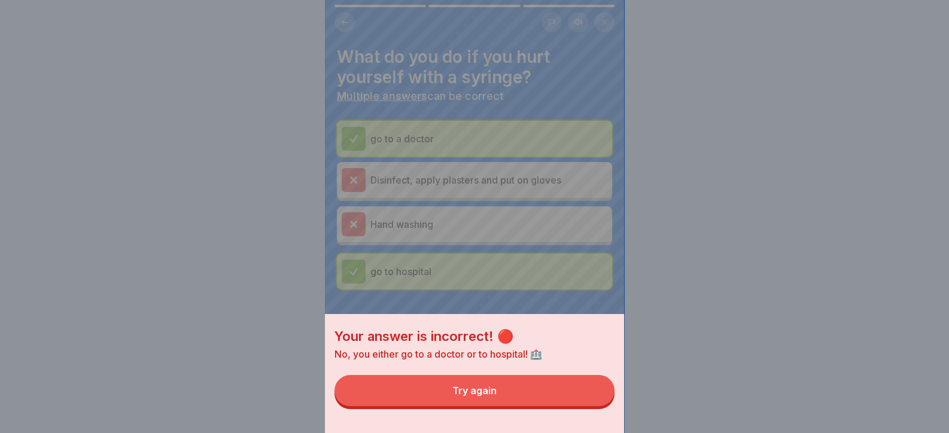
click at [562, 401] on button "Try again" at bounding box center [474, 390] width 280 height 31
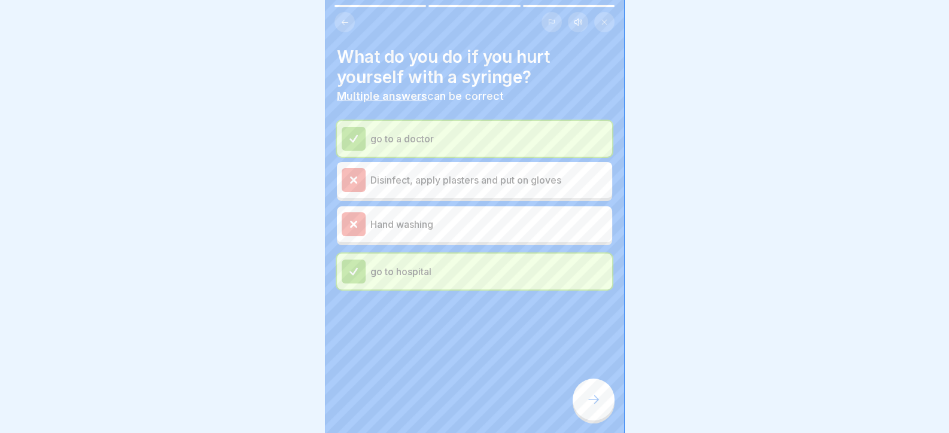
click at [595, 407] on icon at bounding box center [593, 399] width 14 height 14
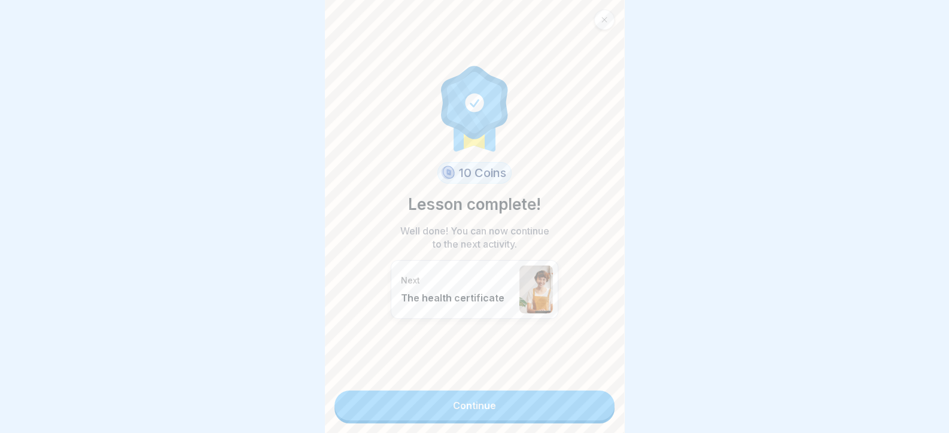
click at [555, 406] on link "Continue" at bounding box center [474, 406] width 280 height 30
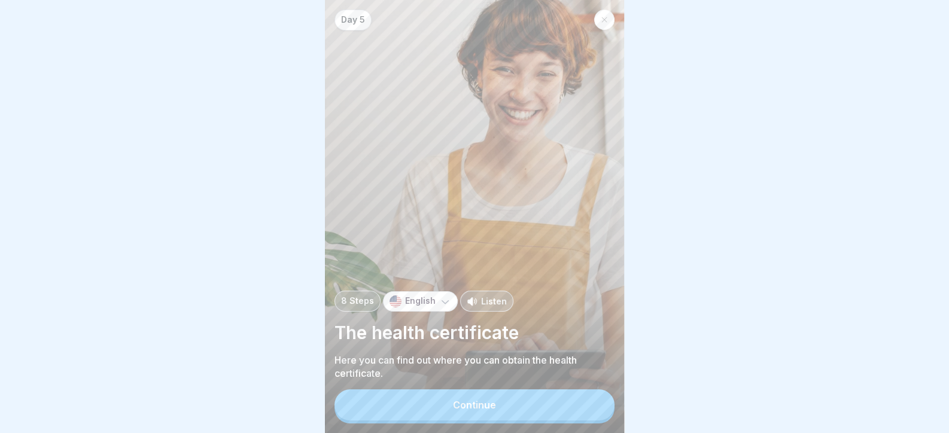
click at [601, 406] on button "Continue" at bounding box center [474, 404] width 280 height 31
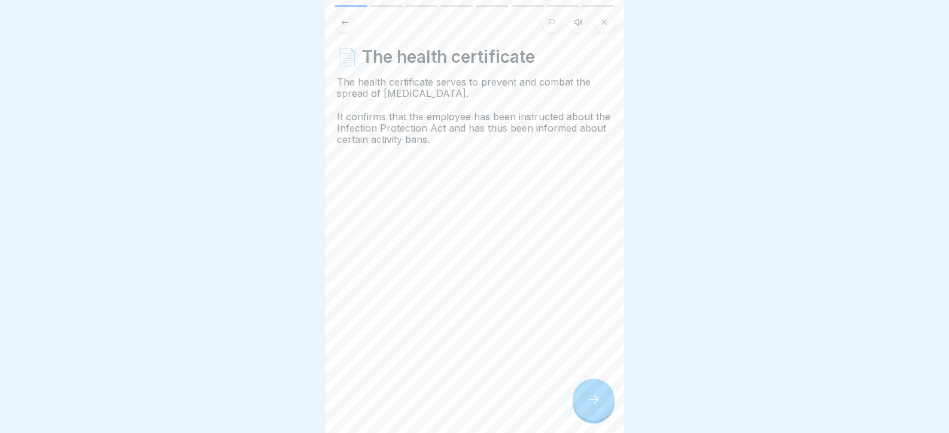
click at [601, 406] on div at bounding box center [594, 400] width 42 height 42
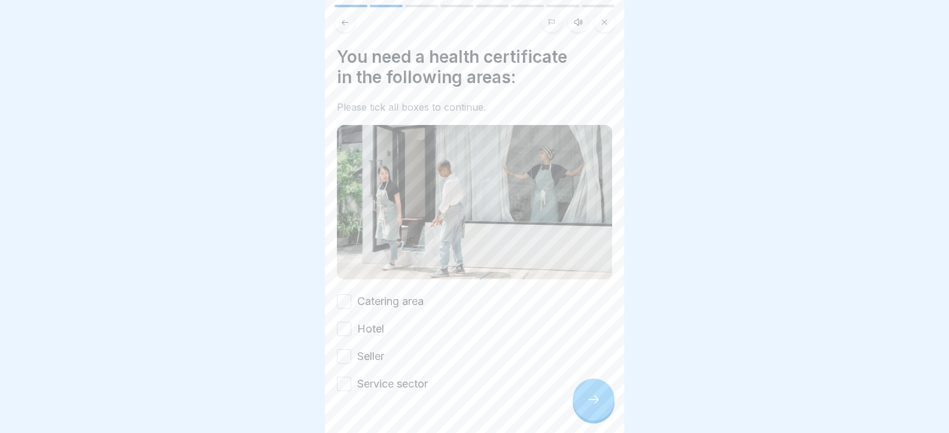
click at [601, 406] on div at bounding box center [594, 400] width 42 height 42
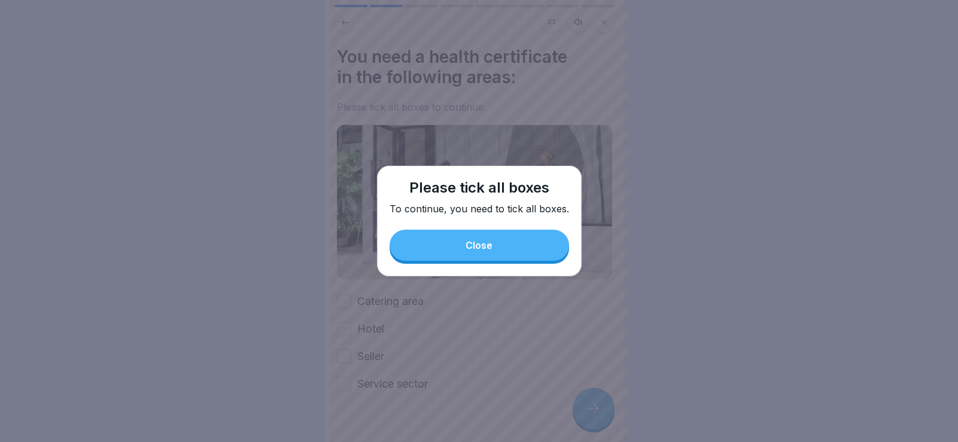
drag, startPoint x: 496, startPoint y: 246, endPoint x: 451, endPoint y: 273, distance: 52.3
click at [494, 249] on button "Close" at bounding box center [478, 245] width 179 height 31
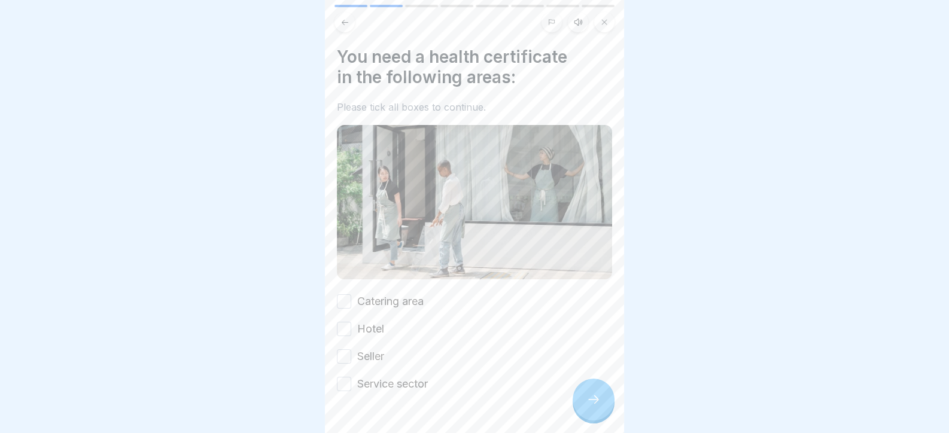
click at [412, 289] on div "You need a health certificate in the following areas: Please tick all boxes to …" at bounding box center [474, 219] width 275 height 345
click at [401, 297] on label "Catering area" at bounding box center [390, 302] width 66 height 16
click at [351, 297] on button "Catering area" at bounding box center [344, 301] width 14 height 14
click at [373, 323] on label "Hotel" at bounding box center [370, 329] width 27 height 16
click at [351, 323] on button "Hotel" at bounding box center [344, 329] width 14 height 14
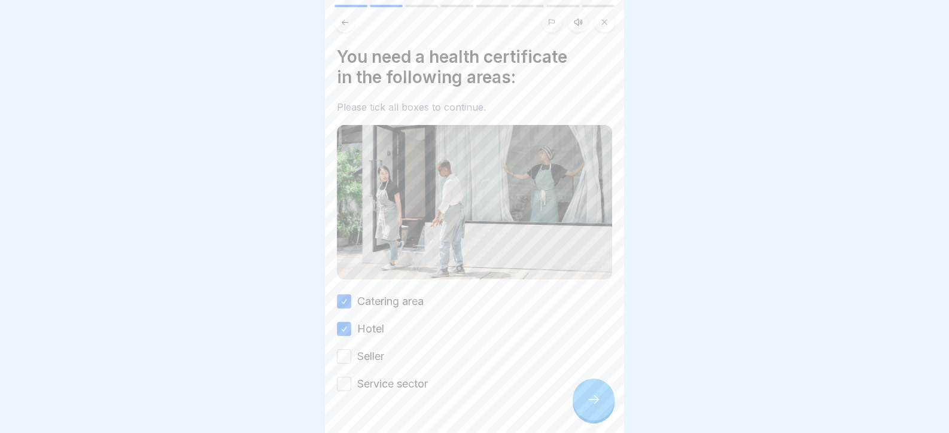
drag, startPoint x: 377, startPoint y: 352, endPoint x: 379, endPoint y: 375, distance: 22.8
click at [376, 352] on label "Seller" at bounding box center [370, 357] width 27 height 16
click at [351, 352] on button "Seller" at bounding box center [344, 356] width 14 height 14
click at [376, 386] on label "Service sector" at bounding box center [392, 384] width 71 height 16
click at [351, 386] on button "Service sector" at bounding box center [344, 384] width 14 height 14
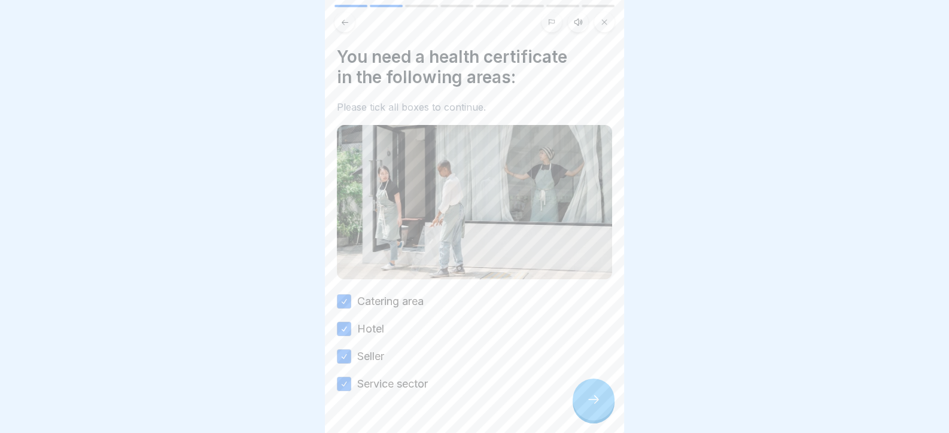
click at [377, 376] on label "Service sector" at bounding box center [392, 384] width 71 height 16
click at [351, 377] on button "Service sector" at bounding box center [344, 384] width 14 height 14
click at [413, 382] on label "Service sector" at bounding box center [392, 384] width 71 height 16
click at [351, 382] on button "Service sector" at bounding box center [344, 384] width 14 height 14
click at [577, 417] on div at bounding box center [594, 400] width 42 height 42
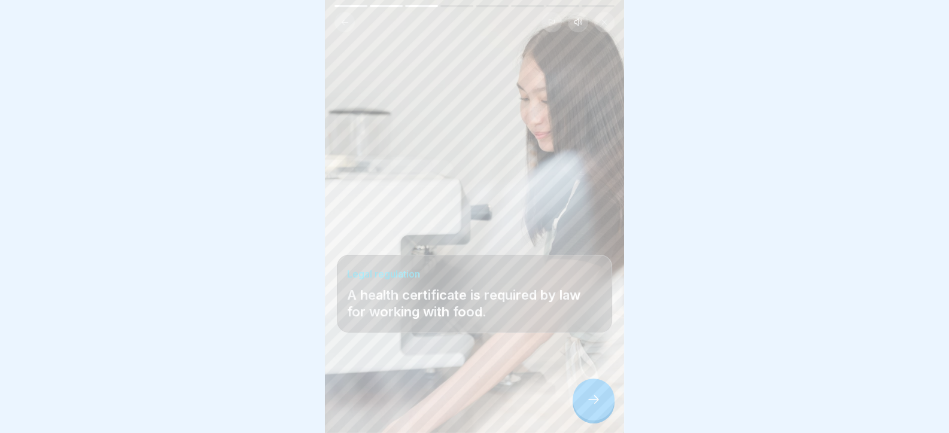
click at [585, 409] on div at bounding box center [594, 400] width 42 height 42
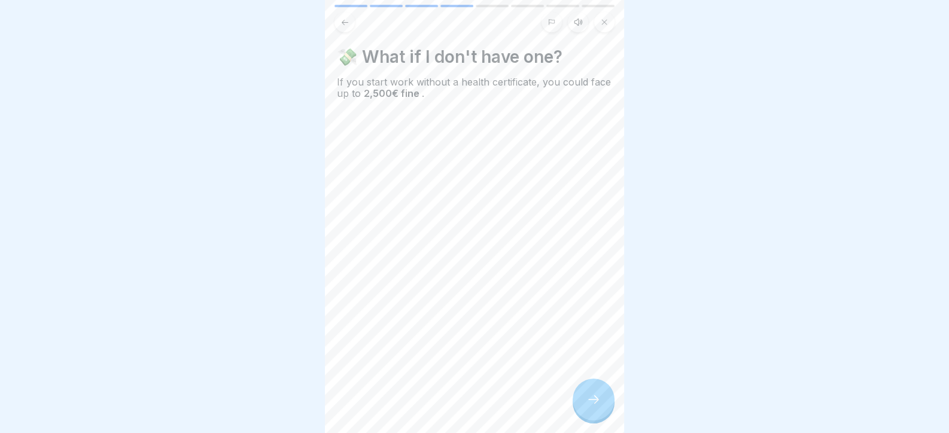
click at [585, 409] on div at bounding box center [594, 400] width 42 height 42
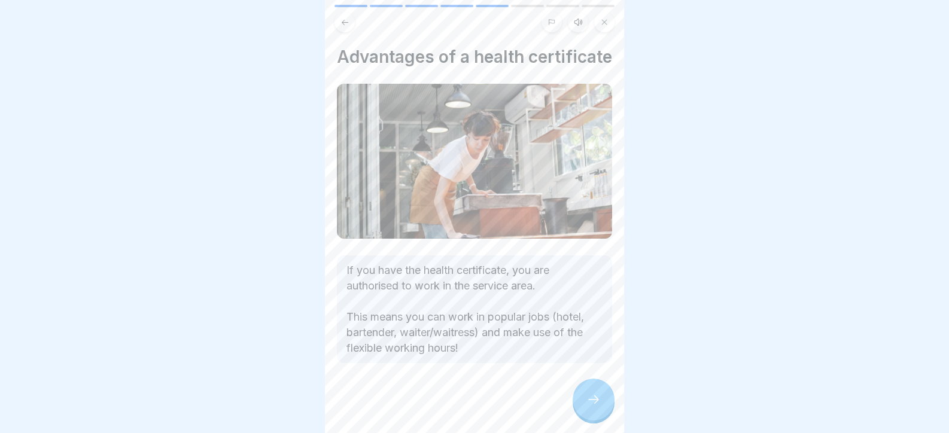
click at [585, 409] on div at bounding box center [594, 400] width 42 height 42
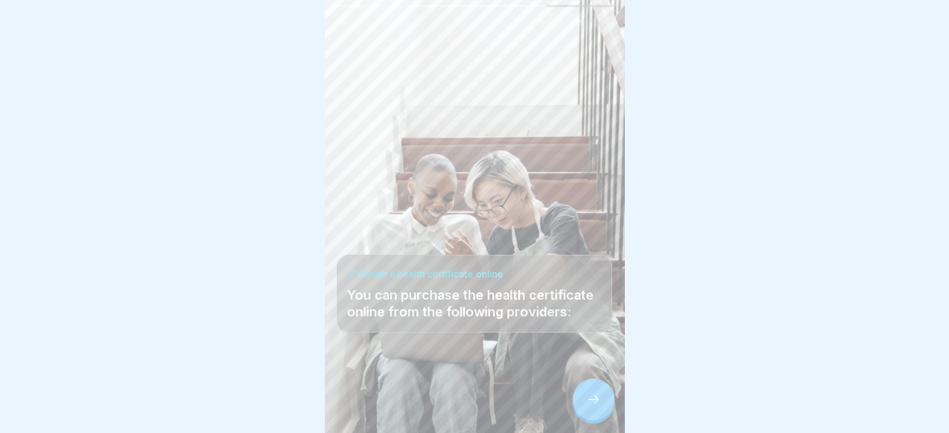
click at [585, 409] on div at bounding box center [594, 400] width 42 height 42
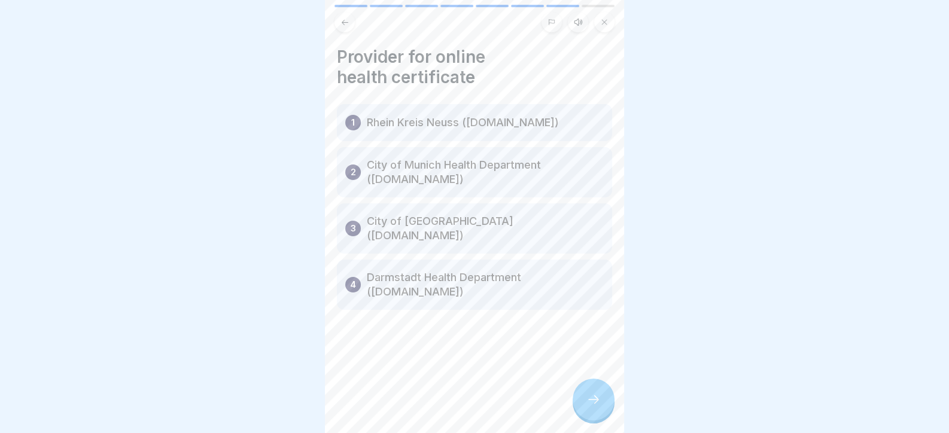
click at [585, 409] on div at bounding box center [594, 400] width 42 height 42
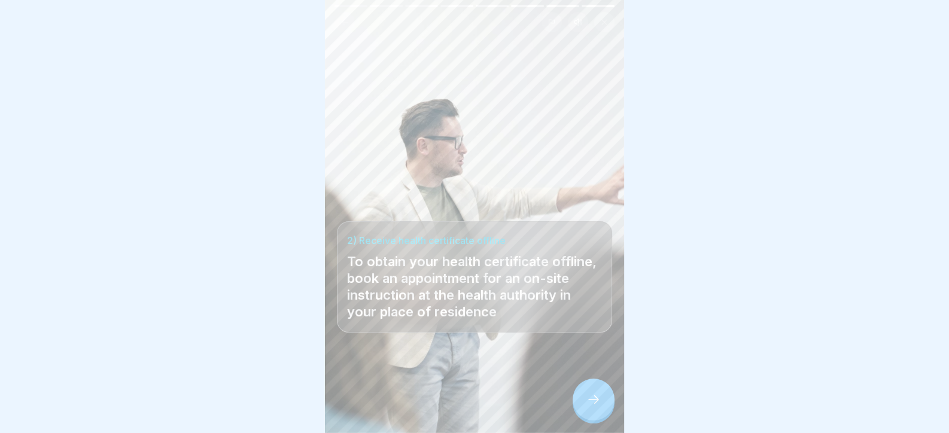
click at [585, 409] on div at bounding box center [594, 400] width 42 height 42
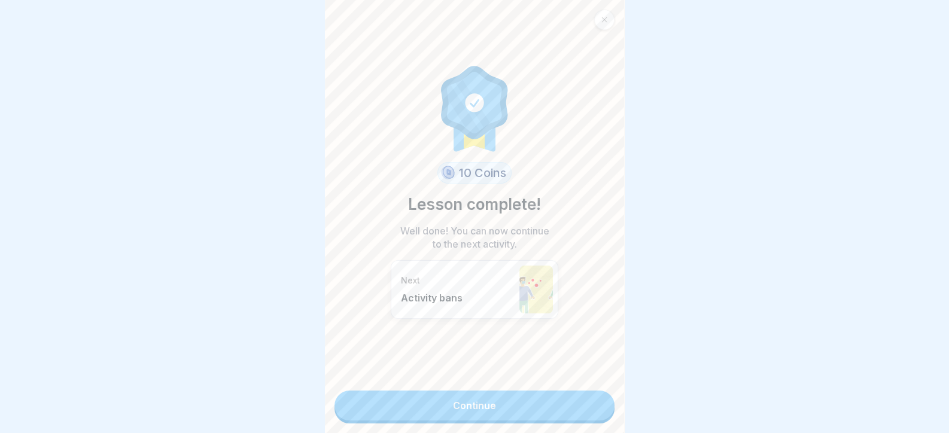
click at [585, 409] on link "Continue" at bounding box center [474, 406] width 280 height 30
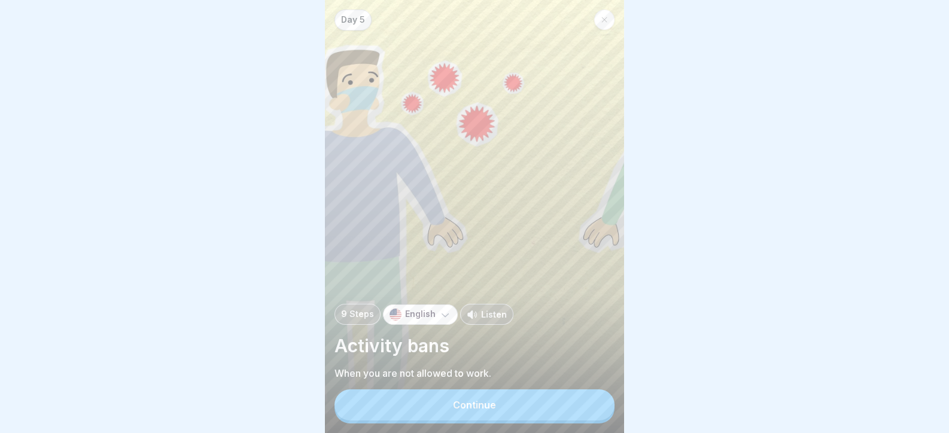
click at [585, 409] on button "Continue" at bounding box center [474, 404] width 280 height 31
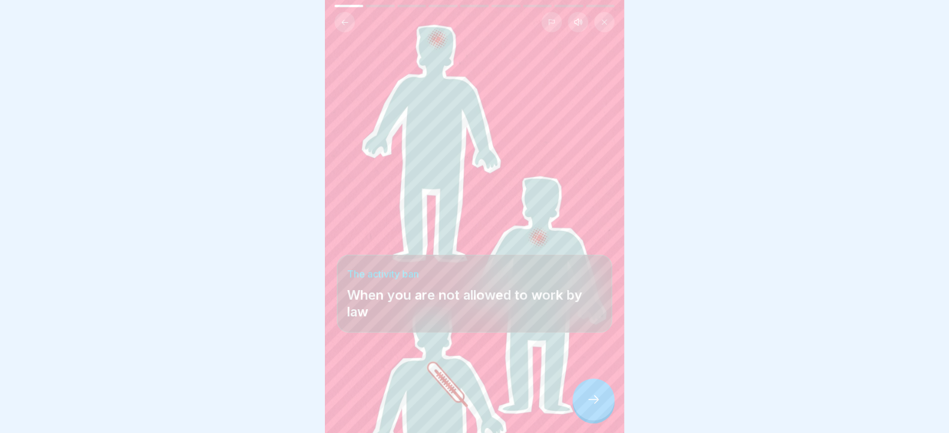
click at [585, 409] on div at bounding box center [594, 400] width 42 height 42
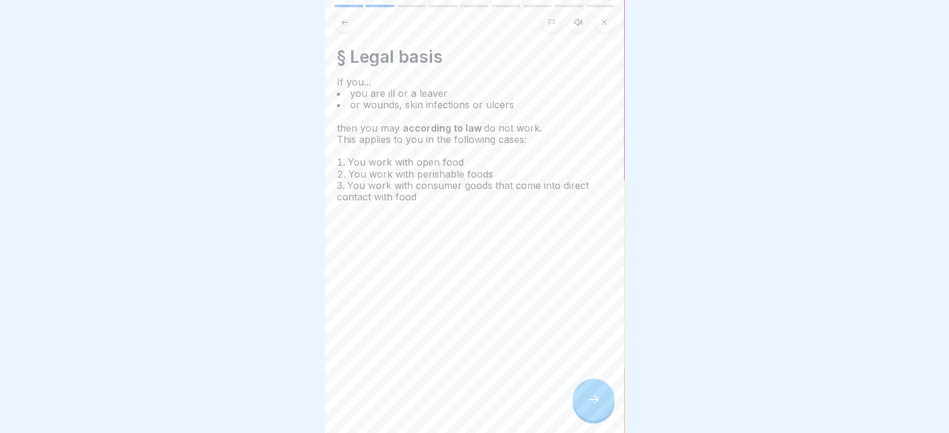
click at [585, 409] on div at bounding box center [594, 400] width 42 height 42
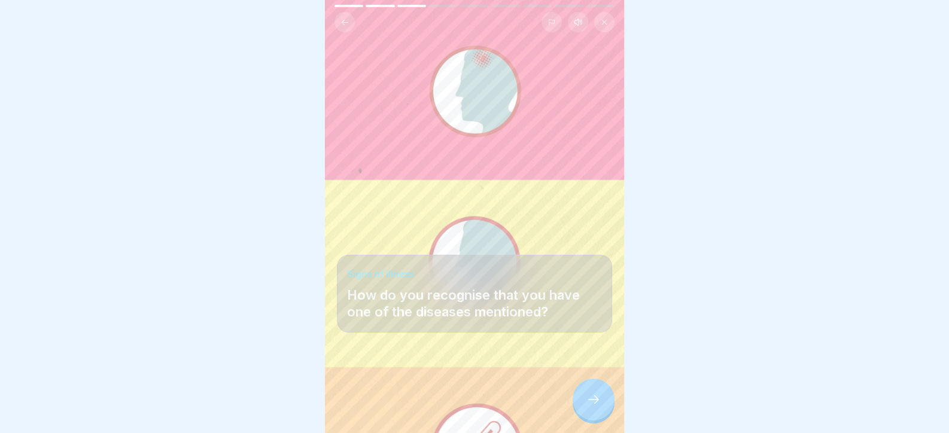
click at [585, 409] on div at bounding box center [594, 400] width 42 height 42
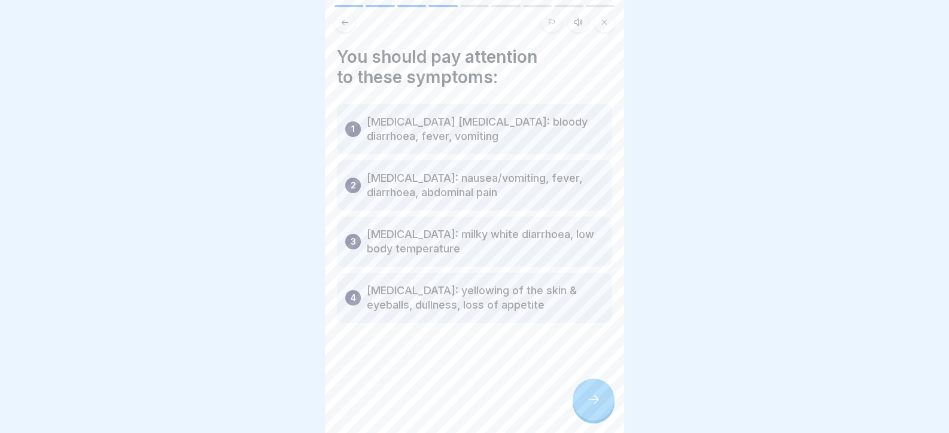
click at [585, 409] on div at bounding box center [594, 400] width 42 height 42
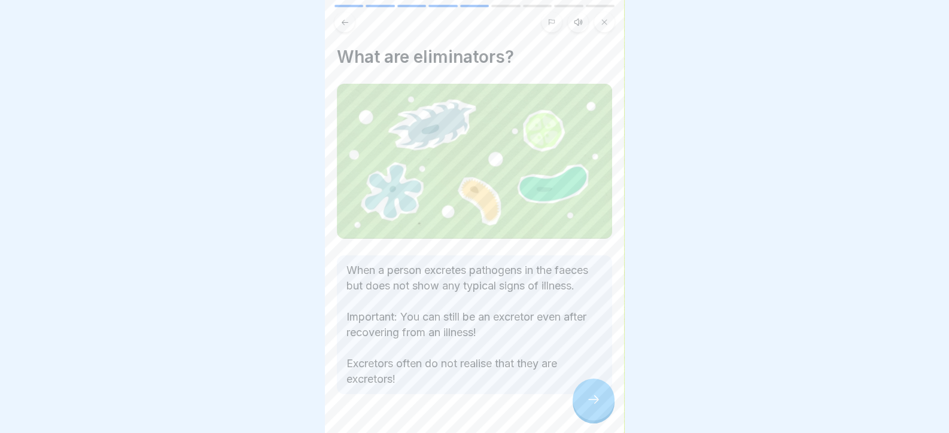
click at [585, 409] on div at bounding box center [594, 400] width 42 height 42
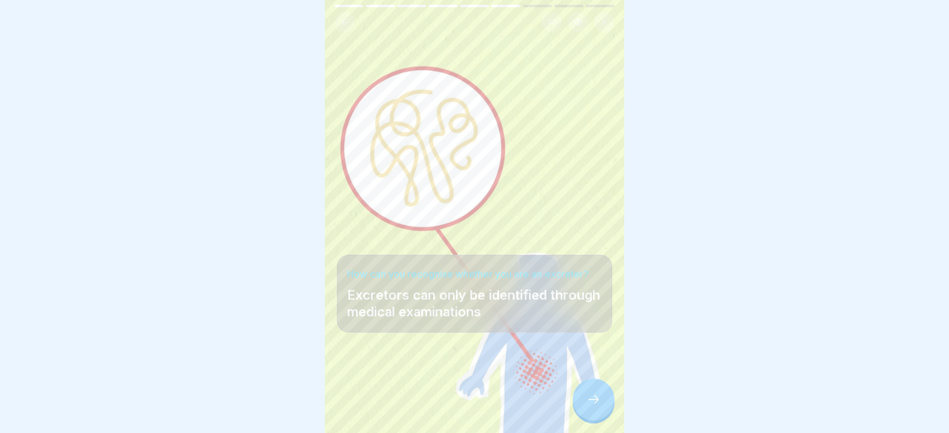
click at [585, 409] on div at bounding box center [594, 400] width 42 height 42
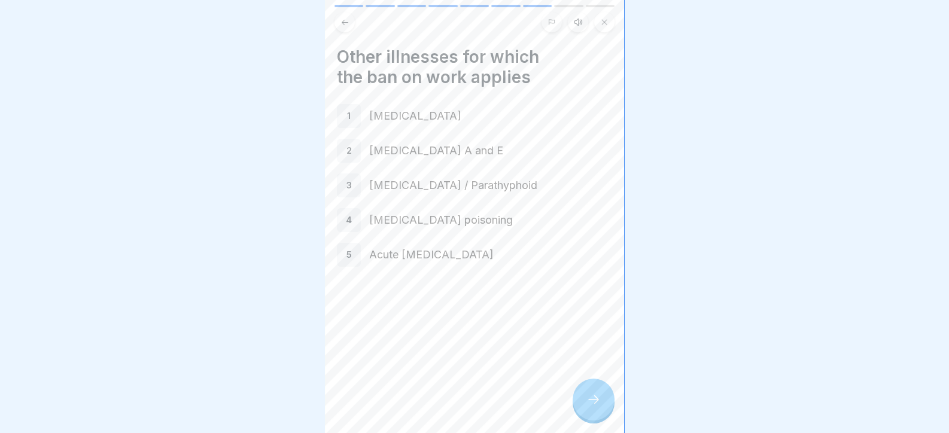
click at [585, 409] on div at bounding box center [594, 400] width 42 height 42
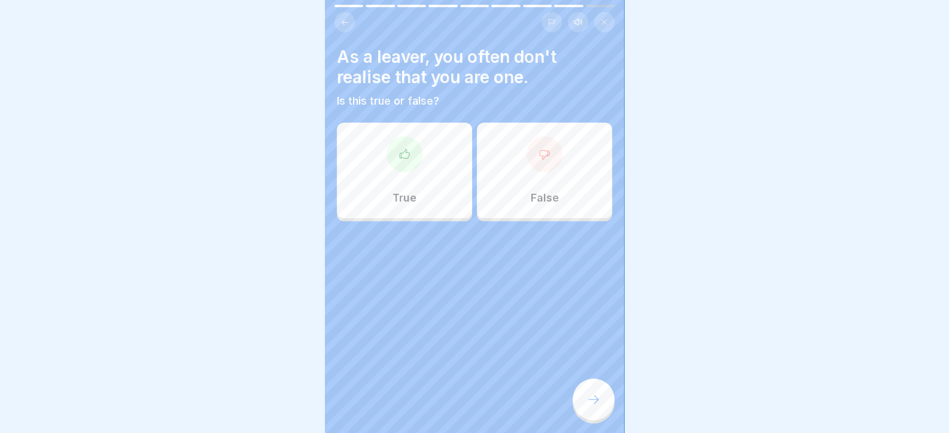
click at [407, 157] on icon at bounding box center [404, 154] width 12 height 12
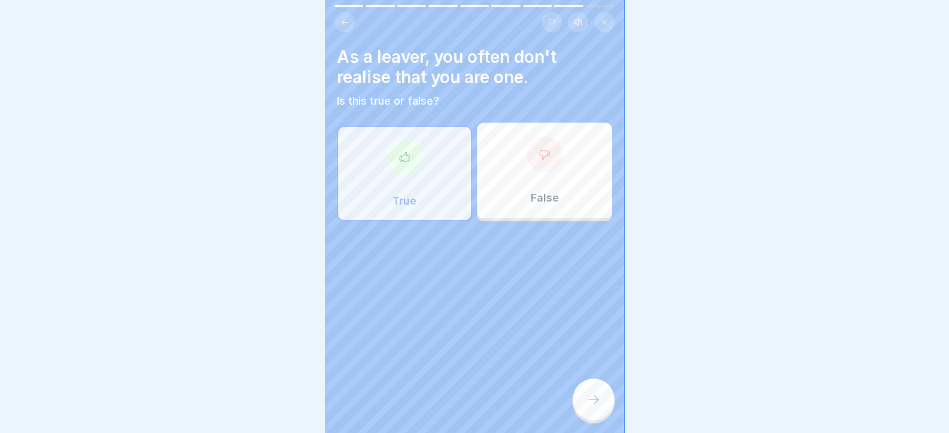
click at [595, 407] on icon at bounding box center [593, 399] width 14 height 14
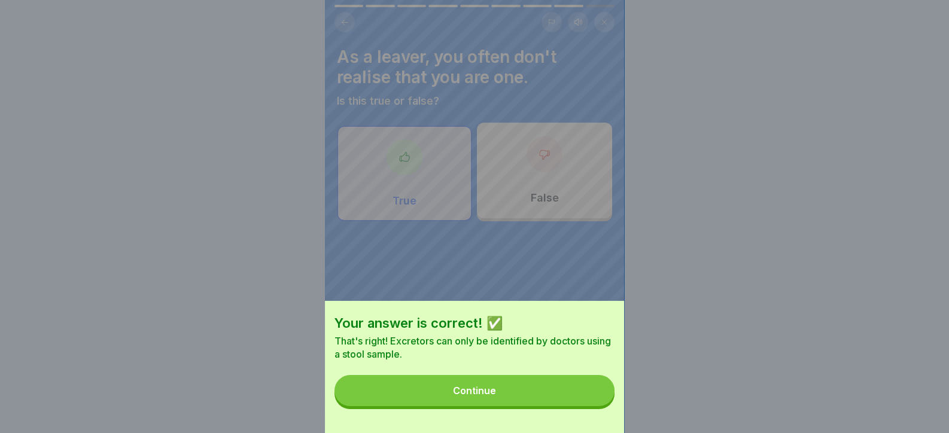
click at [595, 406] on button "Continue" at bounding box center [474, 390] width 280 height 31
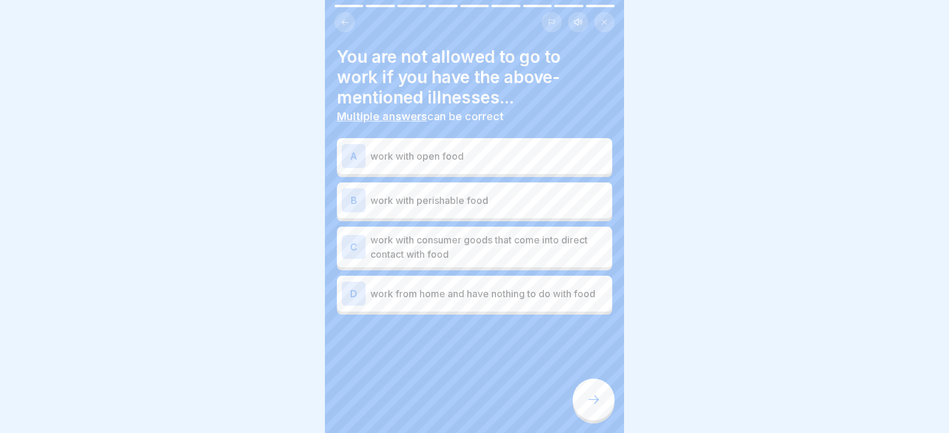
click at [523, 254] on p "work with consumer goods that come into direct contact with food" at bounding box center [488, 247] width 237 height 29
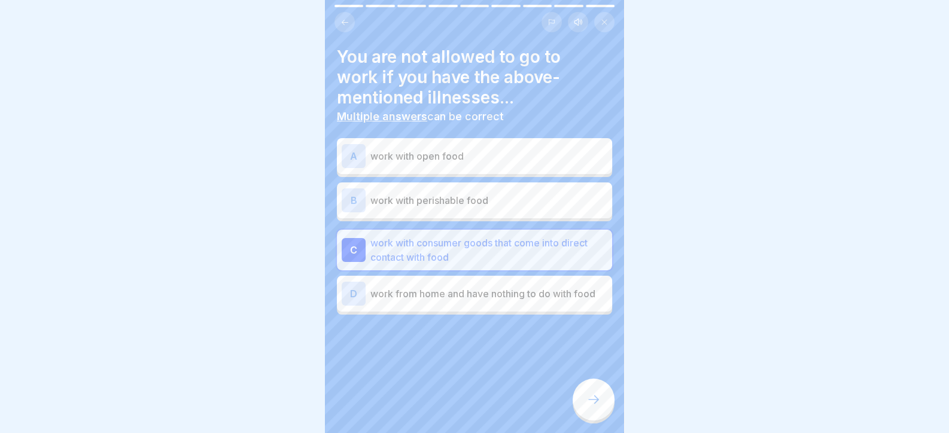
click at [593, 398] on div at bounding box center [594, 400] width 42 height 42
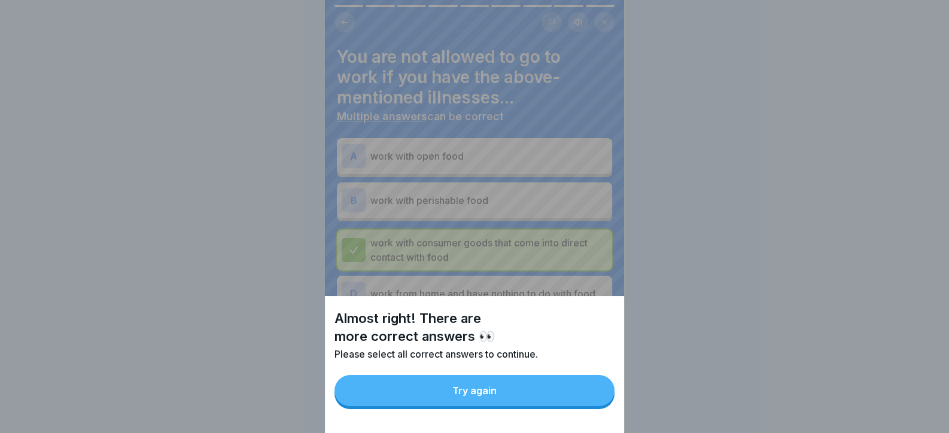
click at [580, 399] on button "Try again" at bounding box center [474, 390] width 280 height 31
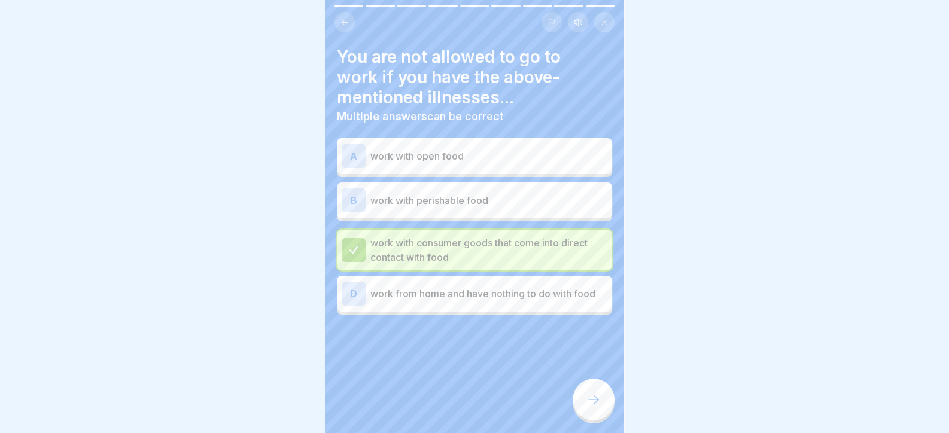
click at [539, 300] on div "D work from home and have nothing to do with food" at bounding box center [475, 294] width 266 height 24
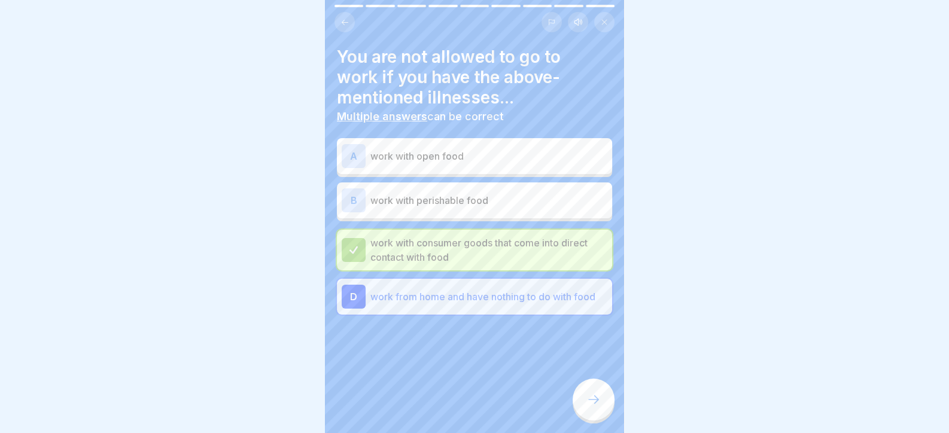
drag, startPoint x: 576, startPoint y: 406, endPoint x: 467, endPoint y: 295, distance: 156.1
click at [461, 284] on div "Day 5 9 Steps English Listen Activity bans When you are not allowed to work. Co…" at bounding box center [474, 216] width 299 height 433
click at [467, 296] on p "work from home and have nothing to do with food" at bounding box center [488, 297] width 237 height 14
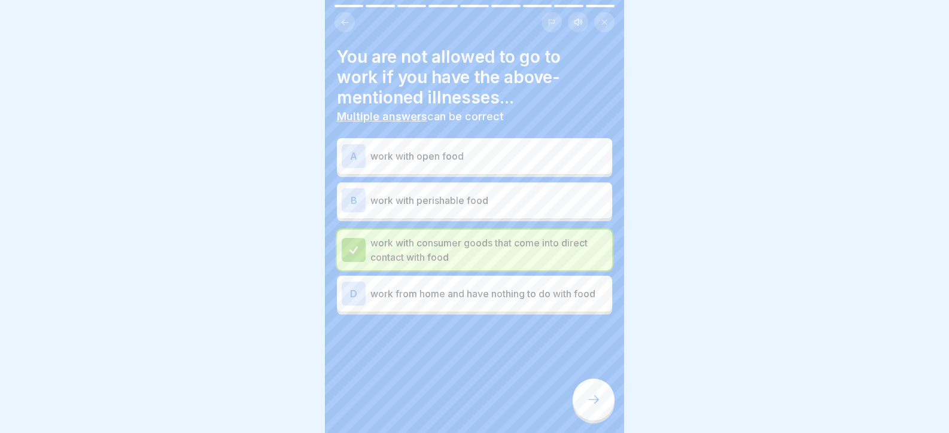
click at [421, 206] on p "work with perishable food" at bounding box center [488, 200] width 237 height 14
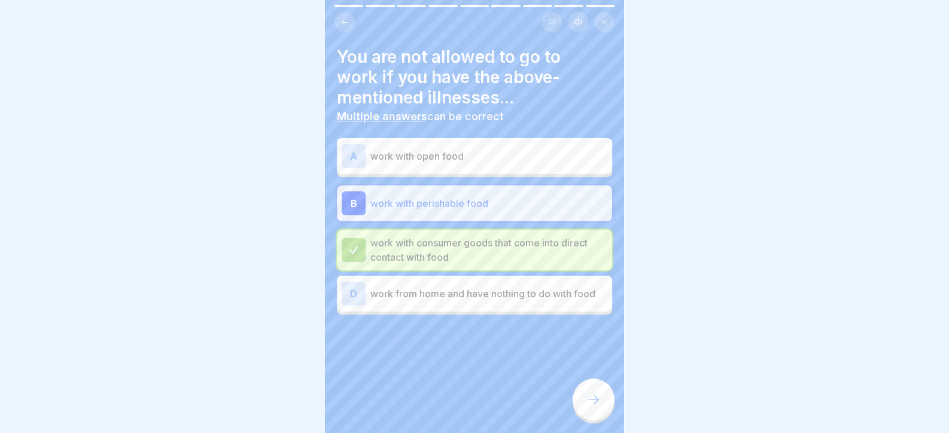
click at [596, 404] on icon at bounding box center [593, 399] width 11 height 8
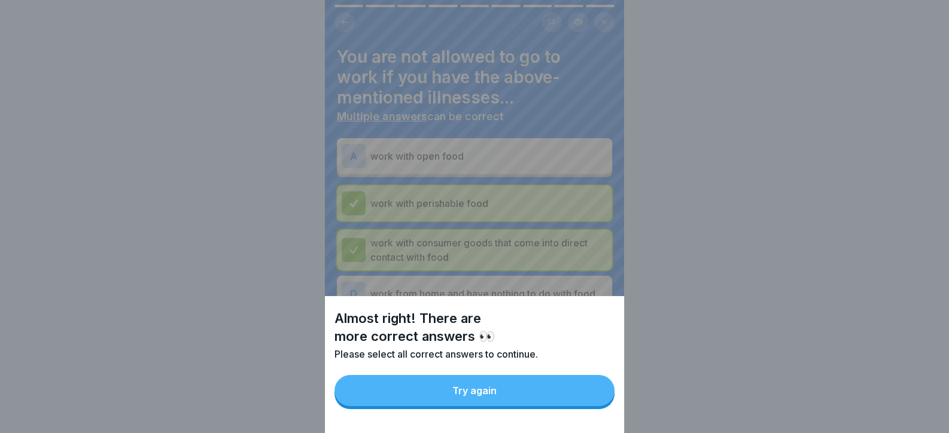
click at [560, 401] on button "Try again" at bounding box center [474, 390] width 280 height 31
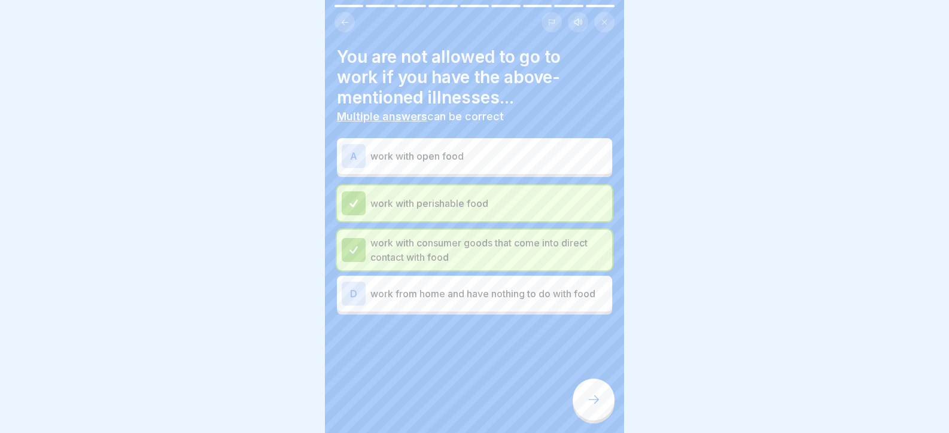
click at [503, 153] on p "work with open food" at bounding box center [488, 156] width 237 height 14
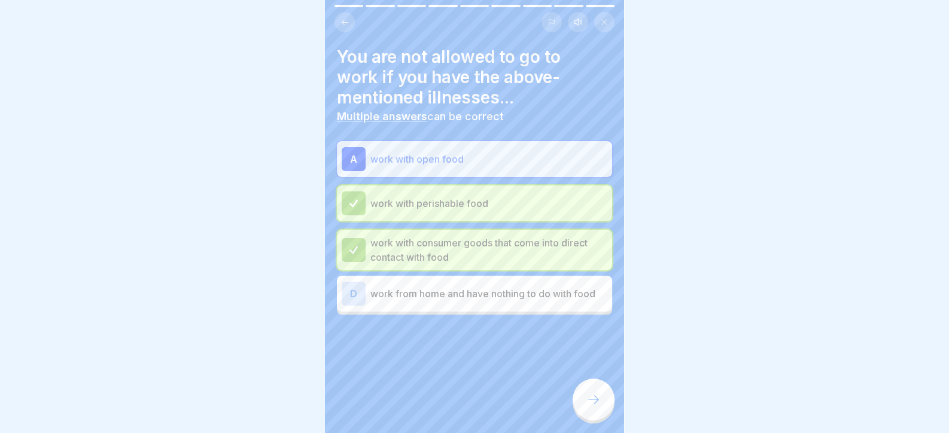
click at [587, 401] on div at bounding box center [594, 400] width 42 height 42
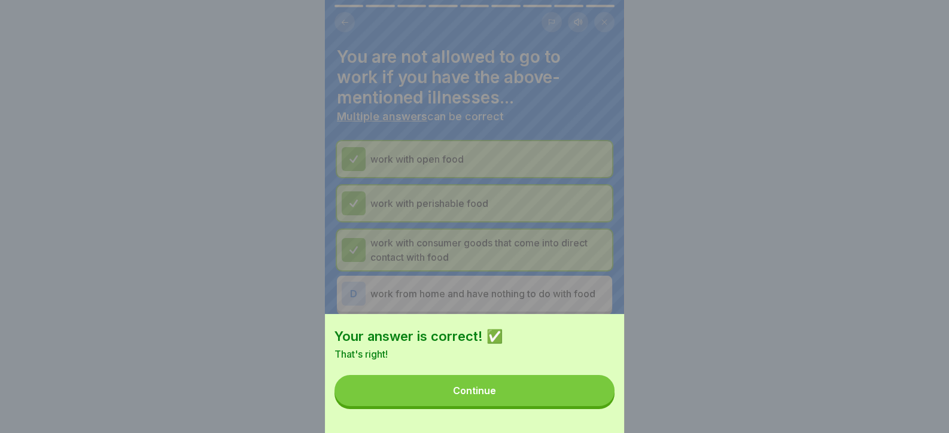
click at [587, 402] on button "Continue" at bounding box center [474, 390] width 280 height 31
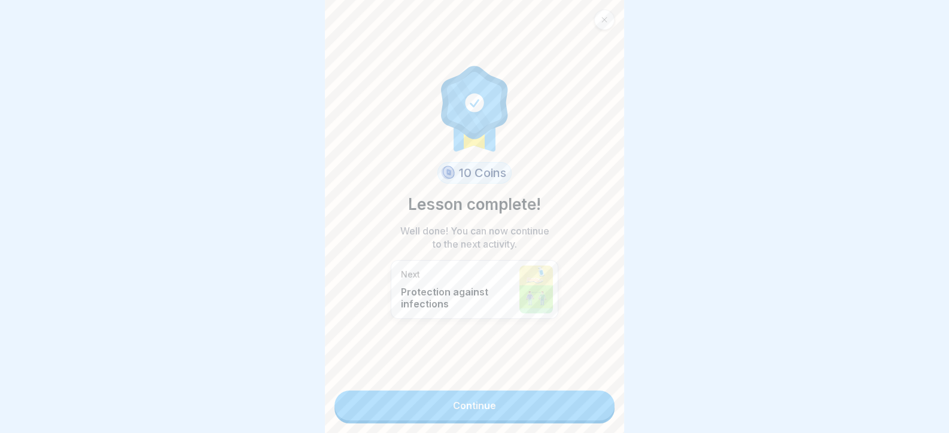
click at [586, 401] on link "Continue" at bounding box center [474, 406] width 280 height 30
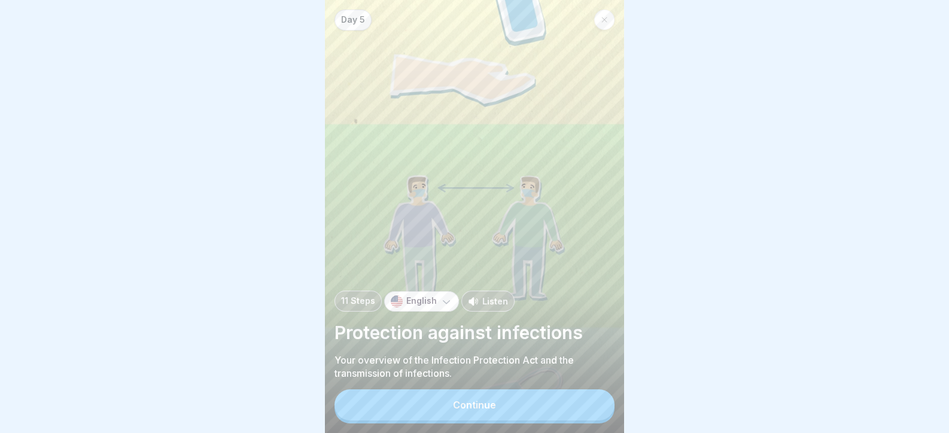
click at [586, 401] on button "Continue" at bounding box center [474, 404] width 280 height 31
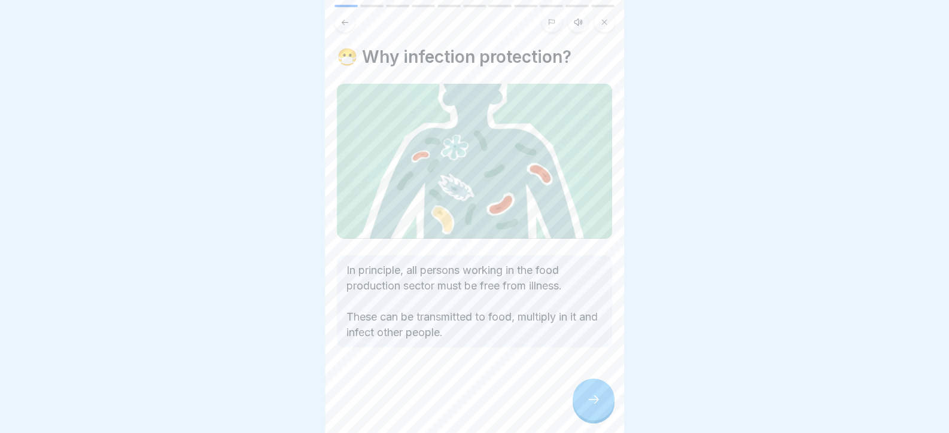
click at [586, 401] on div at bounding box center [594, 400] width 42 height 42
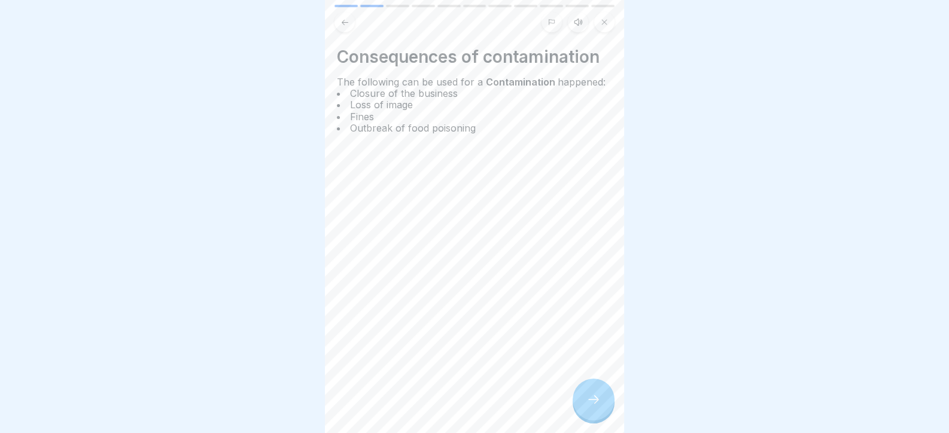
click at [586, 401] on div at bounding box center [594, 400] width 42 height 42
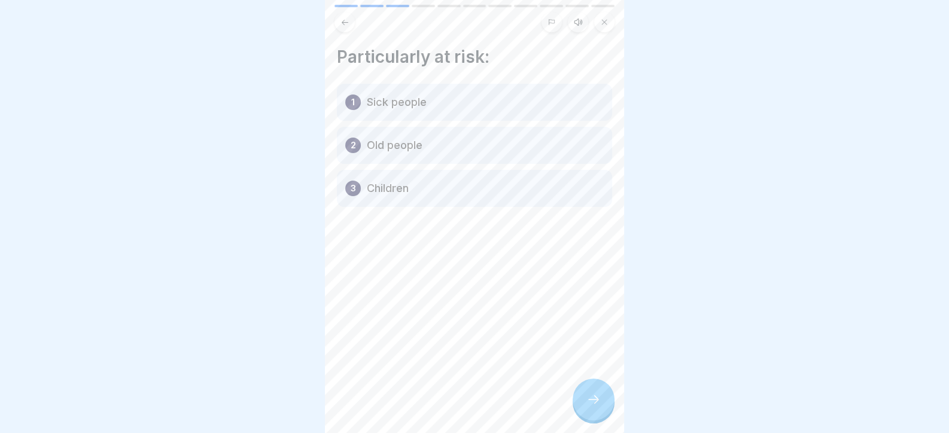
click at [586, 401] on div at bounding box center [594, 400] width 42 height 42
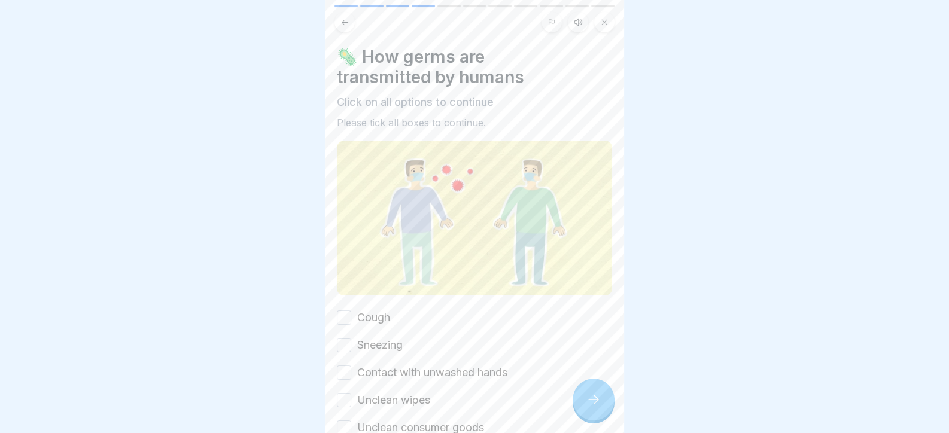
click at [586, 401] on div at bounding box center [594, 400] width 42 height 42
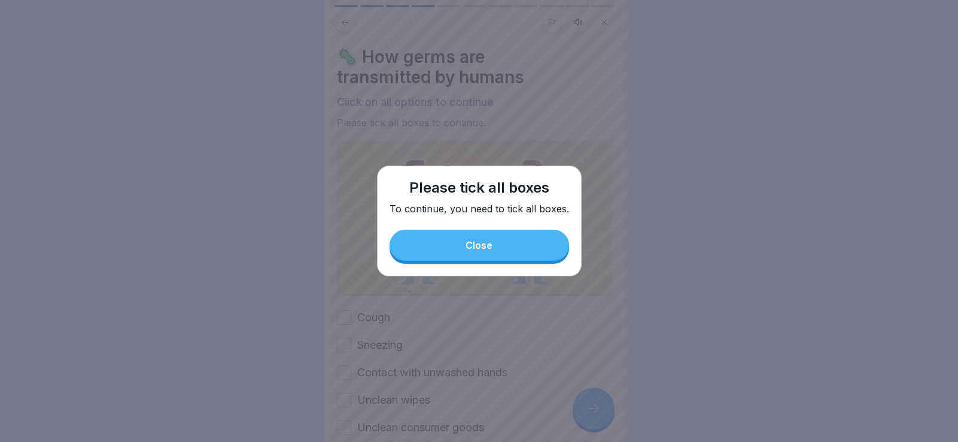
click at [445, 236] on button "Close" at bounding box center [478, 245] width 179 height 31
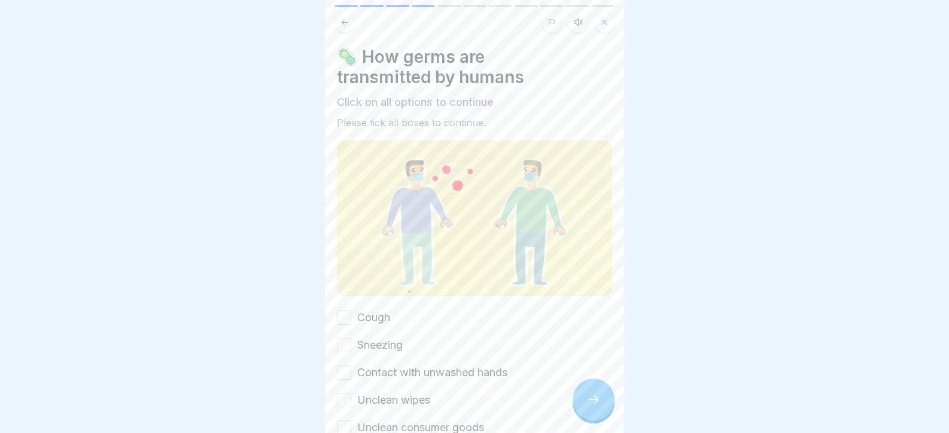
click at [386, 301] on div "🦠 How germs are transmitted by humans Click on all options to continue Please t…" at bounding box center [474, 241] width 275 height 389
drag, startPoint x: 377, startPoint y: 313, endPoint x: 377, endPoint y: 343, distance: 29.3
click at [376, 315] on label "Cough" at bounding box center [373, 318] width 33 height 16
click at [351, 315] on button "Cough" at bounding box center [344, 317] width 14 height 14
click at [377, 346] on label "Sneezing" at bounding box center [379, 345] width 45 height 16
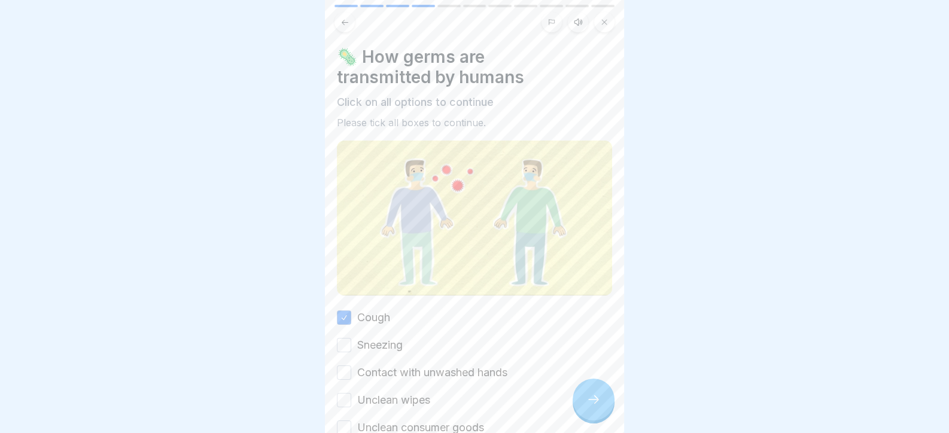
click at [351, 346] on button "Sneezing" at bounding box center [344, 345] width 14 height 14
click at [383, 371] on label "Contact with unwashed hands" at bounding box center [432, 373] width 150 height 16
click at [351, 371] on button "Contact with unwashed hands" at bounding box center [344, 373] width 14 height 14
click at [384, 395] on label "Unclean wipes" at bounding box center [393, 400] width 73 height 16
click at [351, 395] on button "Unclean wipes" at bounding box center [344, 400] width 14 height 14
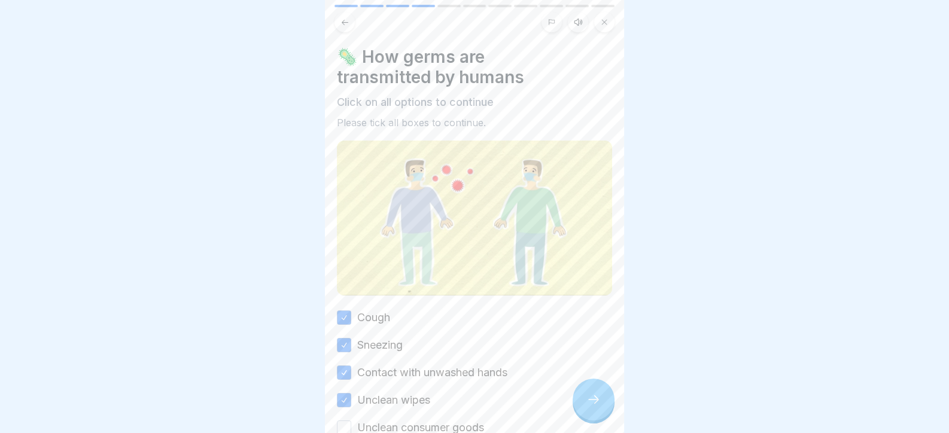
click at [391, 427] on label "Unclean consumer goods" at bounding box center [420, 428] width 127 height 16
click at [351, 427] on button "Unclean consumer goods" at bounding box center [344, 428] width 14 height 14
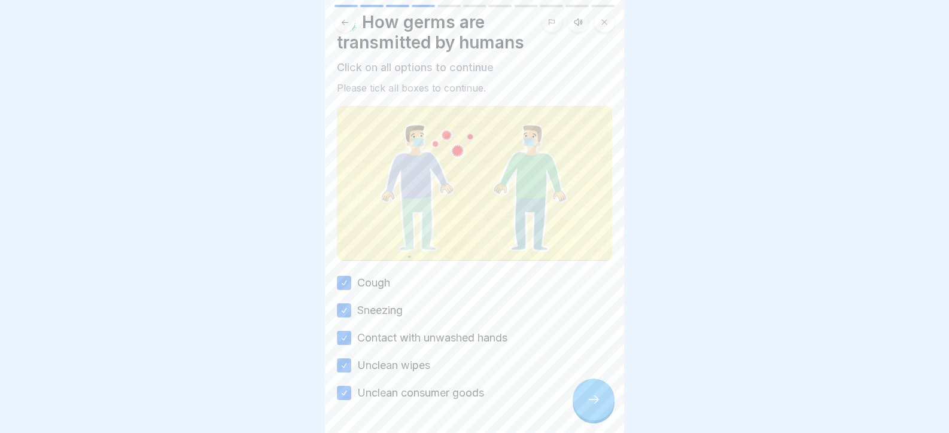
scroll to position [68, 0]
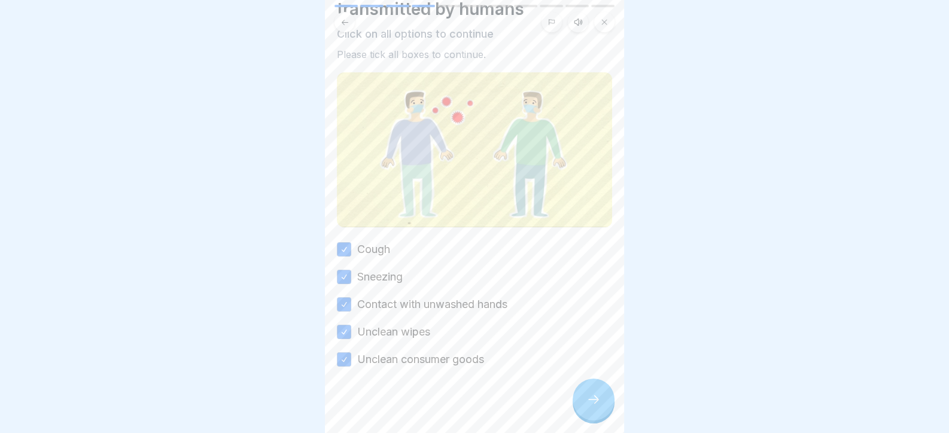
click at [596, 403] on icon at bounding box center [593, 399] width 14 height 14
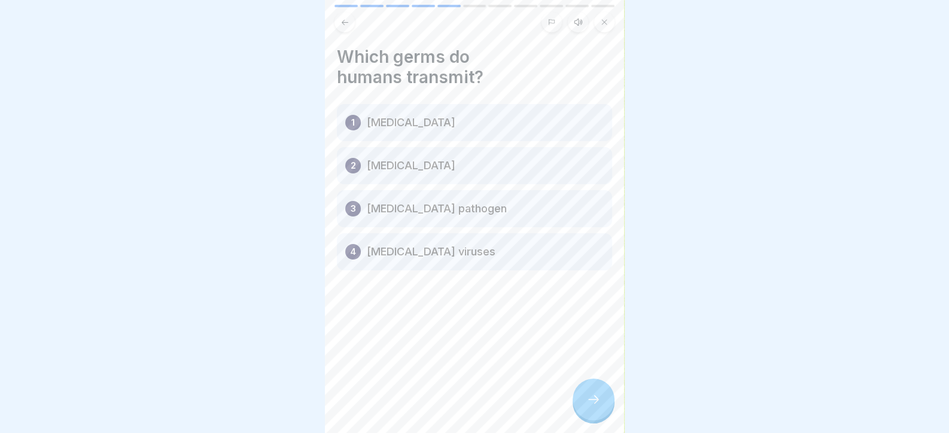
click at [589, 403] on icon at bounding box center [593, 399] width 14 height 14
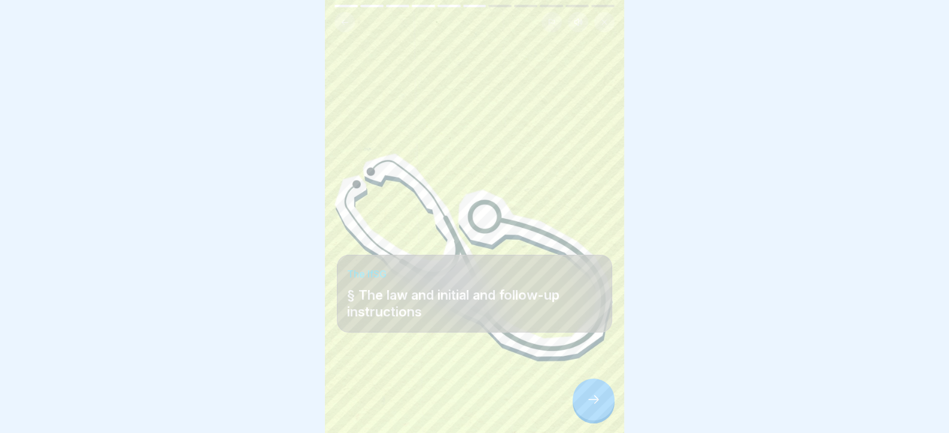
click at [589, 403] on icon at bounding box center [593, 399] width 14 height 14
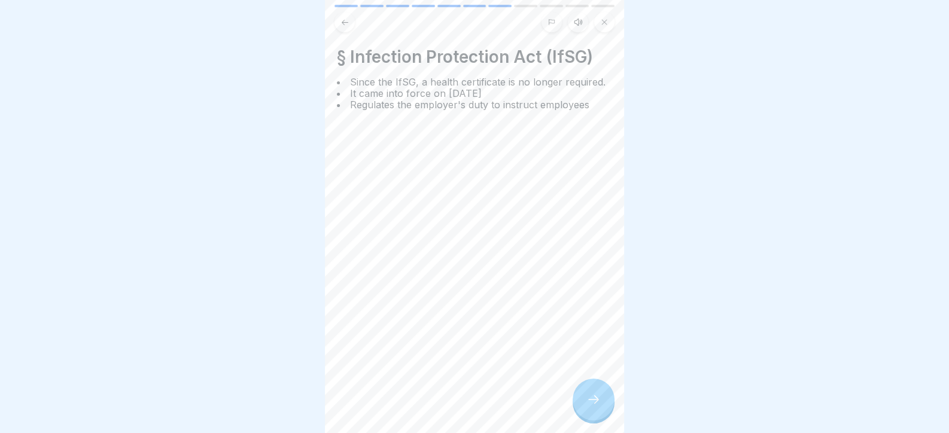
click at [589, 403] on icon at bounding box center [593, 399] width 14 height 14
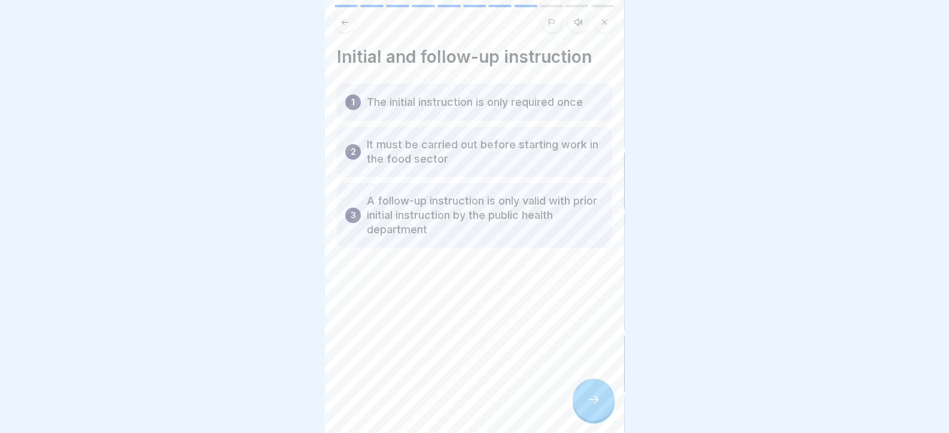
click at [589, 403] on icon at bounding box center [593, 399] width 14 height 14
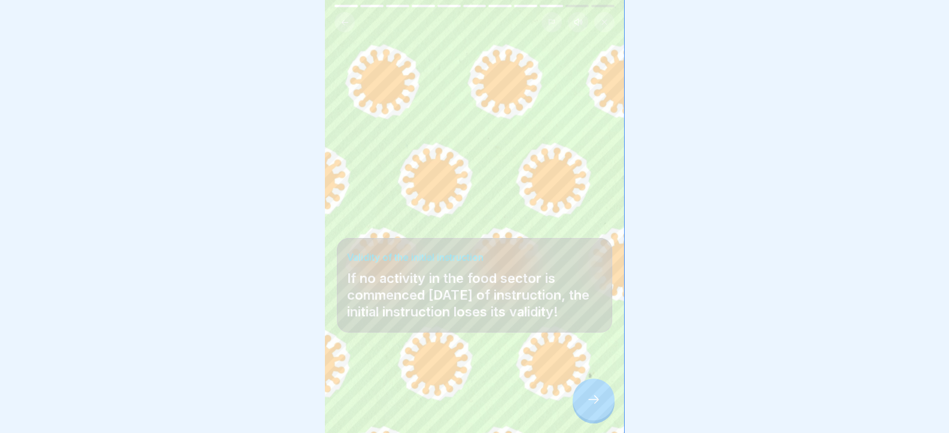
click at [589, 403] on icon at bounding box center [593, 399] width 14 height 14
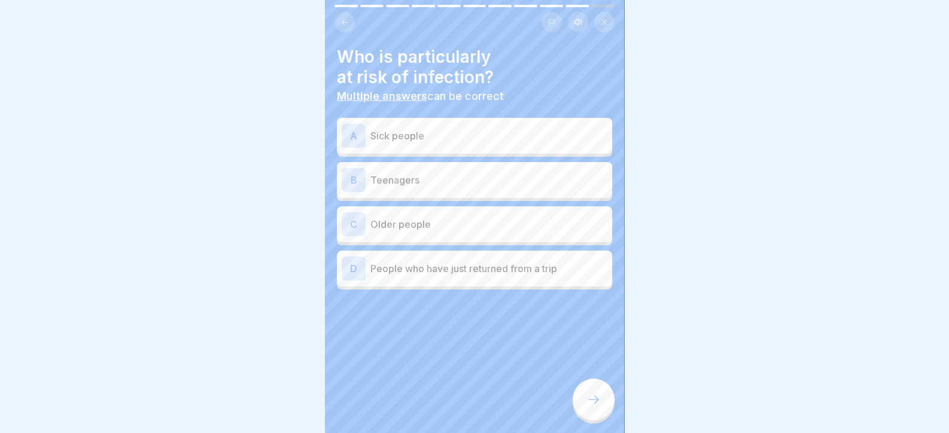
click at [489, 230] on p "Older people" at bounding box center [488, 224] width 237 height 14
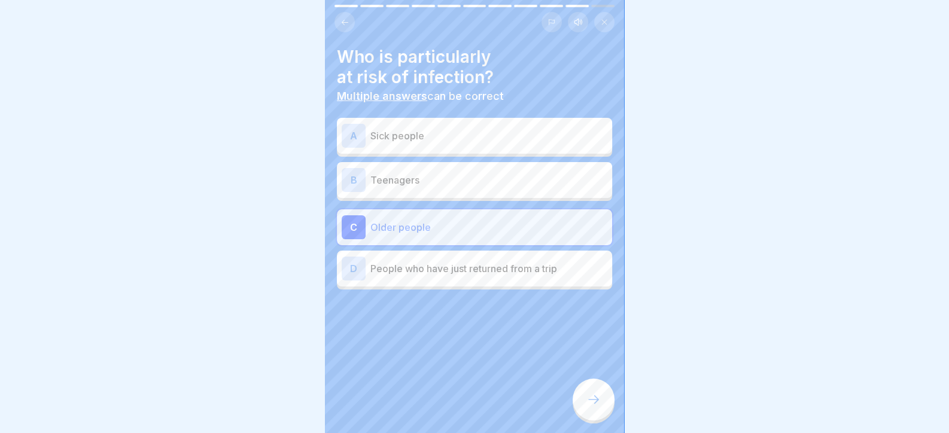
click at [575, 413] on div at bounding box center [594, 400] width 42 height 42
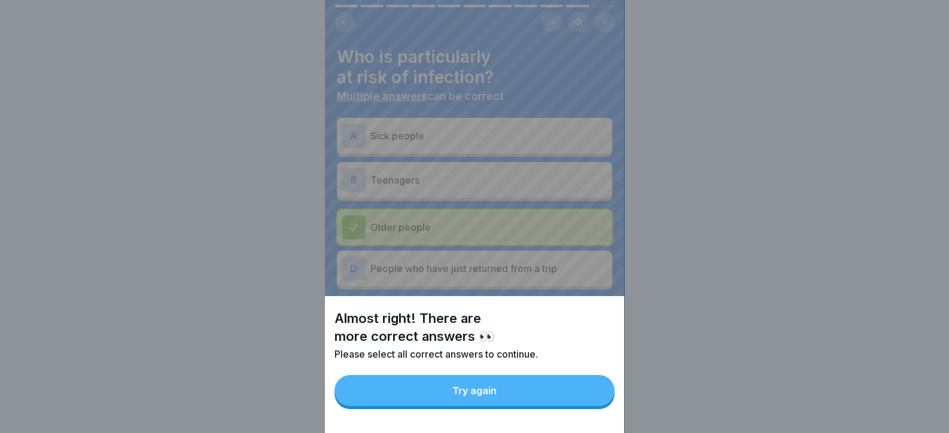
click at [573, 406] on button "Try again" at bounding box center [474, 390] width 280 height 31
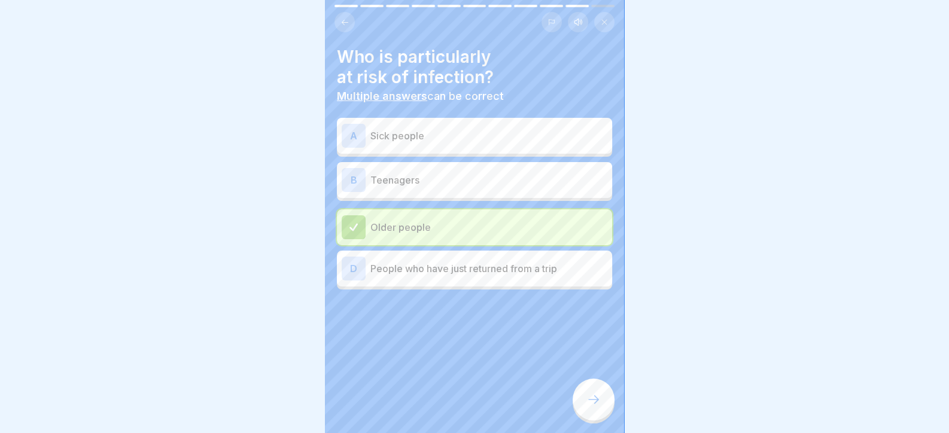
click at [463, 132] on p "Sick people" at bounding box center [488, 136] width 237 height 14
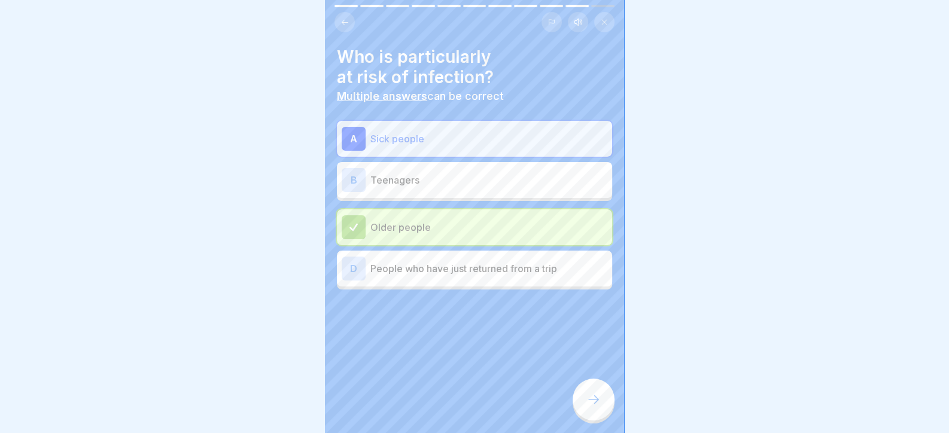
click at [577, 403] on div at bounding box center [594, 400] width 42 height 42
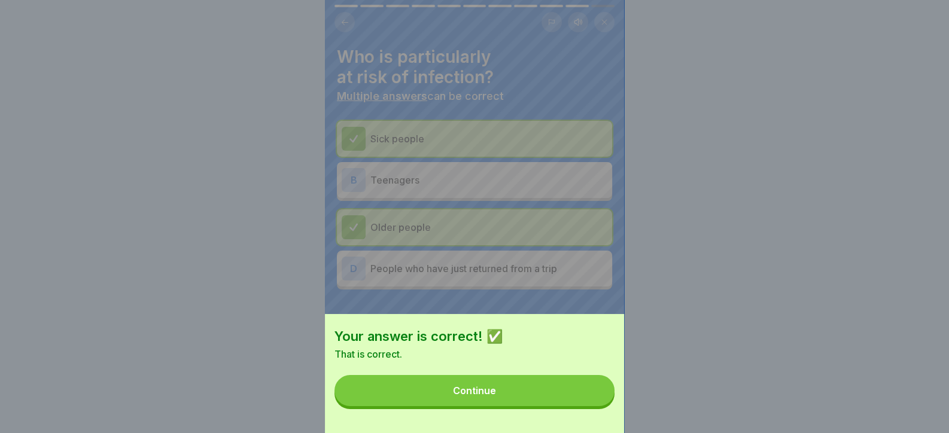
click at [573, 392] on button "Continue" at bounding box center [474, 390] width 280 height 31
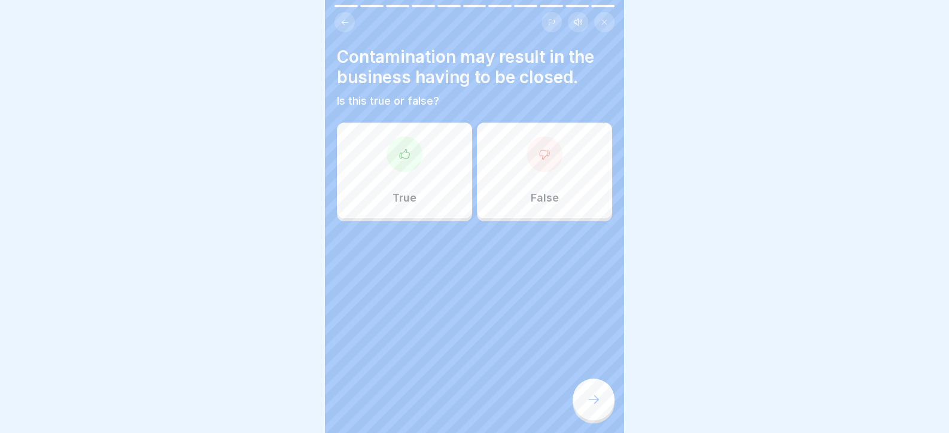
click at [404, 165] on div at bounding box center [404, 154] width 36 height 36
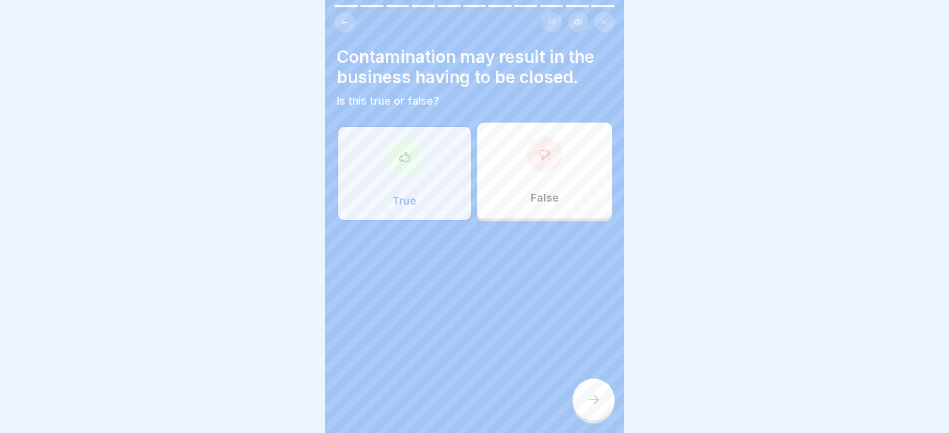
click at [592, 406] on icon at bounding box center [593, 399] width 14 height 14
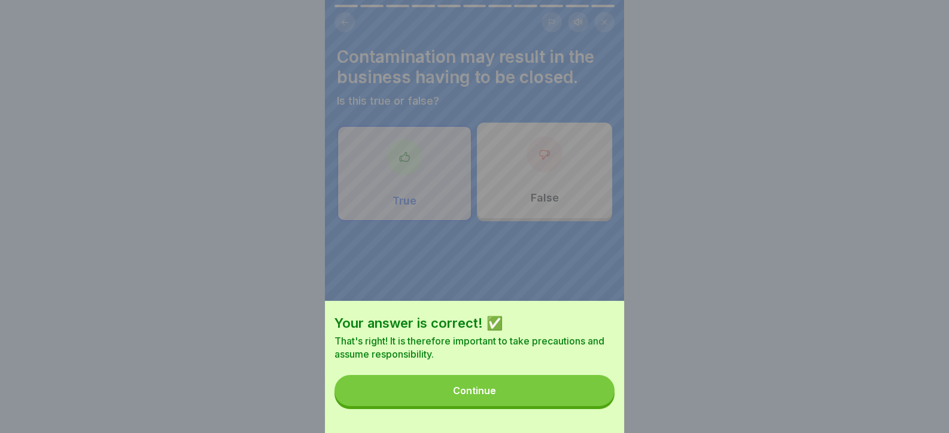
click at [592, 406] on button "Continue" at bounding box center [474, 390] width 280 height 31
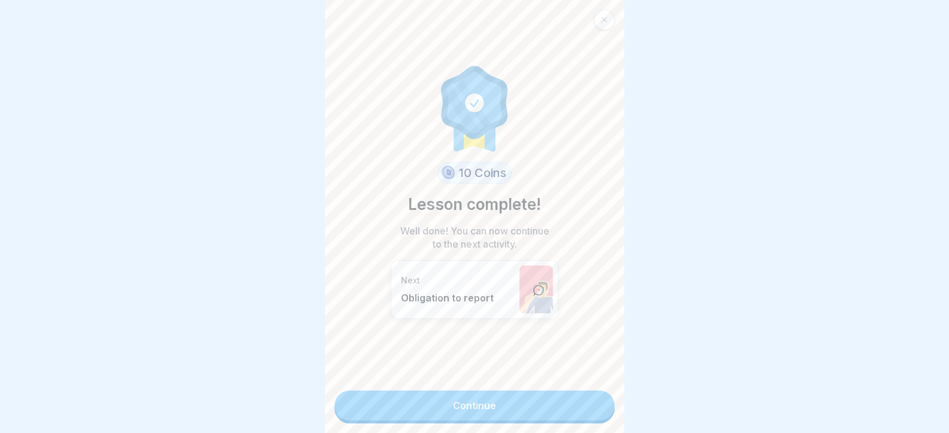
click at [592, 406] on link "Continue" at bounding box center [474, 406] width 280 height 30
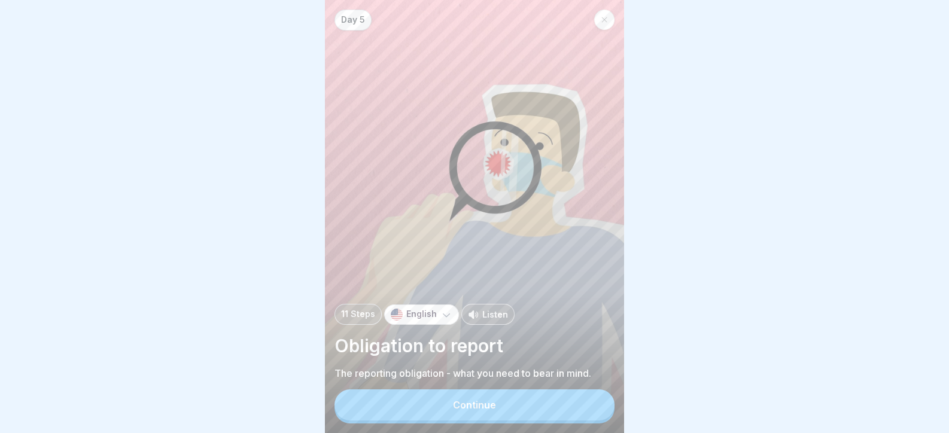
click at [592, 404] on button "Continue" at bounding box center [474, 404] width 280 height 31
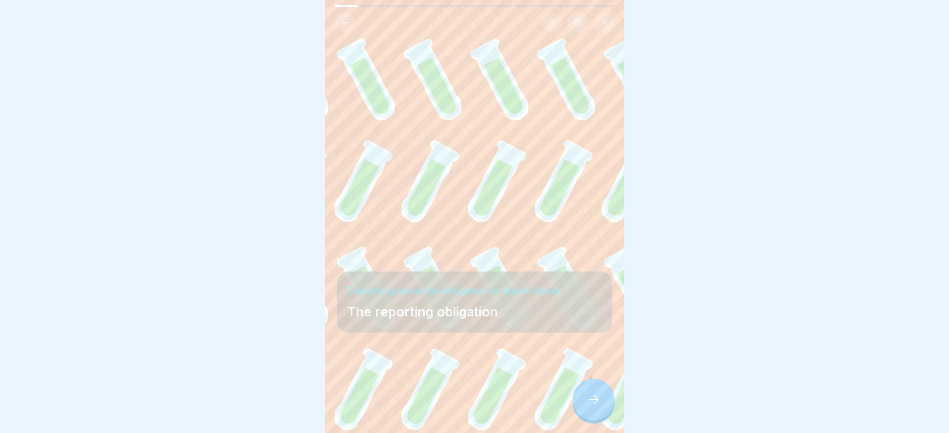
click at [592, 404] on icon at bounding box center [593, 399] width 14 height 14
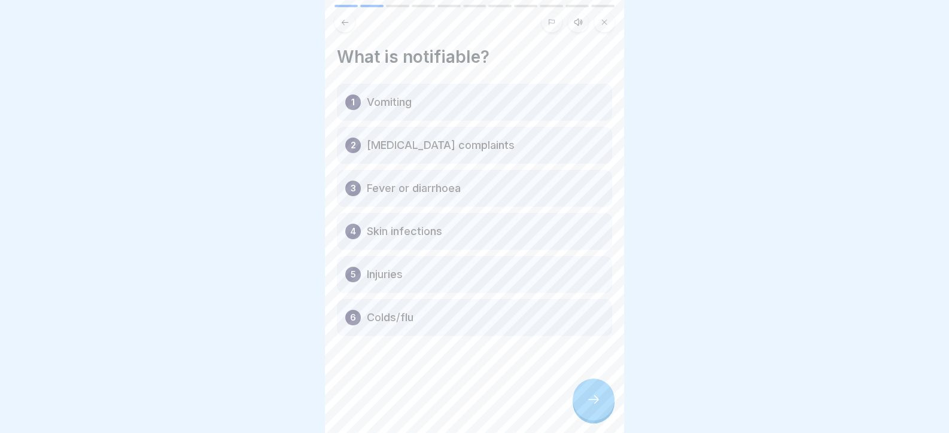
click at [592, 404] on icon at bounding box center [593, 399] width 14 height 14
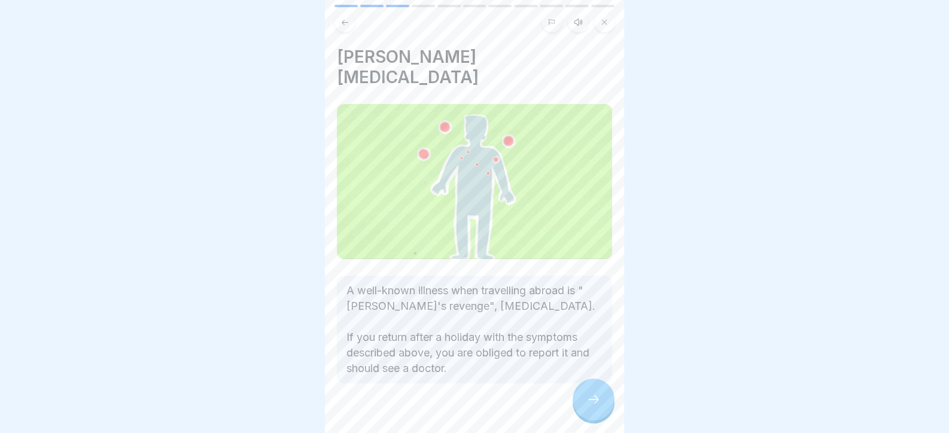
click at [592, 404] on icon at bounding box center [593, 399] width 14 height 14
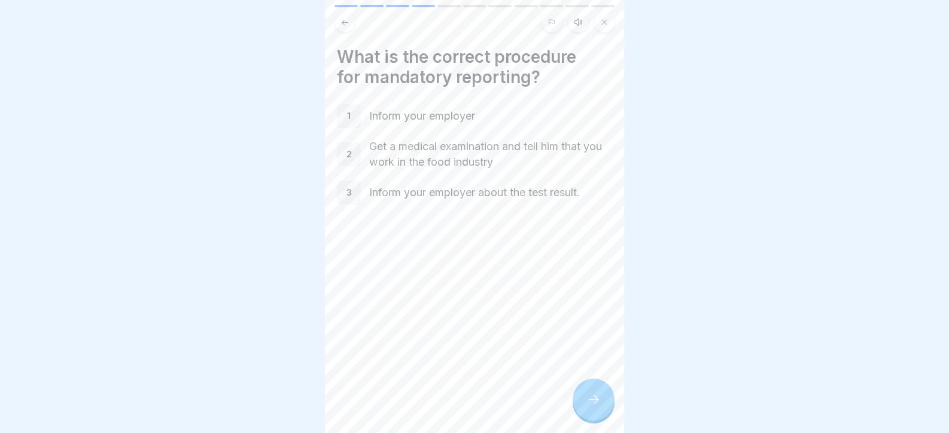
click at [592, 404] on icon at bounding box center [593, 399] width 14 height 14
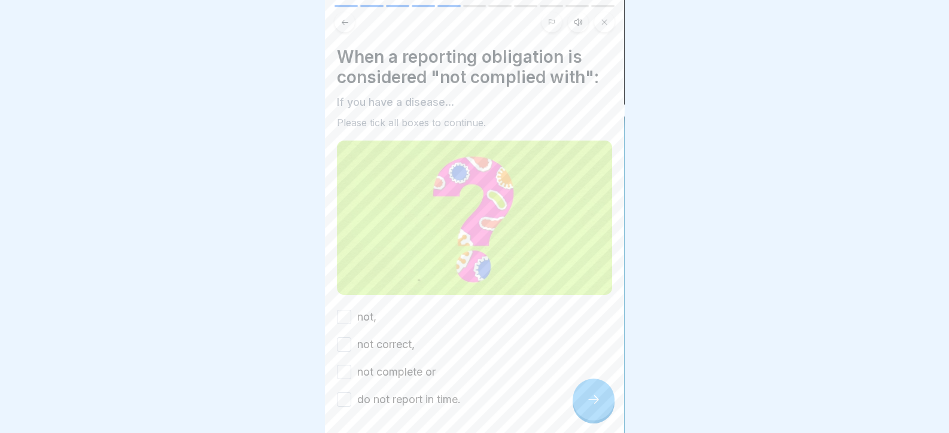
drag, startPoint x: 592, startPoint y: 404, endPoint x: 392, endPoint y: 345, distance: 208.8
click at [398, 358] on div "Day 5 11 Steps English Listen Obligation to report The reporting obligation - w…" at bounding box center [474, 216] width 299 height 433
click at [361, 315] on label "not," at bounding box center [366, 317] width 19 height 16
click at [351, 315] on button "not," at bounding box center [344, 317] width 14 height 14
click at [372, 337] on label "not correct," at bounding box center [385, 345] width 57 height 16
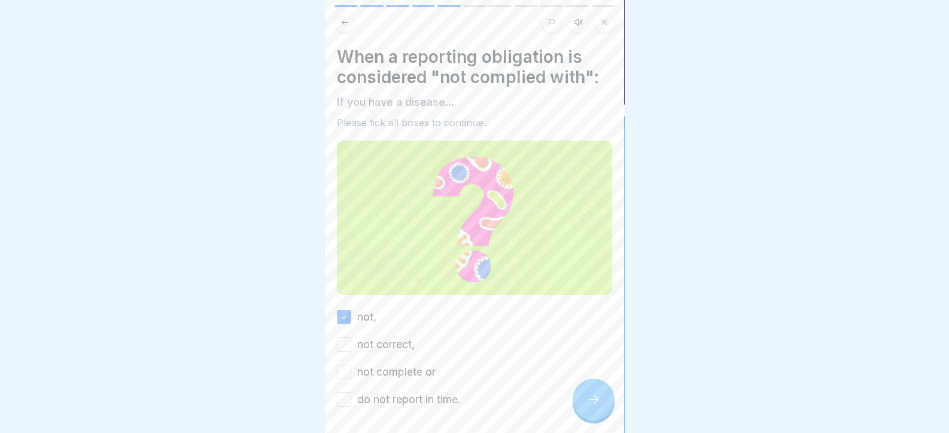
click at [351, 337] on button "not correct," at bounding box center [344, 344] width 14 height 14
click at [380, 369] on label "not complete or" at bounding box center [396, 372] width 78 height 16
click at [351, 369] on button "not complete or" at bounding box center [344, 372] width 14 height 14
click at [386, 397] on label "do not report in time." at bounding box center [408, 400] width 103 height 16
click at [351, 397] on button "do not report in time." at bounding box center [344, 399] width 14 height 14
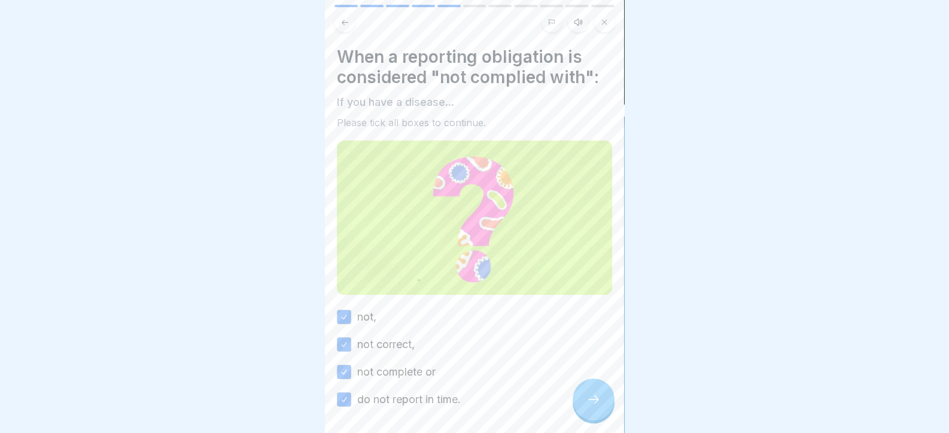
click at [609, 411] on div at bounding box center [594, 400] width 42 height 42
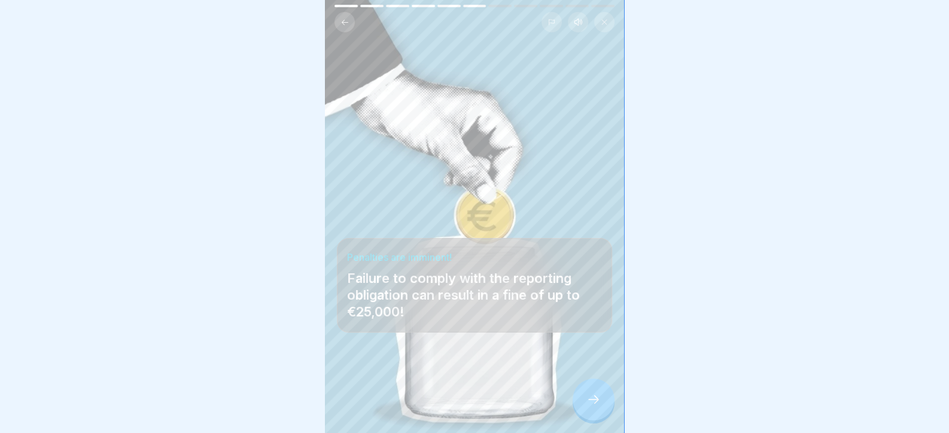
click at [598, 403] on icon at bounding box center [593, 399] width 14 height 14
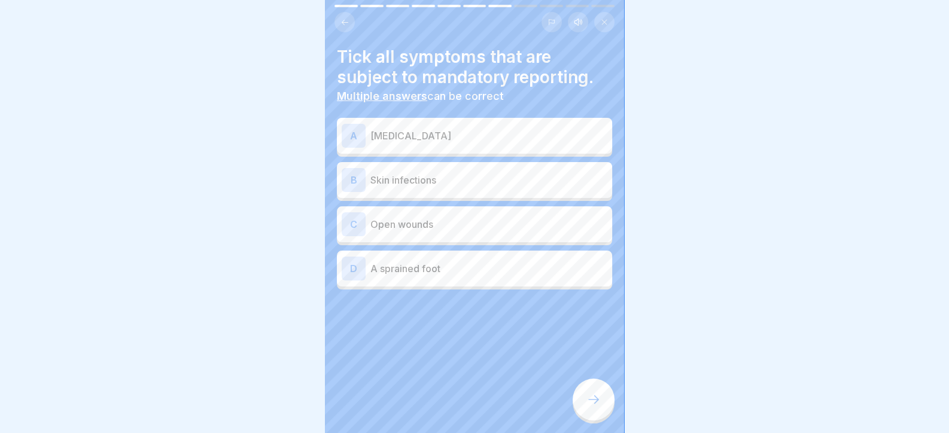
click at [419, 184] on p "Skin infections" at bounding box center [488, 180] width 237 height 14
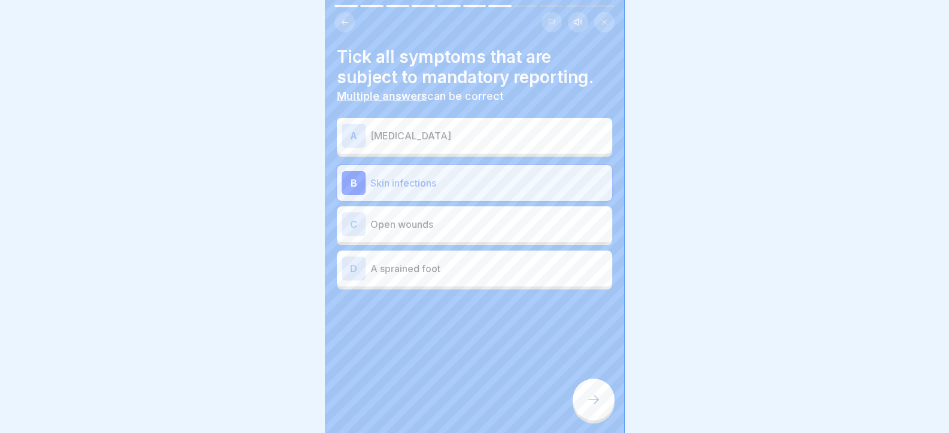
click at [407, 186] on p "Skin infections" at bounding box center [488, 183] width 237 height 14
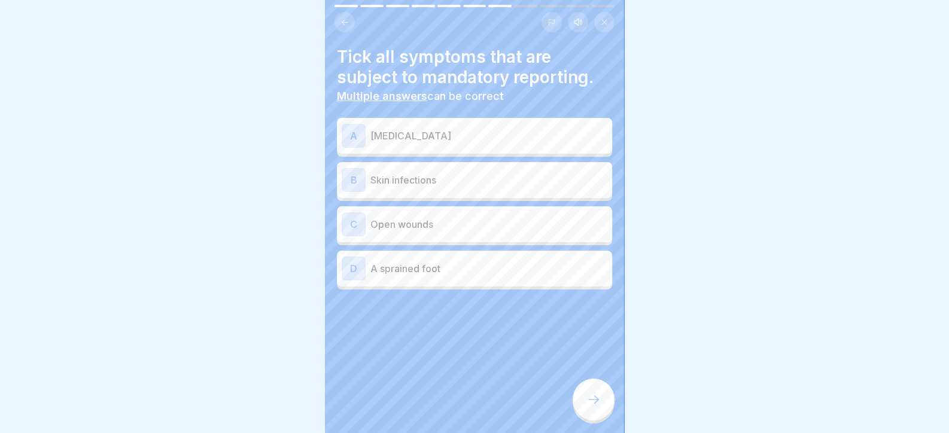
click at [436, 139] on p "[MEDICAL_DATA]" at bounding box center [488, 136] width 237 height 14
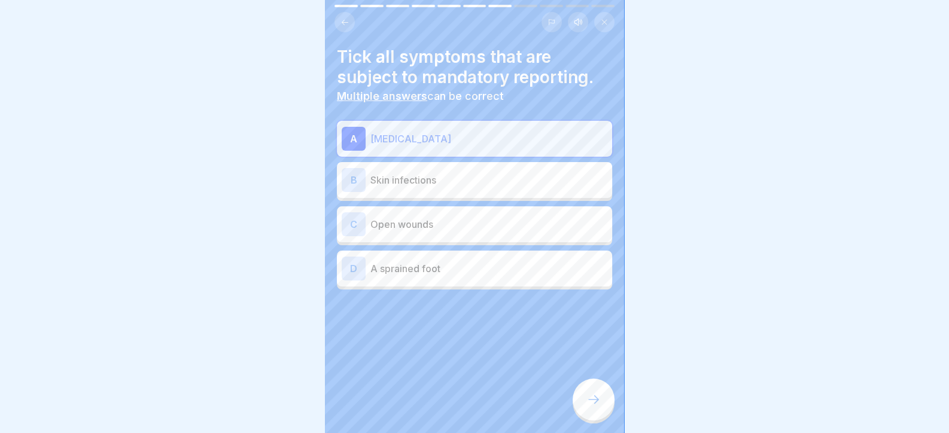
click at [425, 180] on p "Skin infections" at bounding box center [488, 180] width 237 height 14
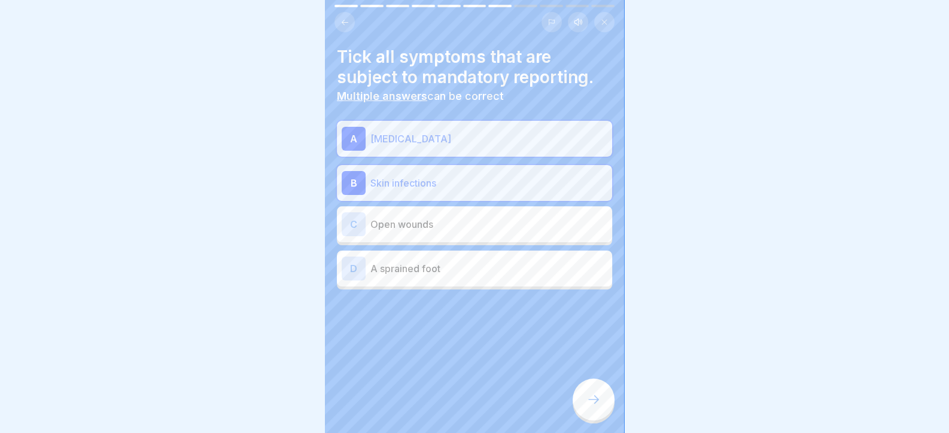
click at [428, 215] on div "C Open wounds" at bounding box center [475, 224] width 266 height 24
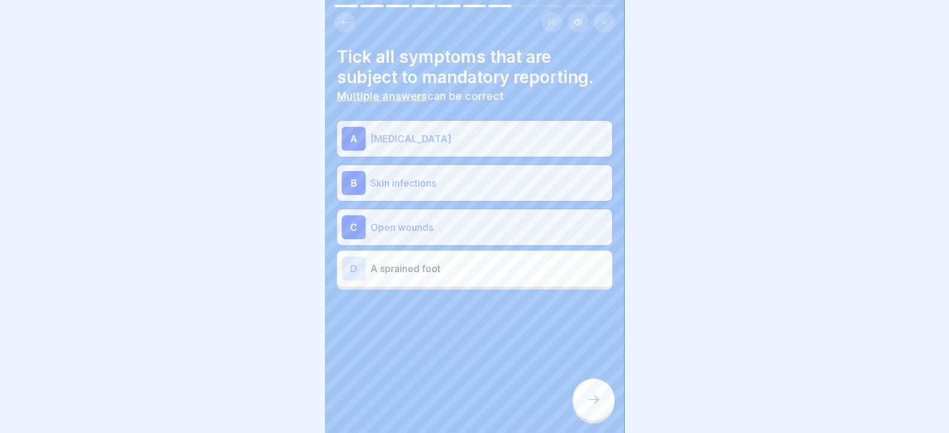
click at [598, 421] on div at bounding box center [594, 400] width 42 height 42
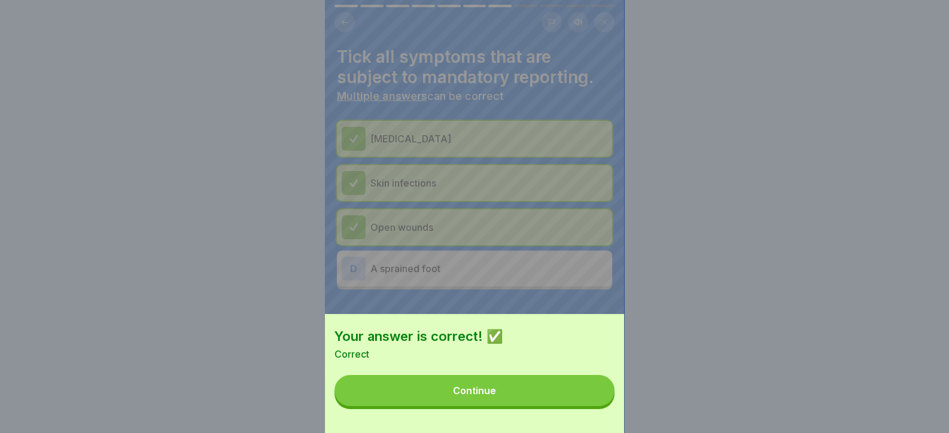
click at [571, 406] on button "Continue" at bounding box center [474, 390] width 280 height 31
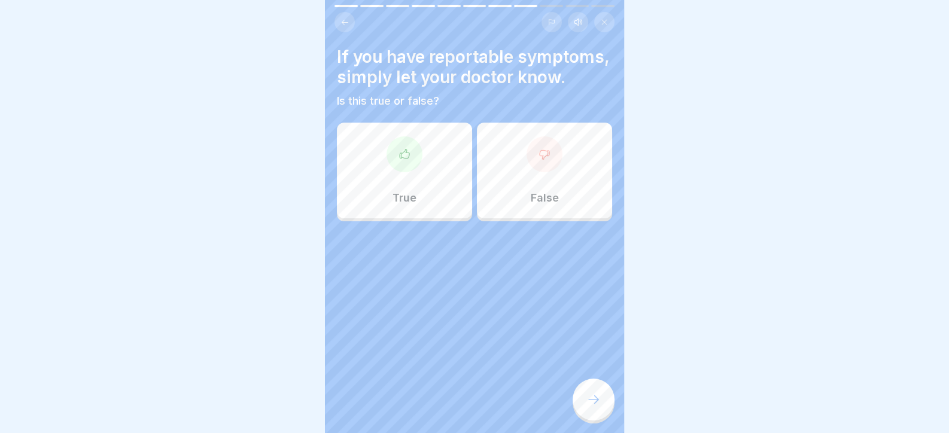
click at [385, 197] on div "True" at bounding box center [404, 171] width 135 height 96
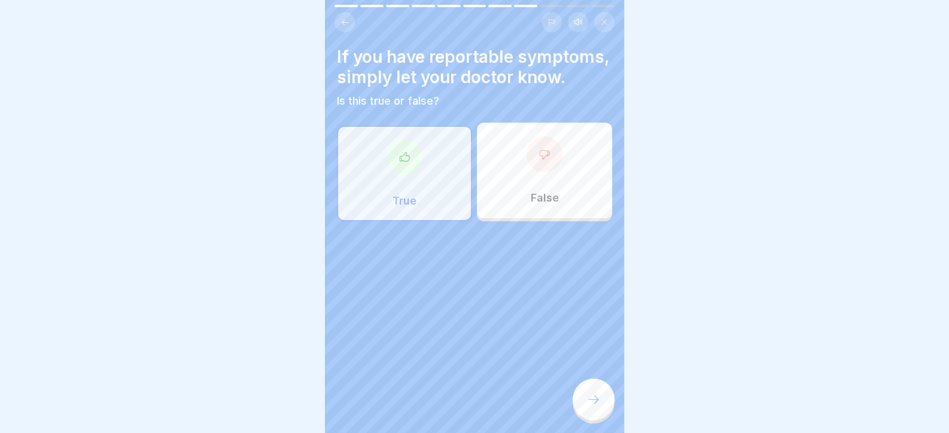
click at [577, 398] on div "Day 5 11 Steps English Listen Obligation to report The reporting obligation - w…" at bounding box center [474, 216] width 299 height 433
click at [593, 407] on icon at bounding box center [593, 399] width 14 height 14
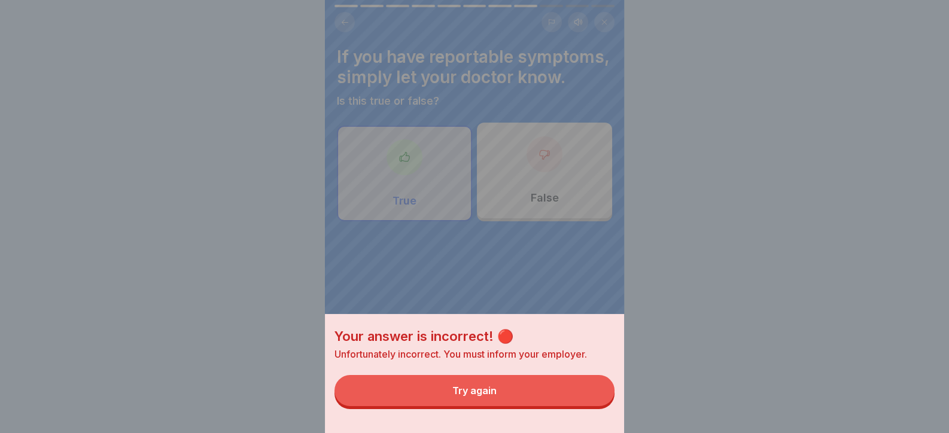
click at [570, 405] on button "Try again" at bounding box center [474, 390] width 280 height 31
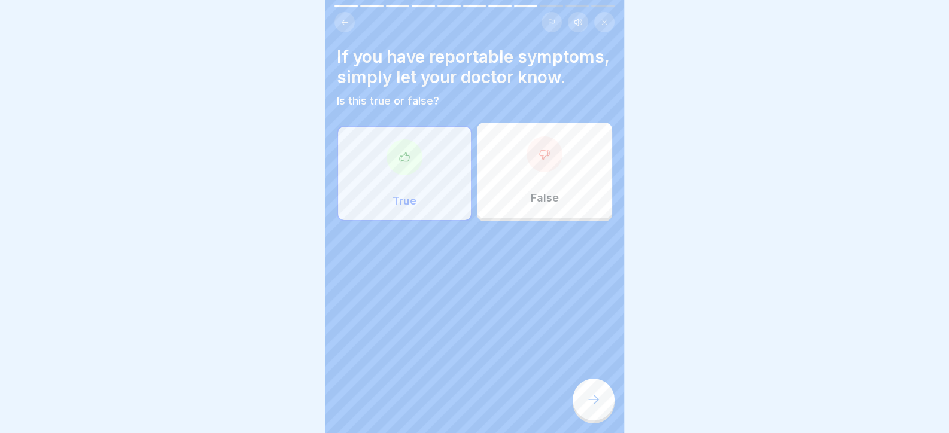
click at [531, 172] on div at bounding box center [544, 154] width 36 height 36
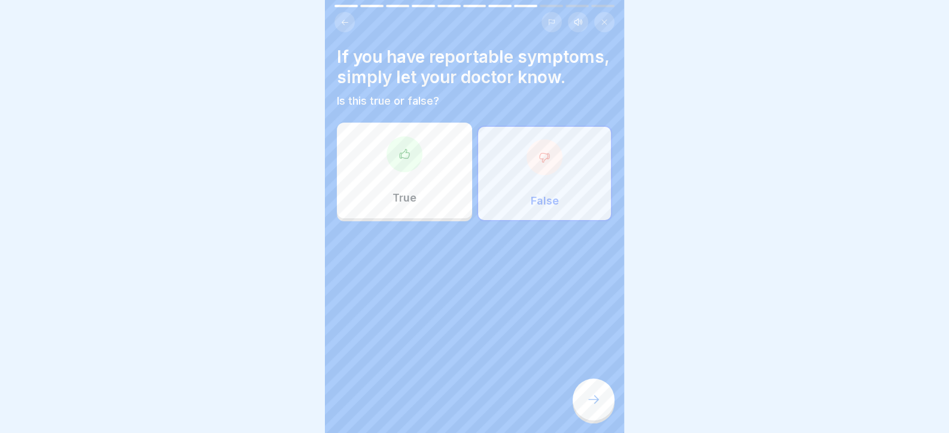
click at [597, 407] on icon at bounding box center [593, 399] width 14 height 14
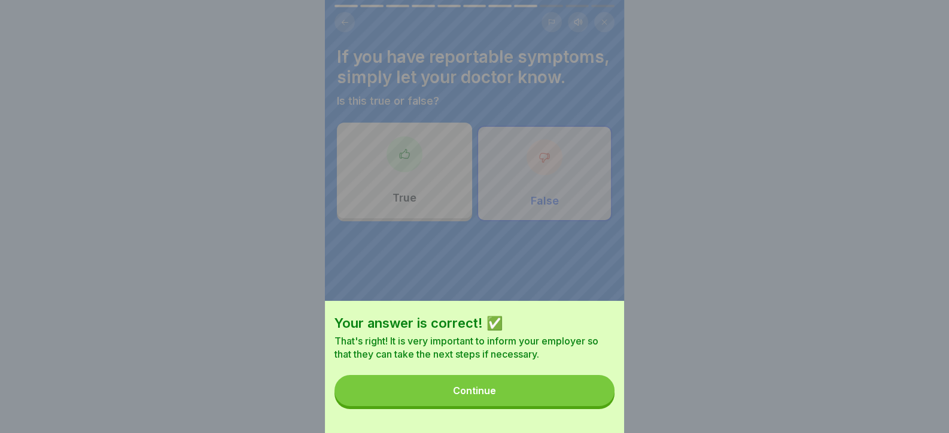
click at [581, 406] on button "Continue" at bounding box center [474, 390] width 280 height 31
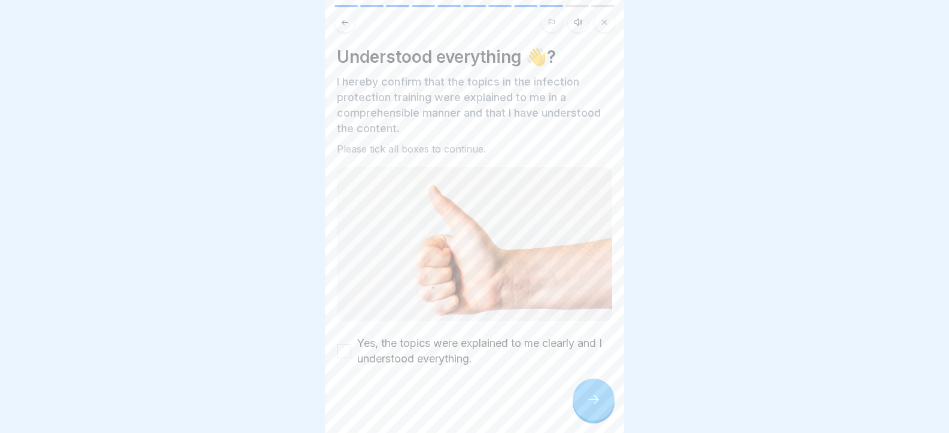
drag, startPoint x: 383, startPoint y: 346, endPoint x: 394, endPoint y: 346, distance: 10.8
click at [389, 346] on label "Yes, the topics were explained to me clearly and I understood everything." at bounding box center [484, 351] width 255 height 31
click at [351, 346] on button "Yes, the topics were explained to me clearly and I understood everything." at bounding box center [344, 351] width 14 height 14
click at [592, 407] on icon at bounding box center [593, 399] width 14 height 14
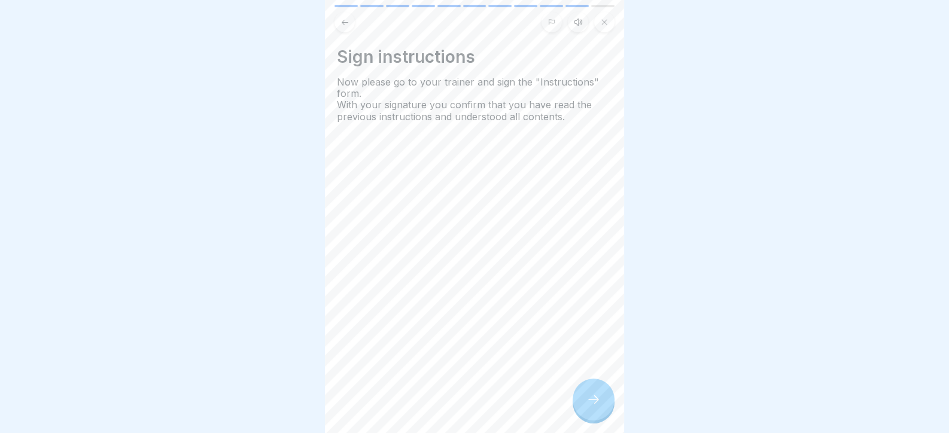
click at [597, 405] on icon at bounding box center [593, 399] width 14 height 14
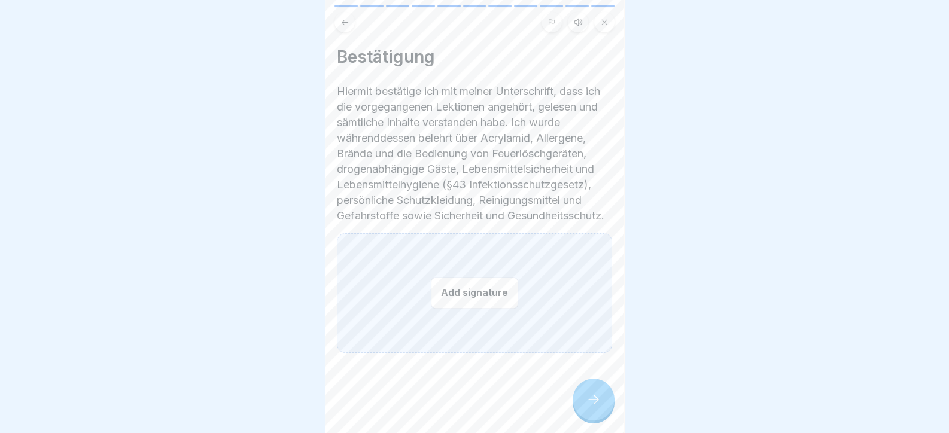
click at [488, 309] on button "Add signature" at bounding box center [474, 293] width 87 height 32
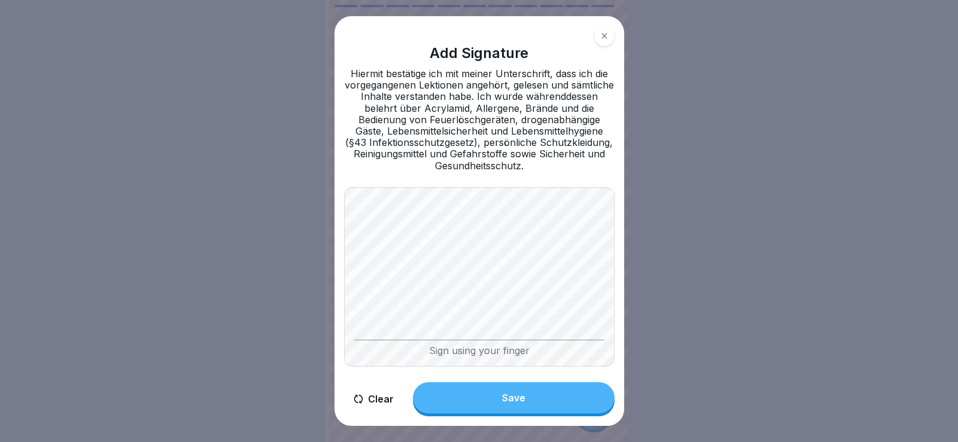
click at [453, 246] on div "Add Signature Hiermit bestätige ich mit meiner Unterschrift, dass ich die vorge…" at bounding box center [479, 220] width 290 height 409
click at [625, 346] on div "Add Signature Hiermit bestätige ich mit meiner Unterschrift, dass ich die vorge…" at bounding box center [479, 220] width 299 height 419
drag, startPoint x: 571, startPoint y: 391, endPoint x: 576, endPoint y: 398, distance: 8.1
click at [571, 391] on button "Save" at bounding box center [514, 397] width 202 height 31
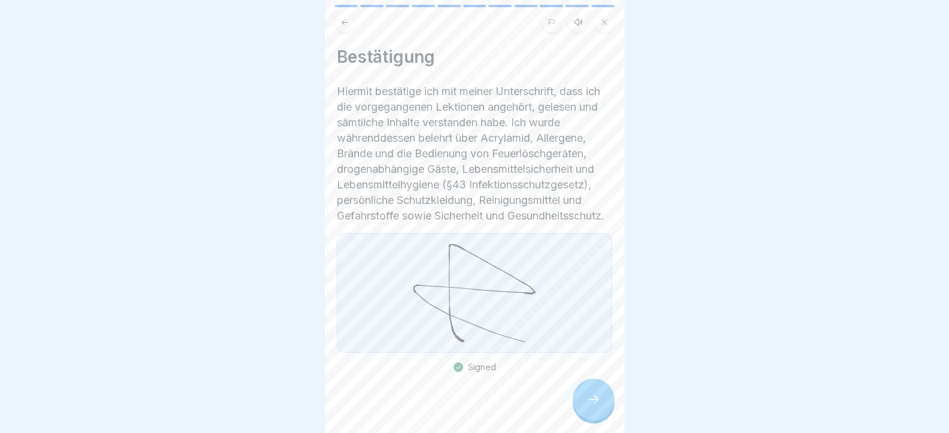
click at [598, 407] on icon at bounding box center [593, 399] width 14 height 14
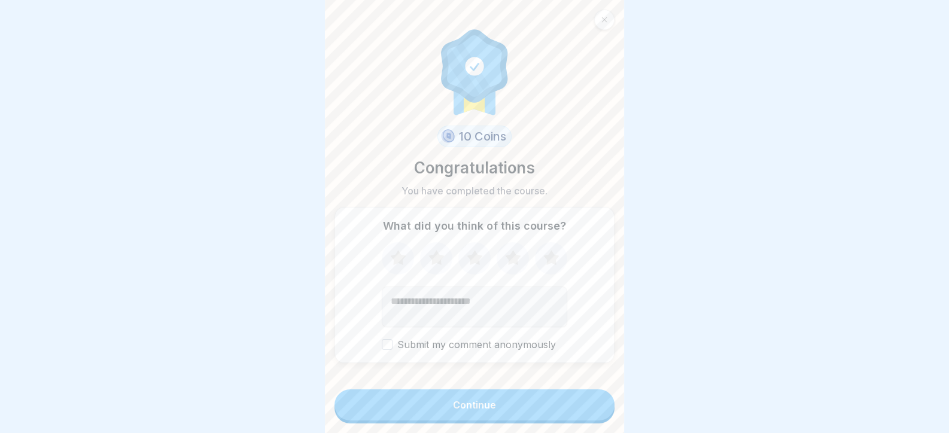
click at [598, 409] on button "Continue" at bounding box center [474, 404] width 280 height 31
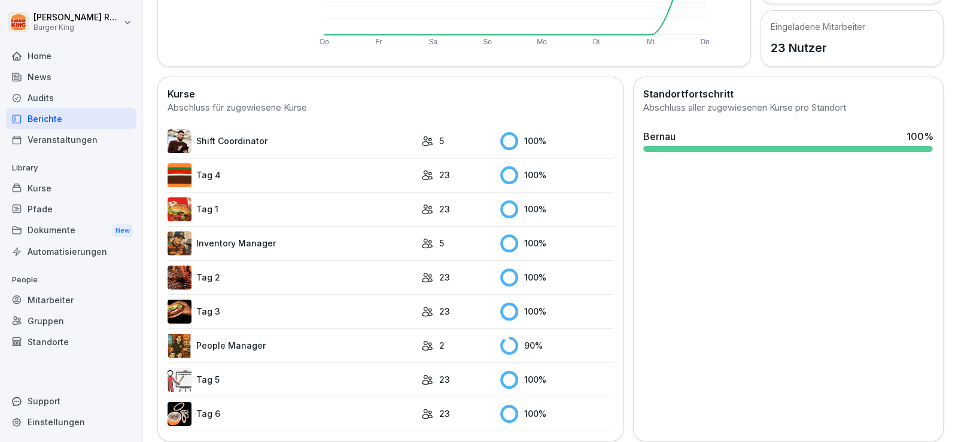
scroll to position [285, 0]
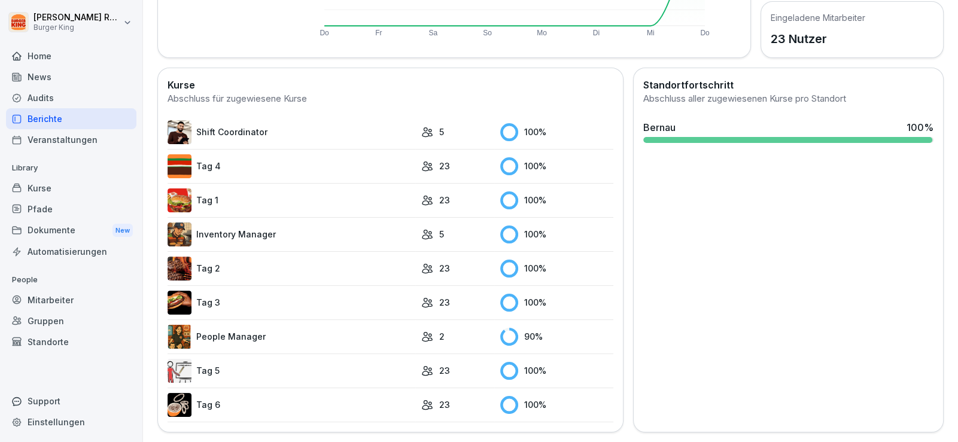
click at [285, 331] on link "People Manager" at bounding box center [292, 337] width 248 height 24
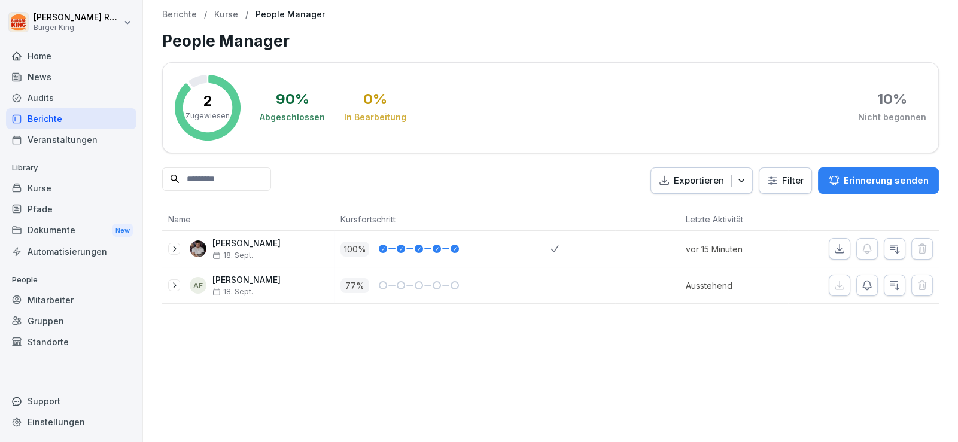
click at [397, 284] on div at bounding box center [401, 285] width 8 height 8
click at [173, 283] on icon at bounding box center [174, 285] width 3 height 6
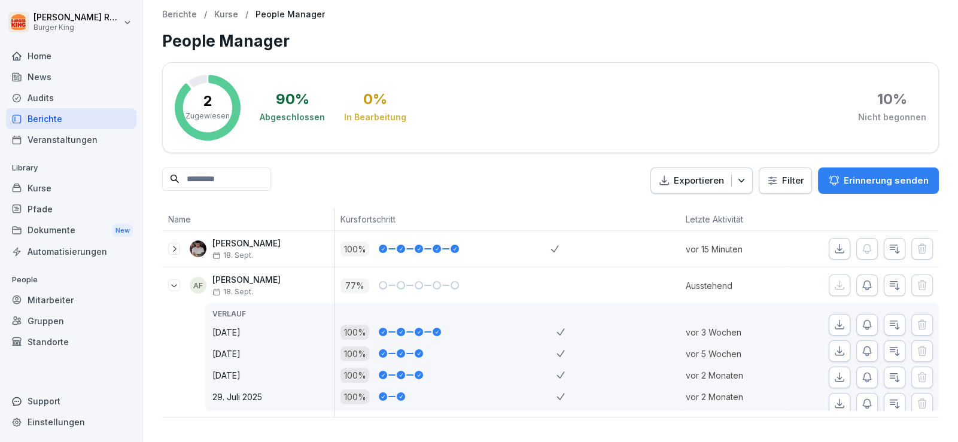
click at [173, 282] on icon at bounding box center [174, 286] width 10 height 10
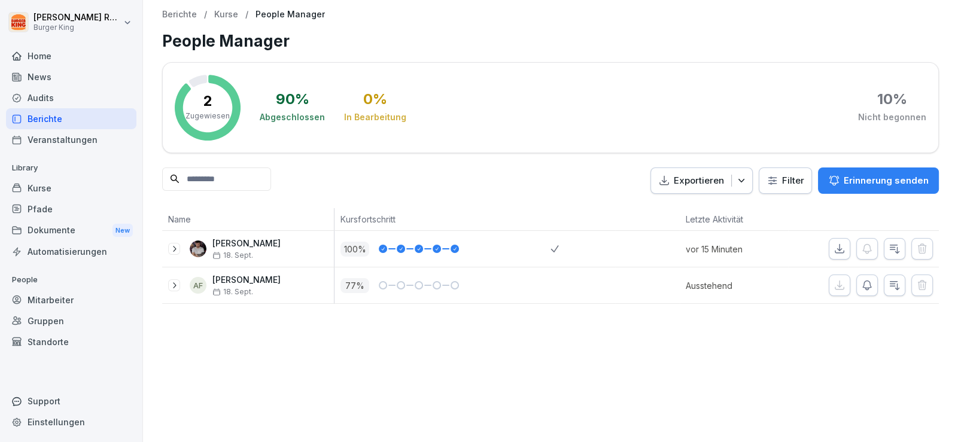
click at [72, 75] on div "News" at bounding box center [71, 76] width 130 height 21
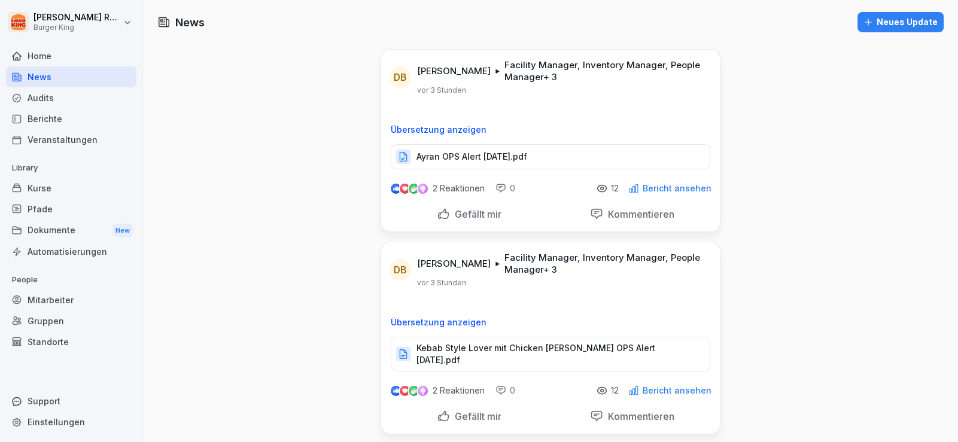
click at [57, 54] on div "Home" at bounding box center [71, 55] width 130 height 21
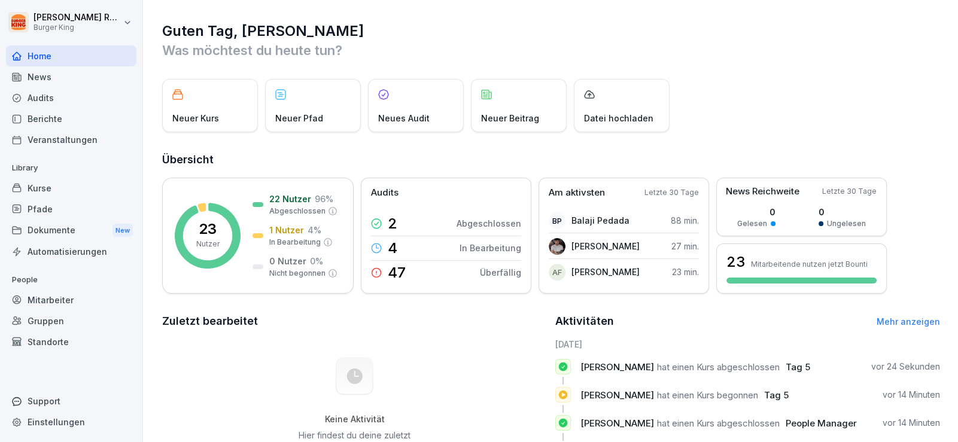
scroll to position [59, 0]
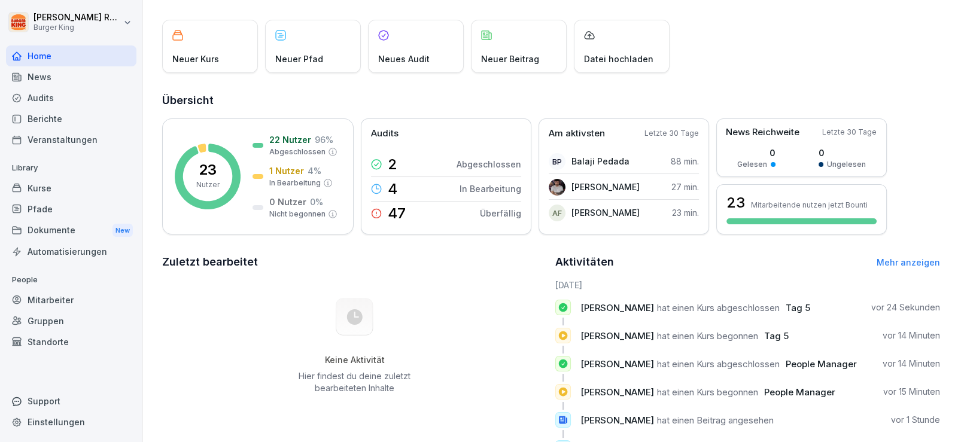
click at [387, 346] on div "Keine Aktivität Hier findest du deine zuletzt bearbeiteten Inhalte" at bounding box center [354, 346] width 385 height 135
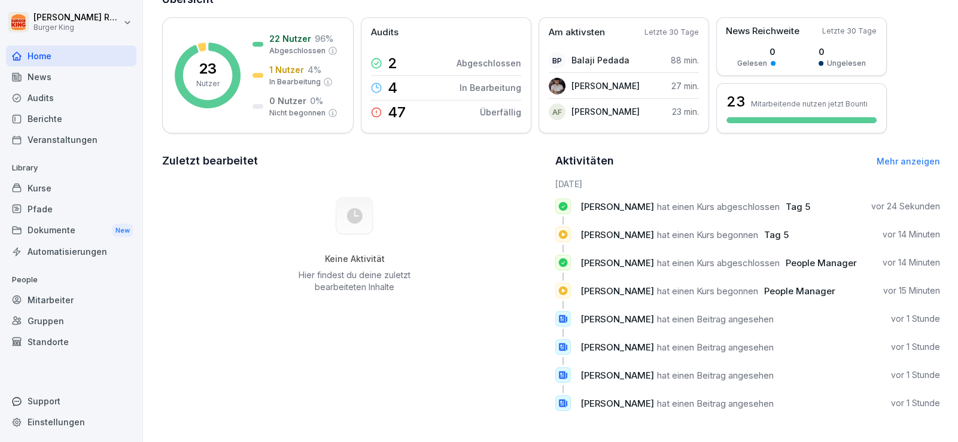
scroll to position [169, 0]
click at [83, 228] on div "Dokumente New" at bounding box center [71, 231] width 130 height 22
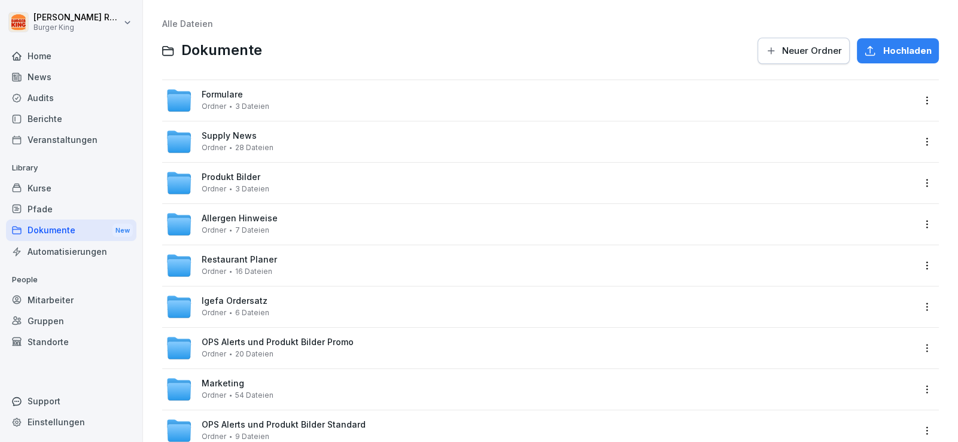
click at [53, 58] on div "Home" at bounding box center [71, 55] width 130 height 21
